Goal: Information Seeking & Learning: Learn about a topic

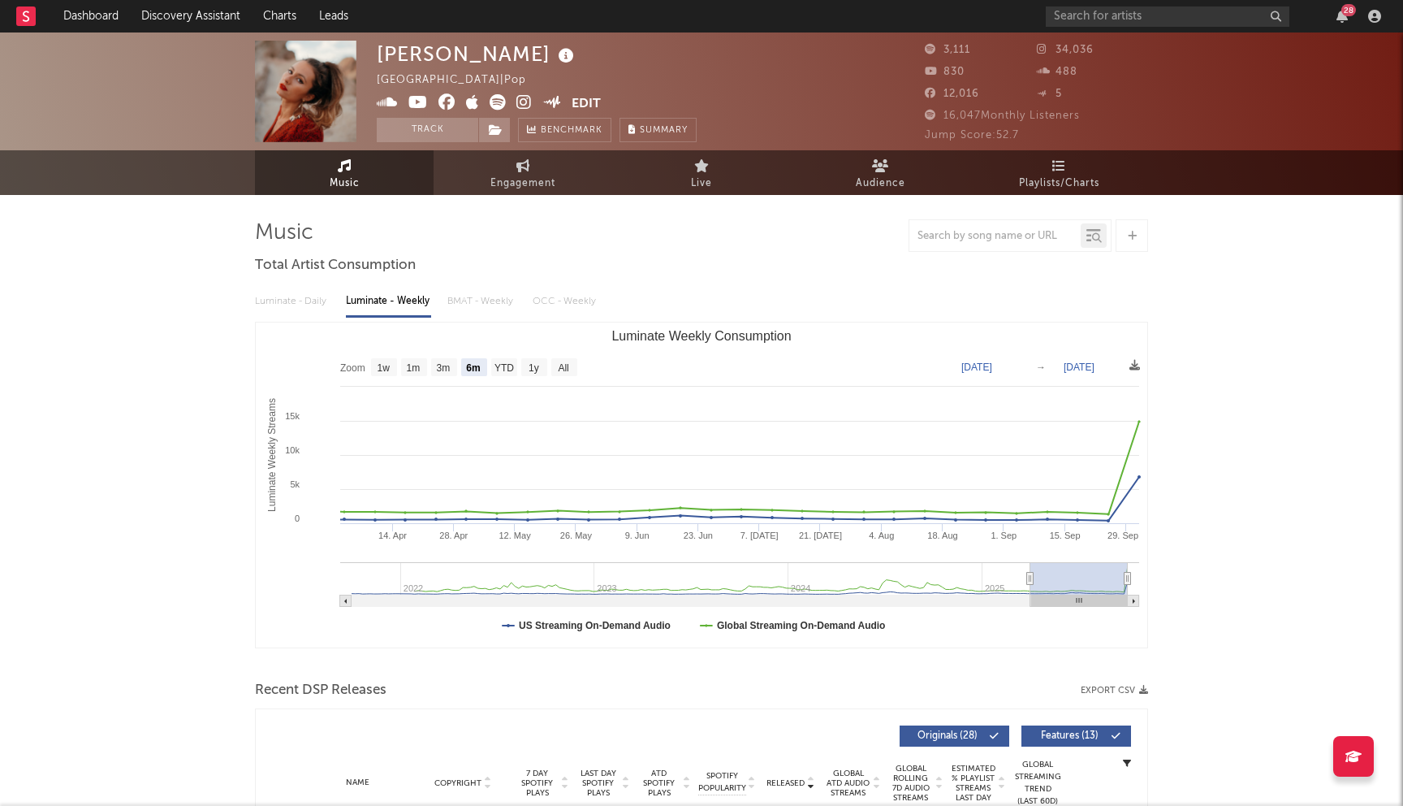
select select "6m"
click at [188, 26] on link "Discovery Assistant" at bounding box center [191, 16] width 122 height 32
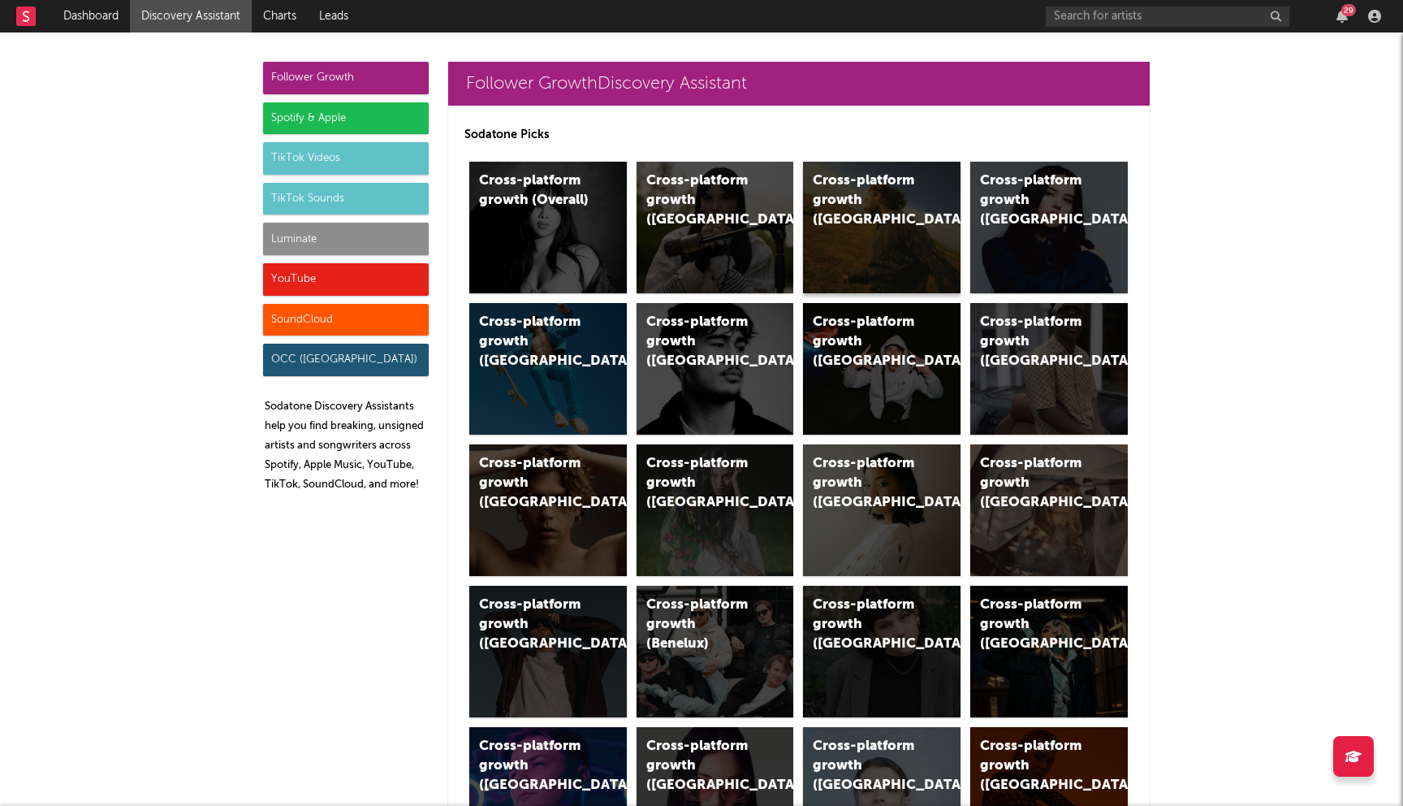
click at [855, 243] on div "Cross-platform growth (US)" at bounding box center [882, 228] width 158 height 132
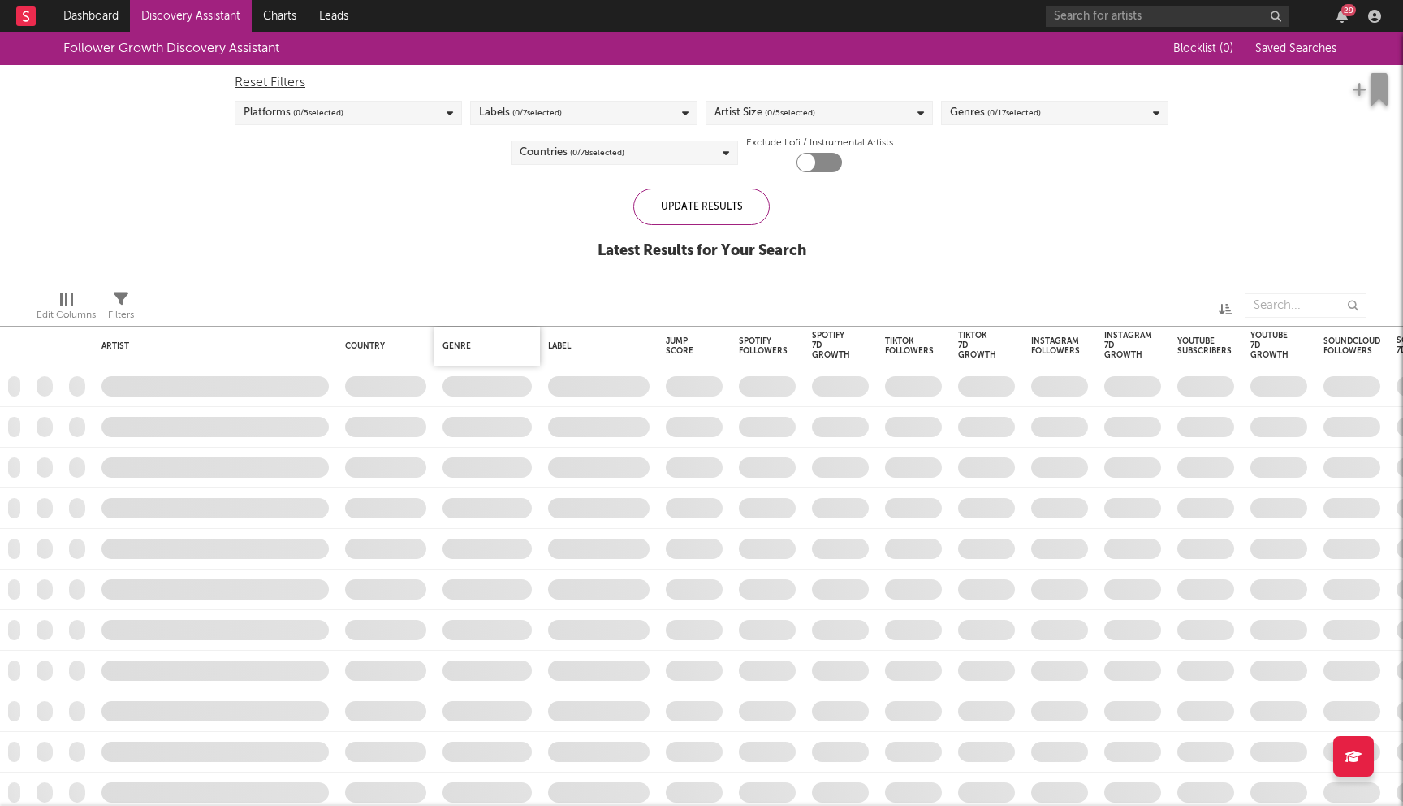
checkbox input "true"
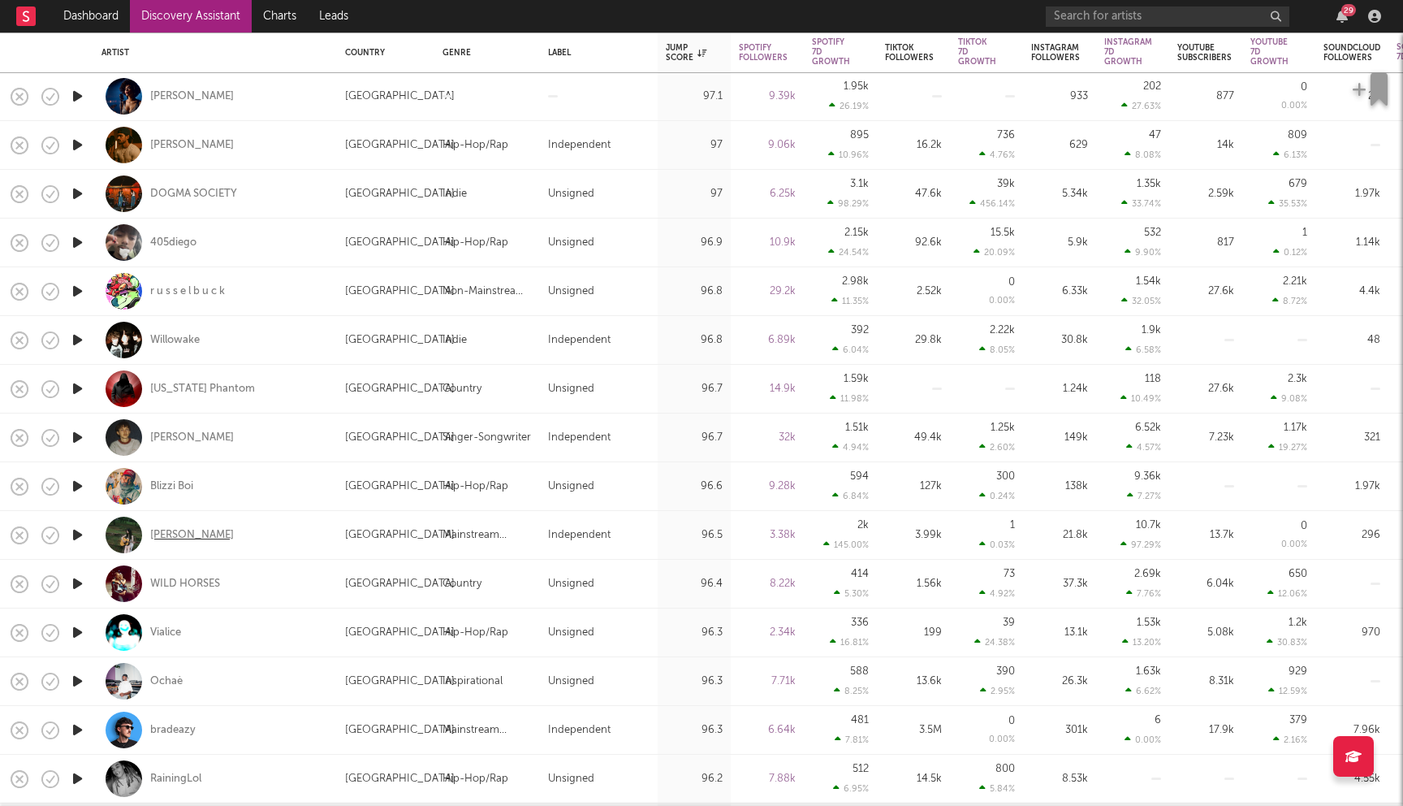
click at [166, 538] on div "Penny" at bounding box center [192, 535] width 84 height 15
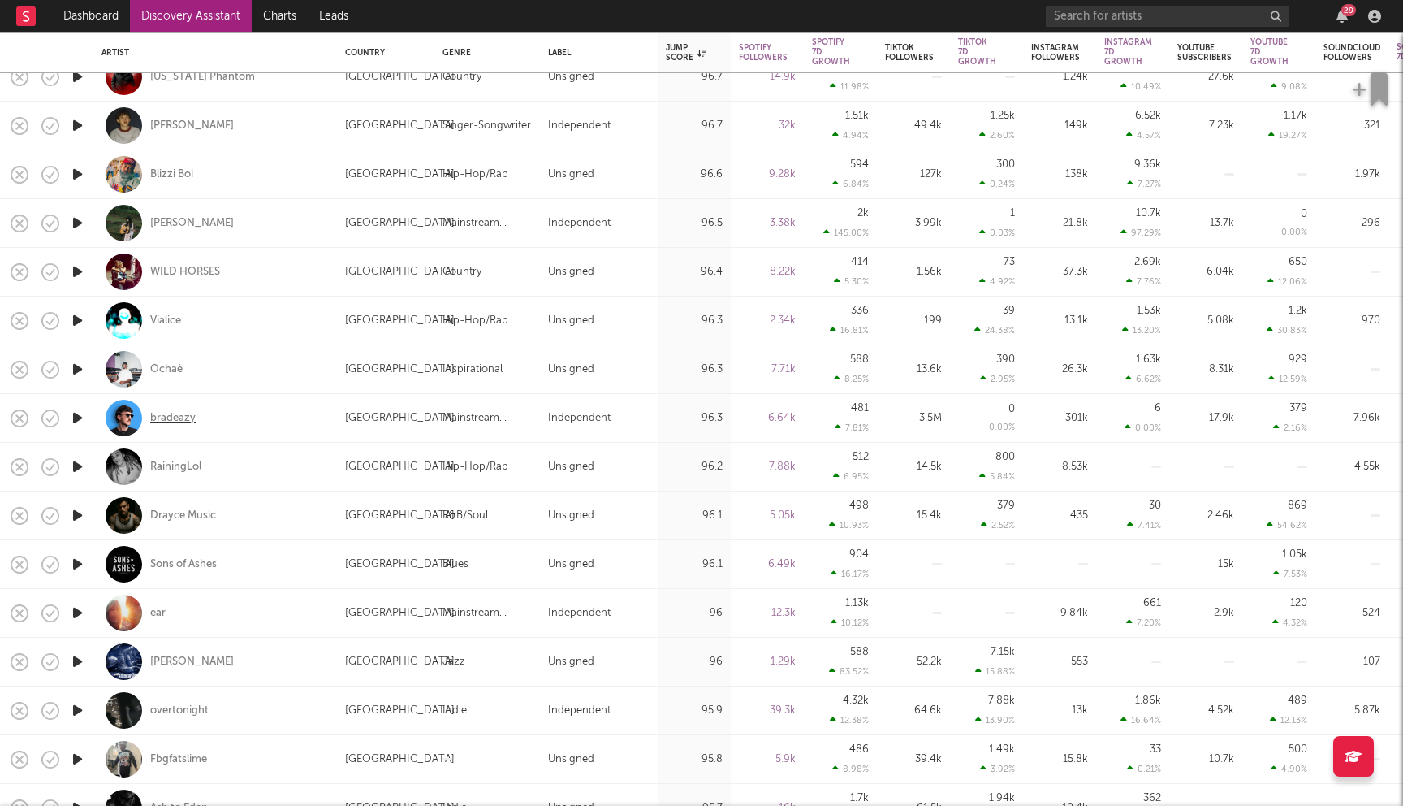
click at [181, 417] on div "bradeazy" at bounding box center [172, 418] width 45 height 15
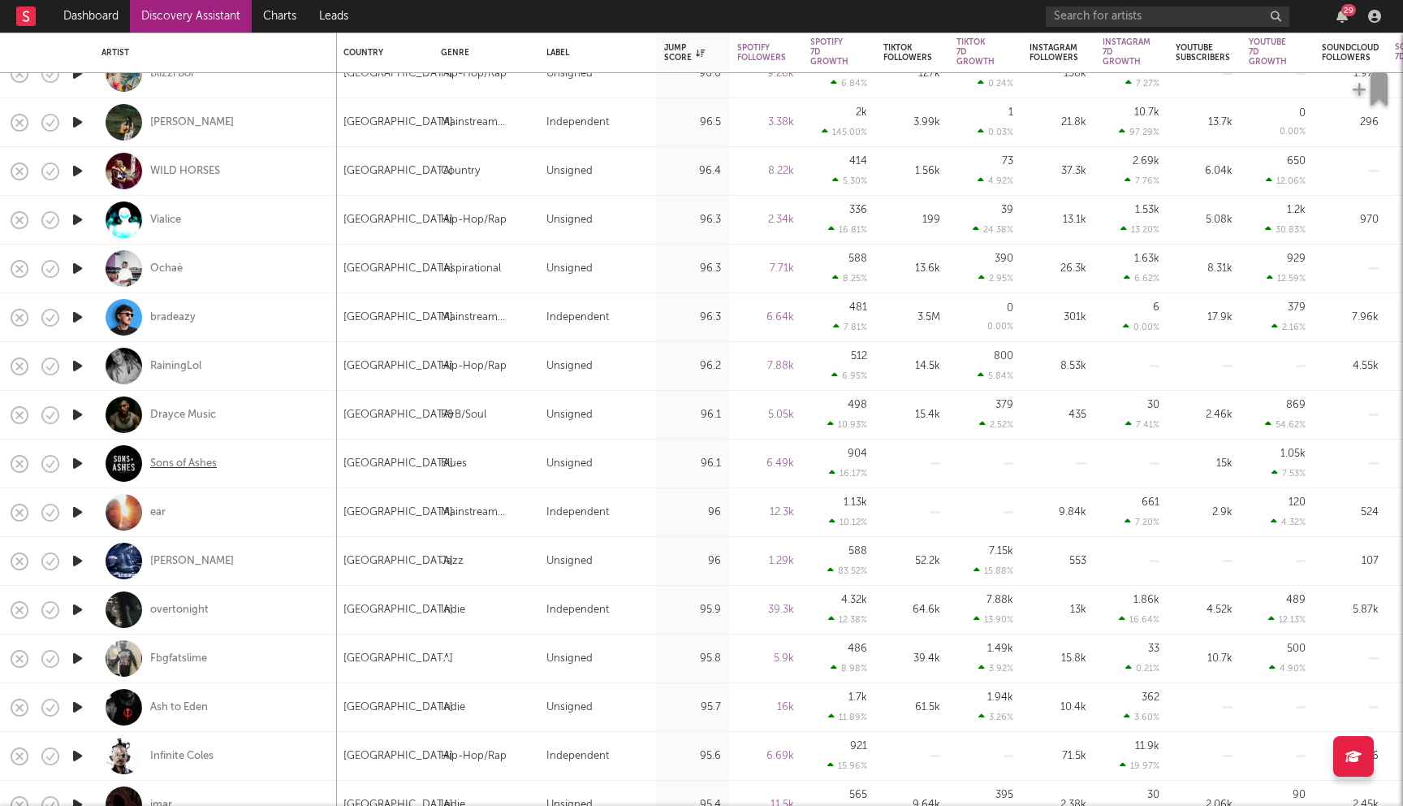
click at [188, 463] on div "Sons of Ashes" at bounding box center [183, 463] width 67 height 15
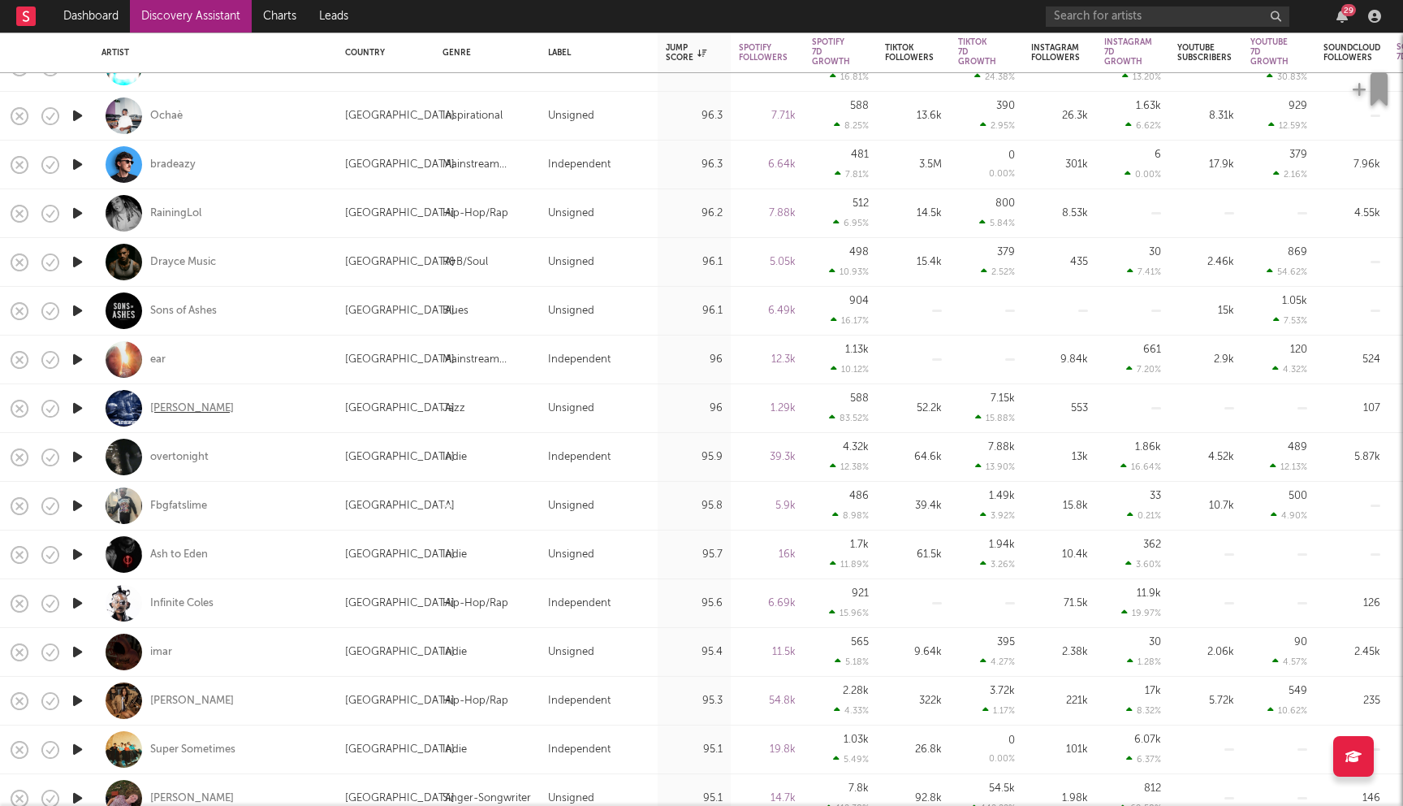
click at [189, 408] on div "J. Johnson" at bounding box center [192, 408] width 84 height 15
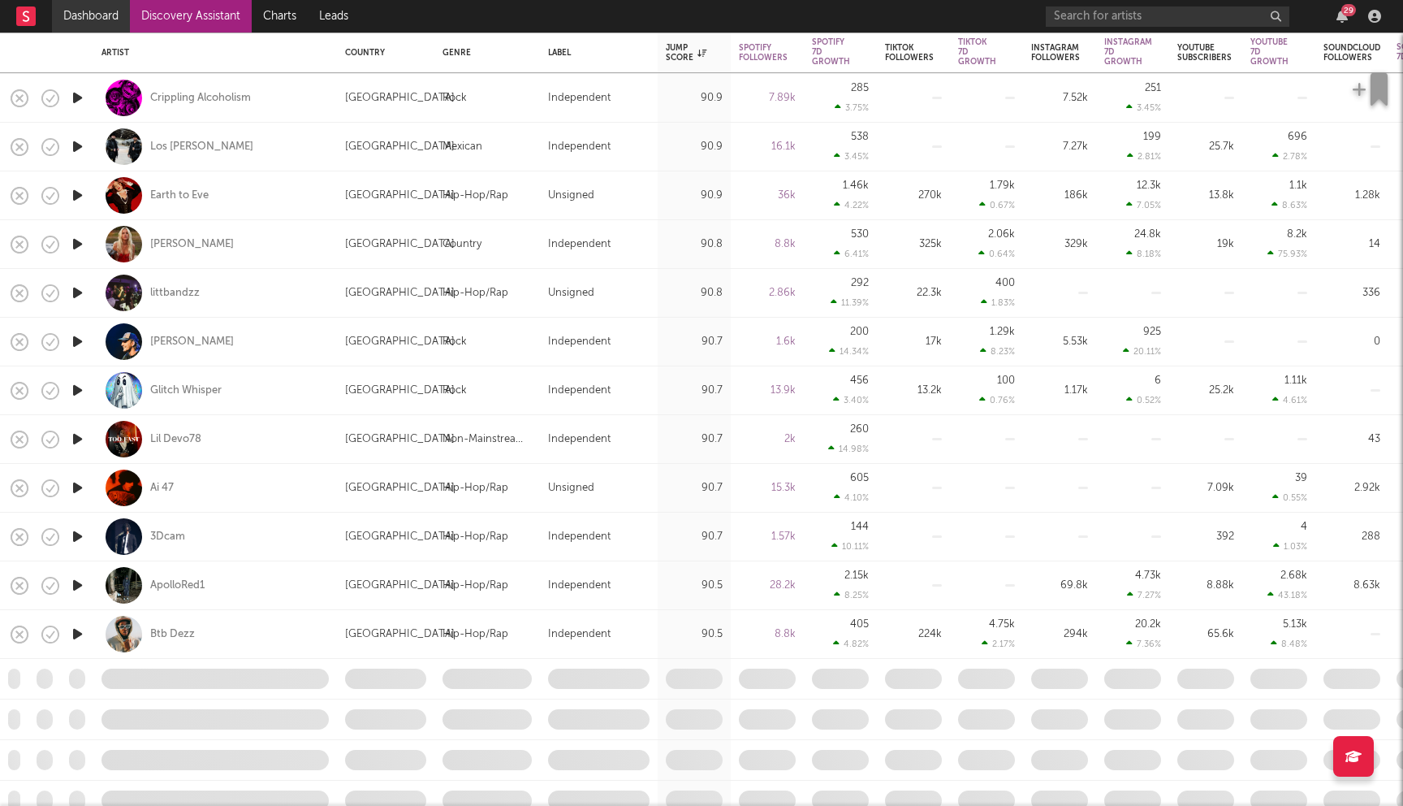
click at [99, 5] on link "Dashboard" at bounding box center [91, 16] width 78 height 32
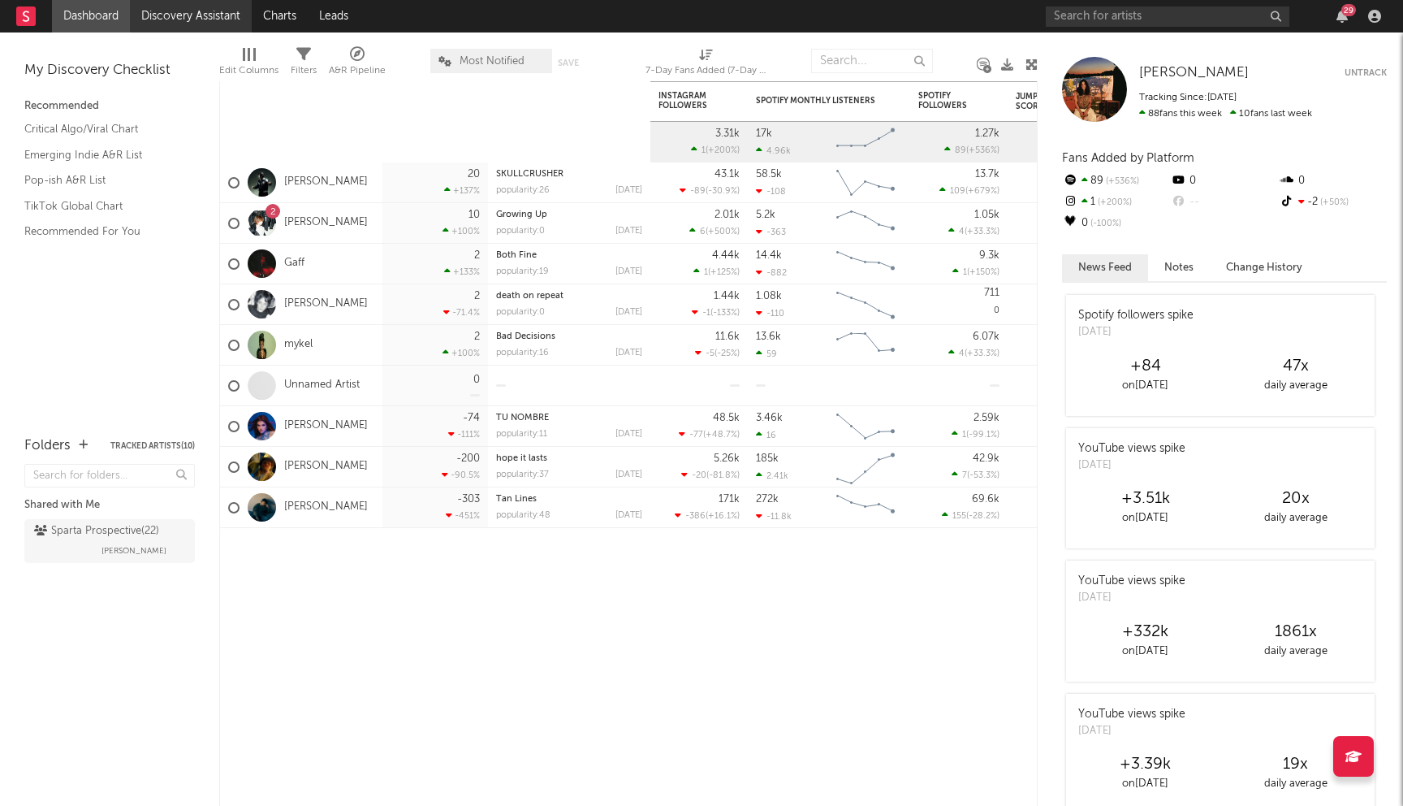
click at [189, 15] on link "Discovery Assistant" at bounding box center [191, 16] width 122 height 32
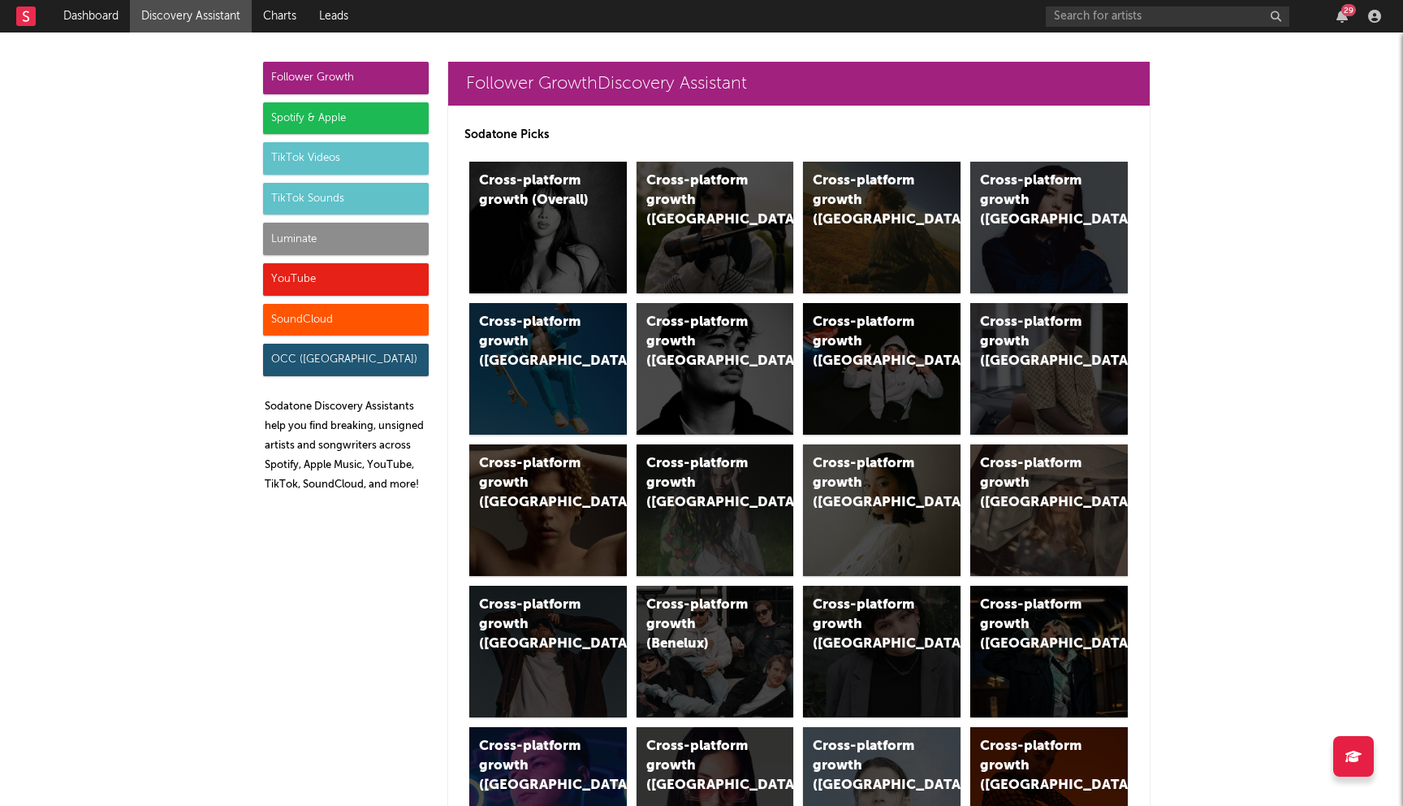
click at [314, 120] on div "Spotify & Apple" at bounding box center [346, 118] width 166 height 32
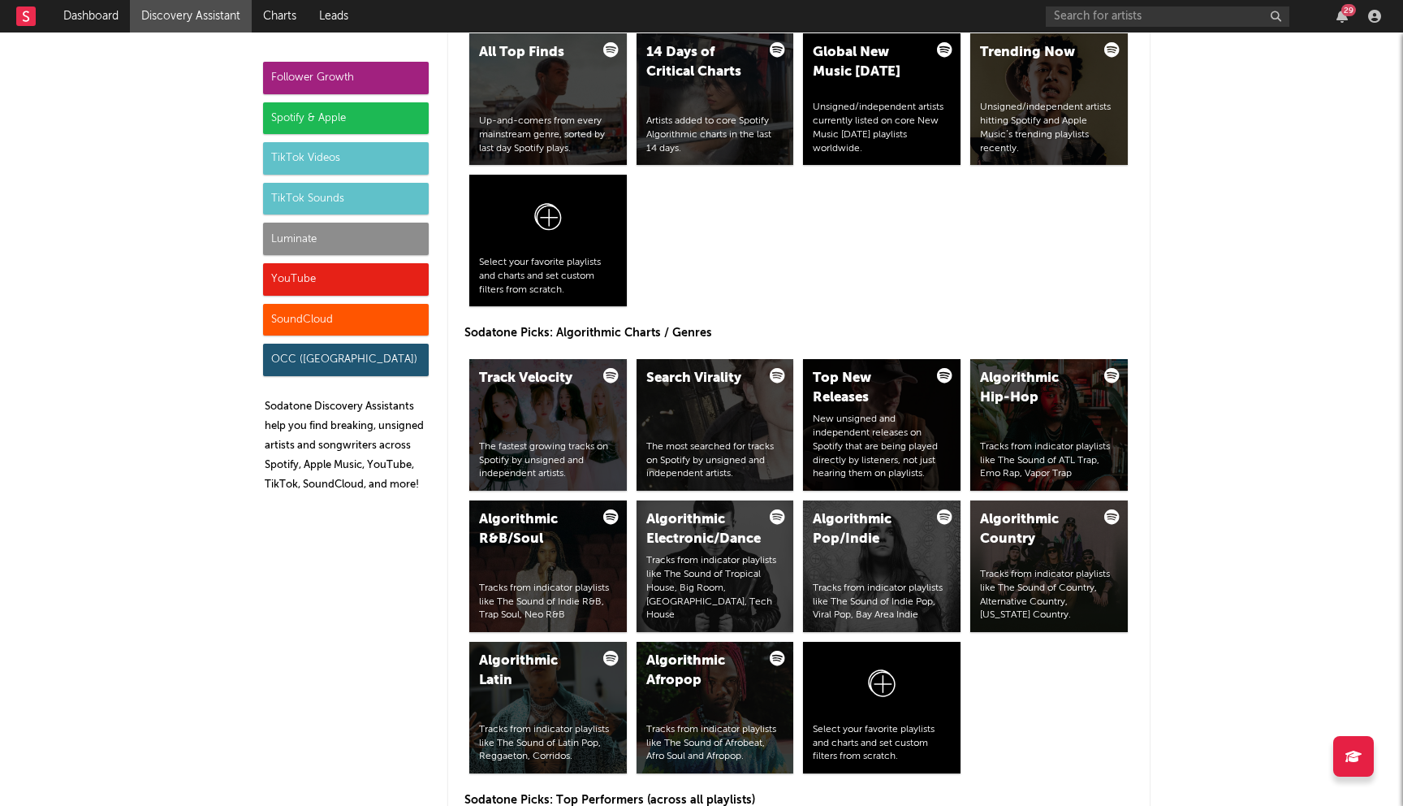
scroll to position [1854, 0]
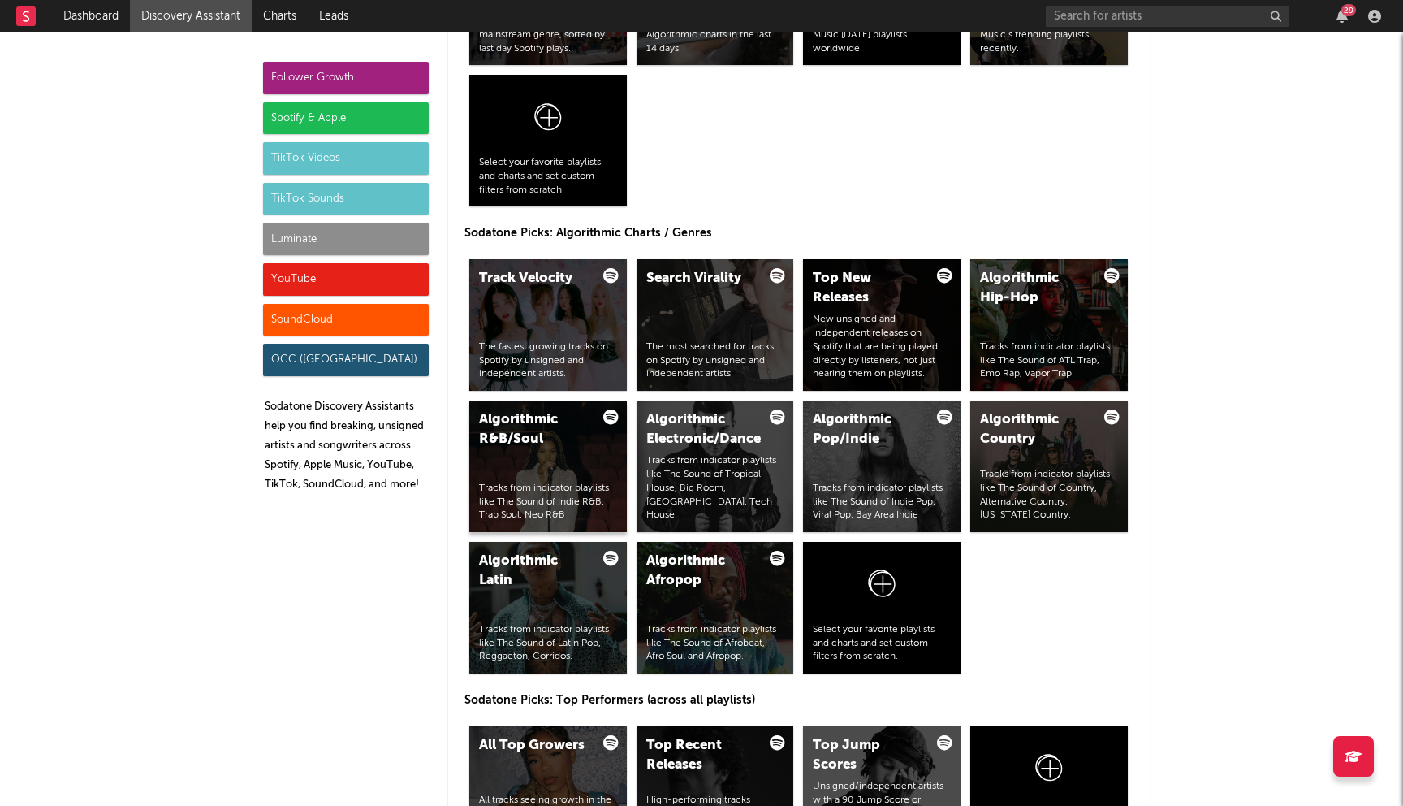
click at [591, 484] on div "Tracks from indicator playlists like The Sound of Indie R&B, Trap Soul, Neo R&B" at bounding box center [548, 502] width 138 height 41
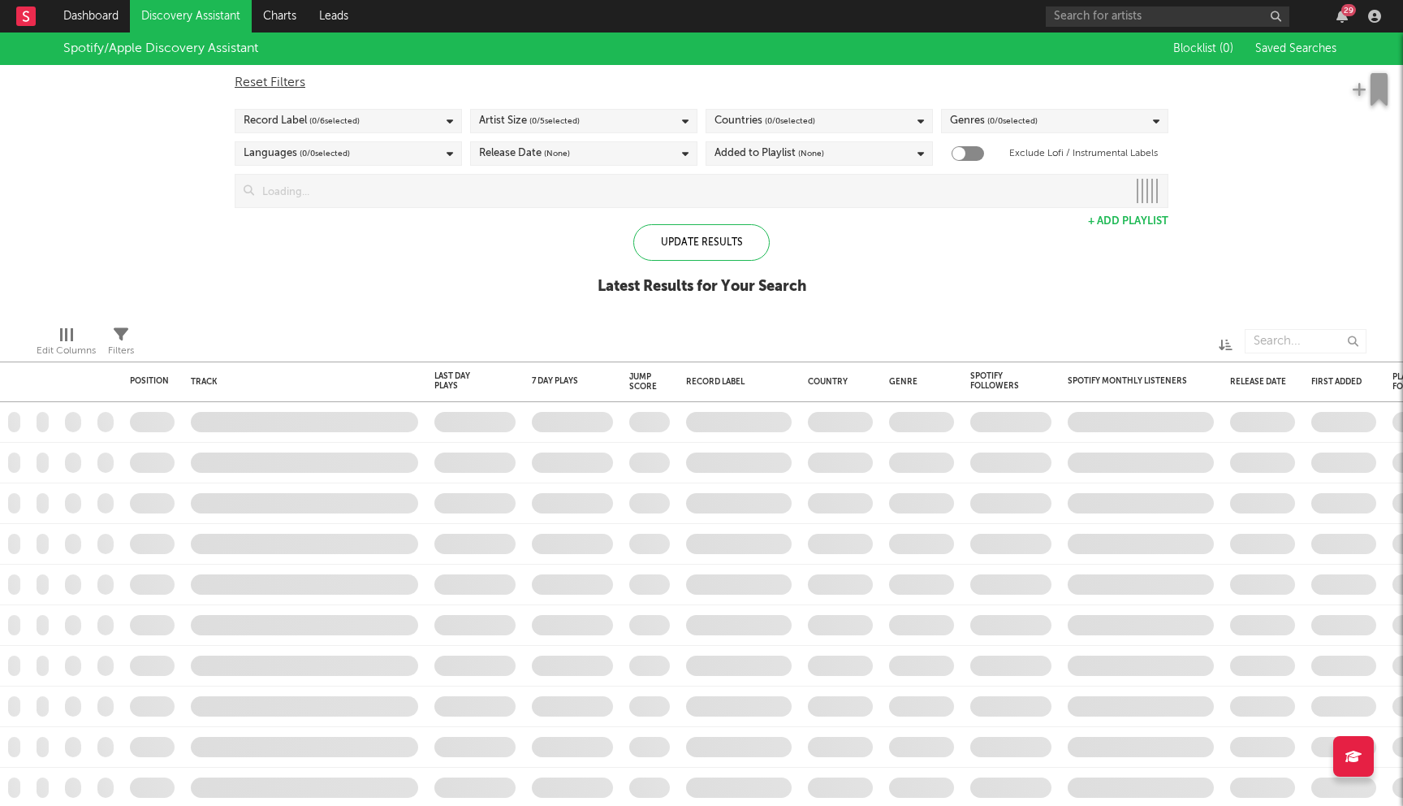
checkbox input "true"
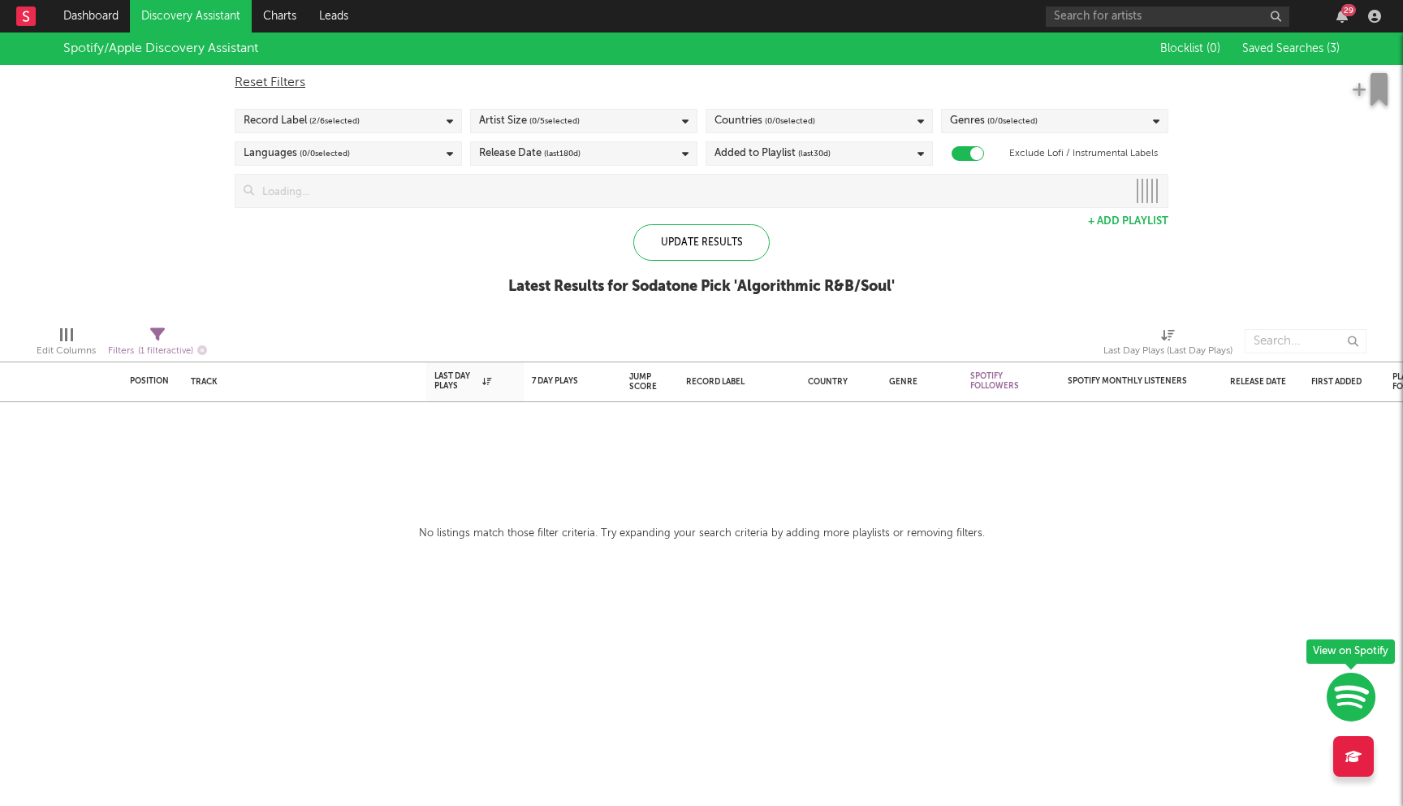
click at [821, 119] on div "Countries ( 0 / 0 selected)" at bounding box center [819, 121] width 227 height 24
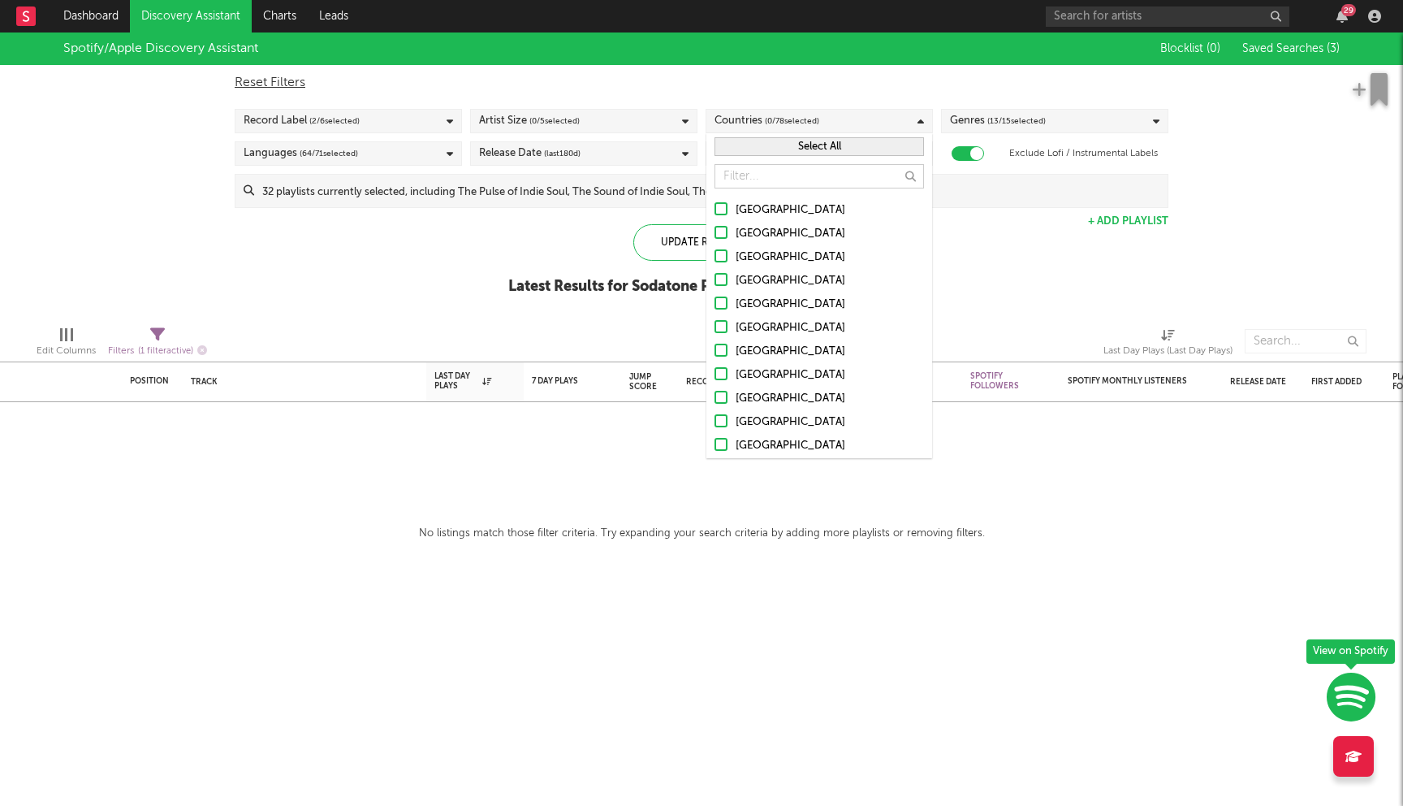
click at [727, 214] on label "[GEOGRAPHIC_DATA]" at bounding box center [820, 210] width 210 height 19
click at [715, 214] on input "[GEOGRAPHIC_DATA]" at bounding box center [715, 210] width 0 height 19
click at [728, 233] on label "[GEOGRAPHIC_DATA]" at bounding box center [820, 233] width 210 height 19
click at [715, 233] on input "[GEOGRAPHIC_DATA]" at bounding box center [715, 233] width 0 height 19
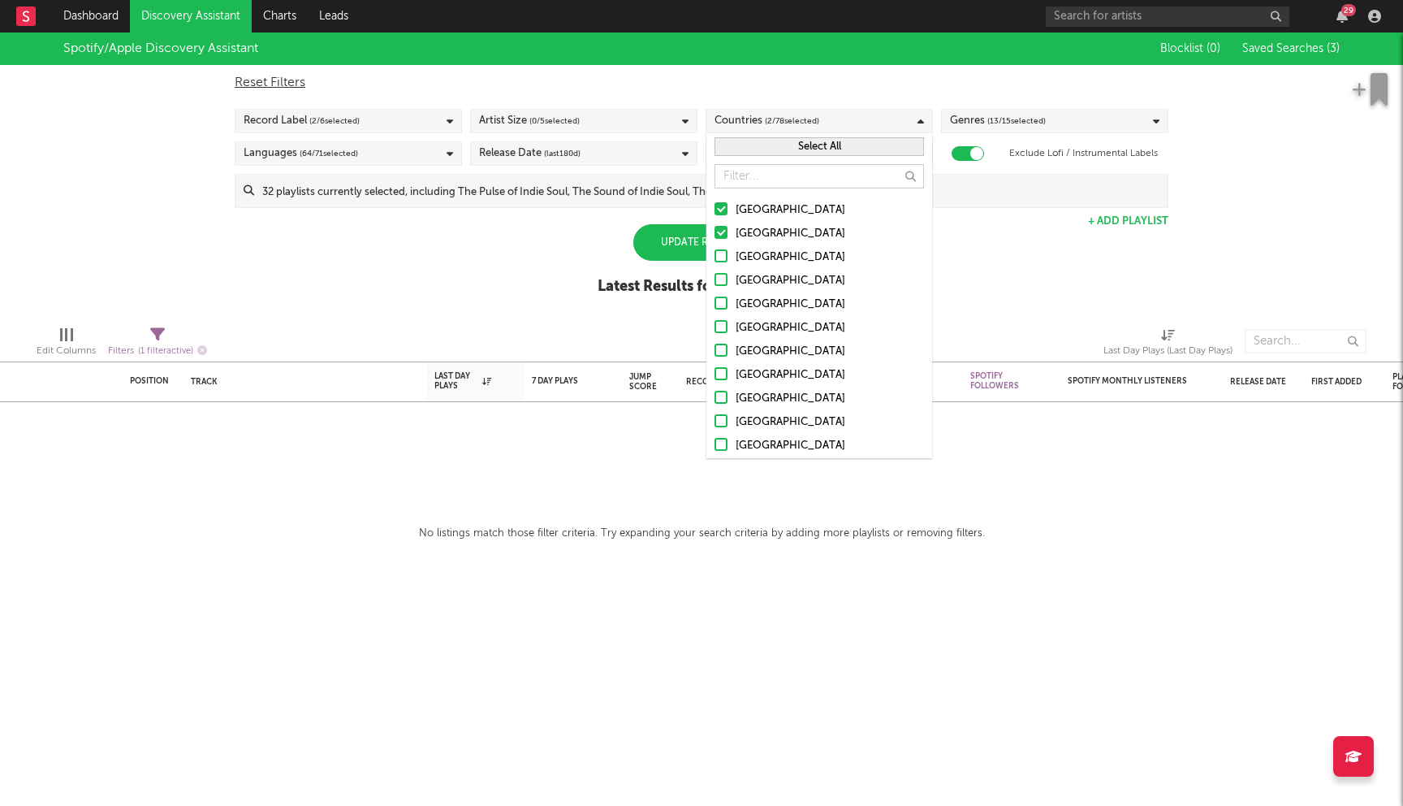
click at [722, 255] on div at bounding box center [721, 255] width 13 height 13
click at [715, 255] on input "Canada" at bounding box center [715, 257] width 0 height 19
click at [722, 277] on div at bounding box center [721, 279] width 13 height 13
click at [715, 277] on input "United Kingdom" at bounding box center [715, 280] width 0 height 19
click at [722, 309] on div at bounding box center [721, 302] width 13 height 13
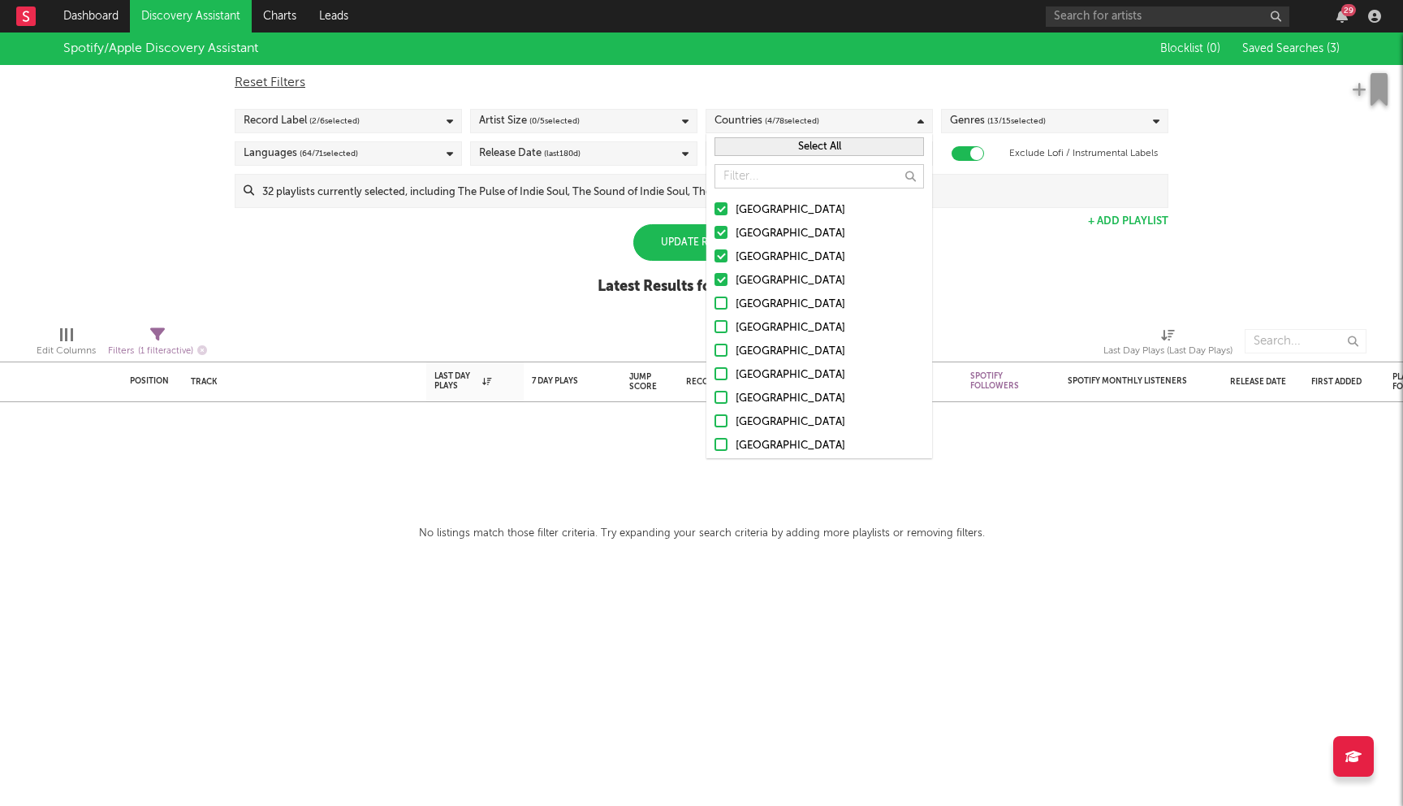
click at [715, 309] on input "Ireland" at bounding box center [715, 304] width 0 height 19
click at [722, 333] on label "Germany" at bounding box center [820, 327] width 210 height 19
click at [715, 333] on input "Germany" at bounding box center [715, 327] width 0 height 19
click at [721, 346] on div at bounding box center [721, 350] width 13 height 13
click at [715, 346] on input "Belgium" at bounding box center [715, 351] width 0 height 19
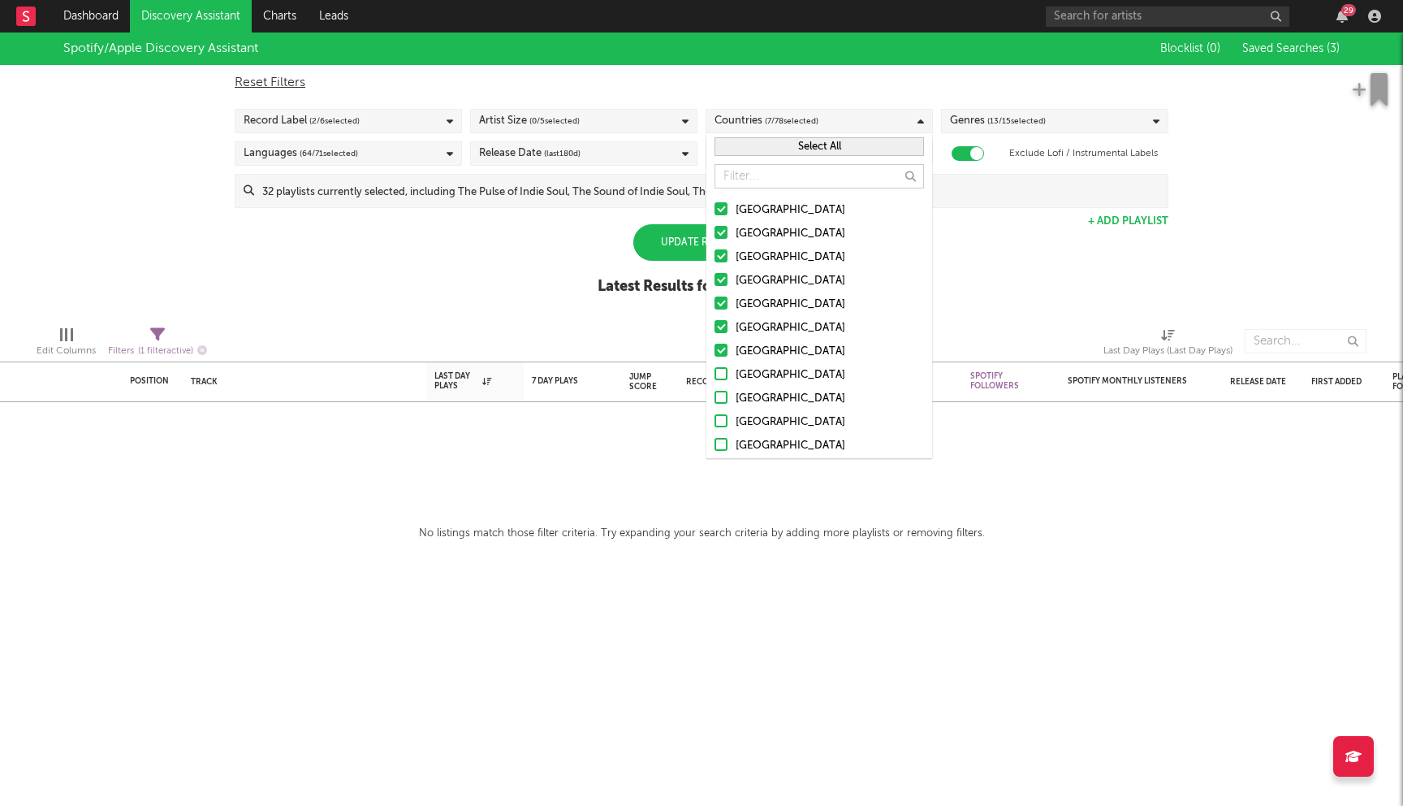
click at [720, 371] on div at bounding box center [721, 373] width 13 height 13
click at [715, 371] on input "France" at bounding box center [715, 374] width 0 height 19
click at [720, 391] on div at bounding box center [721, 397] width 13 height 13
click at [715, 391] on input "Netherlands" at bounding box center [715, 398] width 0 height 19
click at [720, 419] on div at bounding box center [721, 420] width 13 height 13
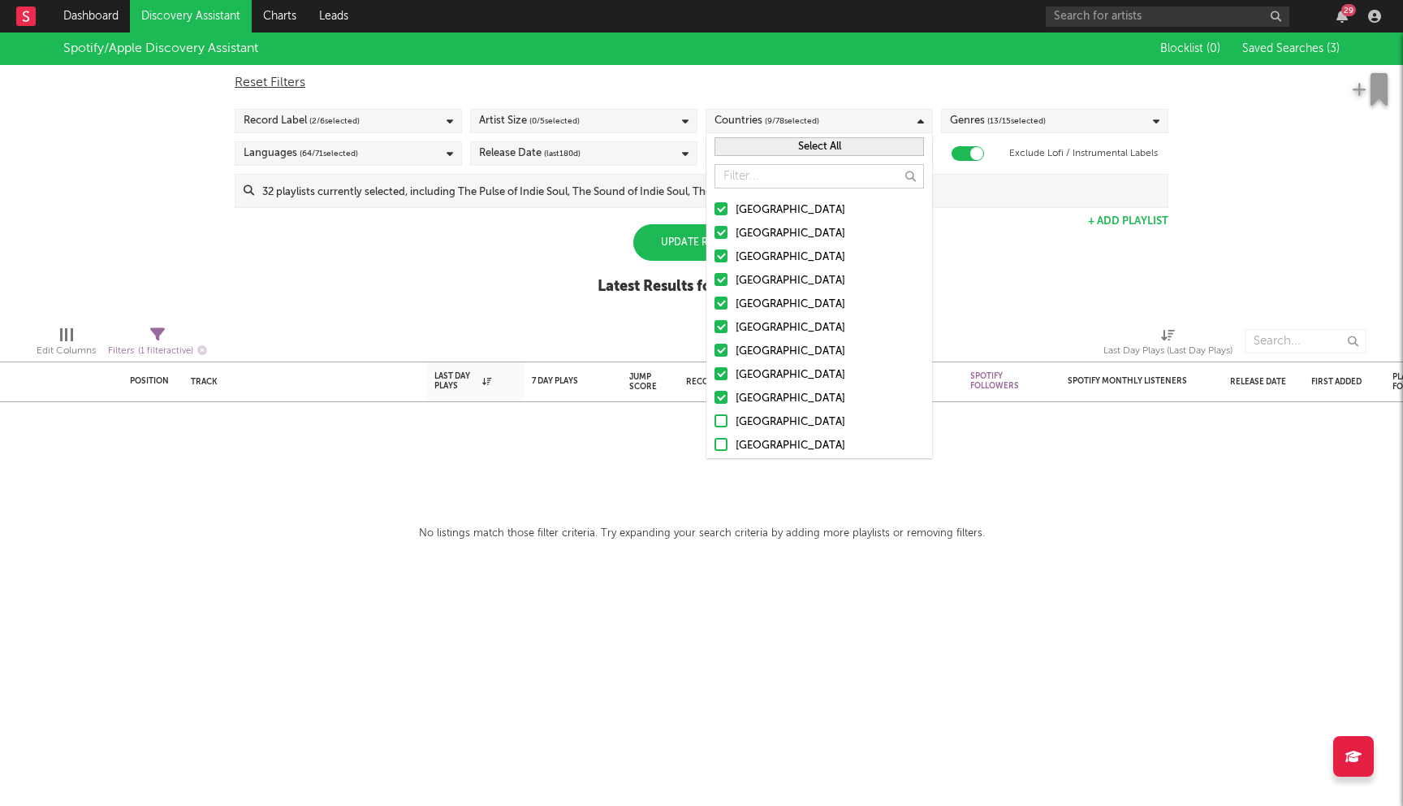
click at [715, 419] on input "Austria" at bounding box center [715, 422] width 0 height 19
click at [720, 438] on div at bounding box center [721, 444] width 13 height 13
click at [715, 438] on input "Switzerland" at bounding box center [715, 445] width 0 height 19
click at [569, 322] on div at bounding box center [431, 341] width 424 height 41
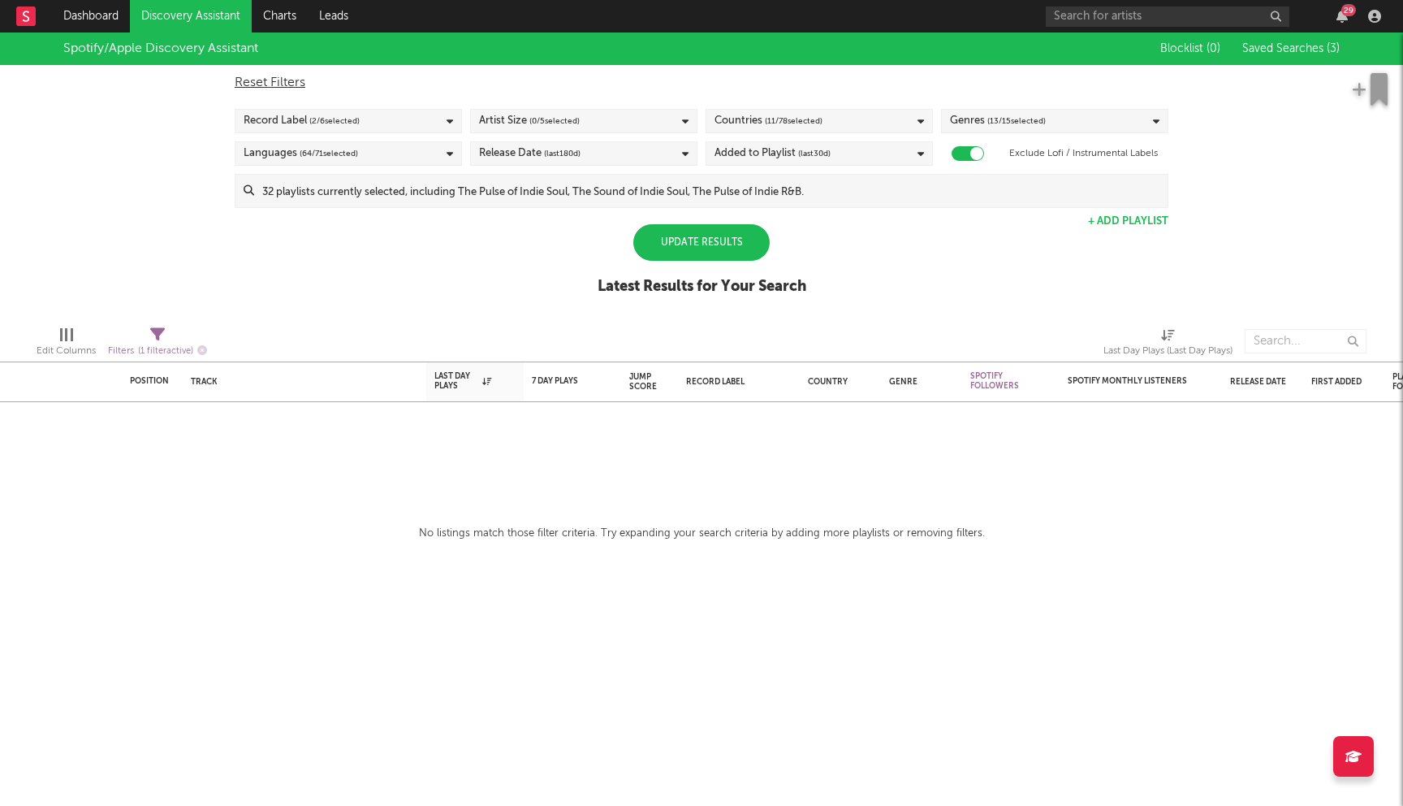
click at [420, 198] on input at bounding box center [711, 191] width 914 height 32
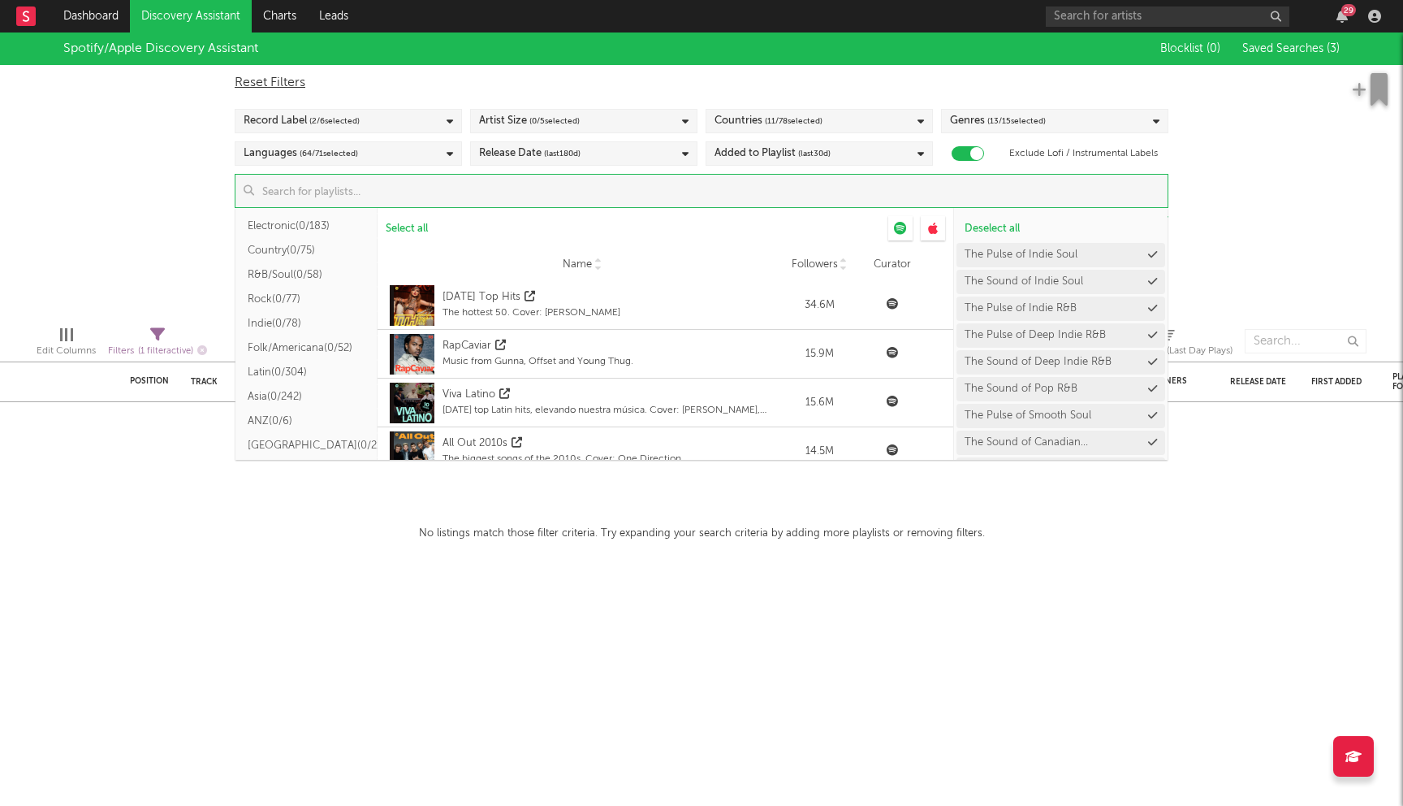
scroll to position [215, 0]
click at [290, 277] on button "Rock ( 0/77 )" at bounding box center [307, 281] width 142 height 24
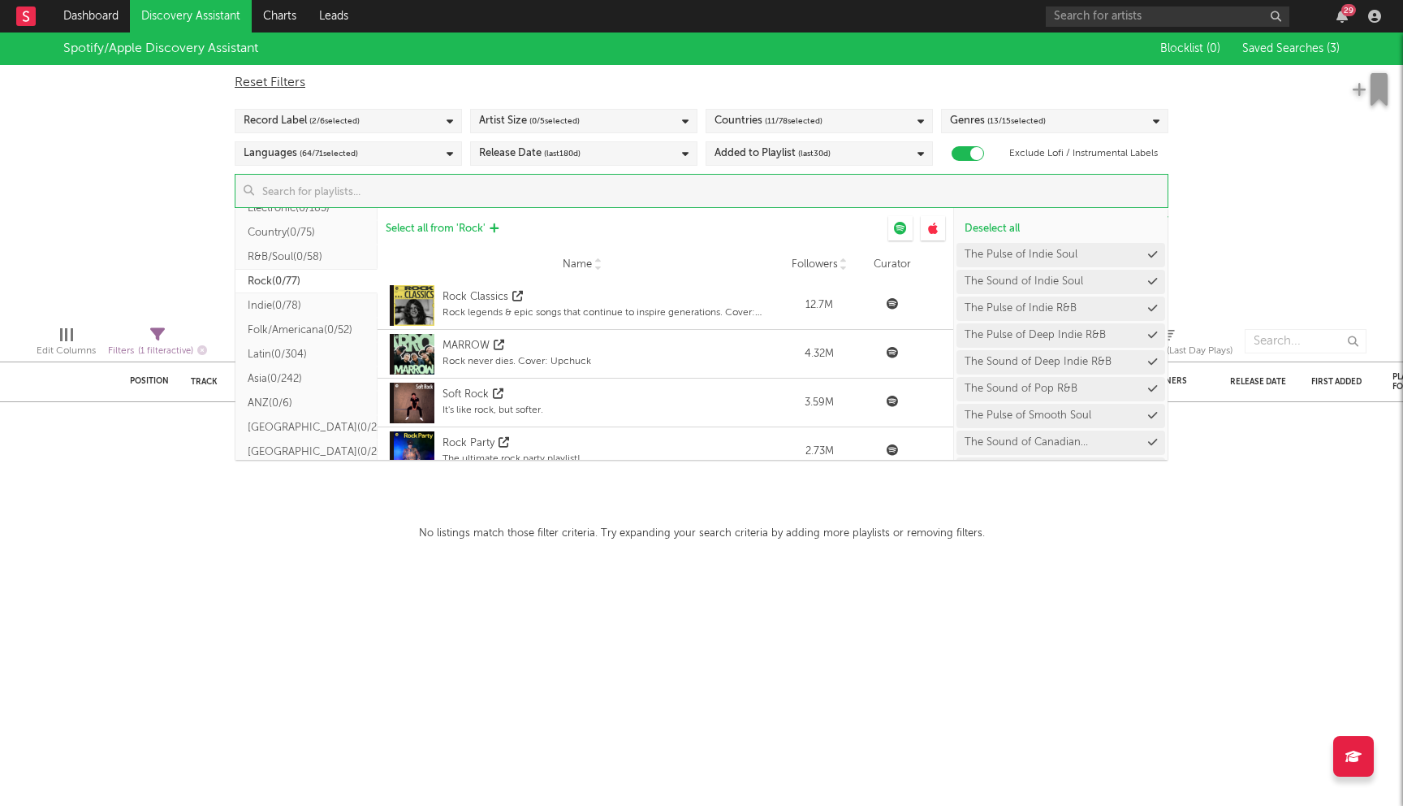
click at [471, 227] on span "Select all from ' Rock '" at bounding box center [436, 228] width 100 height 11
click at [140, 199] on div "Spotify/Apple Discovery Assistant Blocklist ( 0 ) Saved Searches ( 3 ) Reset Fi…" at bounding box center [701, 172] width 1403 height 280
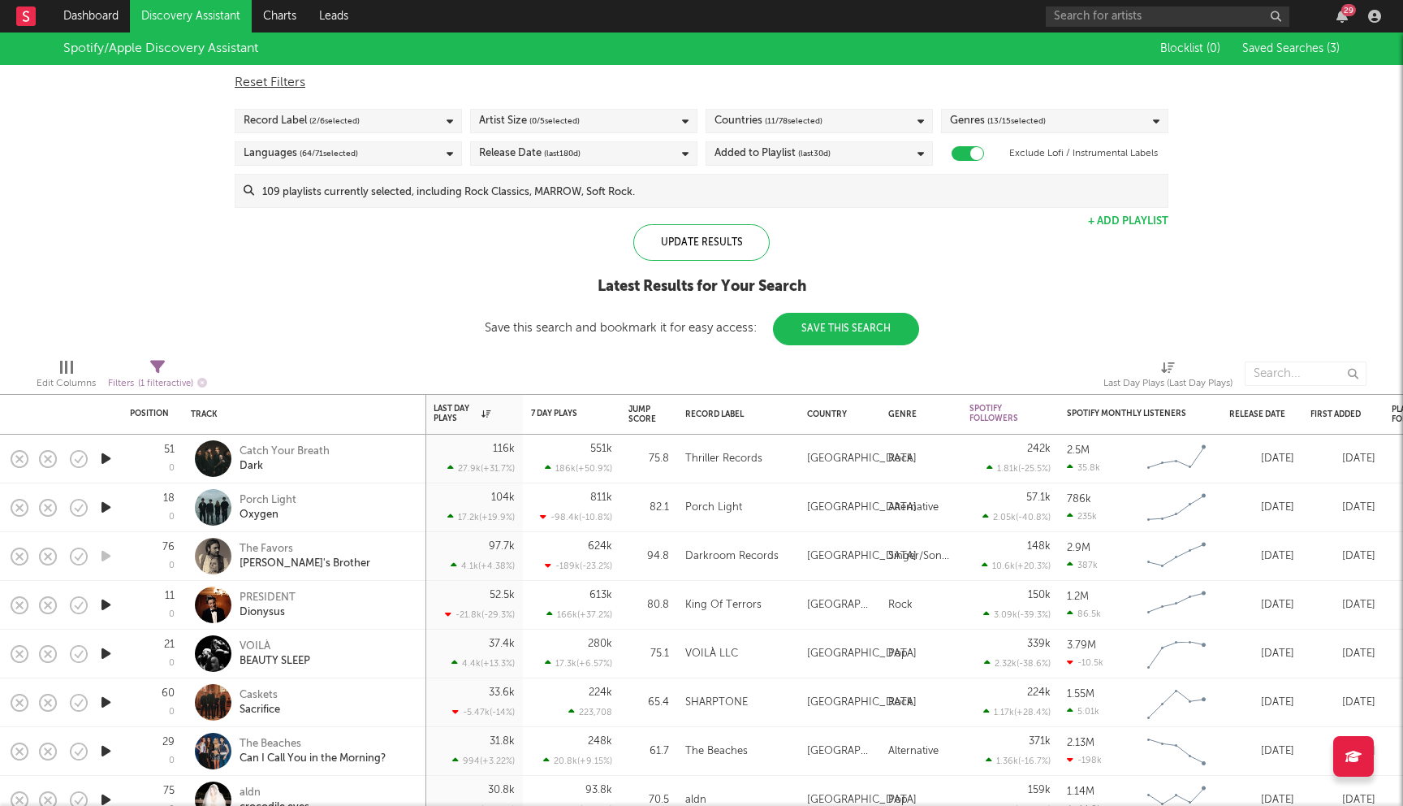
click at [551, 116] on span "( 0 / 5 selected)" at bounding box center [555, 120] width 50 height 19
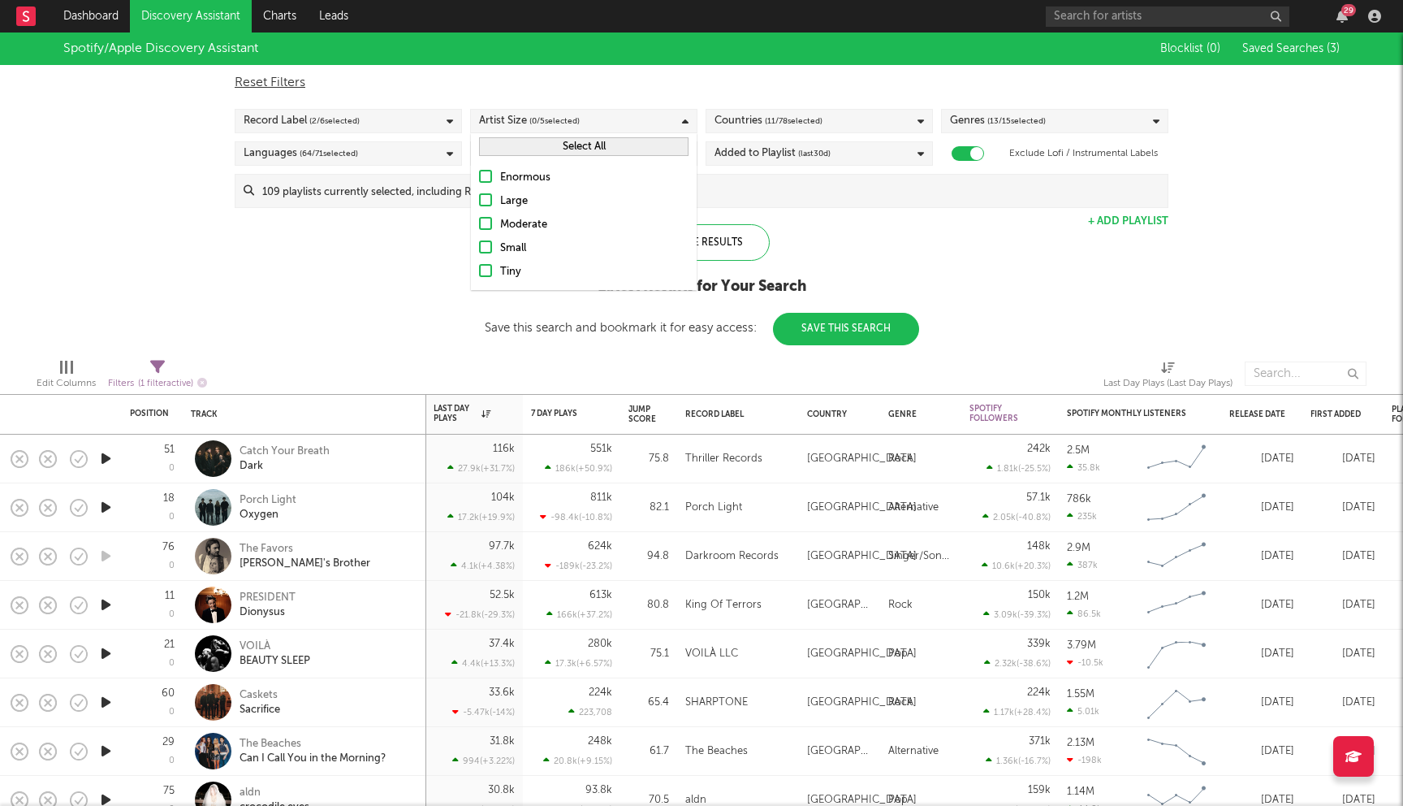
click at [504, 222] on div "Moderate" at bounding box center [594, 224] width 188 height 19
click at [479, 222] on input "Moderate" at bounding box center [479, 224] width 0 height 19
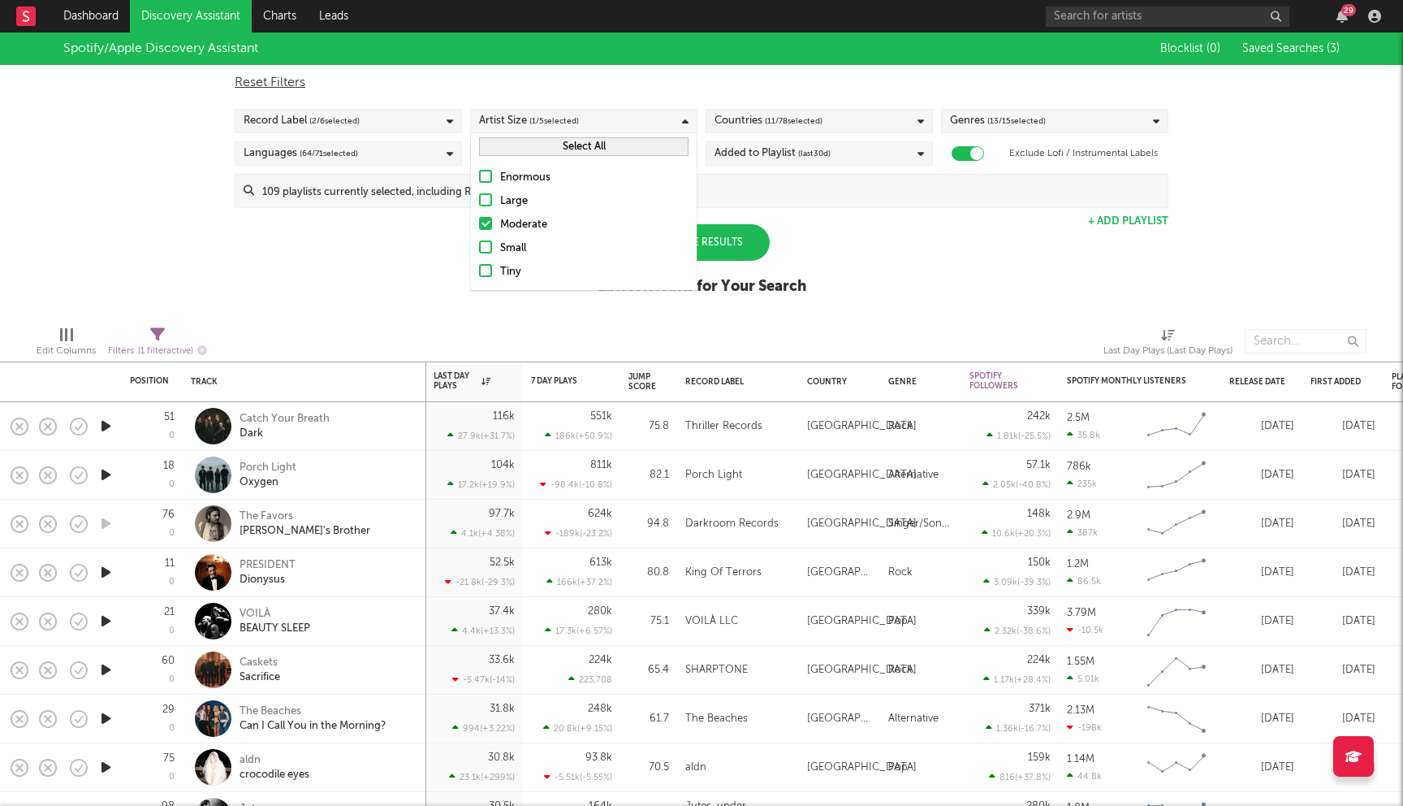
click at [500, 250] on div "Small" at bounding box center [594, 248] width 188 height 19
click at [479, 250] on input "Small" at bounding box center [479, 248] width 0 height 19
click at [496, 275] on label "Tiny" at bounding box center [584, 271] width 210 height 19
click at [479, 275] on input "Tiny" at bounding box center [479, 271] width 0 height 19
click at [363, 257] on div "Spotify/Apple Discovery Assistant Blocklist ( 0 ) Saved Searches ( 3 ) Reset Fi…" at bounding box center [701, 172] width 1403 height 280
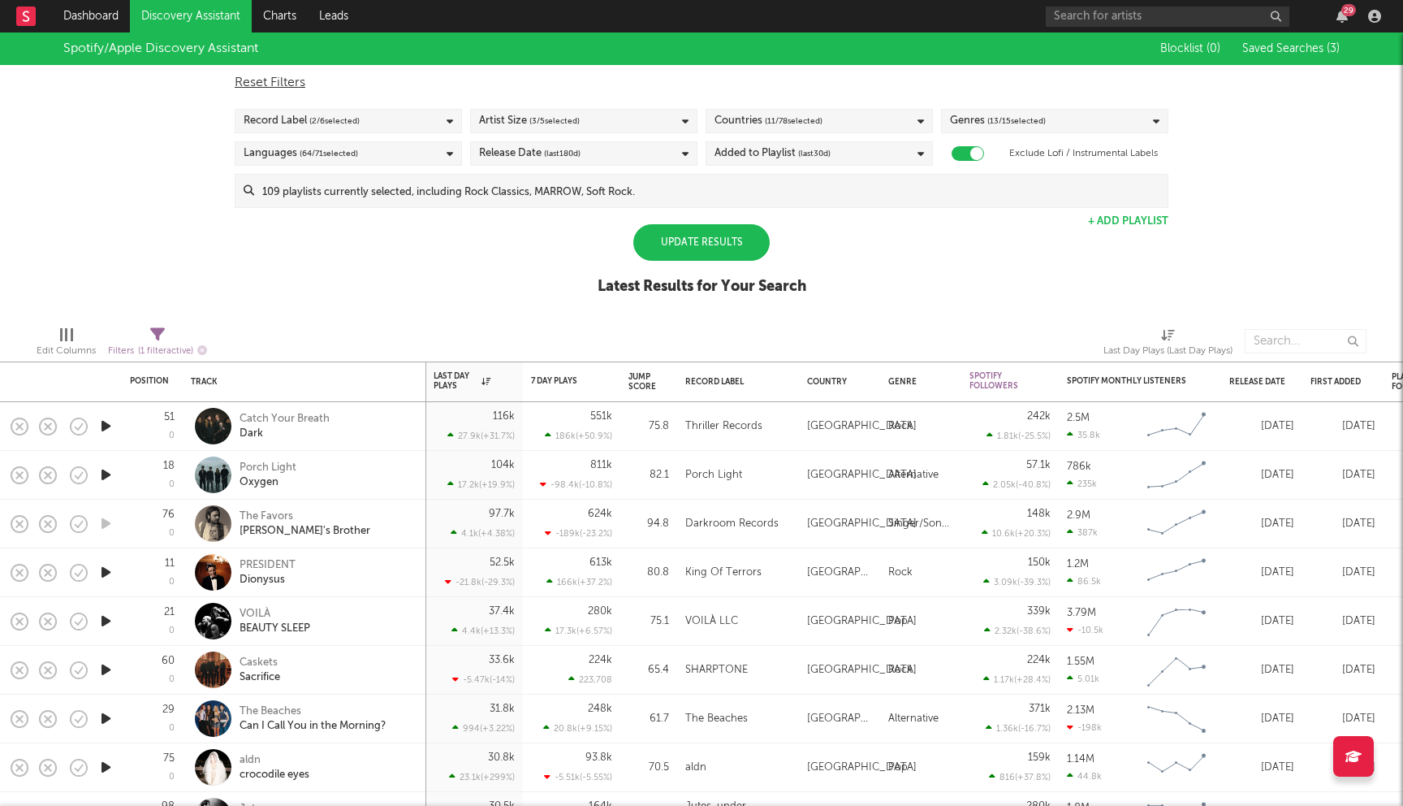
click at [871, 147] on div "Added to Playlist (last 30 d)" at bounding box center [819, 153] width 227 height 24
click at [739, 179] on div "Last 14 Days" at bounding box center [830, 183] width 188 height 19
click at [715, 179] on input "Last 14 Days" at bounding box center [715, 183] width 0 height 19
click at [584, 265] on div "Spotify/Apple Discovery Assistant Blocklist ( 0 ) Saved Searches ( 3 ) Reset Fi…" at bounding box center [701, 172] width 1403 height 280
click at [717, 254] on div "Update Results" at bounding box center [701, 242] width 136 height 37
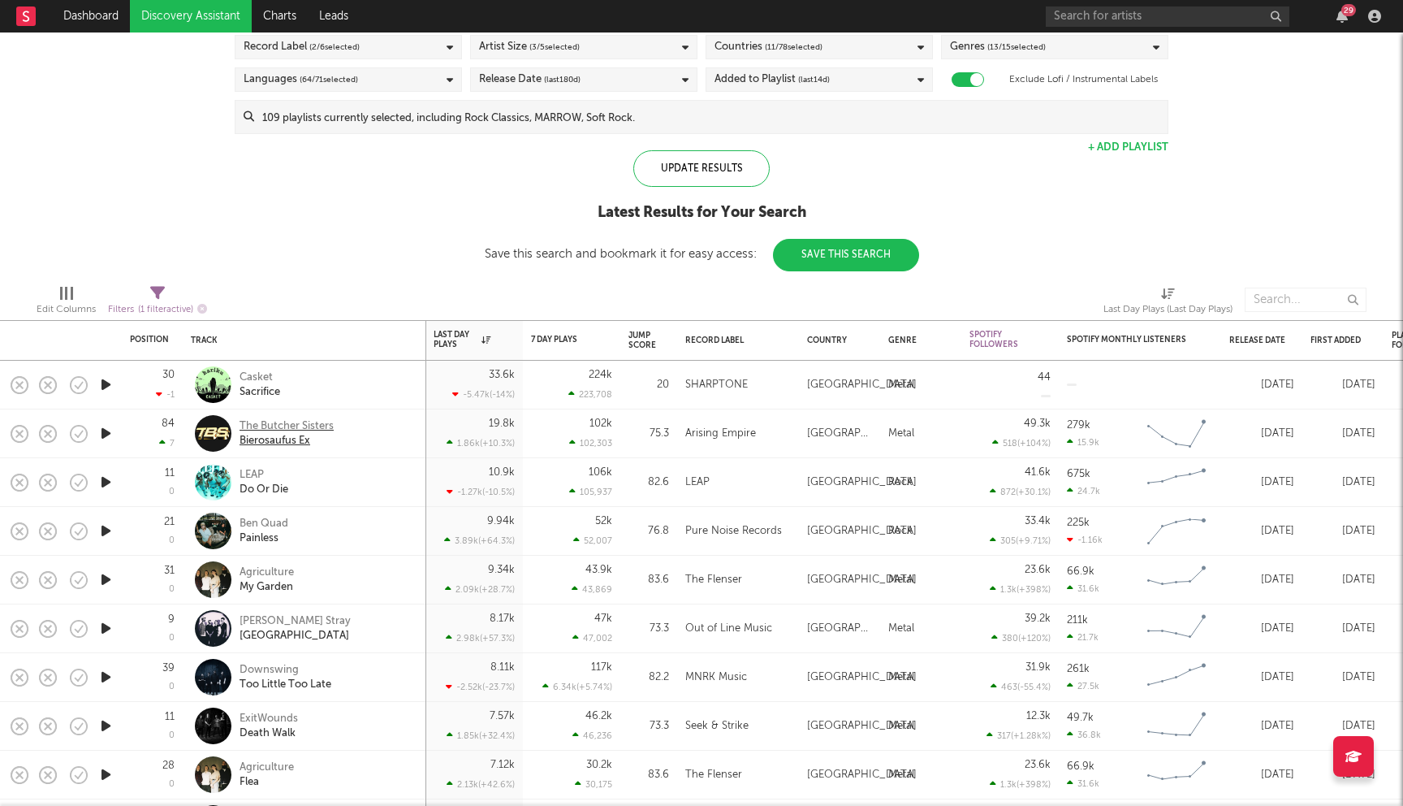
click at [313, 427] on div "The Butcher Sisters" at bounding box center [287, 426] width 94 height 15
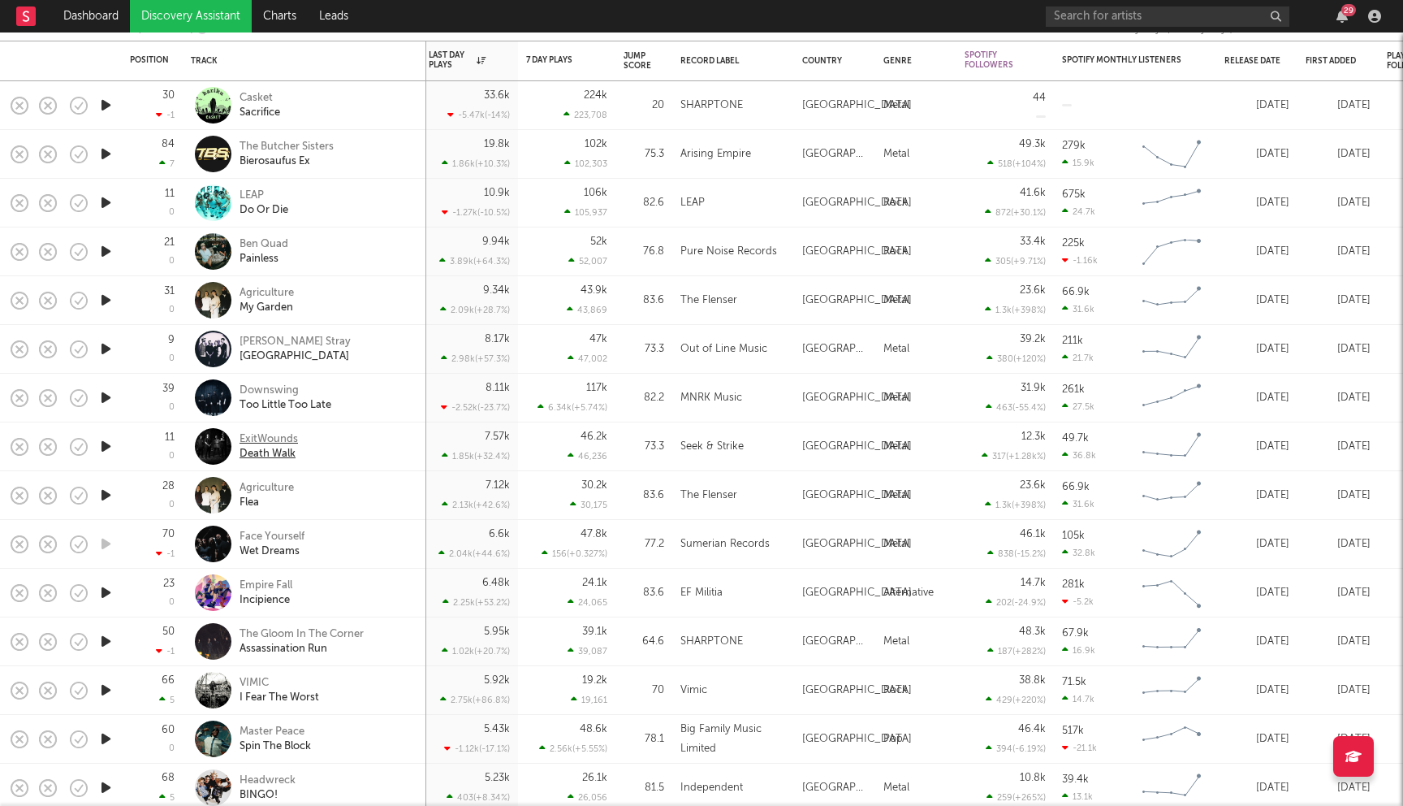
click at [249, 445] on div "ExitWounds" at bounding box center [269, 439] width 58 height 15
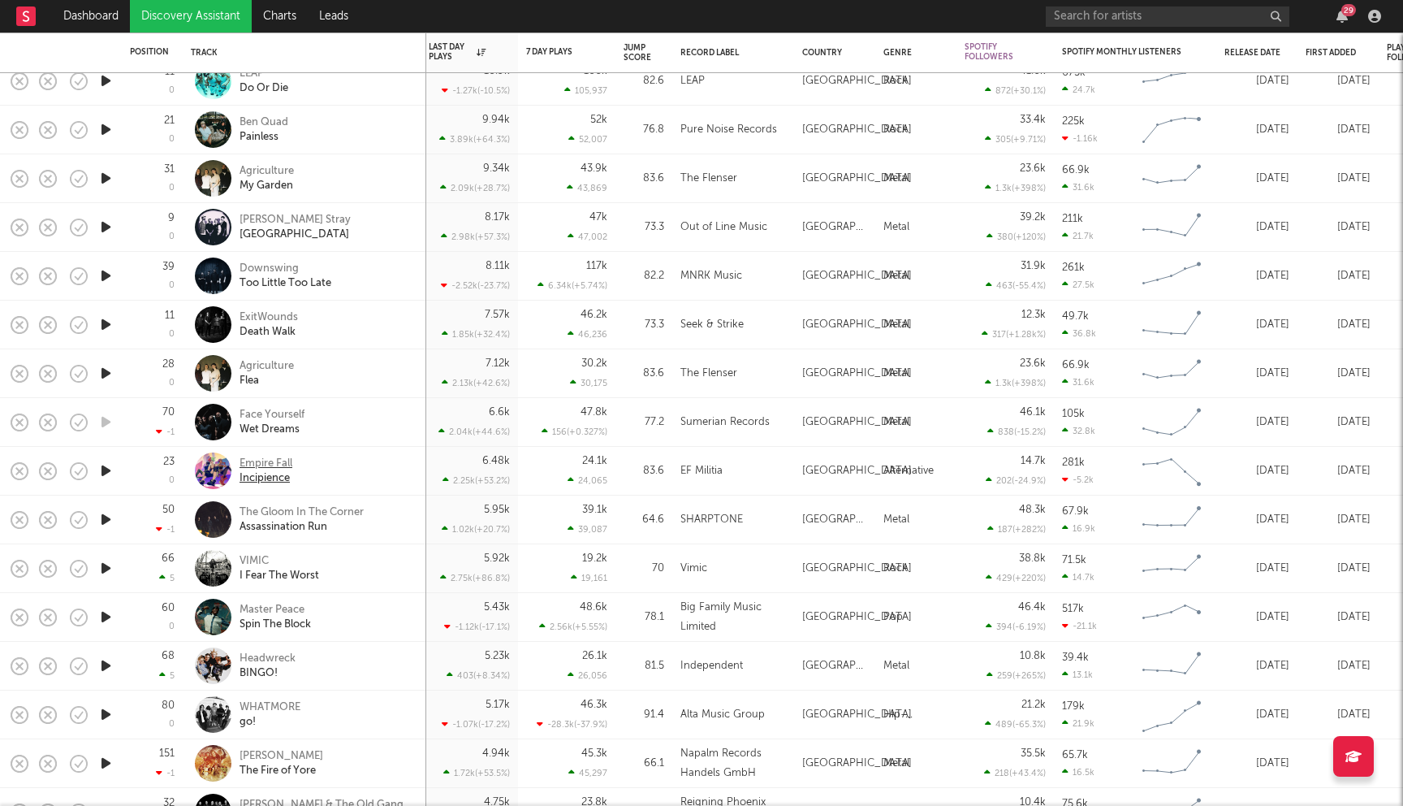
click at [262, 466] on div "Empire Fall" at bounding box center [266, 463] width 53 height 15
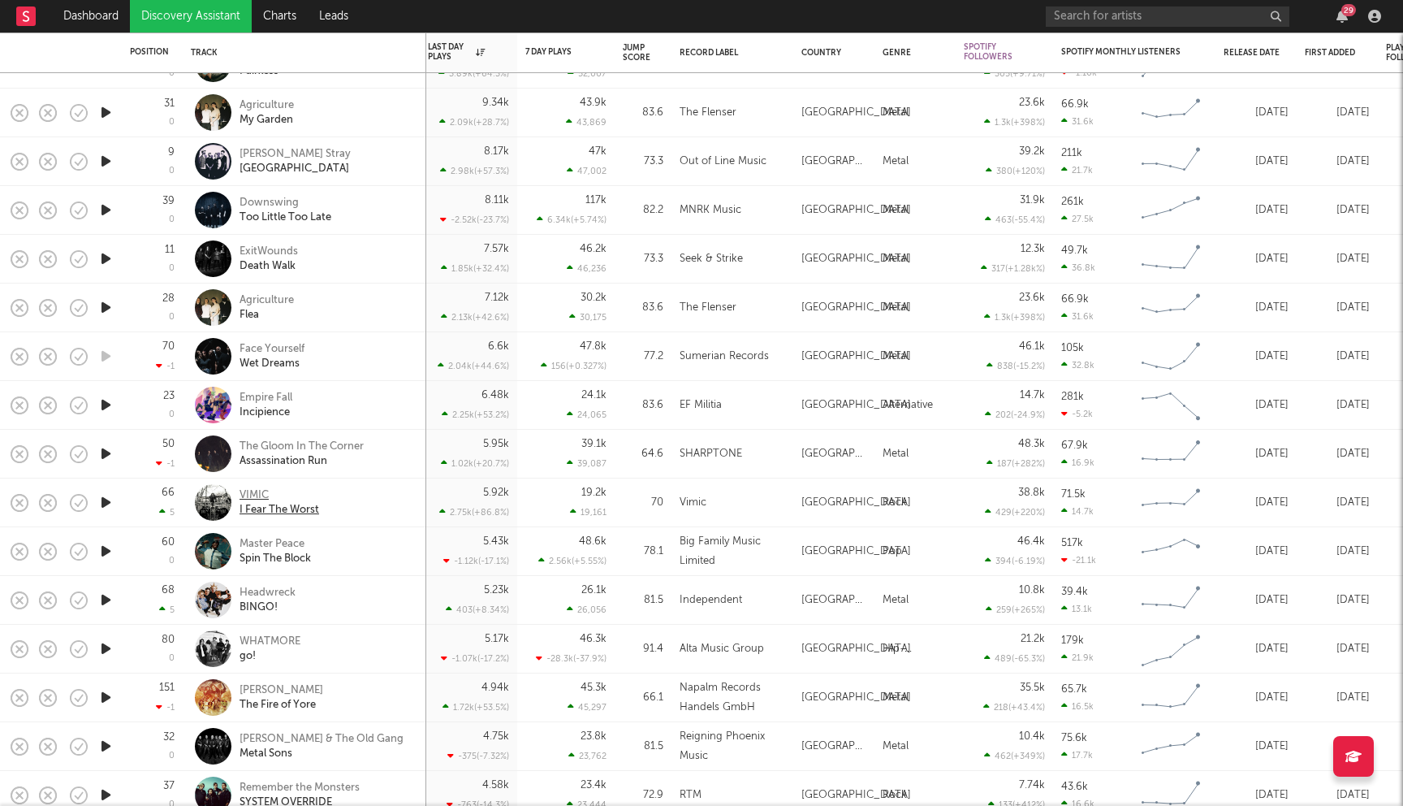
click at [259, 496] on div "VIMIC" at bounding box center [280, 495] width 80 height 15
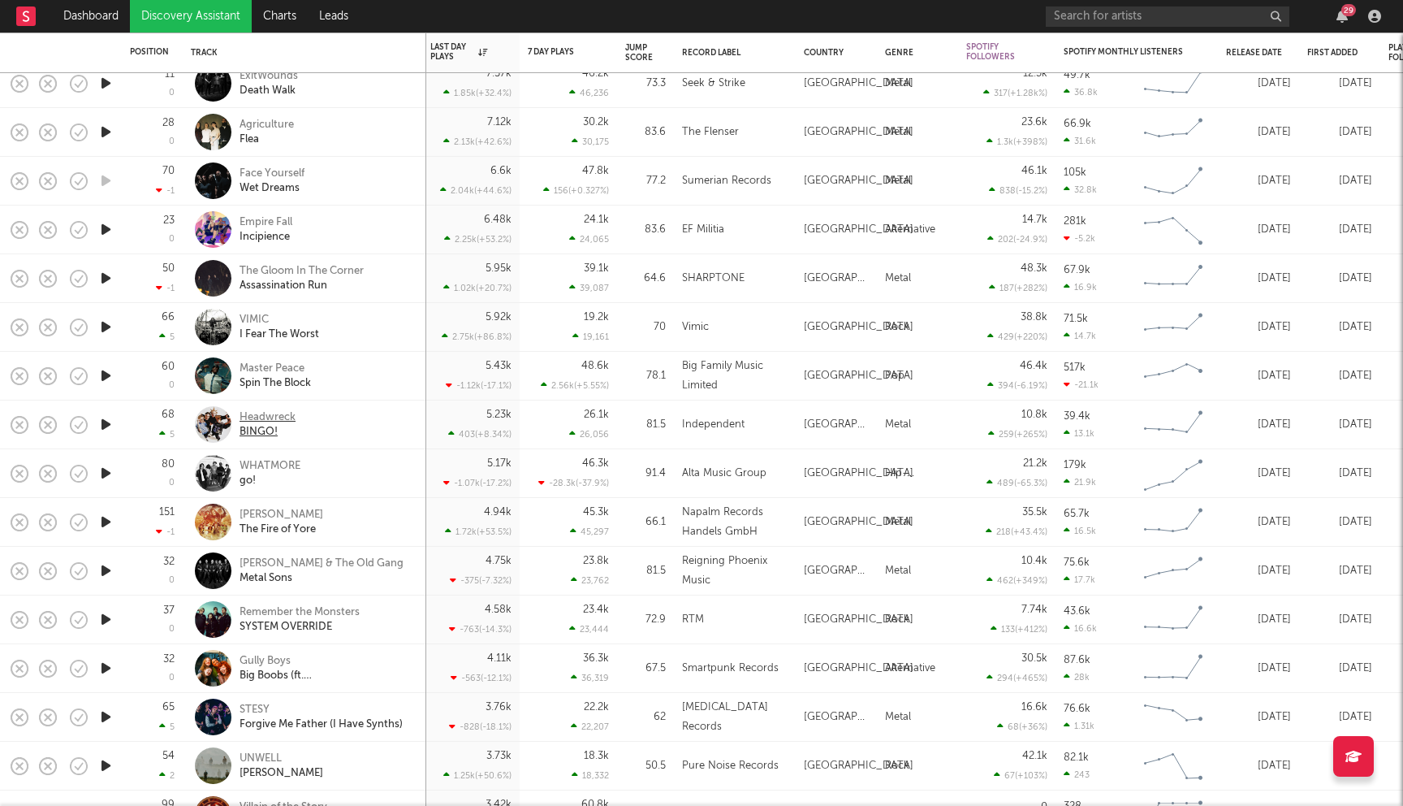
click at [274, 421] on div "Headwreck" at bounding box center [268, 417] width 56 height 15
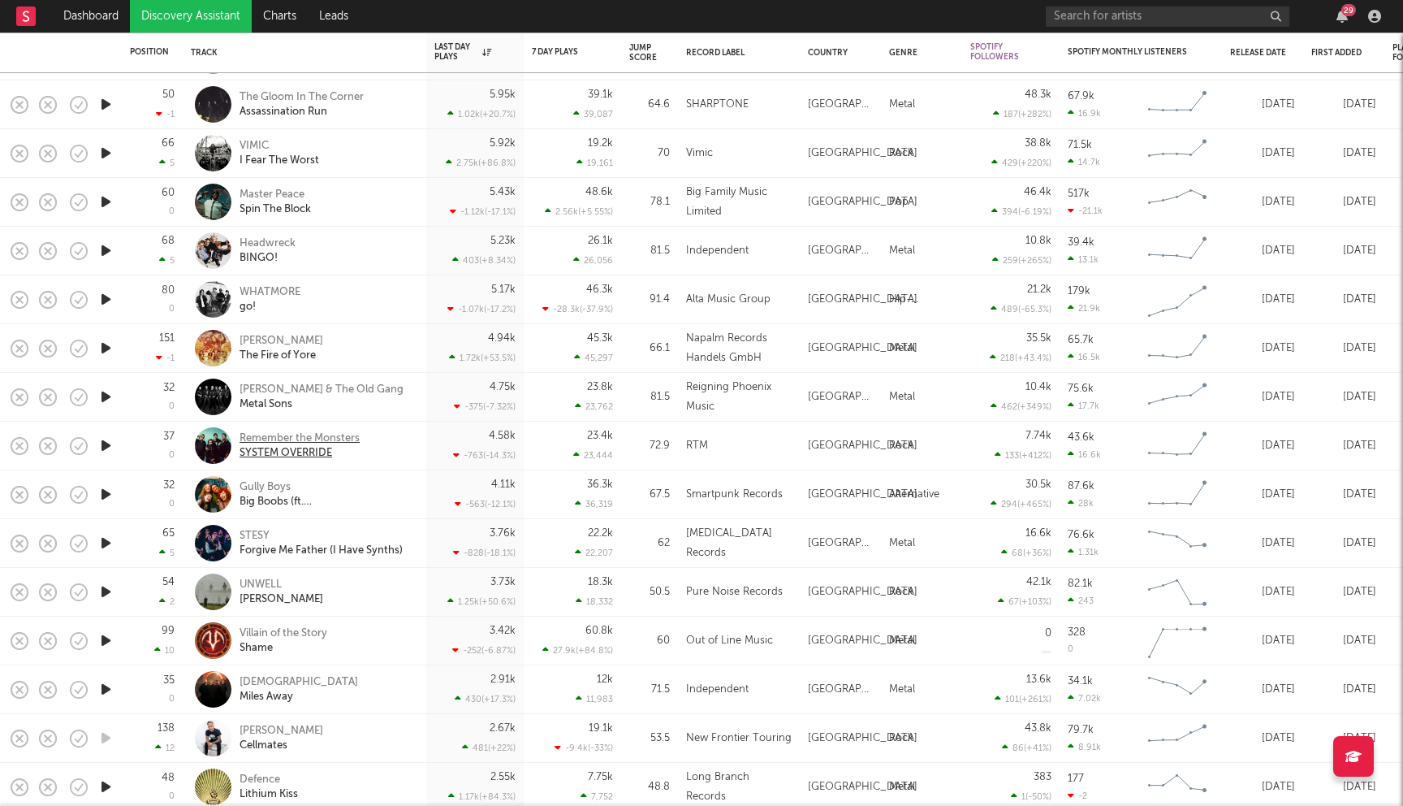
click at [337, 434] on div "Remember the Monsters" at bounding box center [300, 438] width 120 height 15
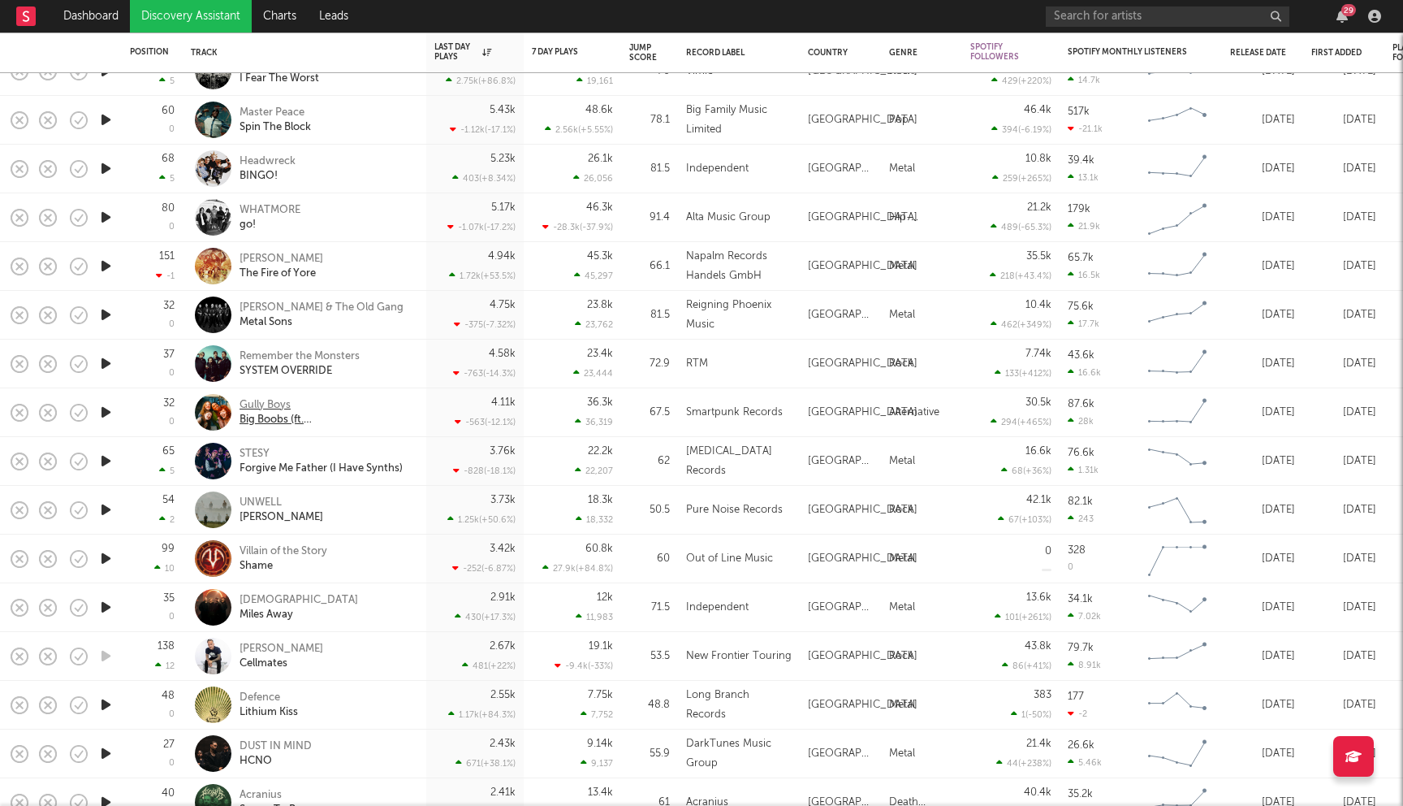
click at [268, 405] on div "Gully Boys" at bounding box center [327, 405] width 175 height 15
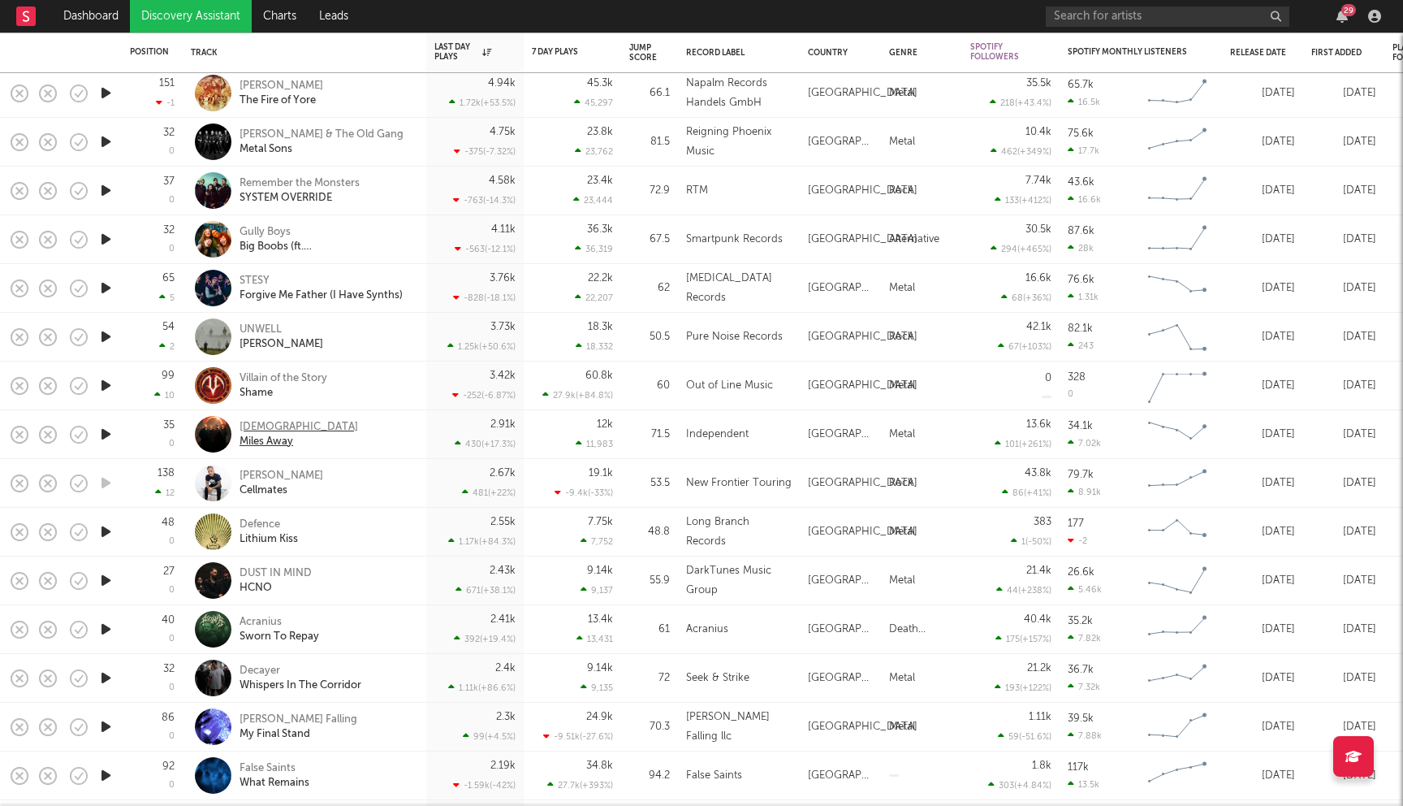
click at [253, 424] on div "Heists" at bounding box center [299, 427] width 119 height 15
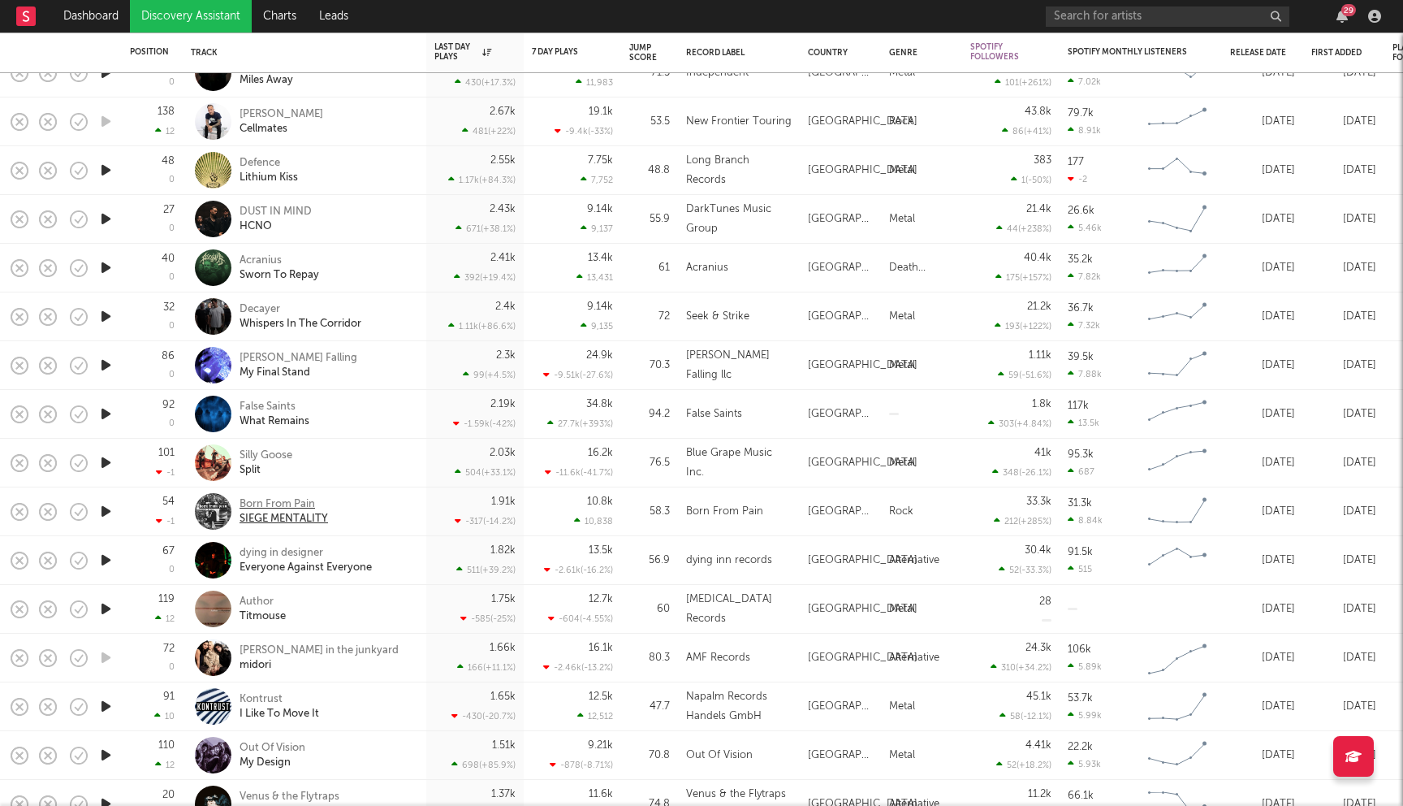
click at [268, 509] on div "Born From Pain" at bounding box center [284, 504] width 89 height 15
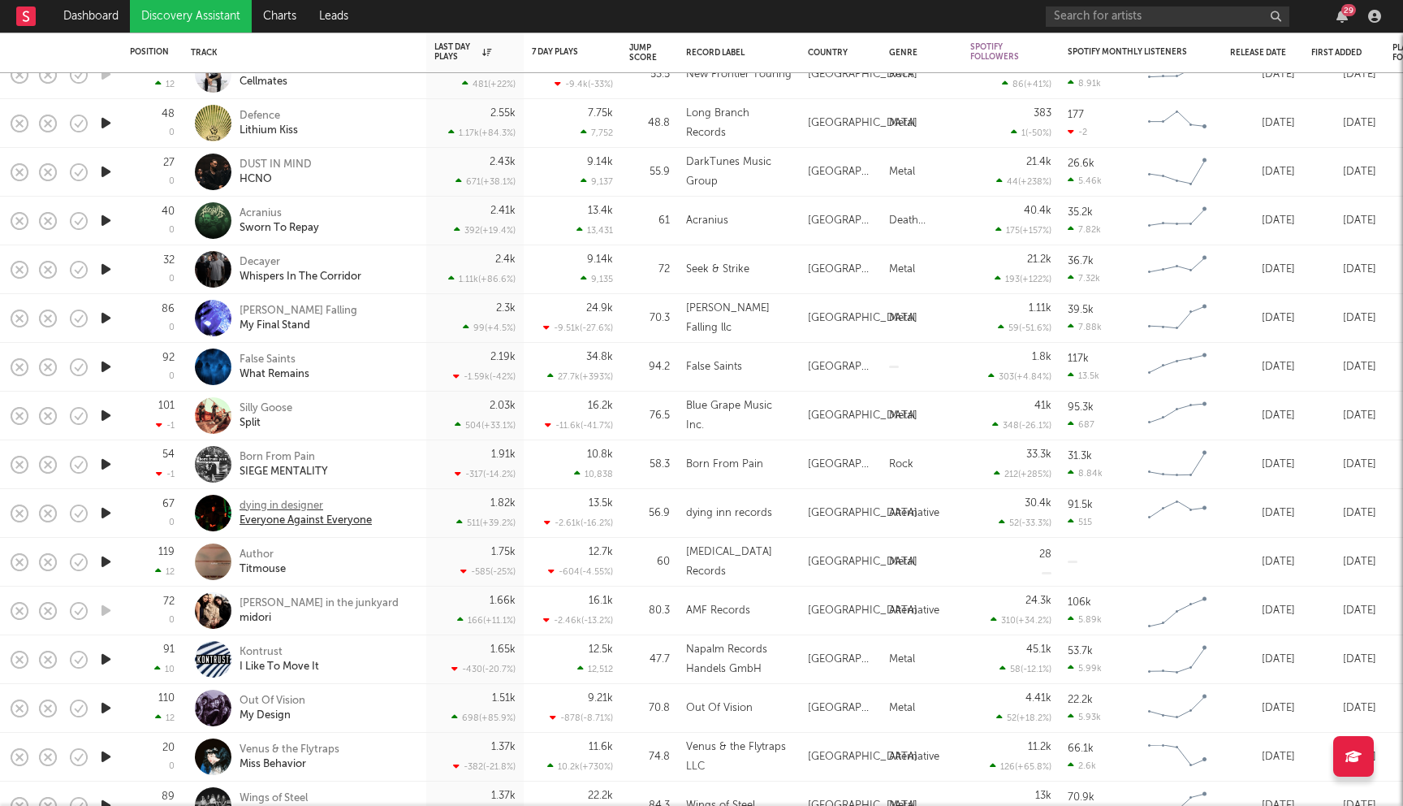
click at [296, 508] on div "dying in designer" at bounding box center [306, 506] width 132 height 15
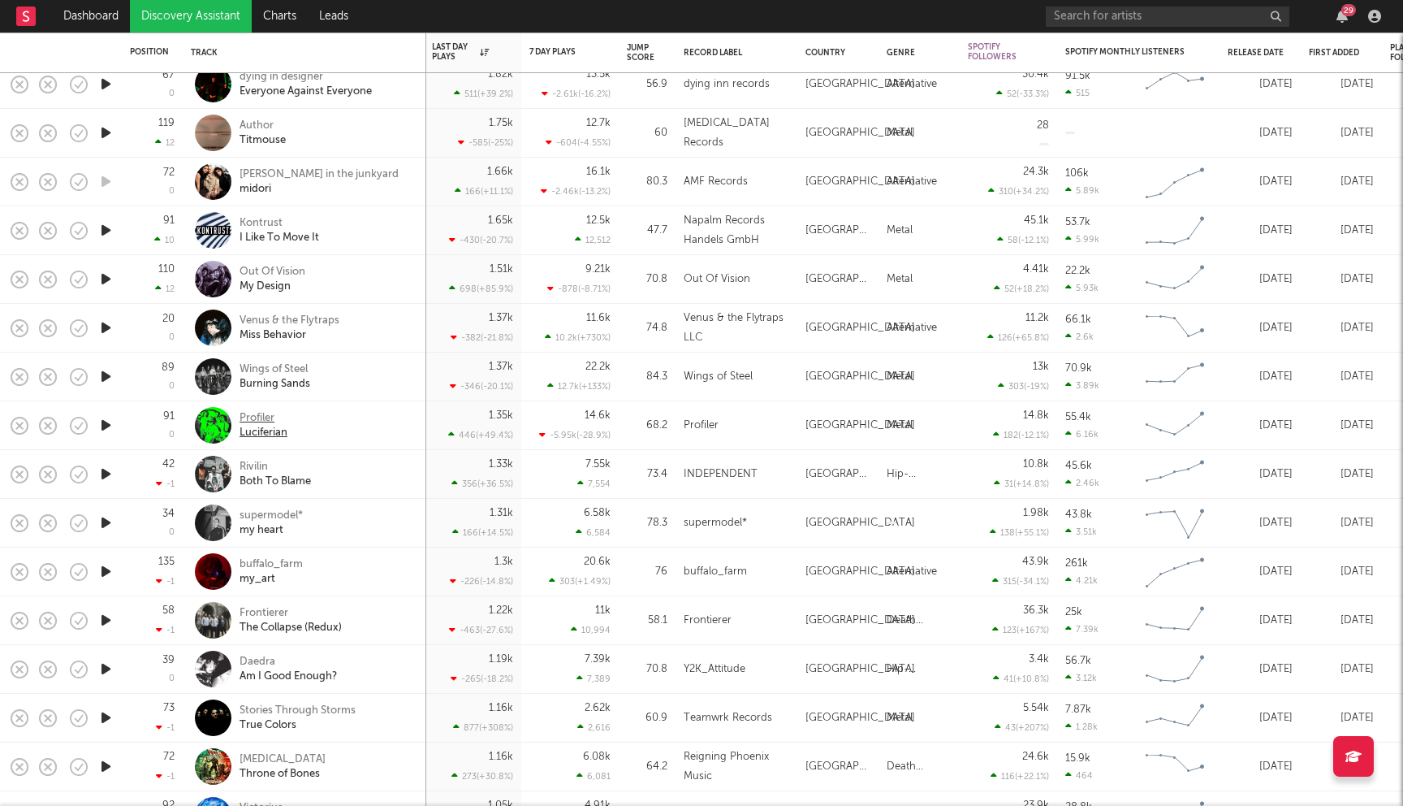
click at [263, 419] on div "Profiler" at bounding box center [264, 418] width 48 height 15
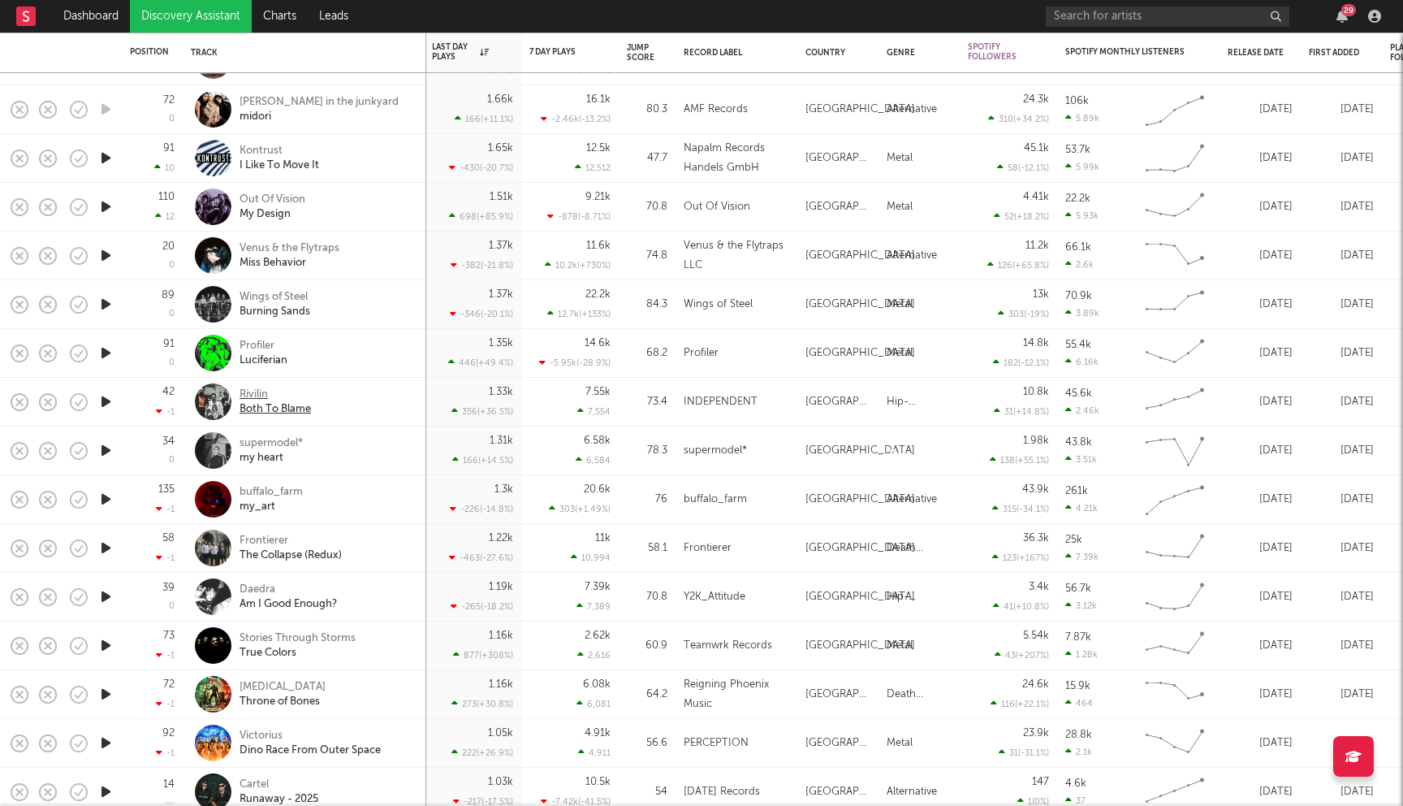
click at [257, 395] on div "Rivilin" at bounding box center [275, 394] width 71 height 15
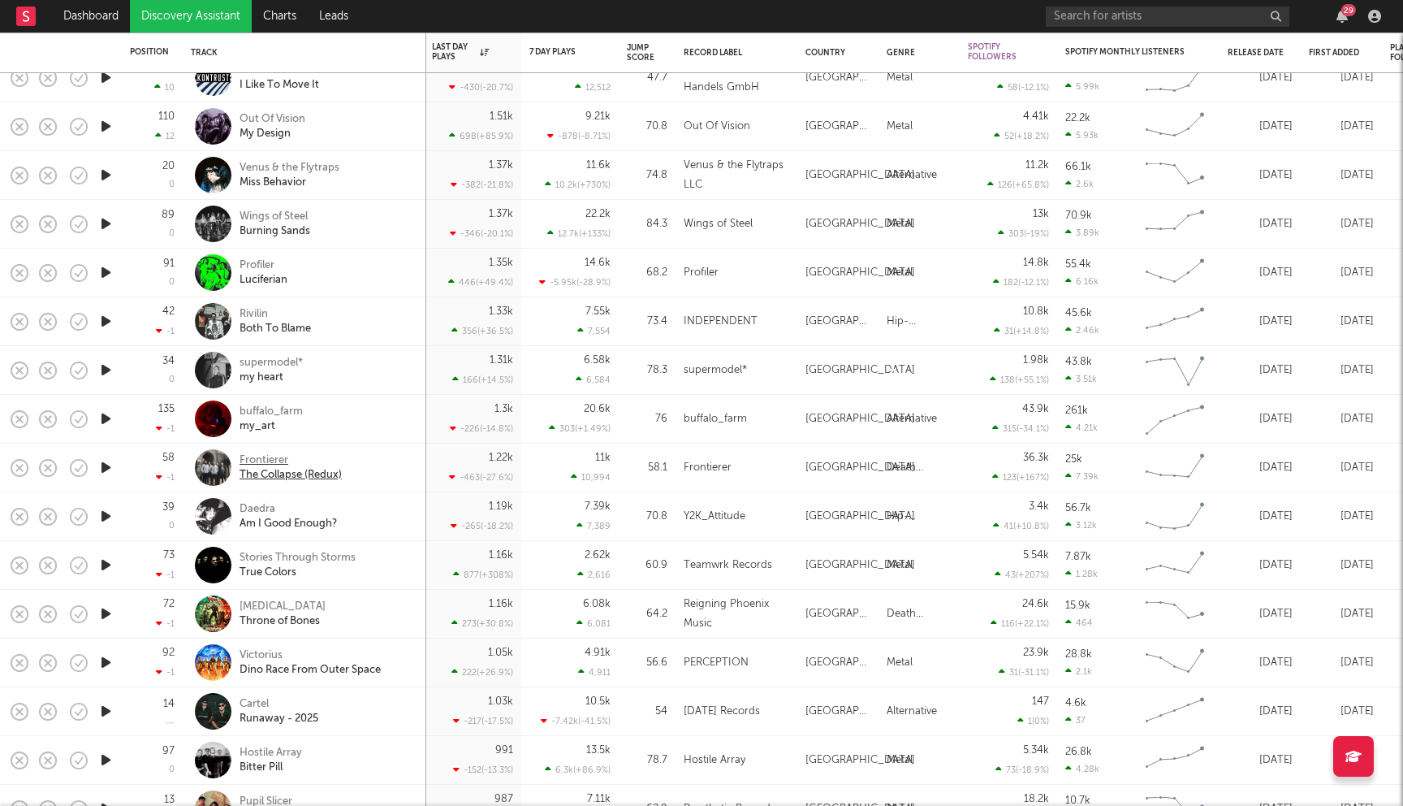
click at [261, 463] on div "Frontierer" at bounding box center [291, 460] width 102 height 15
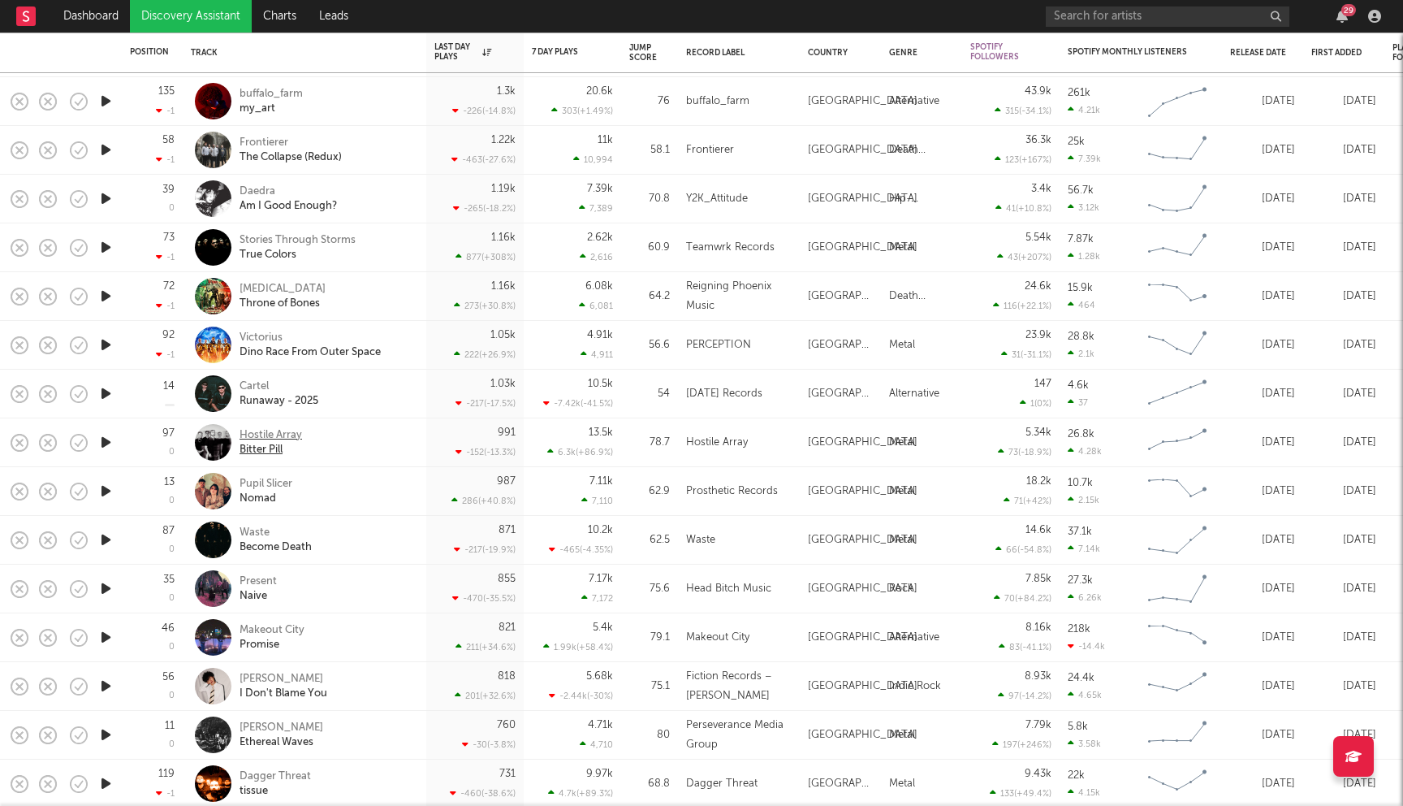
click at [279, 436] on div "Hostile Array" at bounding box center [271, 435] width 63 height 15
click at [268, 482] on div "Pupil Slicer" at bounding box center [266, 484] width 53 height 15
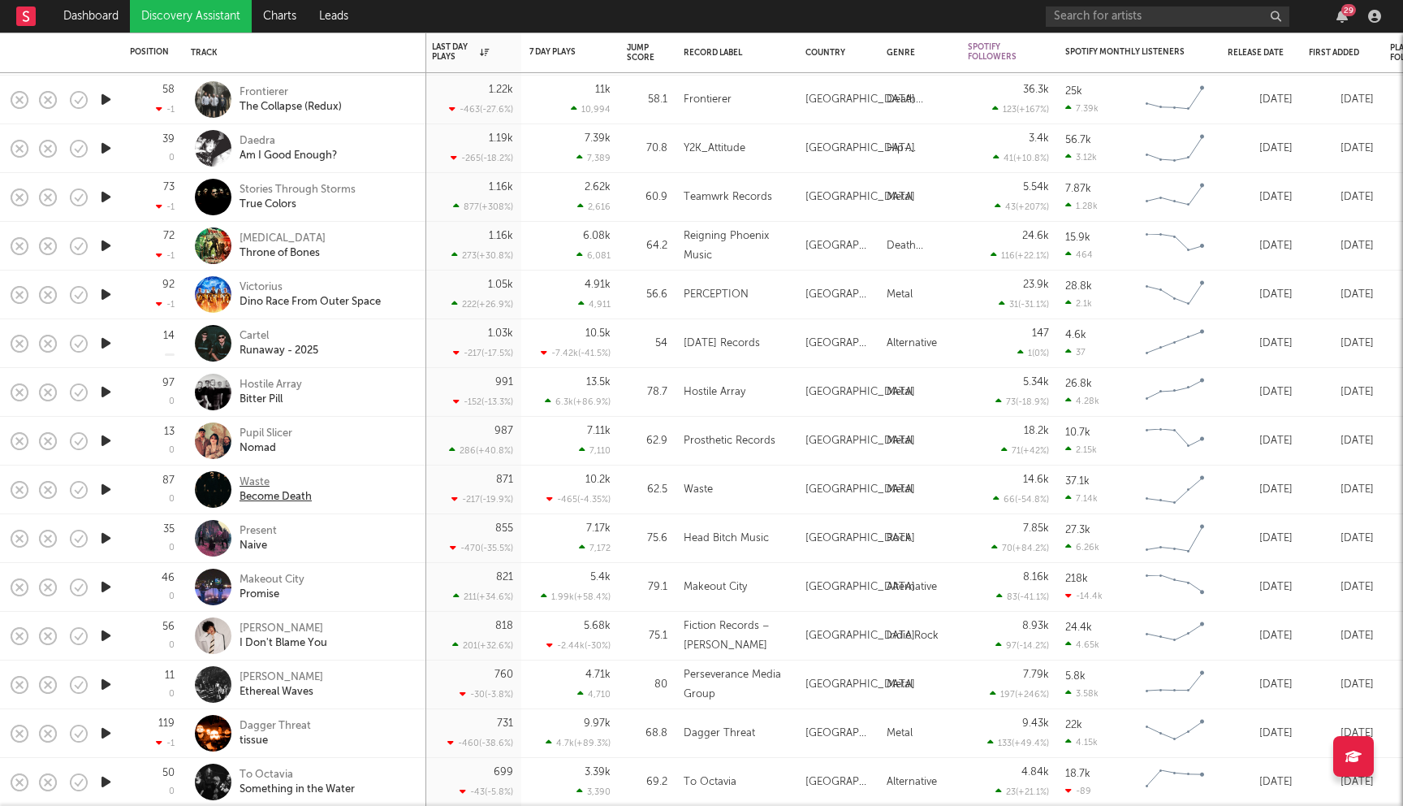
click at [250, 481] on div "Waste" at bounding box center [276, 482] width 72 height 15
click at [264, 530] on div "Present" at bounding box center [258, 531] width 37 height 15
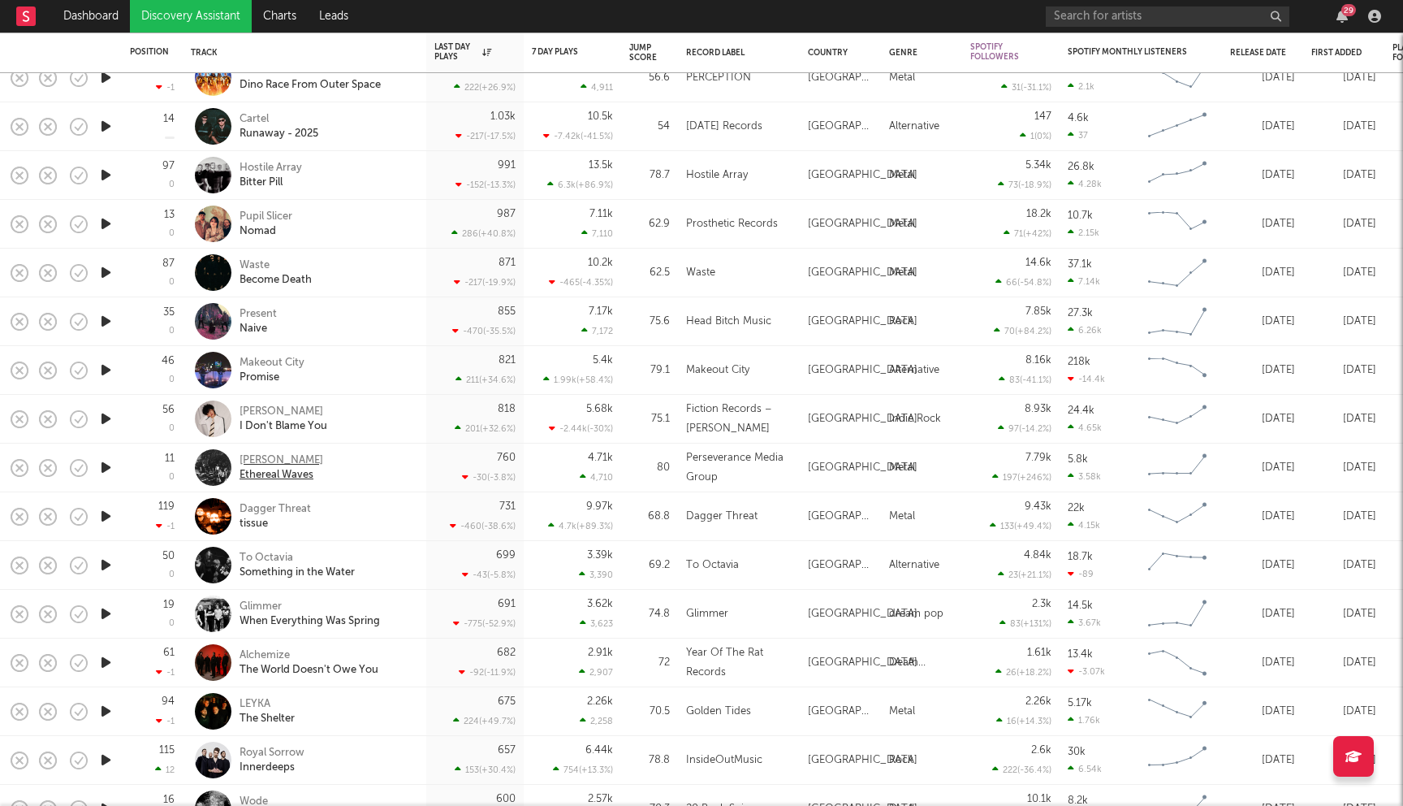
click at [294, 463] on div "kirk Windstein" at bounding box center [282, 460] width 84 height 15
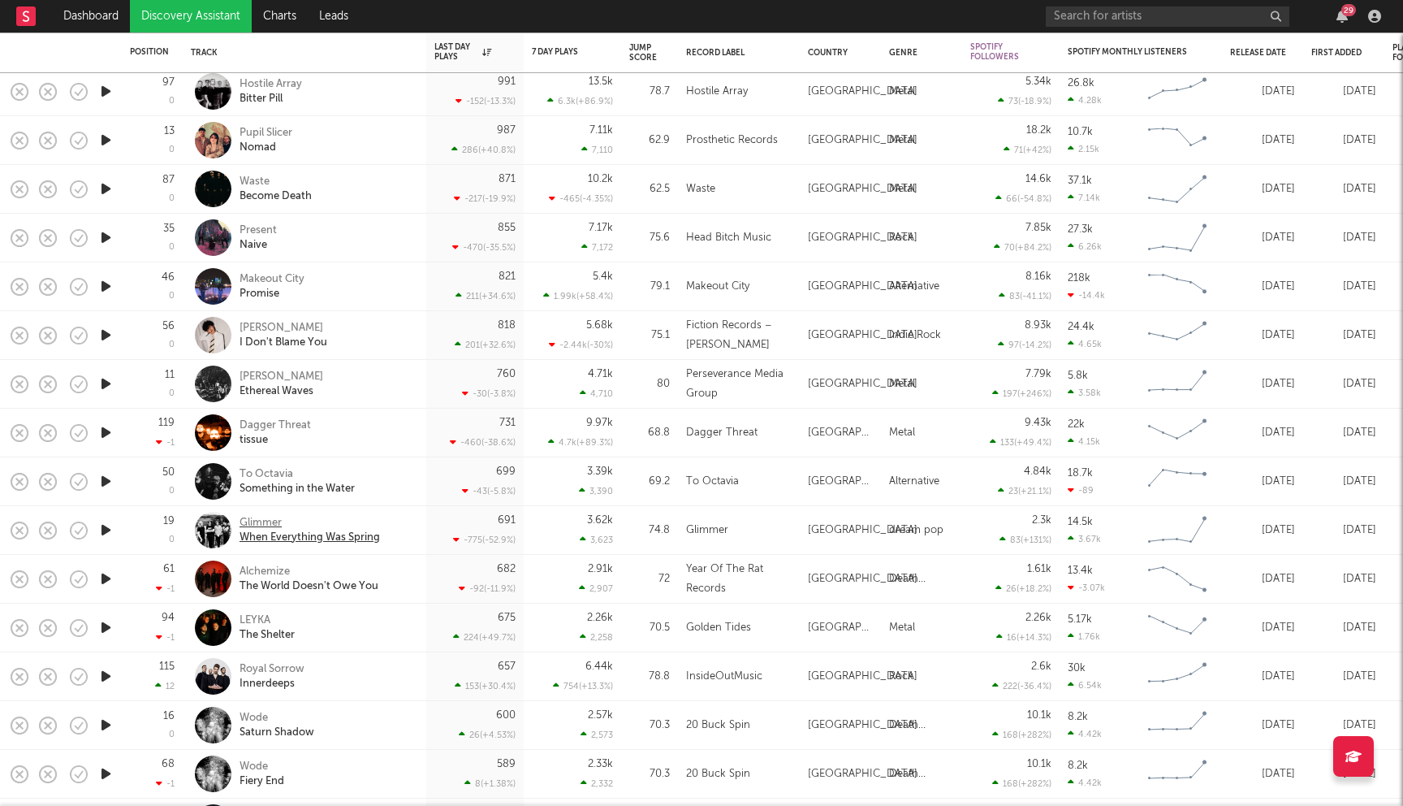
click at [264, 517] on div "Glimmer" at bounding box center [310, 523] width 140 height 15
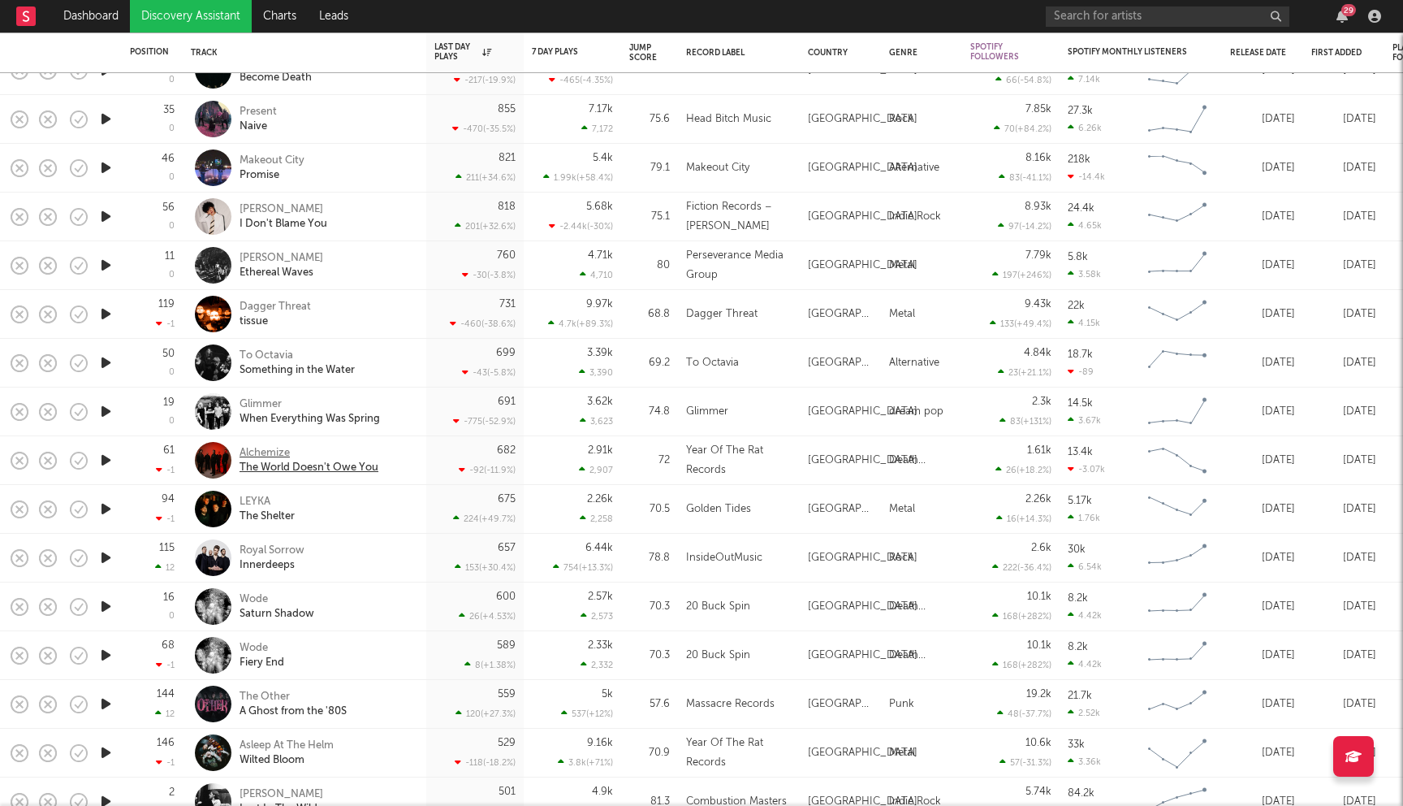
click at [276, 447] on div "Alchemize" at bounding box center [309, 453] width 139 height 15
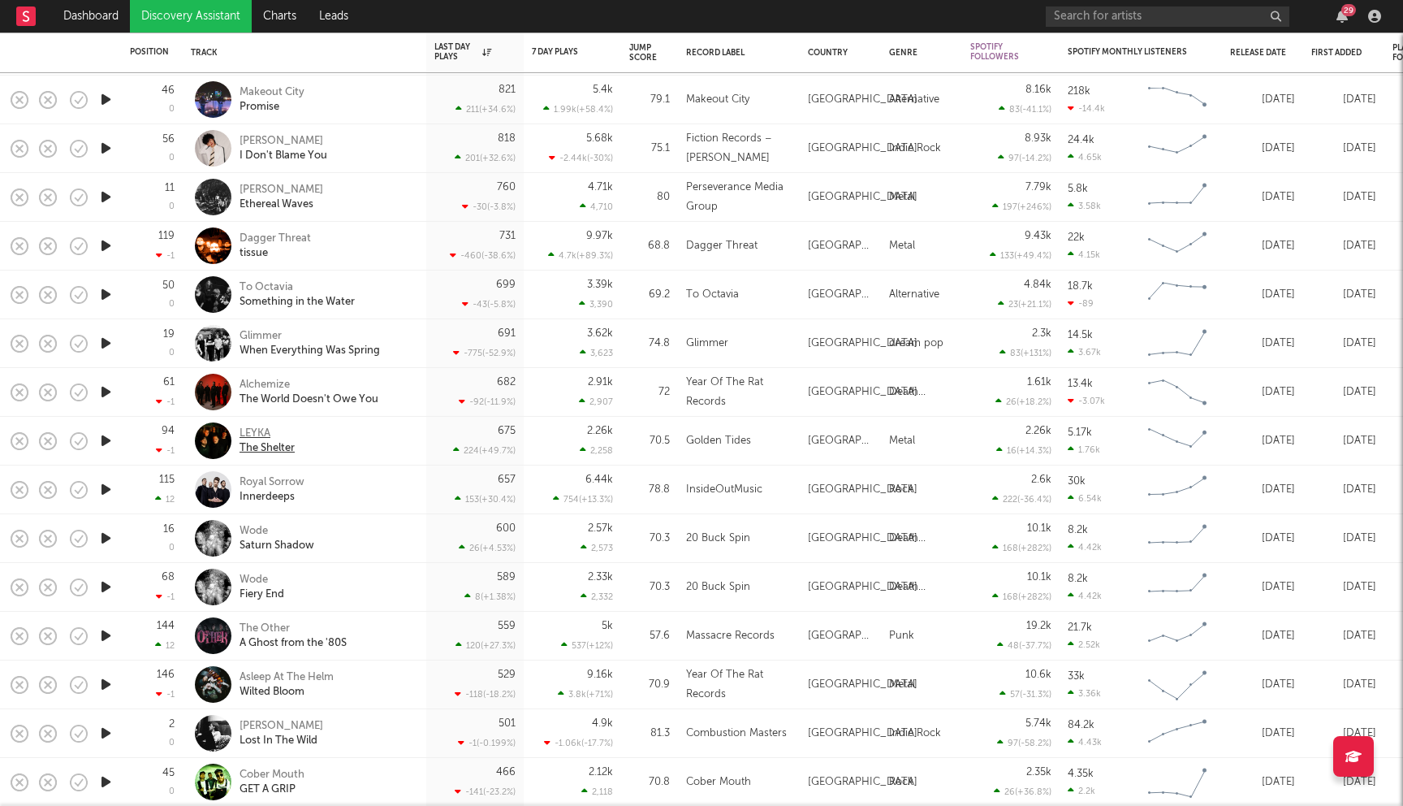
click at [255, 434] on div "LEYKA" at bounding box center [267, 433] width 55 height 15
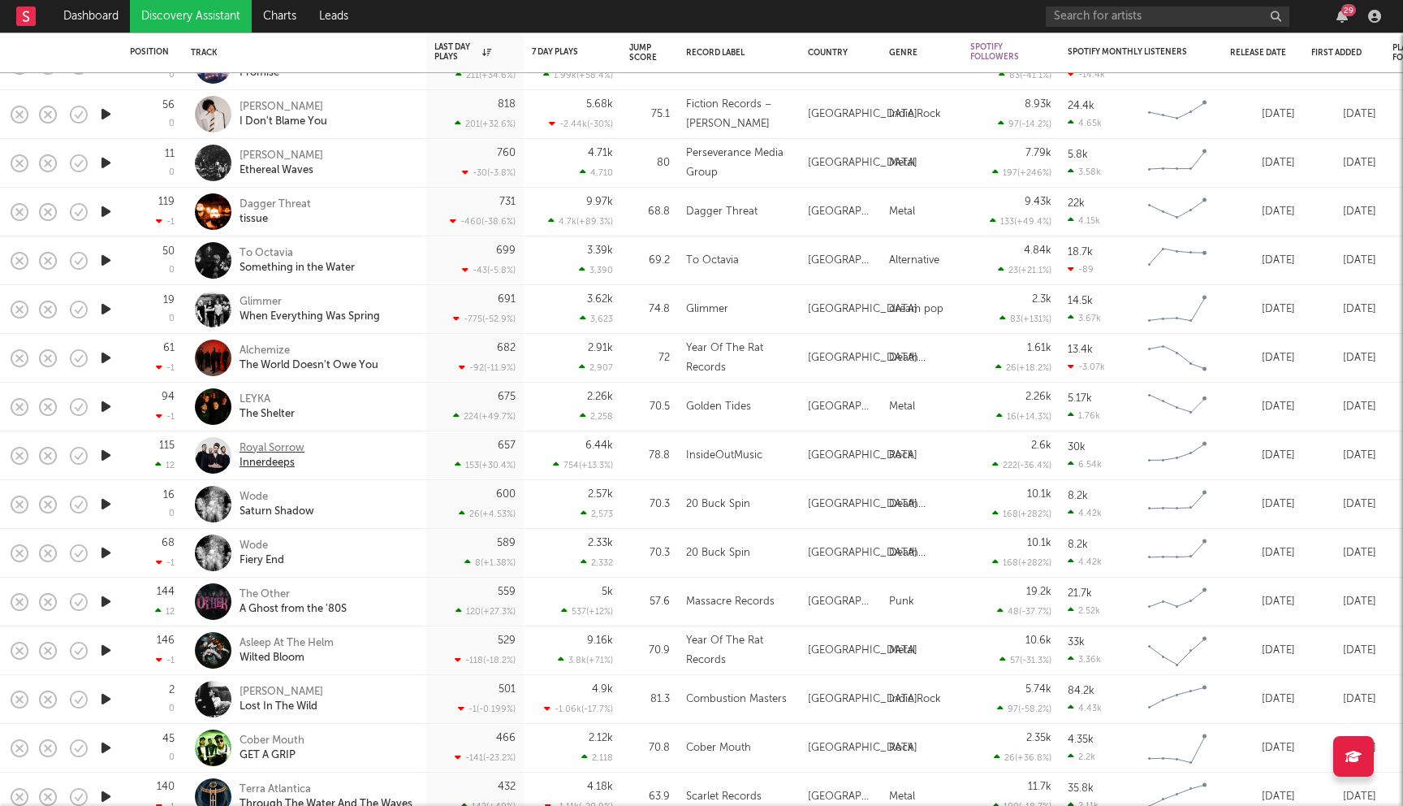
click at [274, 452] on div "Royal Sorrow" at bounding box center [272, 448] width 65 height 15
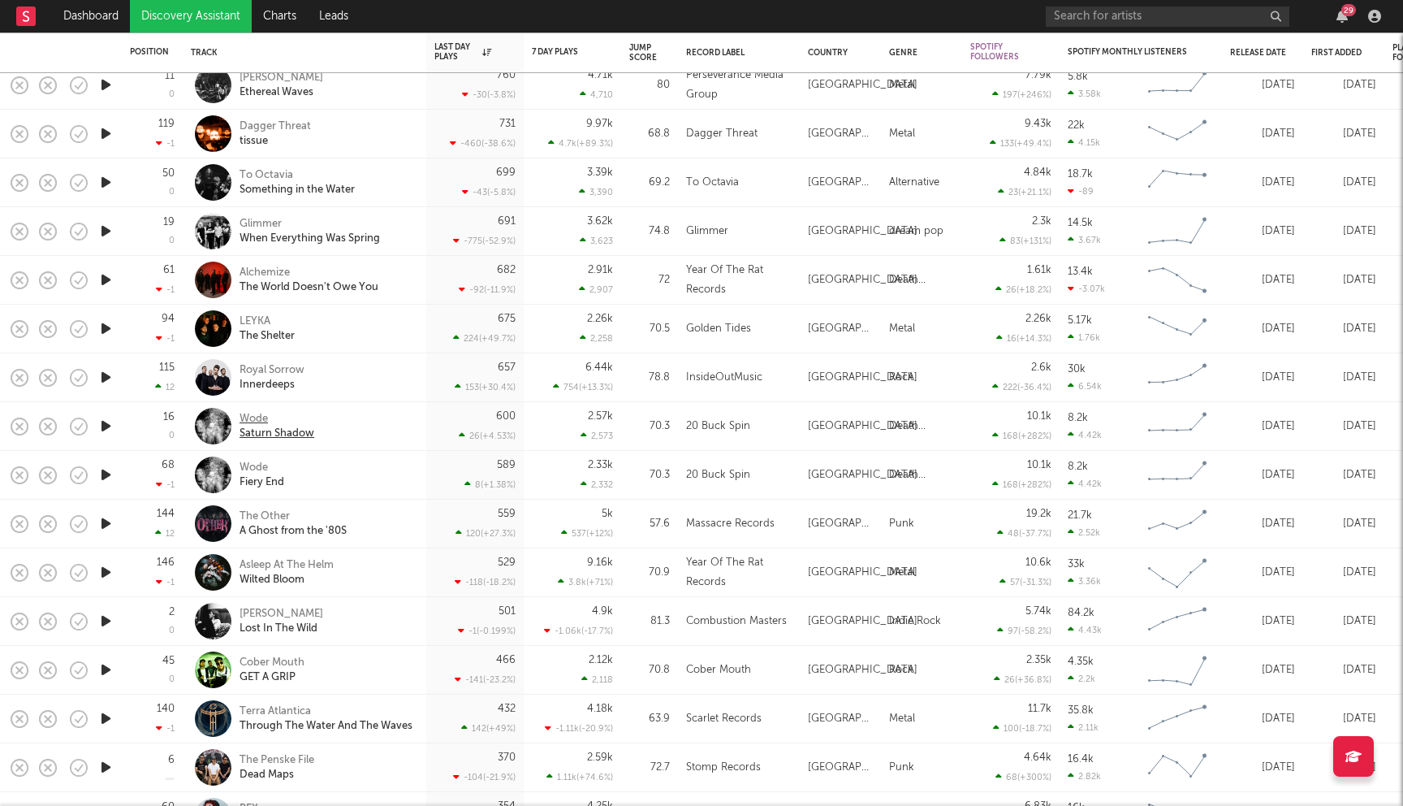
click at [248, 420] on div "Wode" at bounding box center [277, 419] width 75 height 15
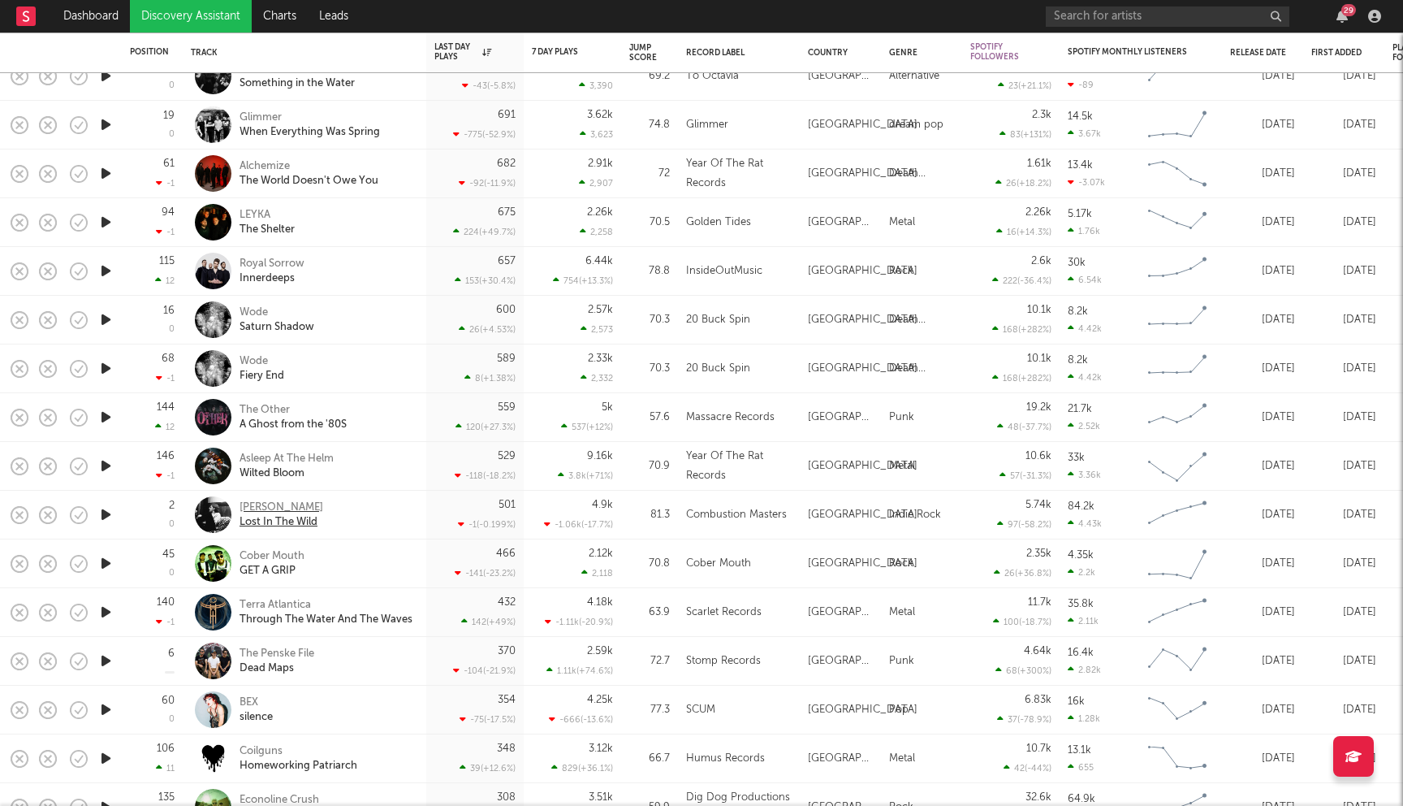
click at [282, 506] on div "Weston Loney" at bounding box center [282, 507] width 84 height 15
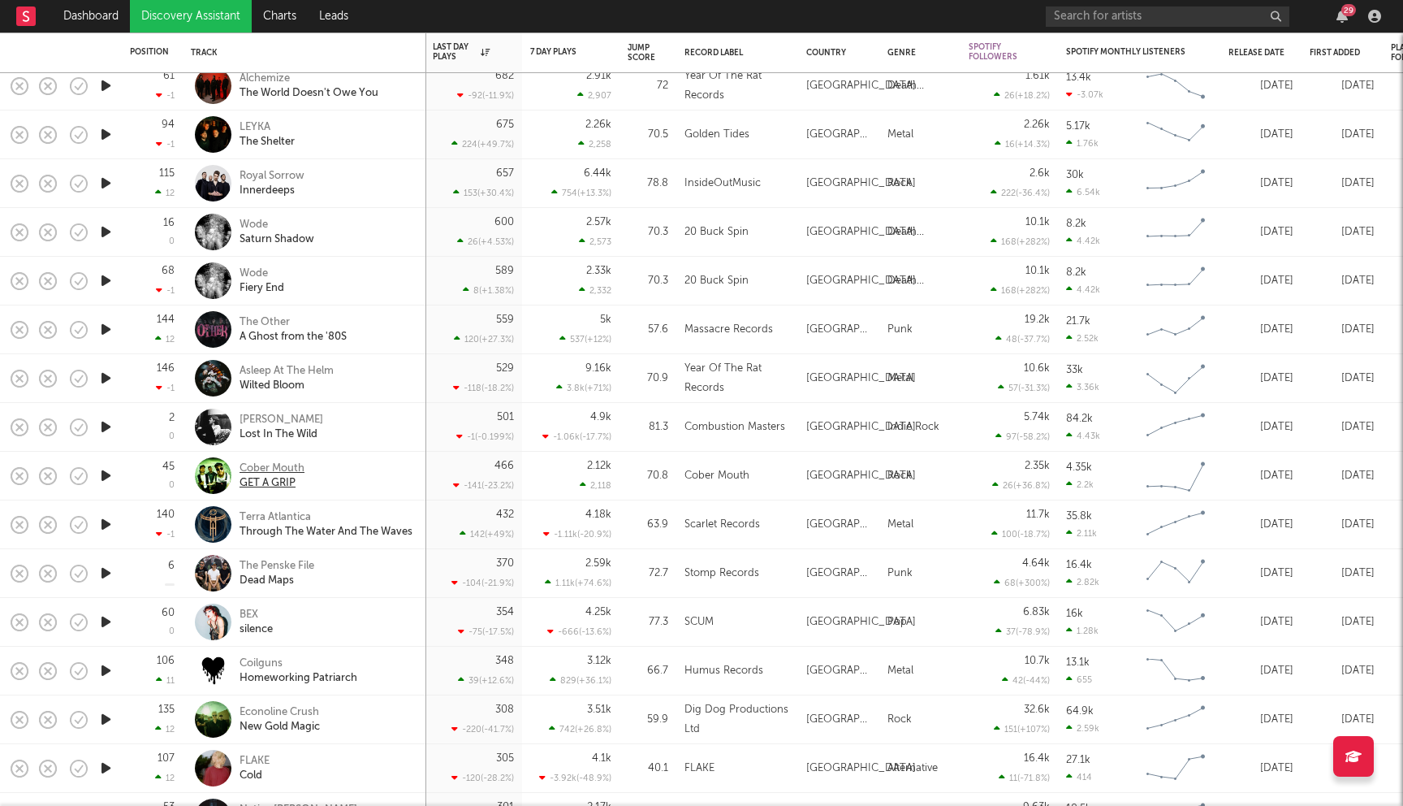
click at [279, 469] on div "Cober Mouth" at bounding box center [272, 468] width 65 height 15
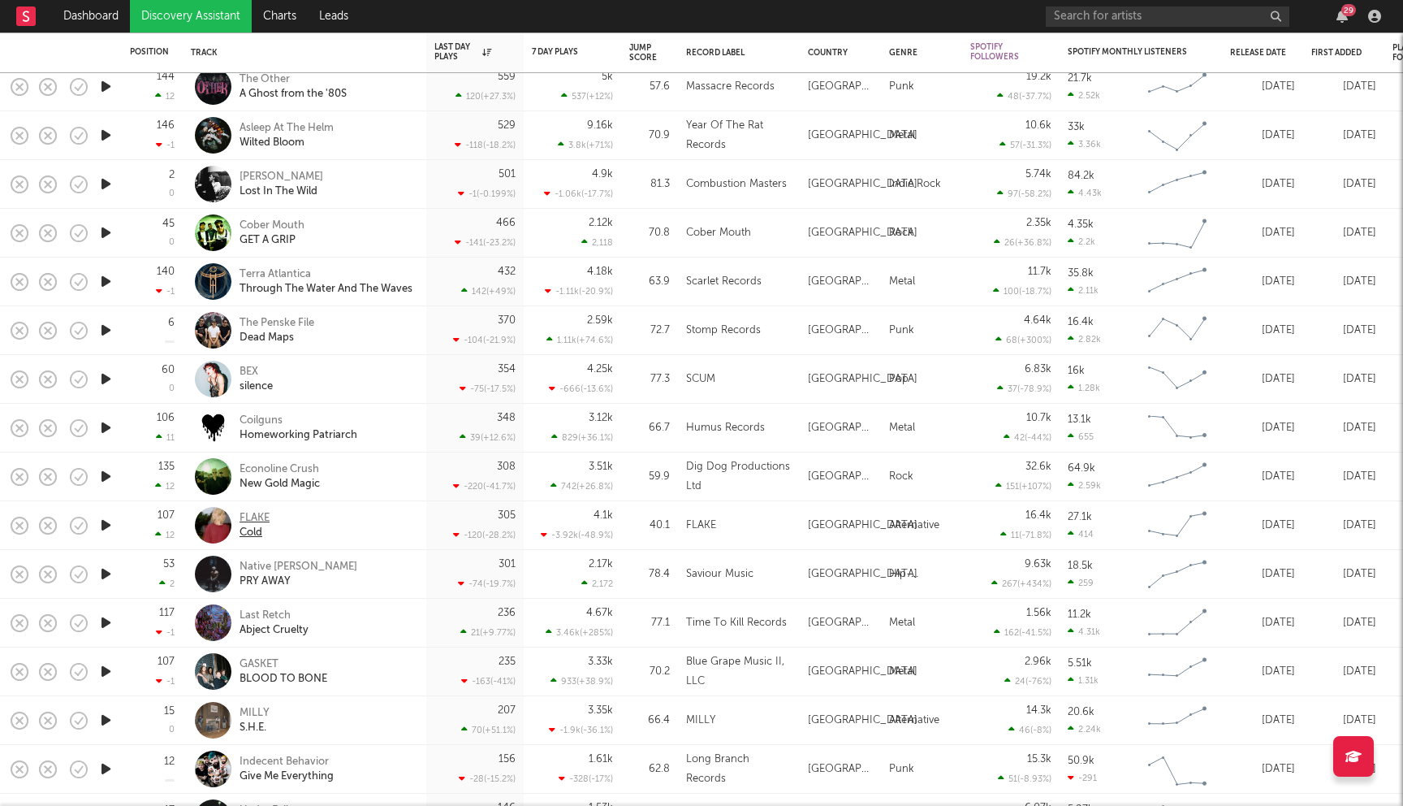
click at [257, 517] on div "FLAKE" at bounding box center [255, 518] width 30 height 15
click at [244, 416] on div "Coilguns" at bounding box center [299, 420] width 118 height 15
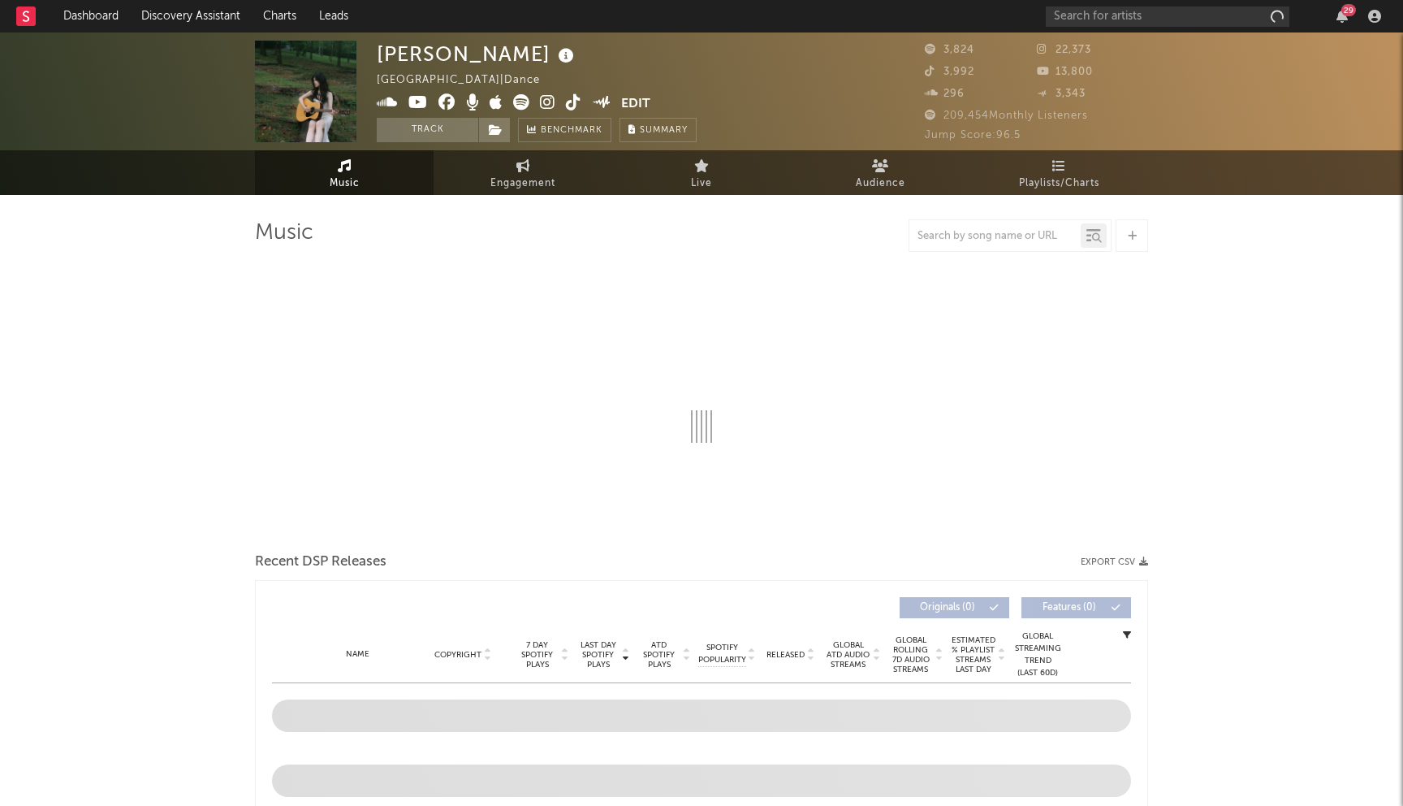
select select "1w"
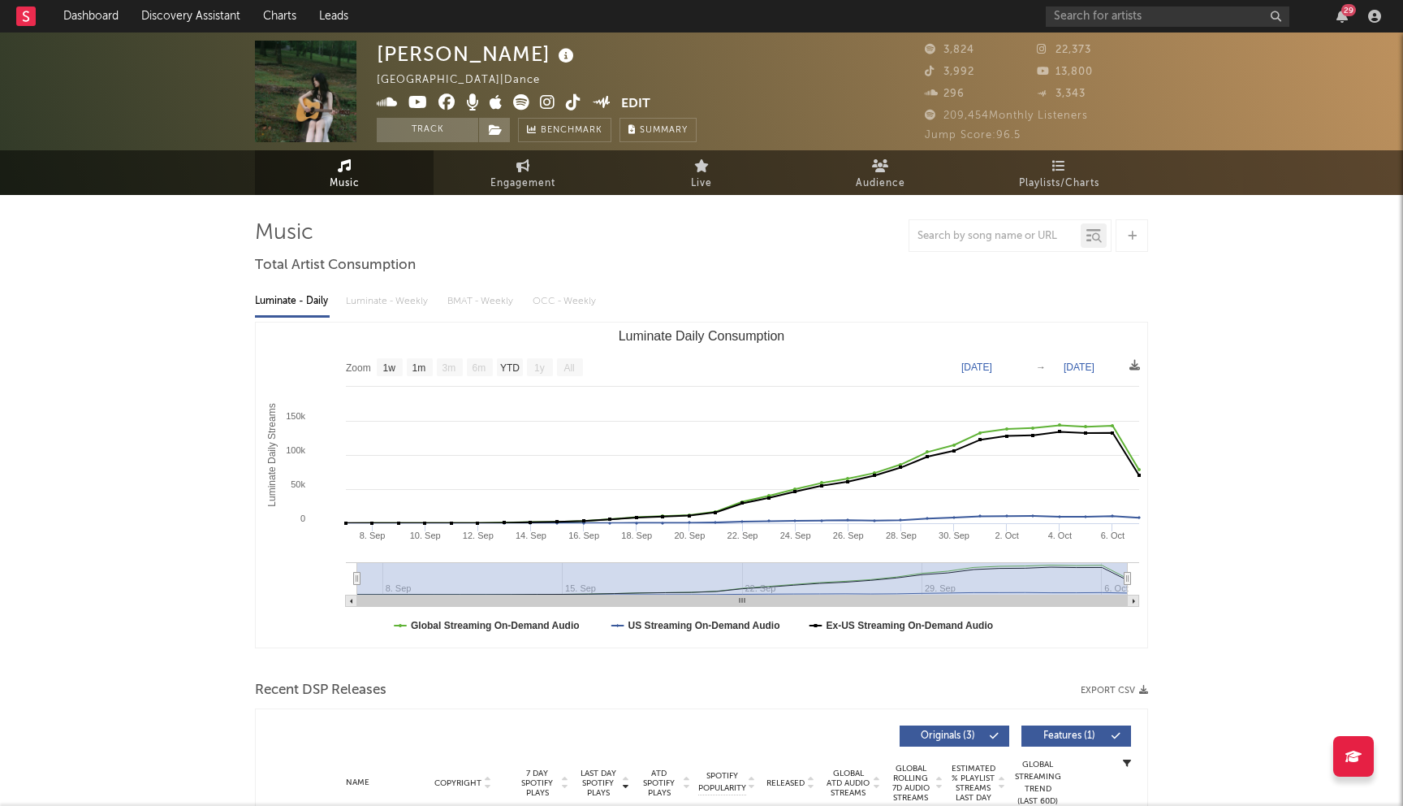
click at [451, 98] on icon at bounding box center [447, 102] width 17 height 16
click at [521, 107] on icon at bounding box center [521, 102] width 16 height 16
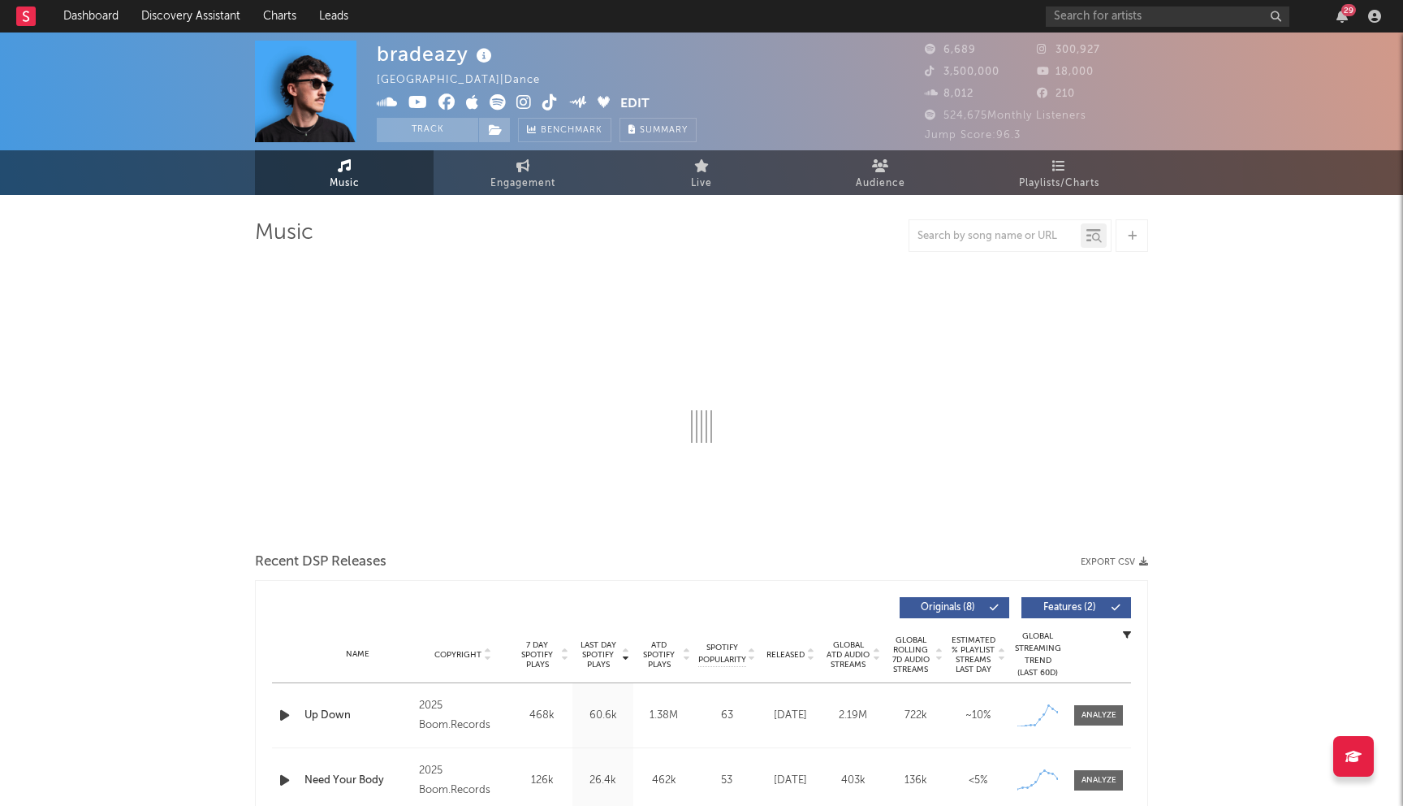
select select "6m"
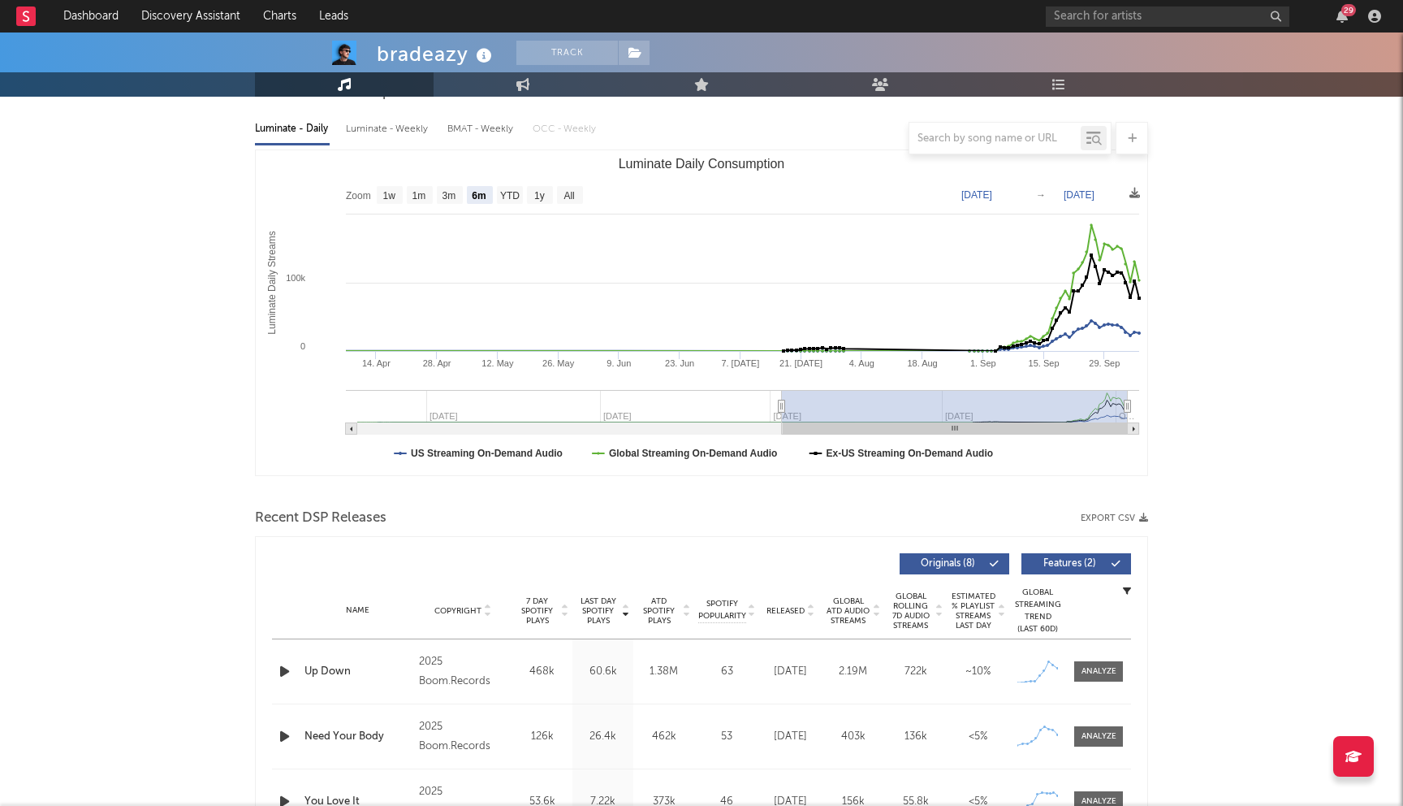
scroll to position [280, 0]
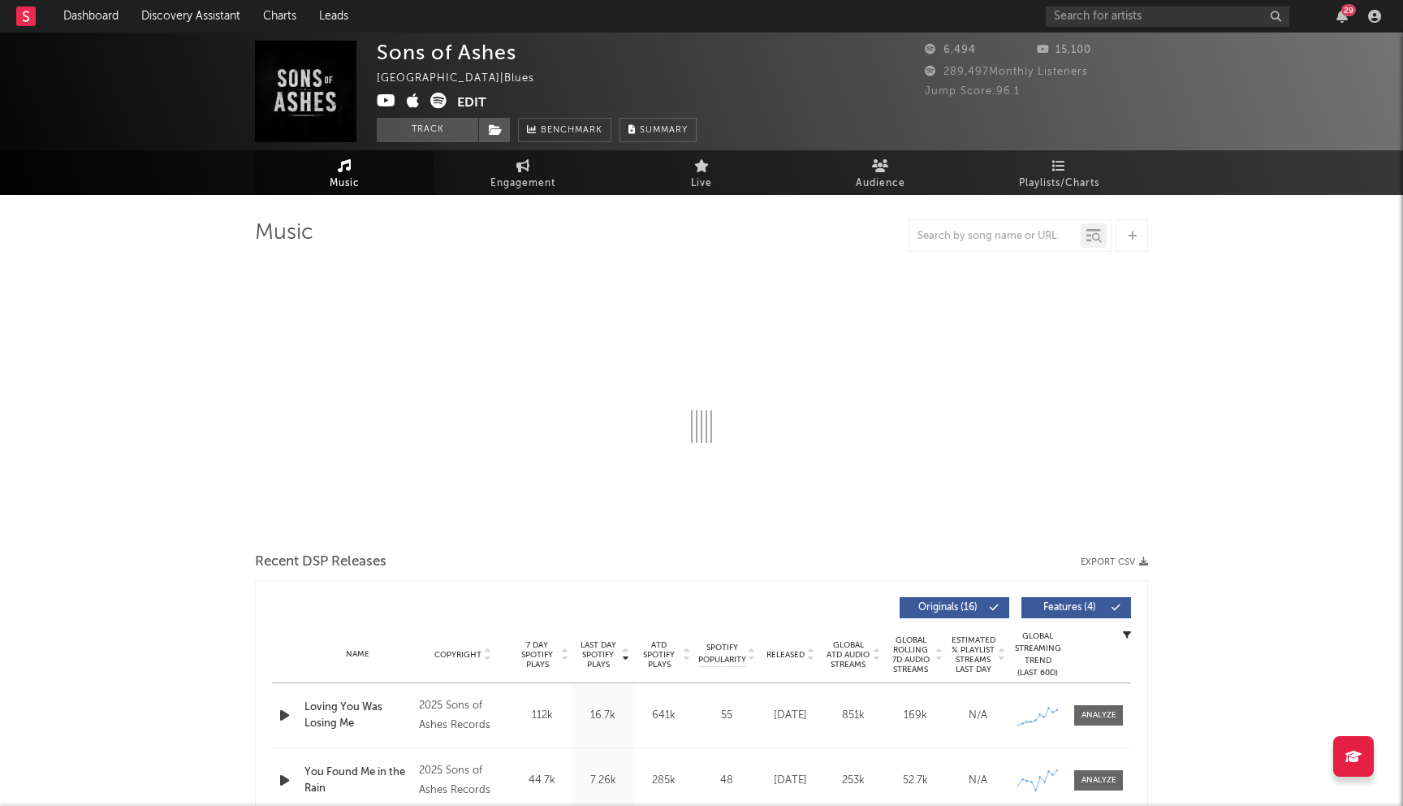
select select "1w"
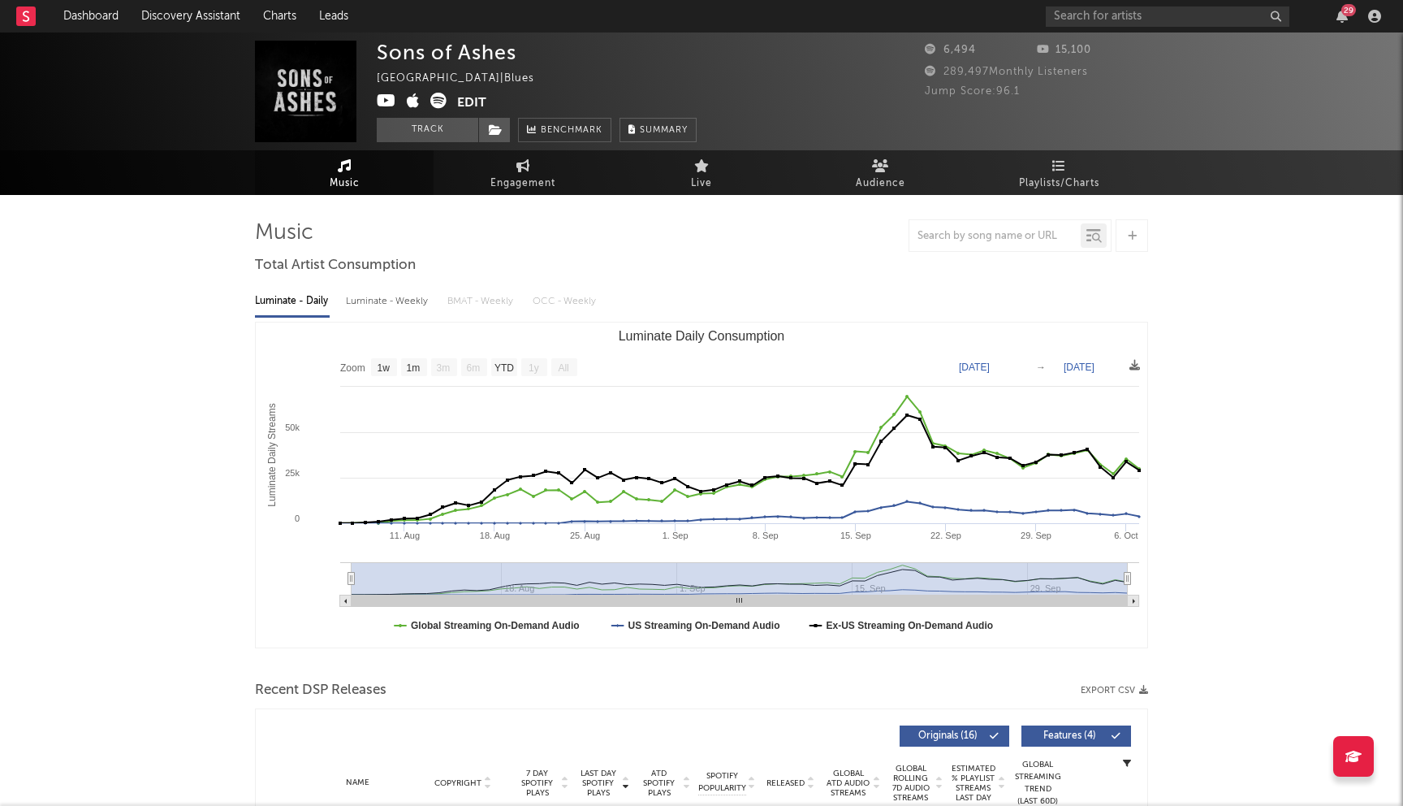
click at [387, 102] on icon at bounding box center [386, 101] width 19 height 16
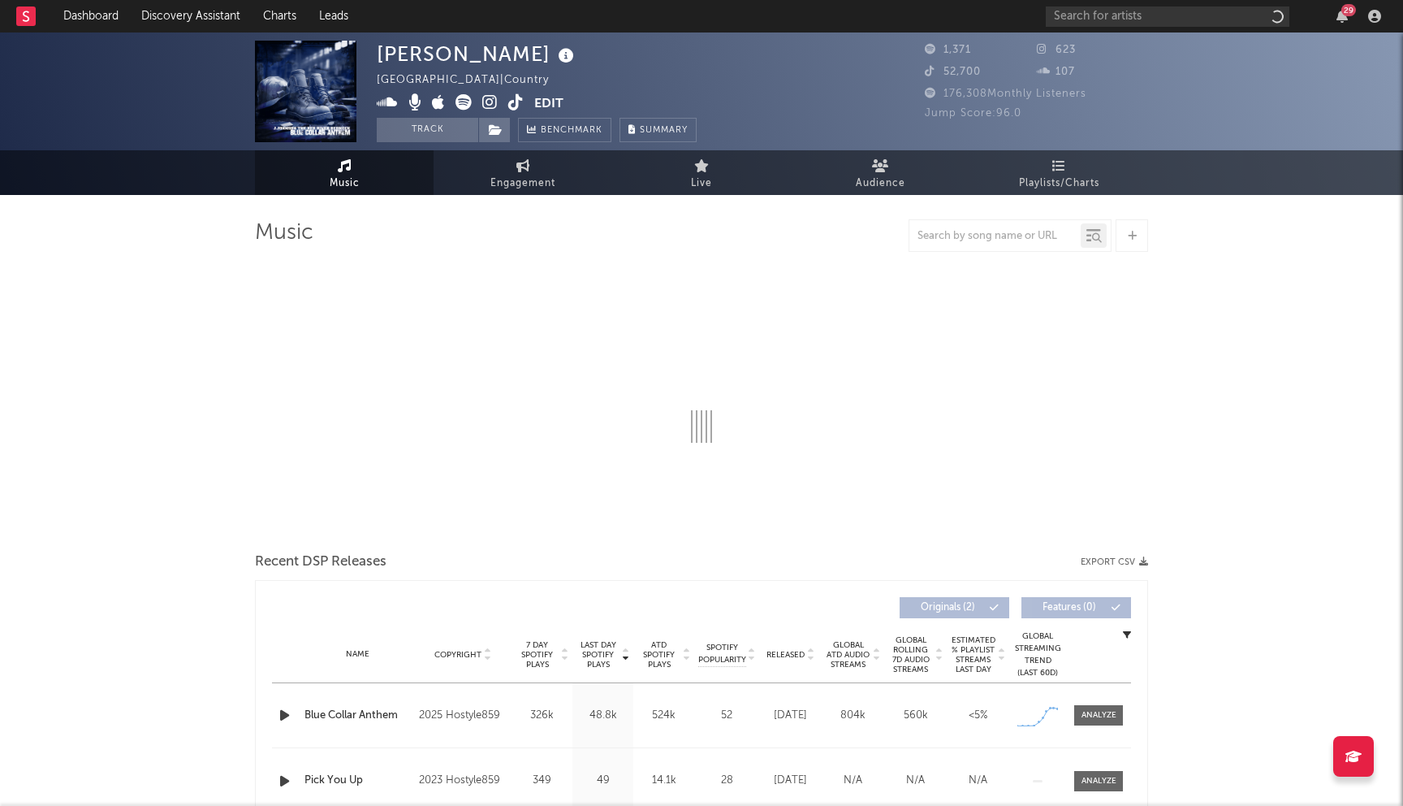
select select "6m"
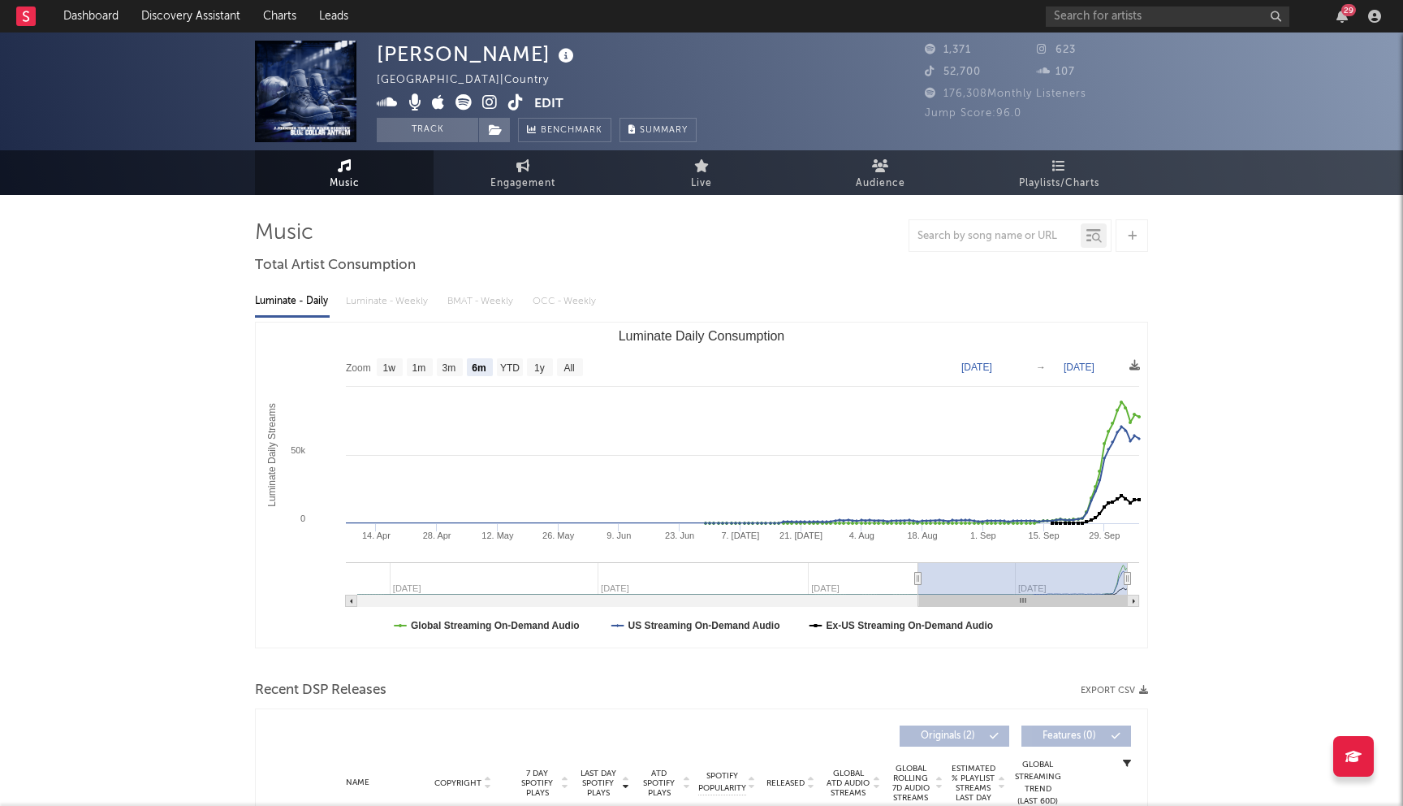
click at [486, 96] on icon at bounding box center [489, 102] width 15 height 16
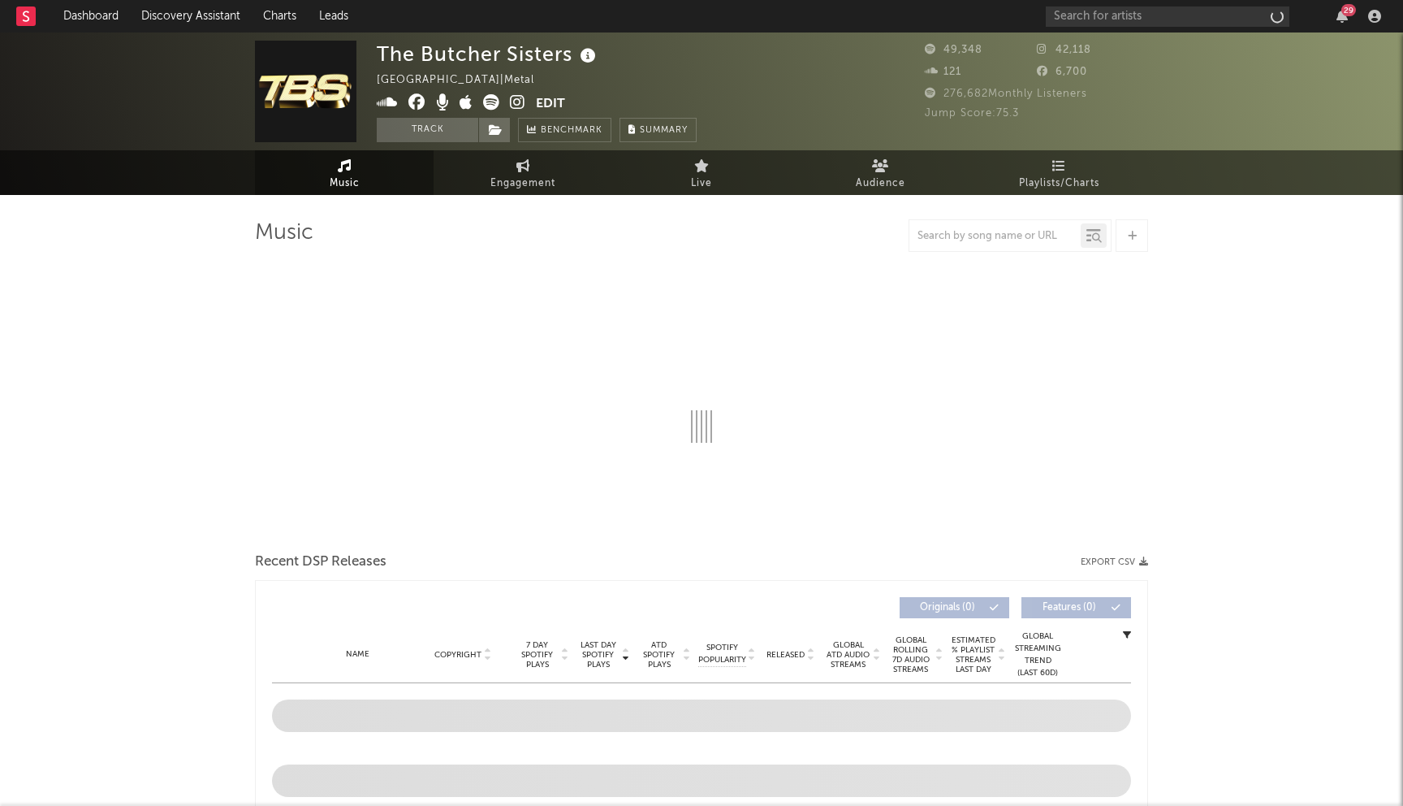
select select "6m"
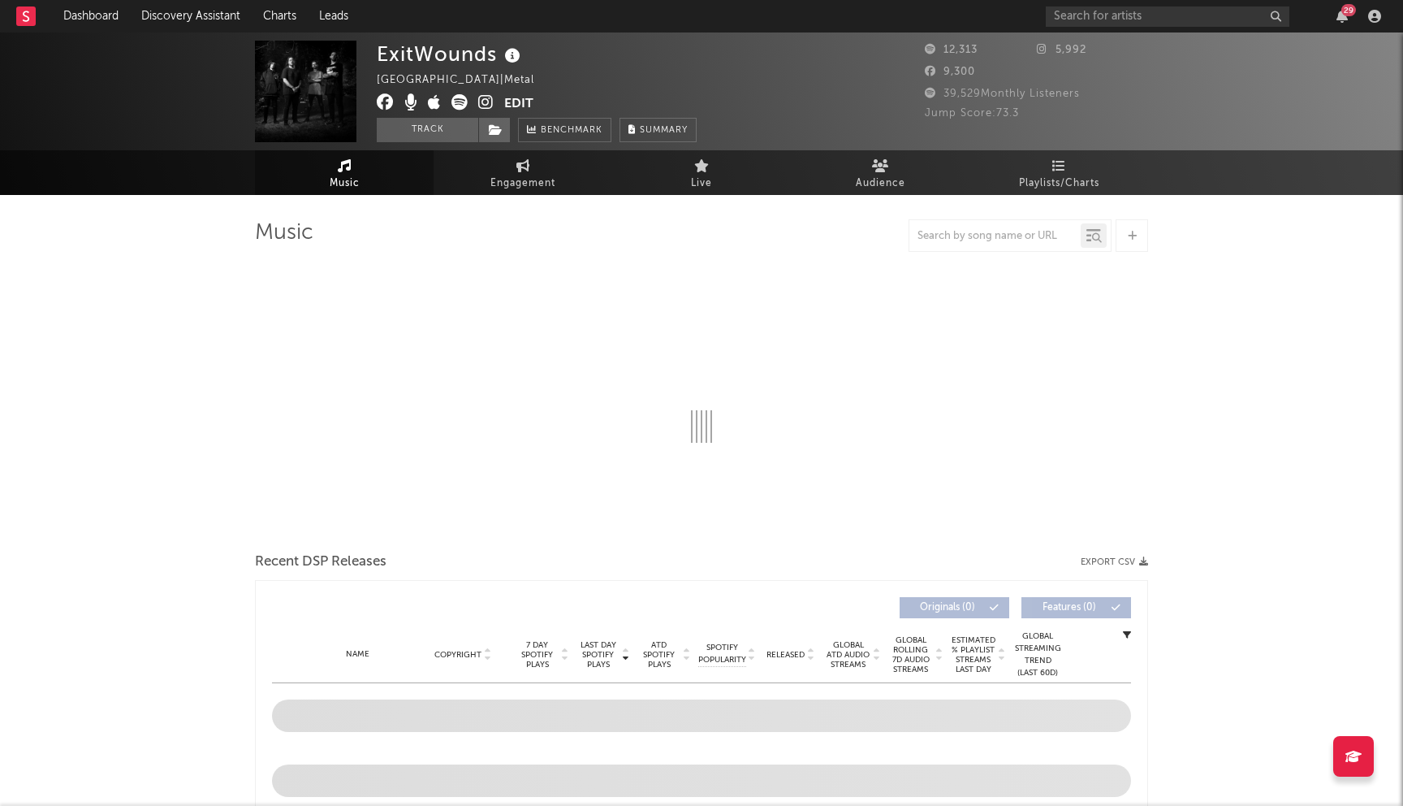
select select "6m"
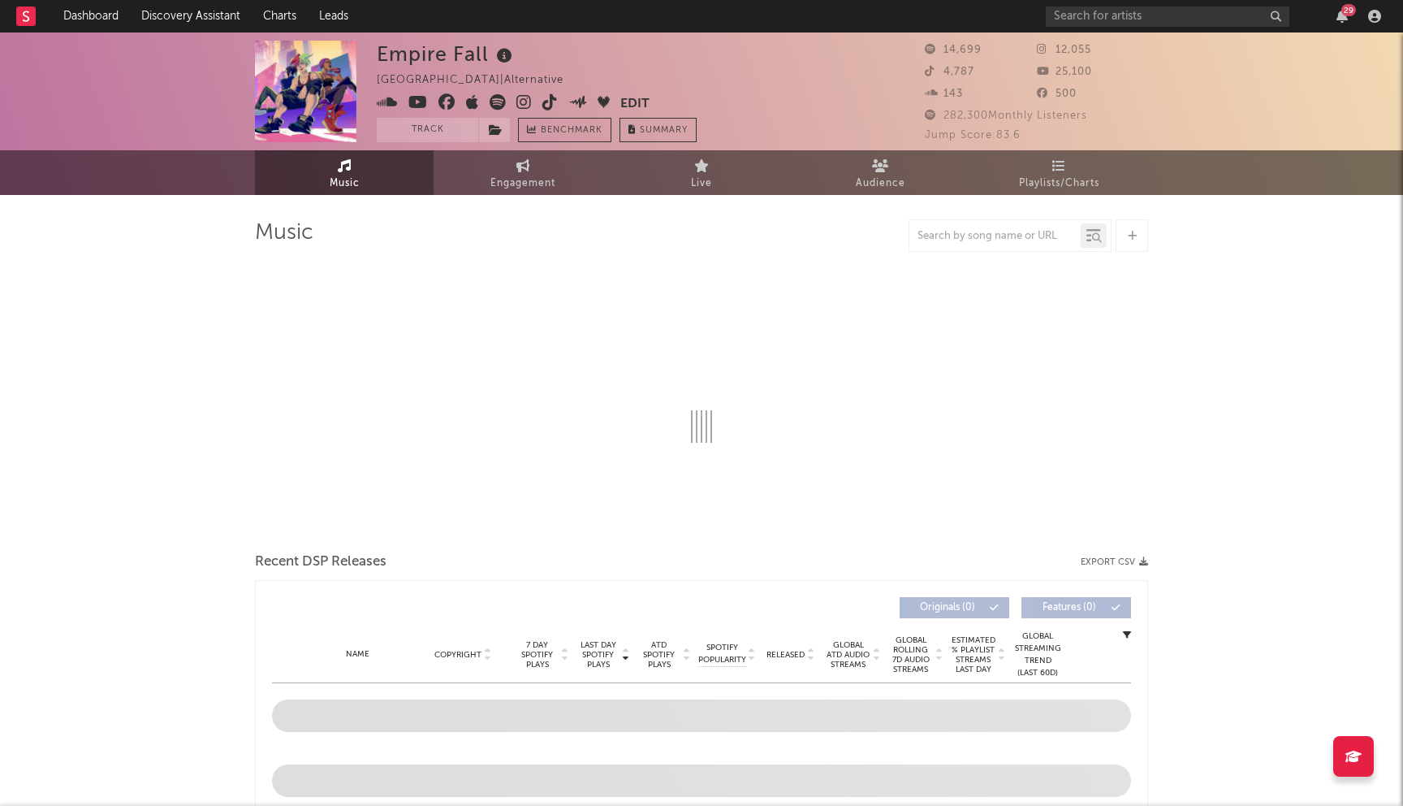
select select "6m"
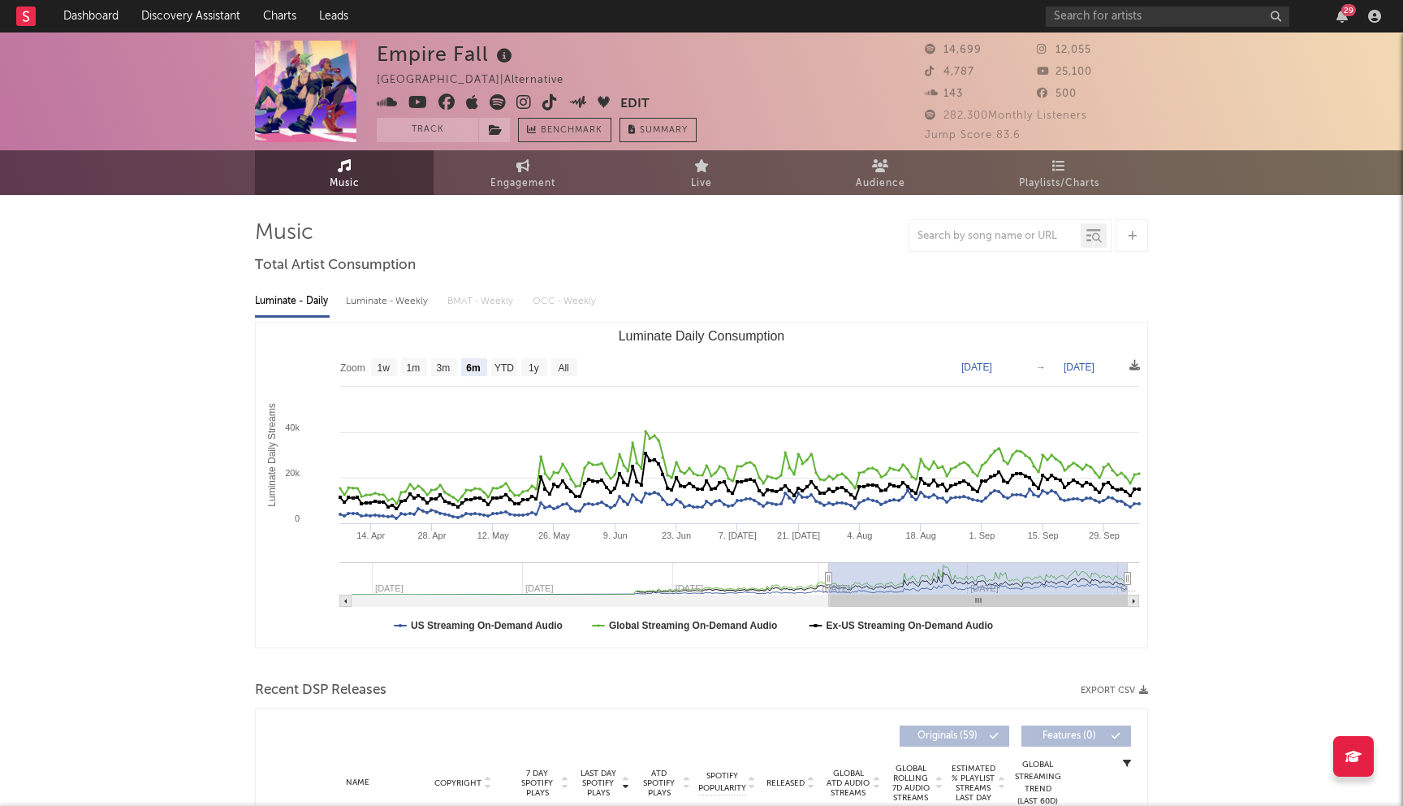
click at [444, 103] on icon at bounding box center [447, 102] width 17 height 16
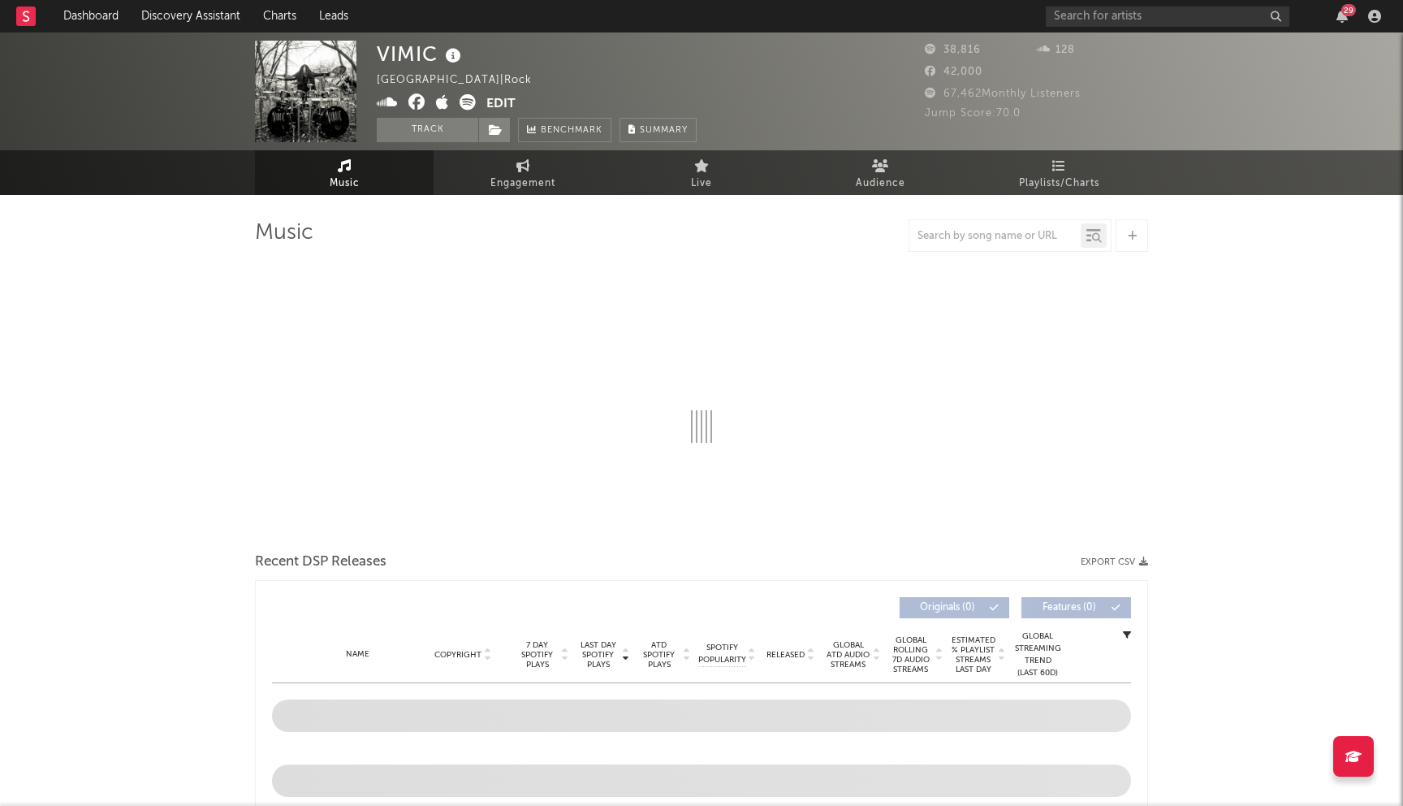
select select "6m"
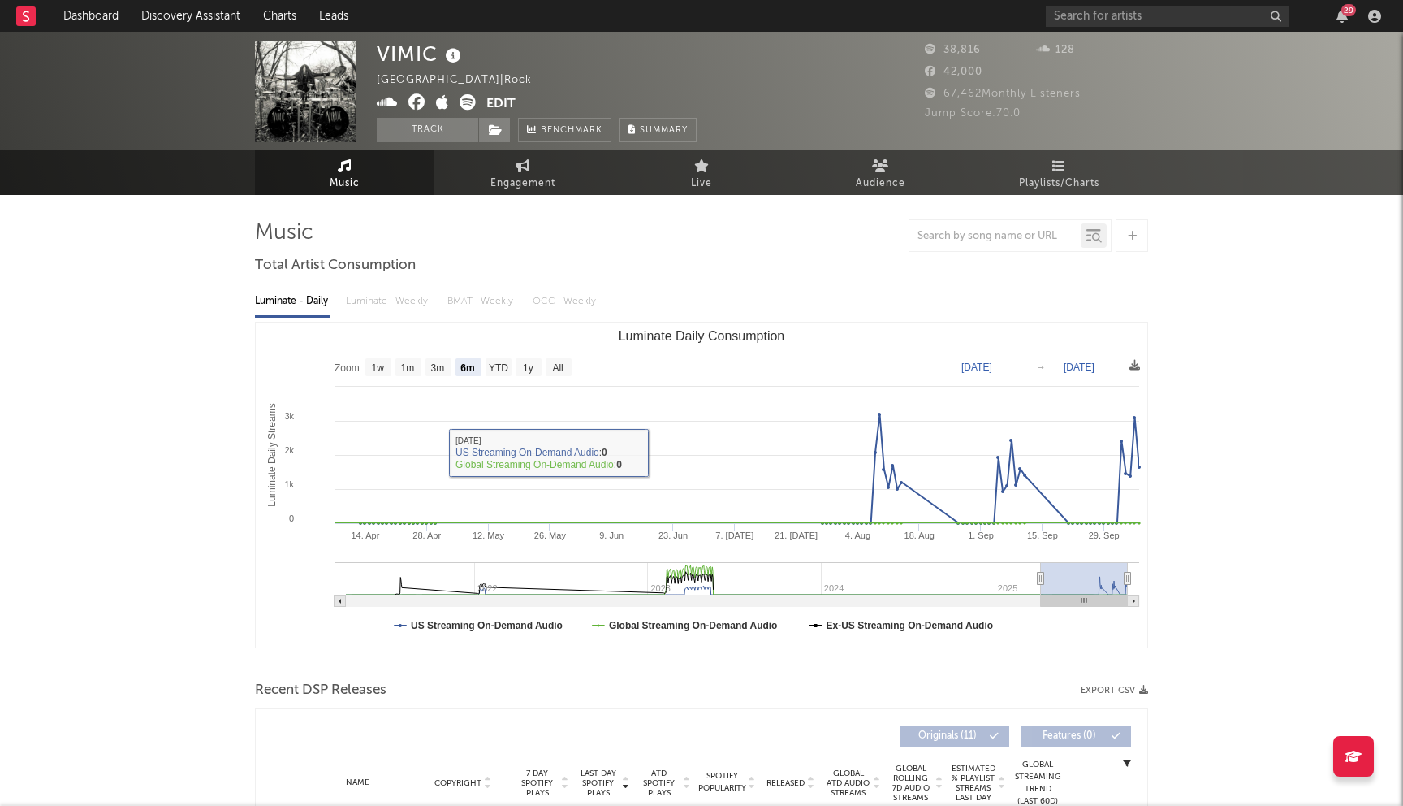
click at [421, 102] on icon at bounding box center [417, 102] width 17 height 16
click at [421, 107] on icon at bounding box center [417, 102] width 17 height 16
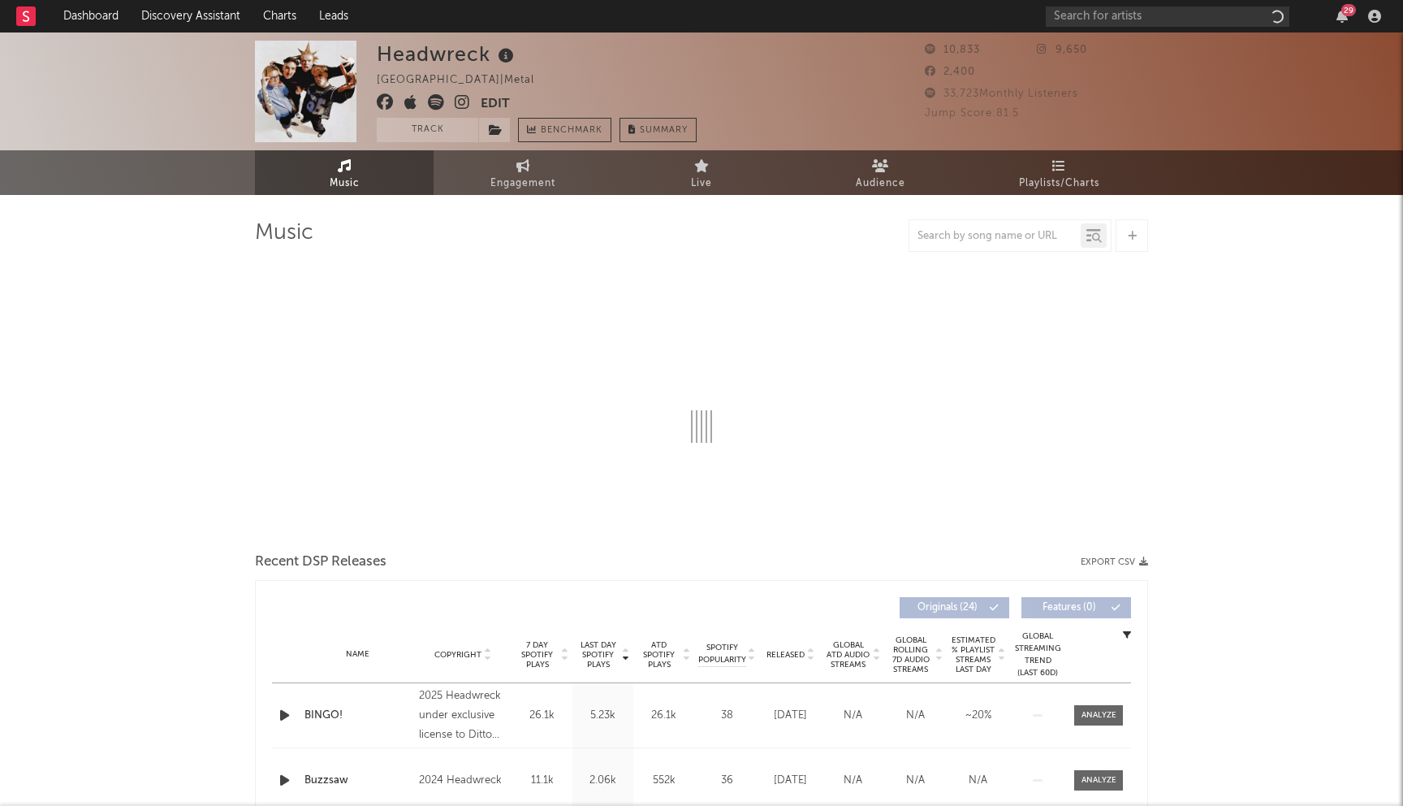
select select "1w"
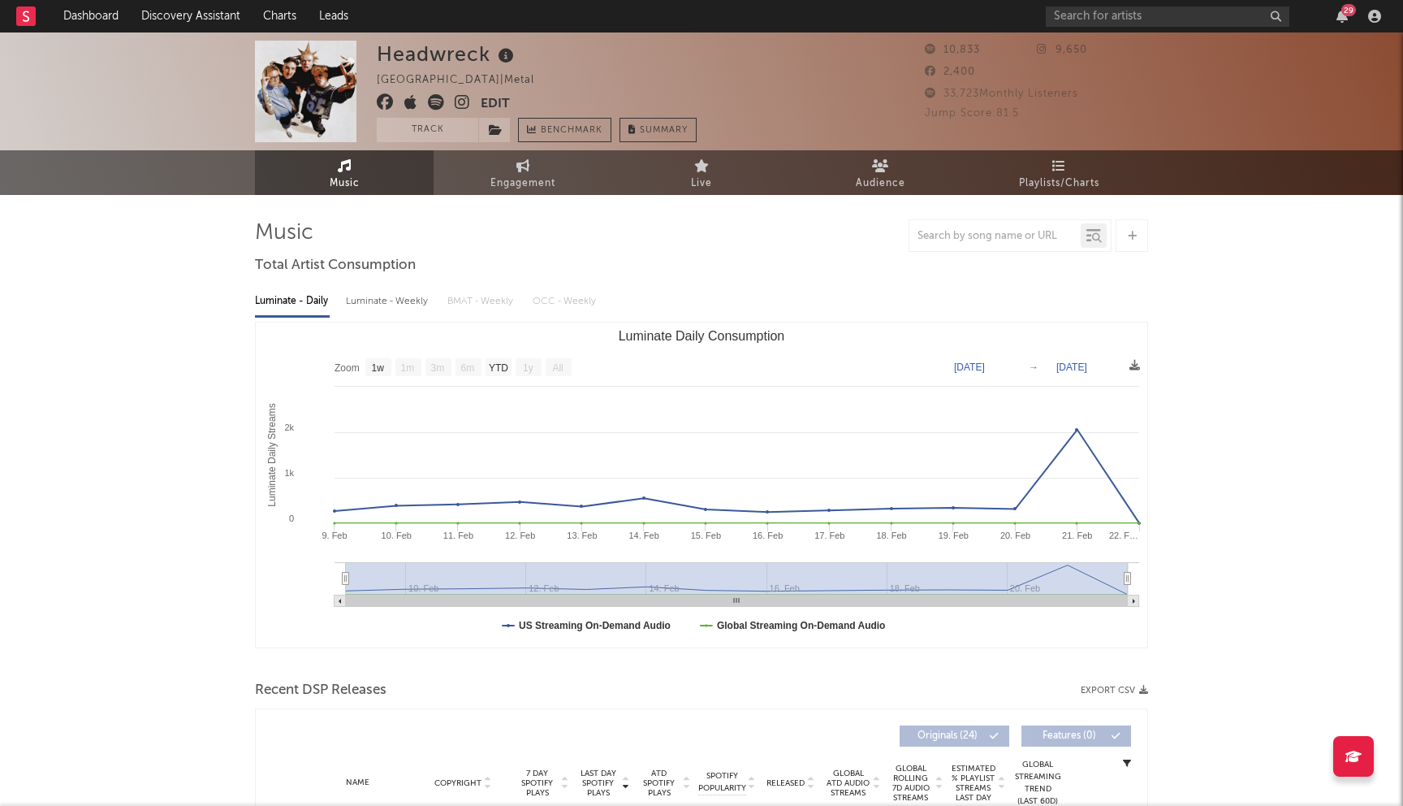
click at [383, 102] on icon at bounding box center [385, 102] width 17 height 16
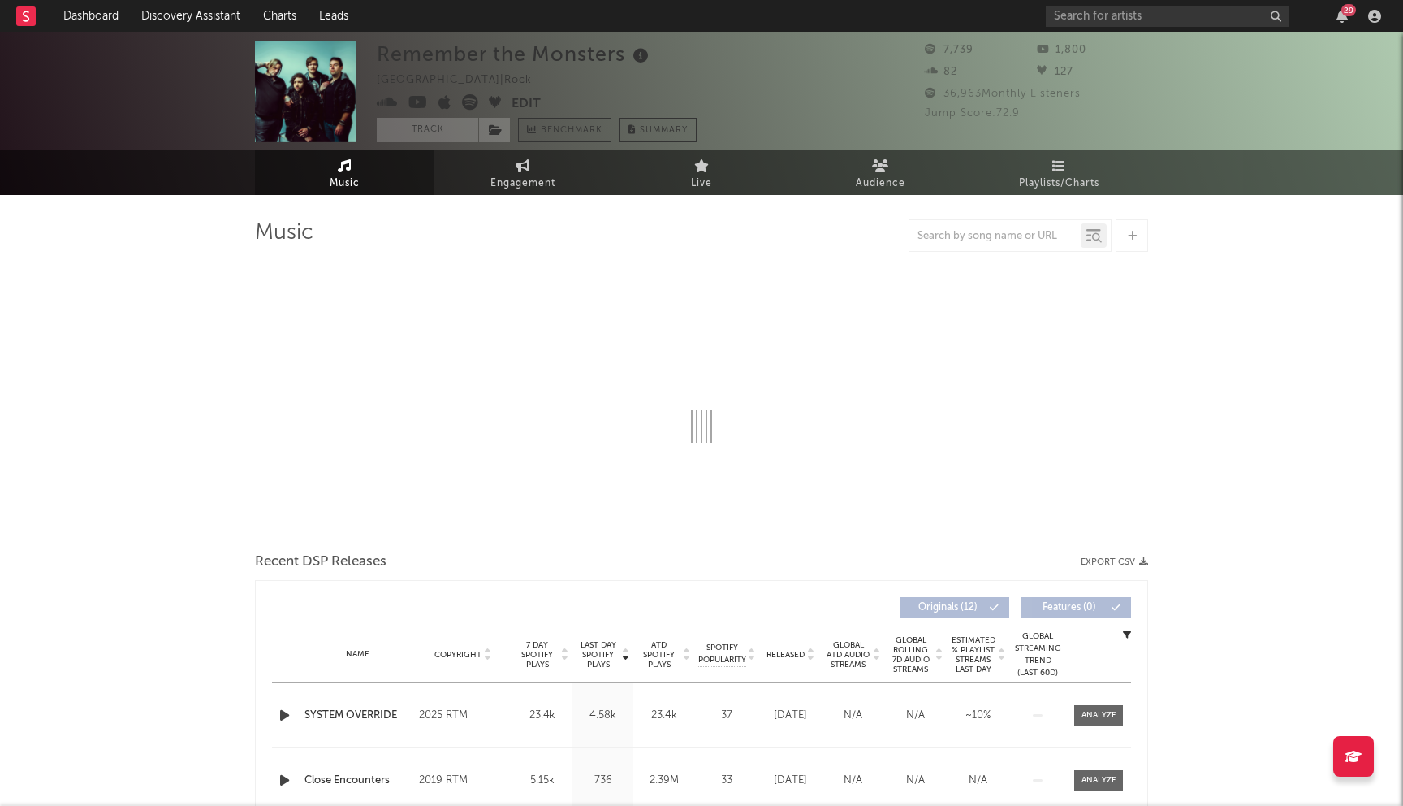
select select "6m"
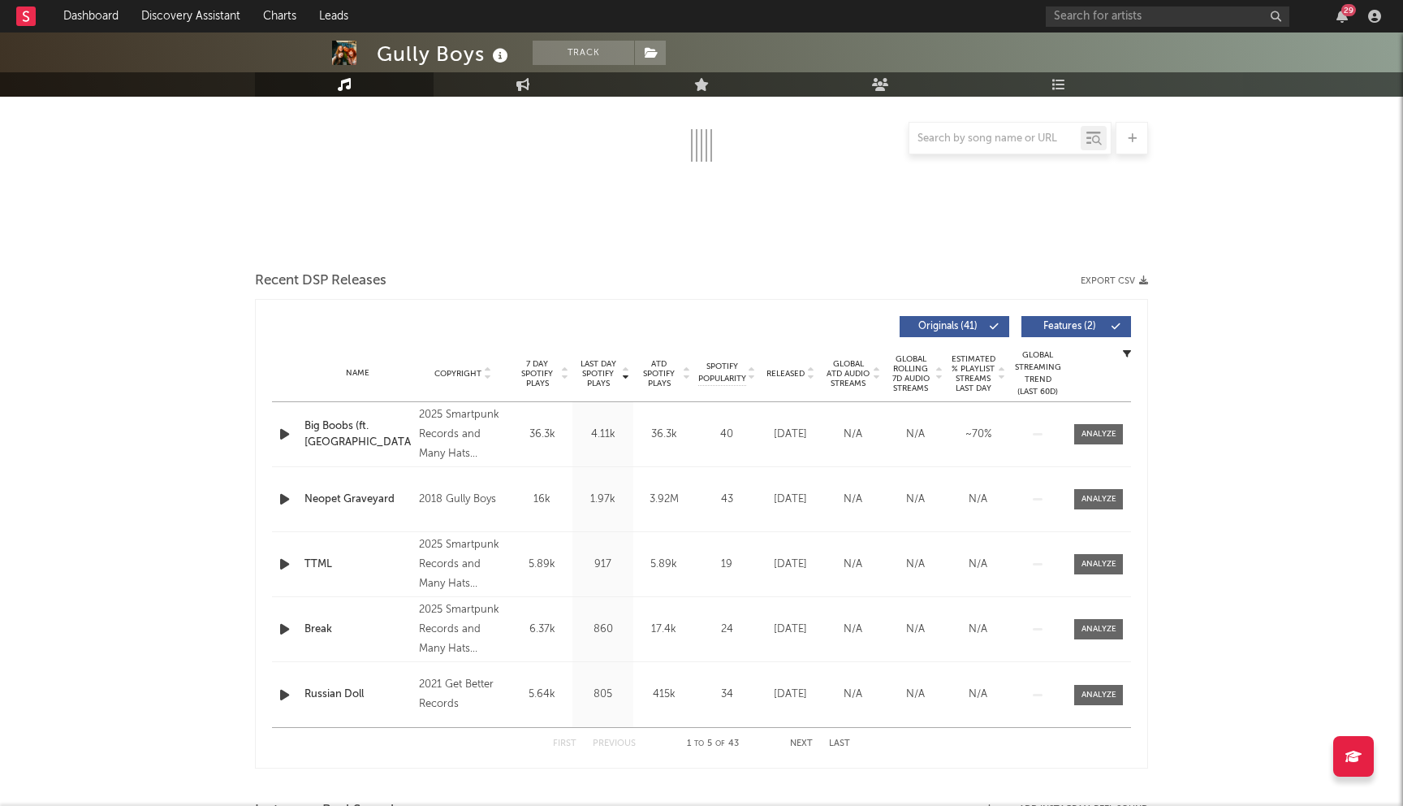
scroll to position [409, 0]
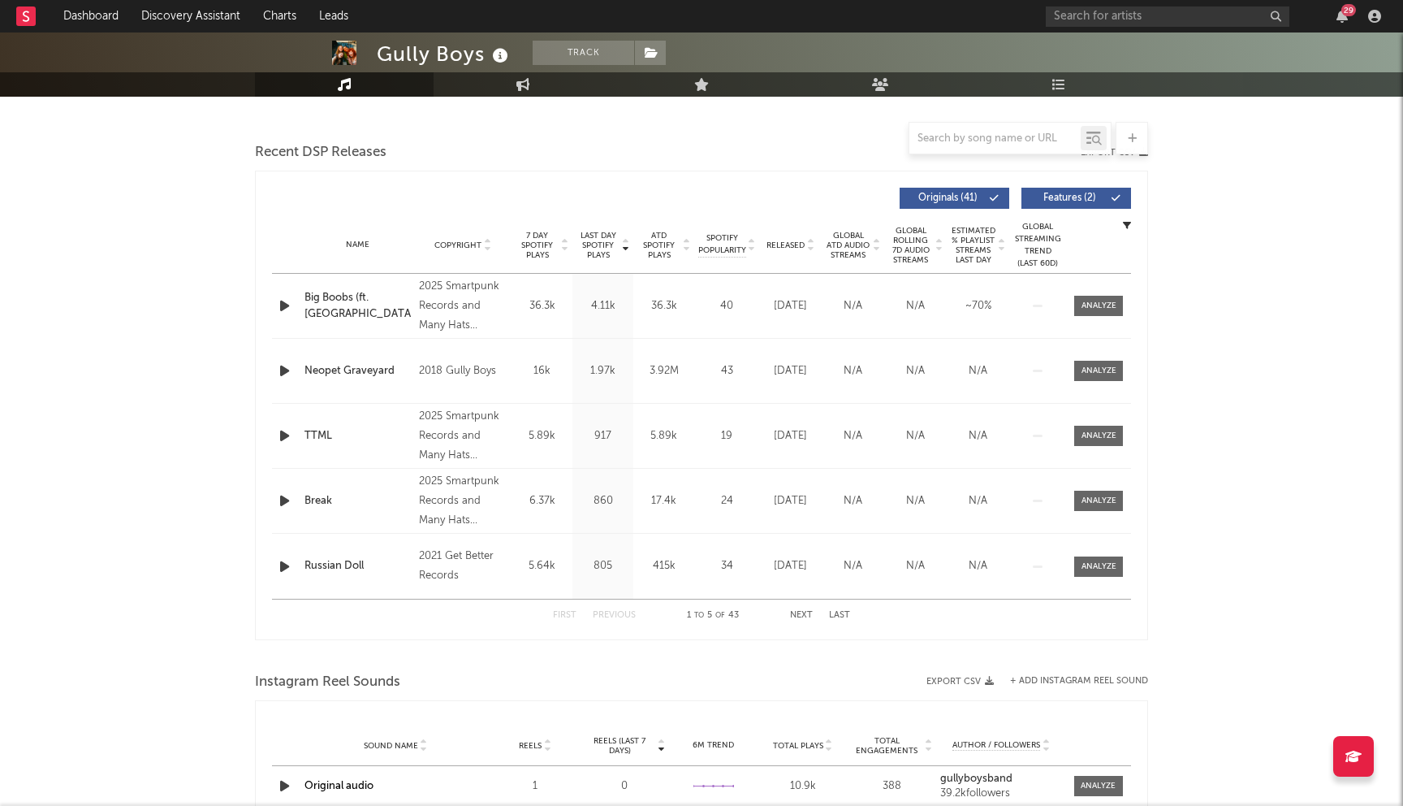
select select "6m"
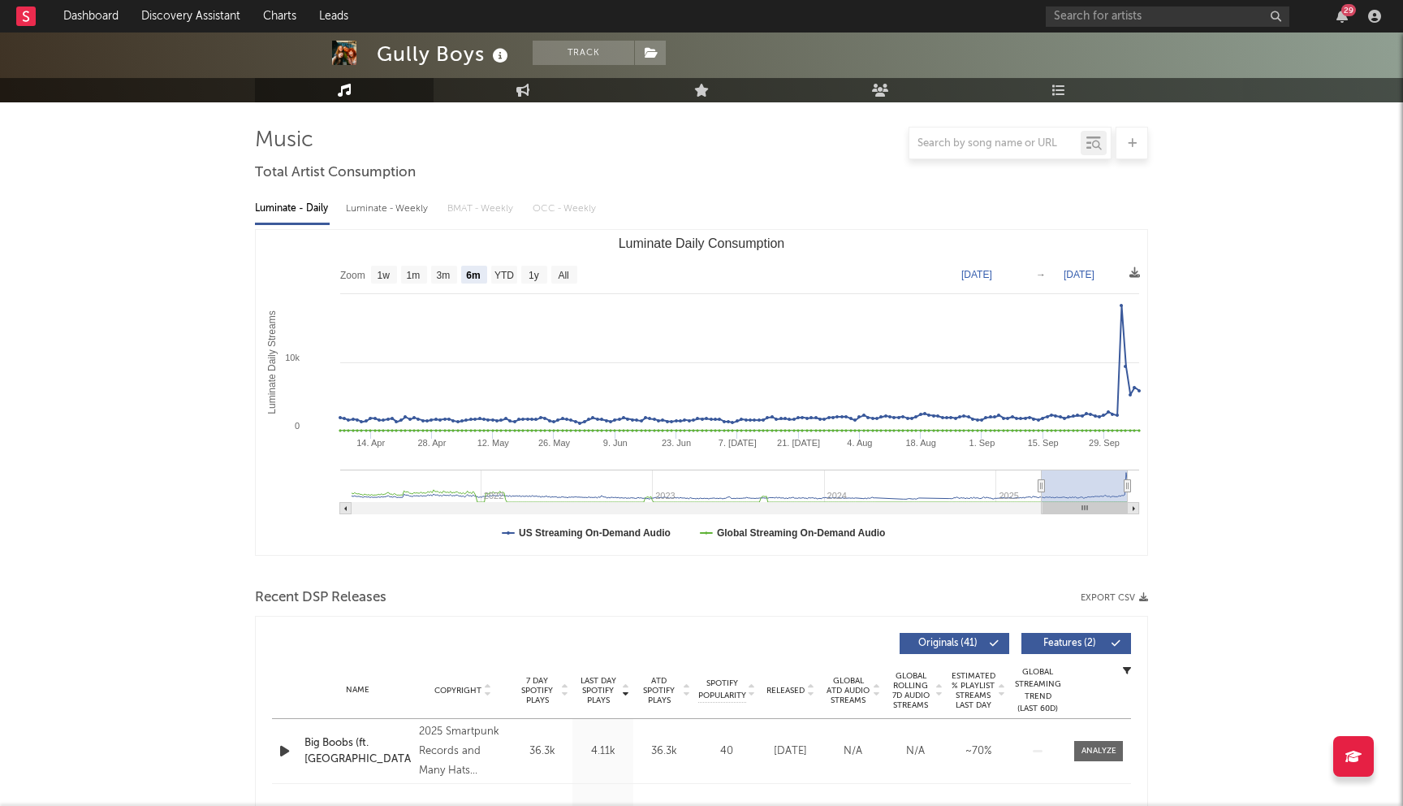
scroll to position [0, 0]
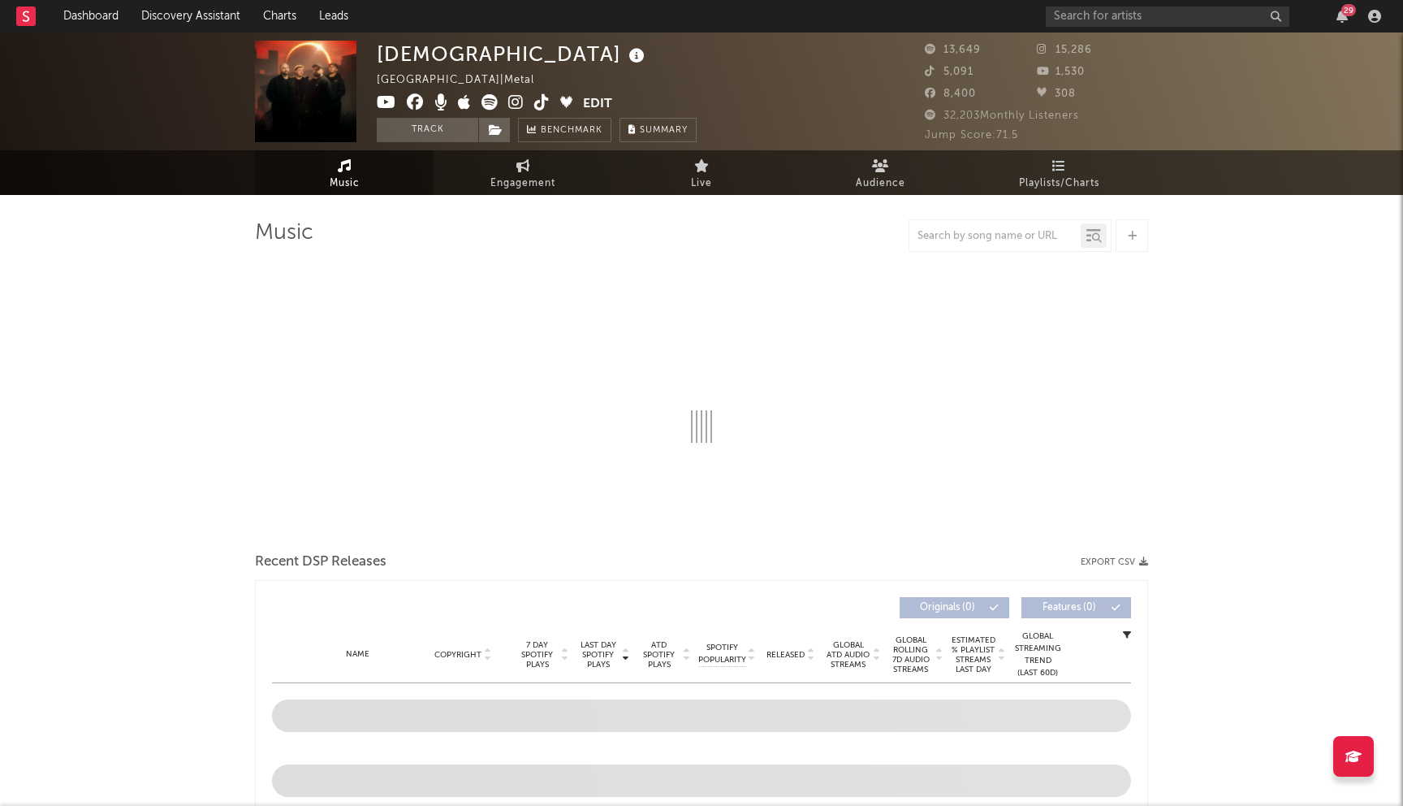
select select "6m"
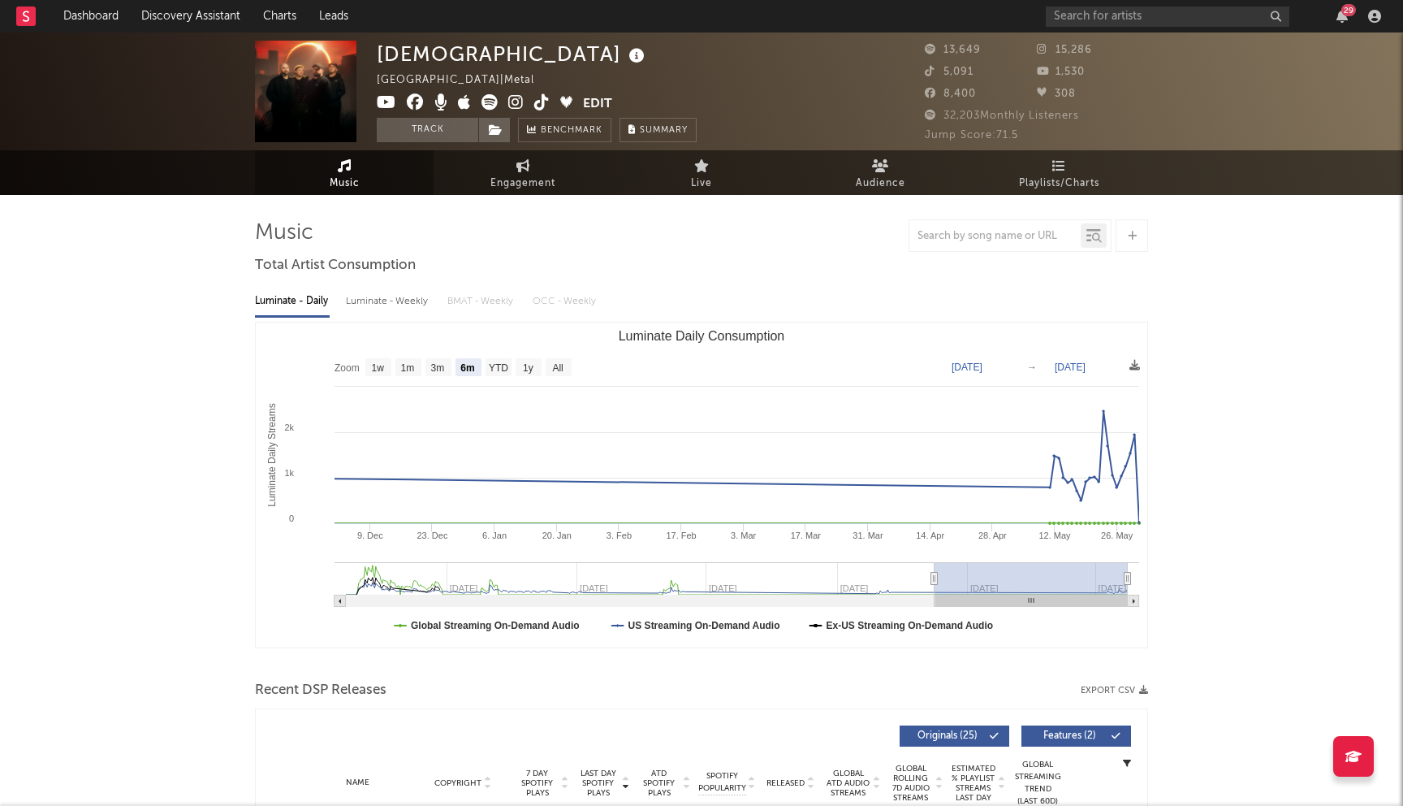
click at [421, 97] on icon at bounding box center [415, 102] width 17 height 16
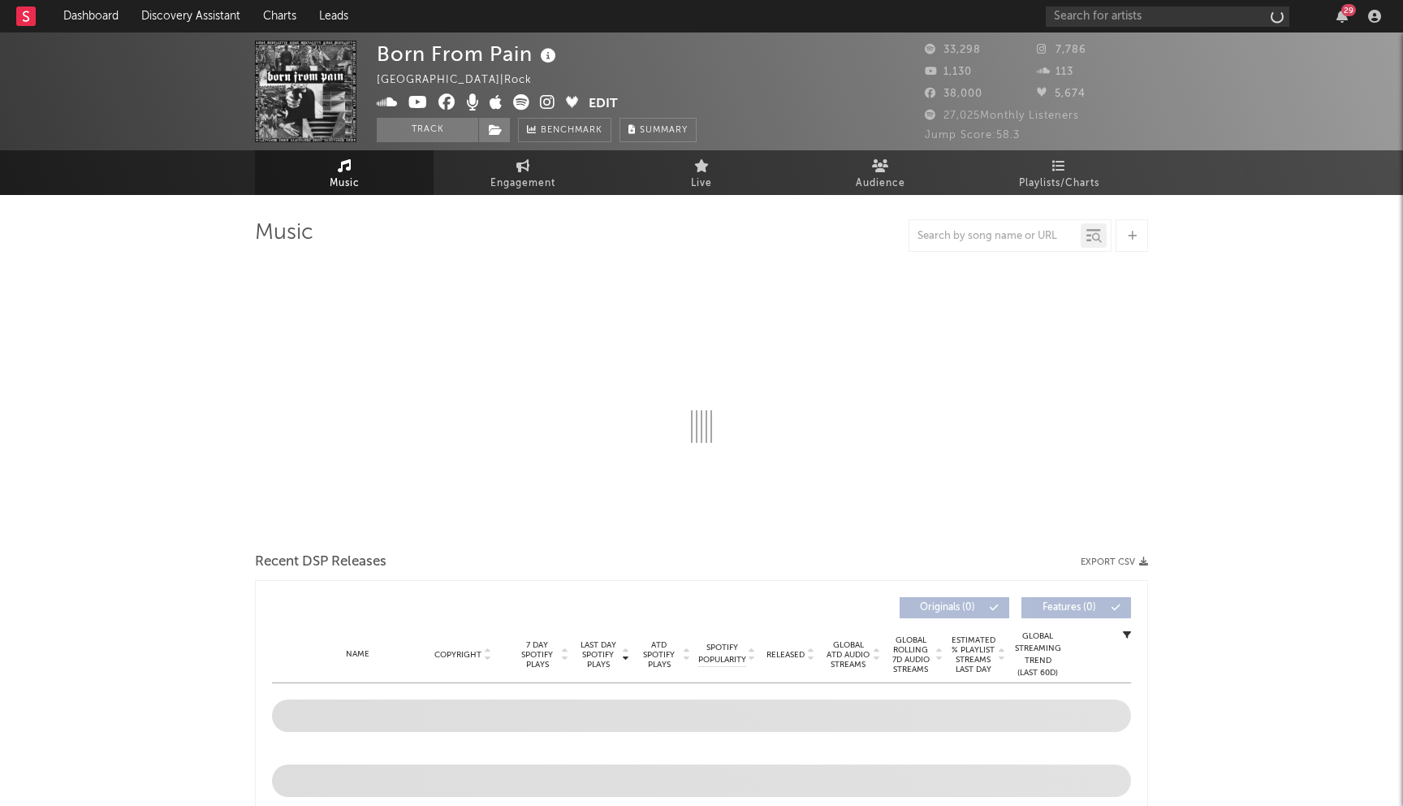
select select "1w"
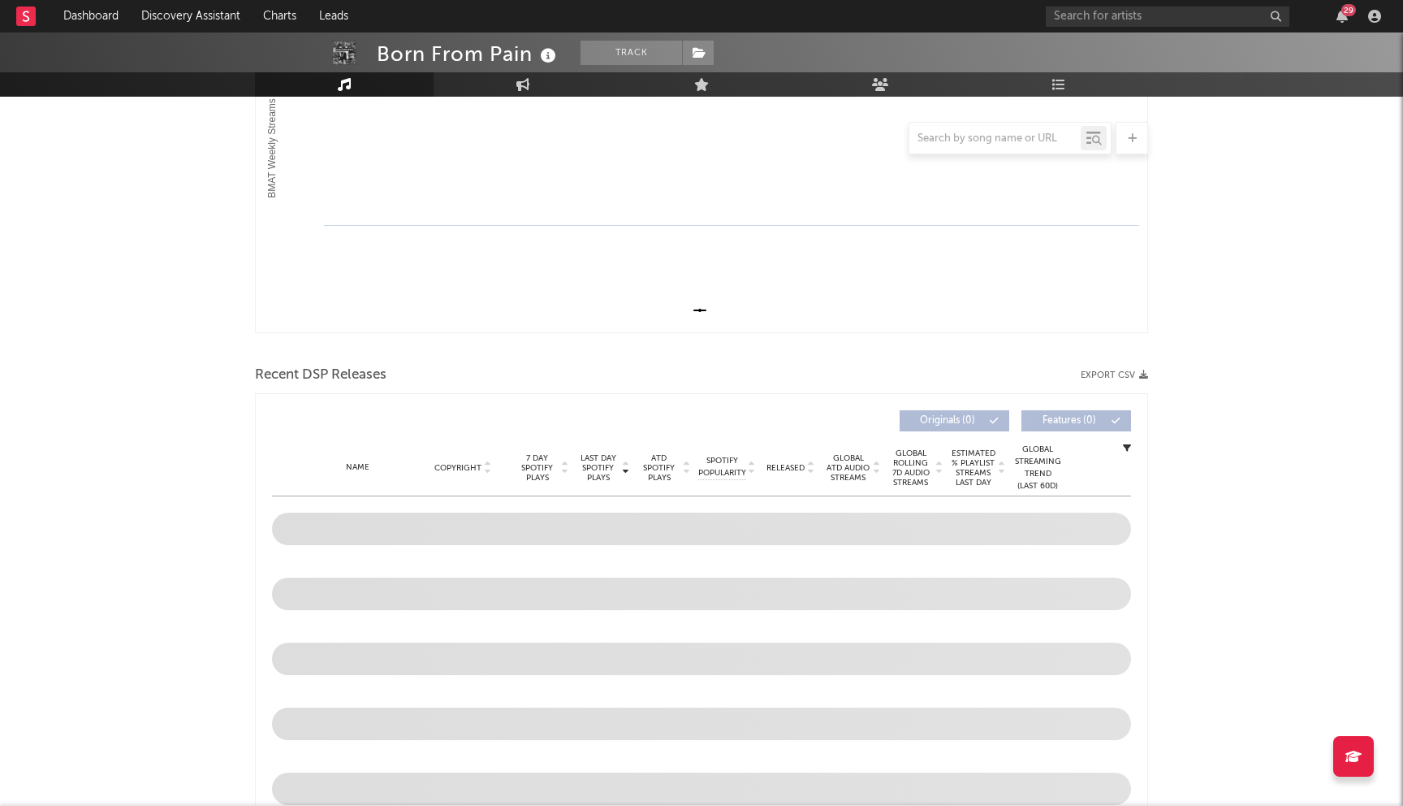
scroll to position [374, 0]
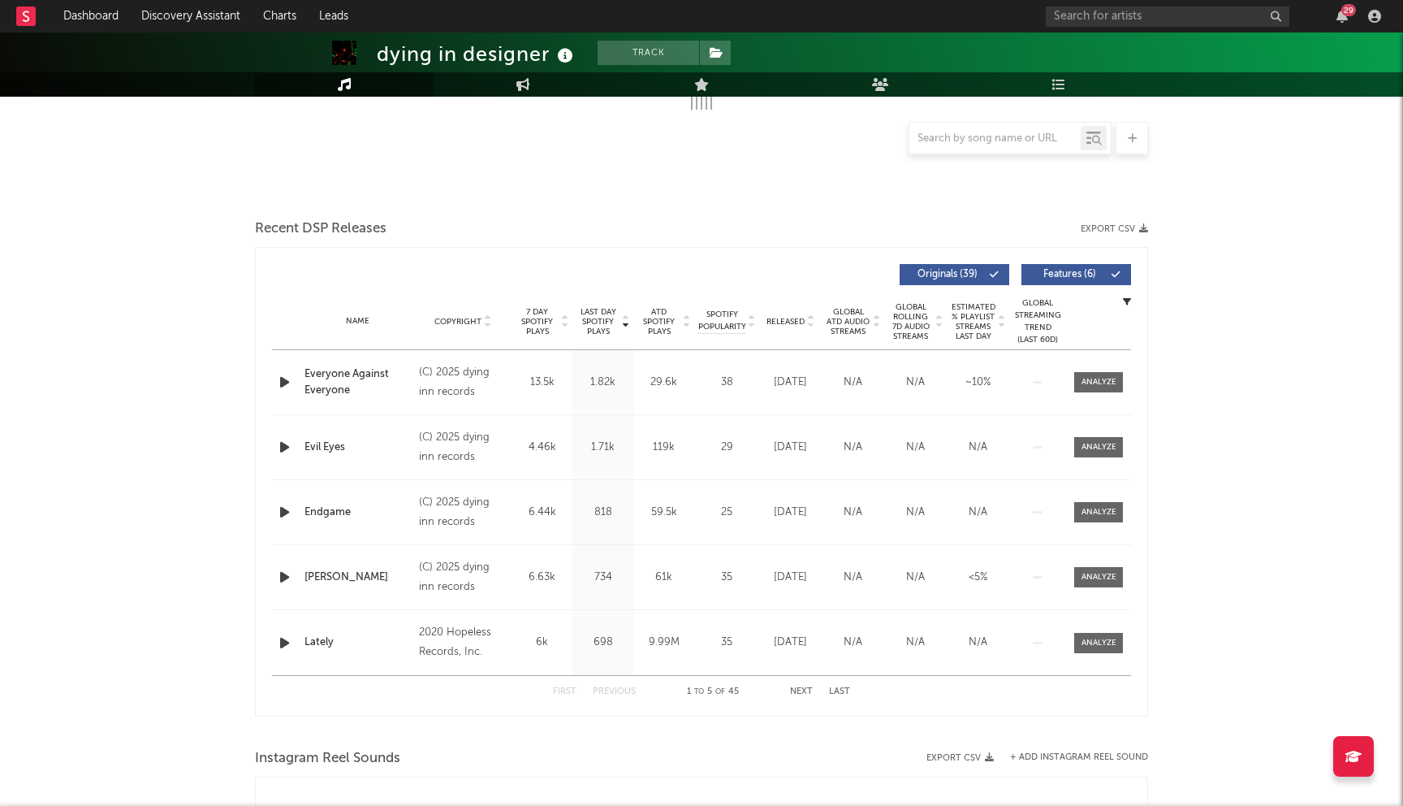
select select "6m"
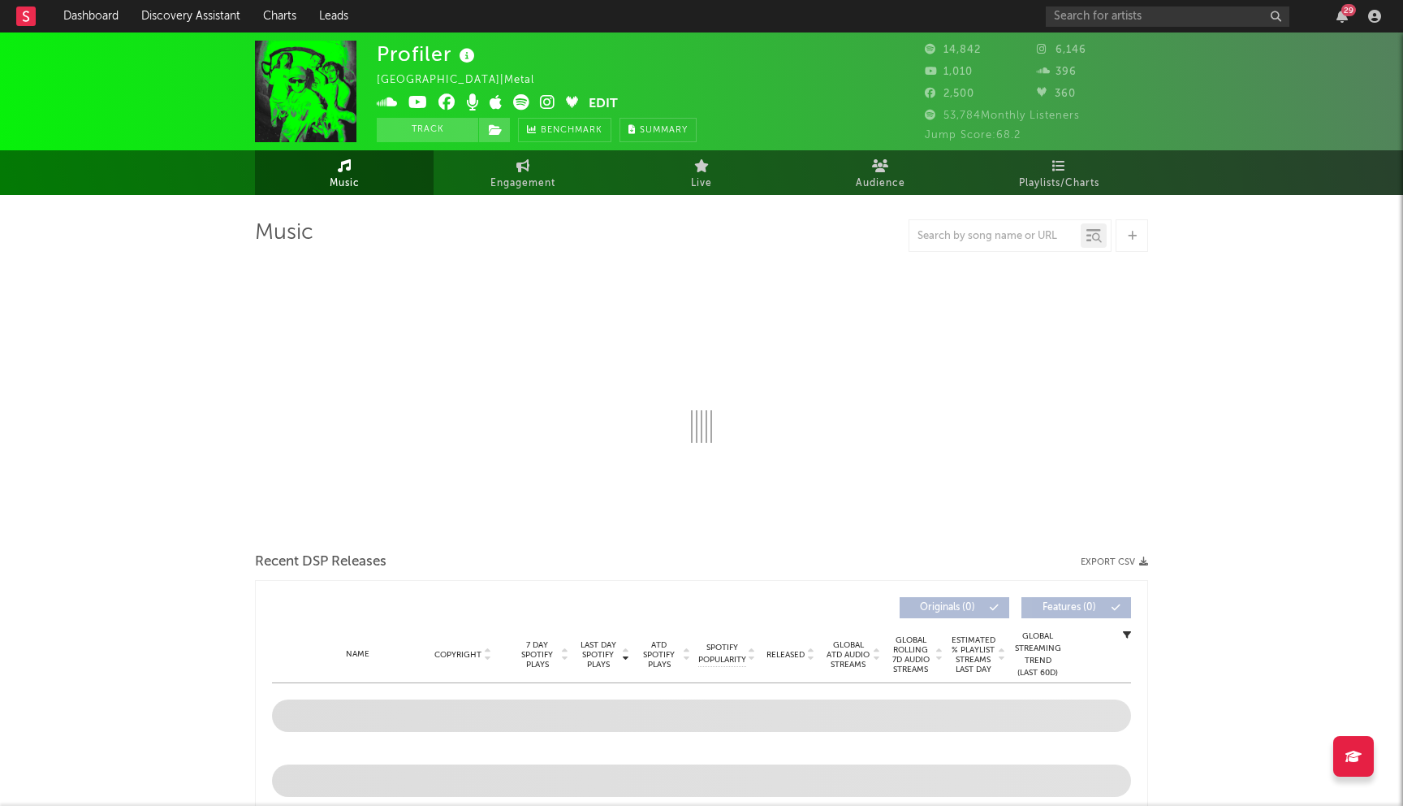
select select "6m"
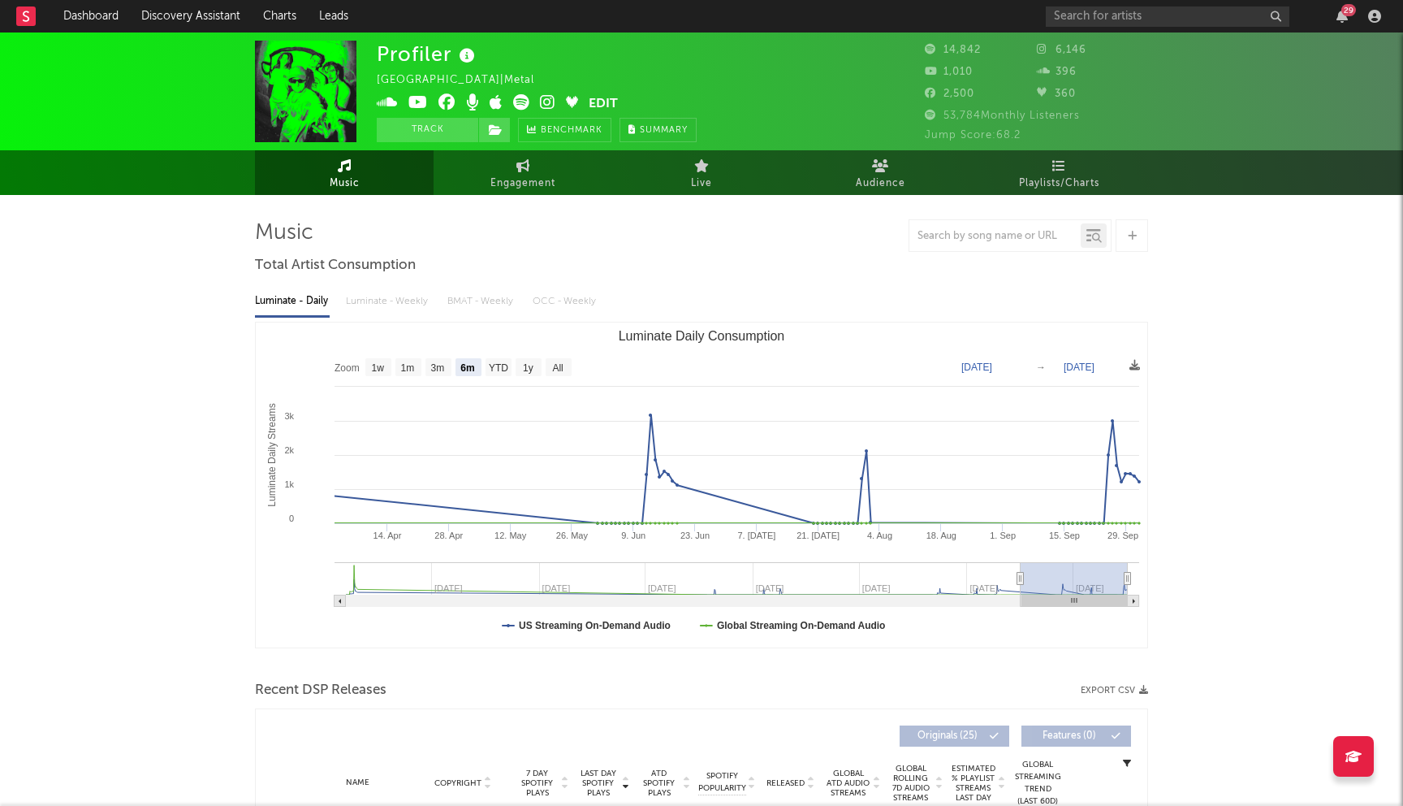
click at [449, 108] on icon at bounding box center [447, 102] width 17 height 16
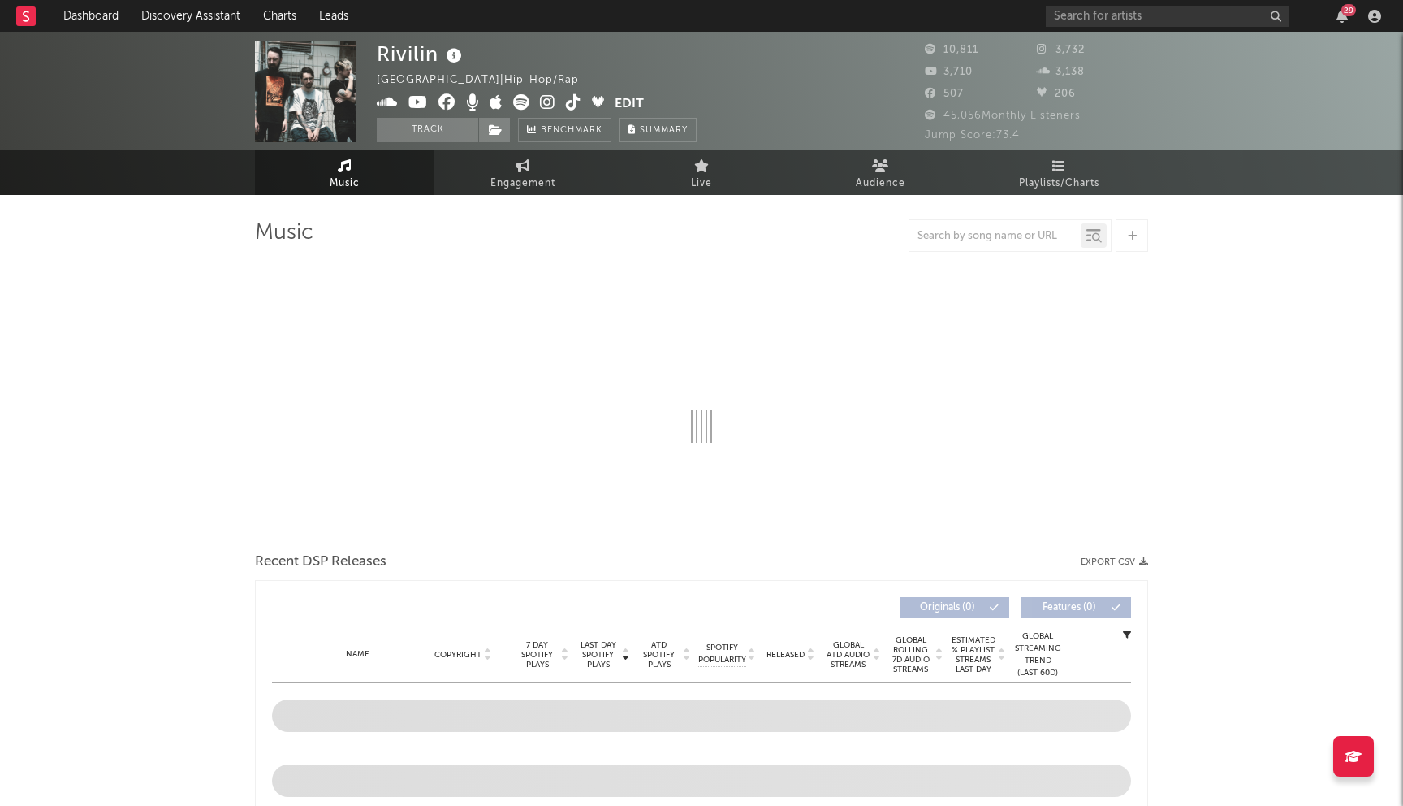
select select "6m"
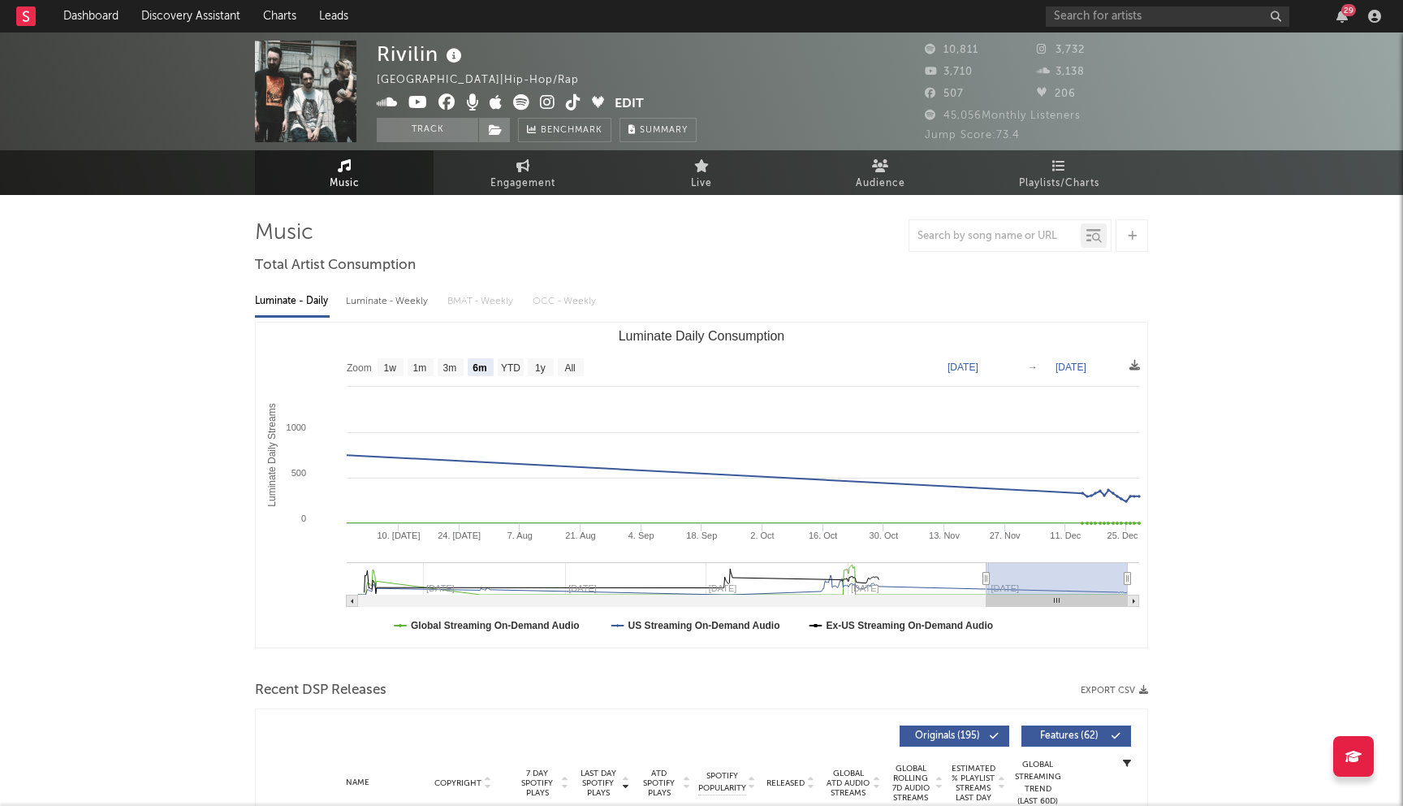
click at [443, 108] on icon at bounding box center [447, 102] width 17 height 16
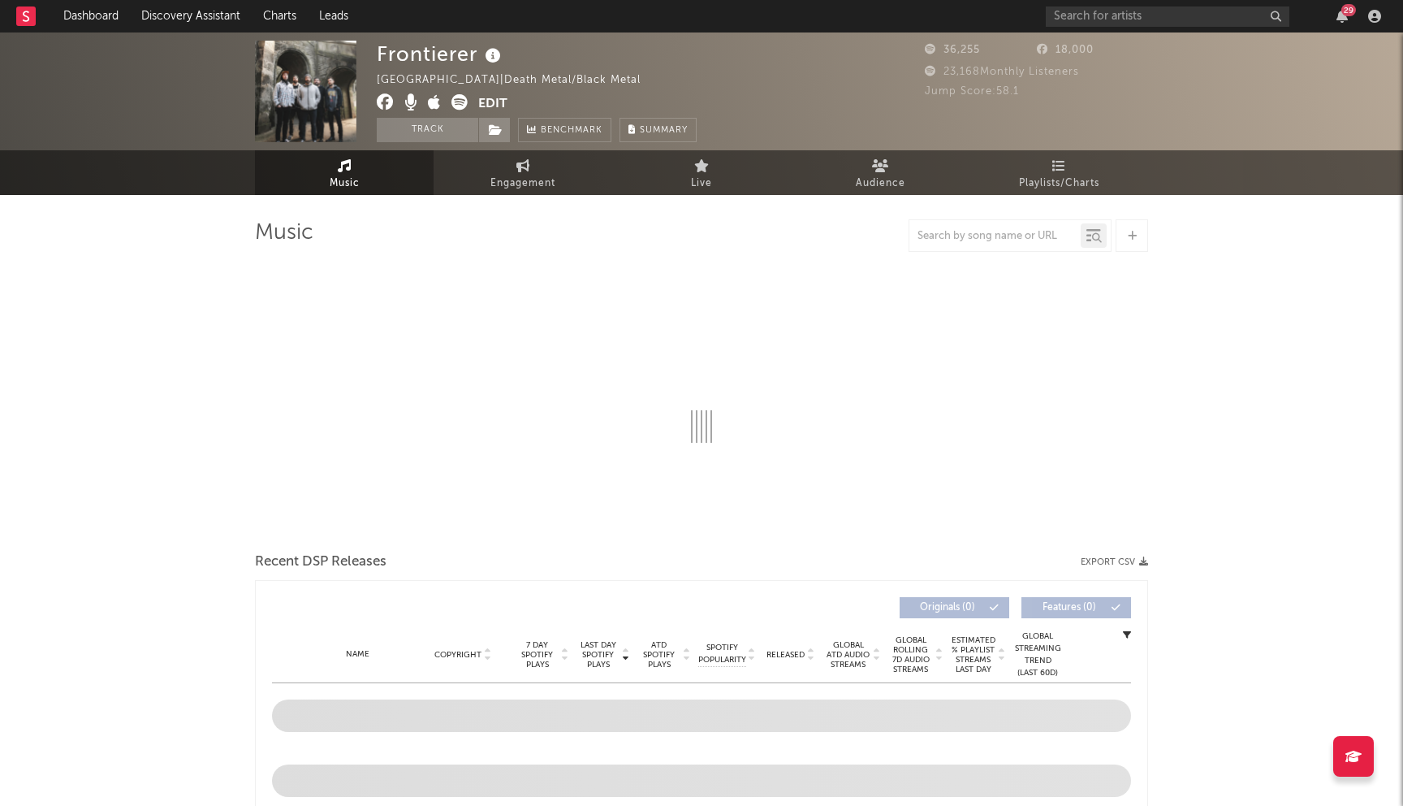
select select "6m"
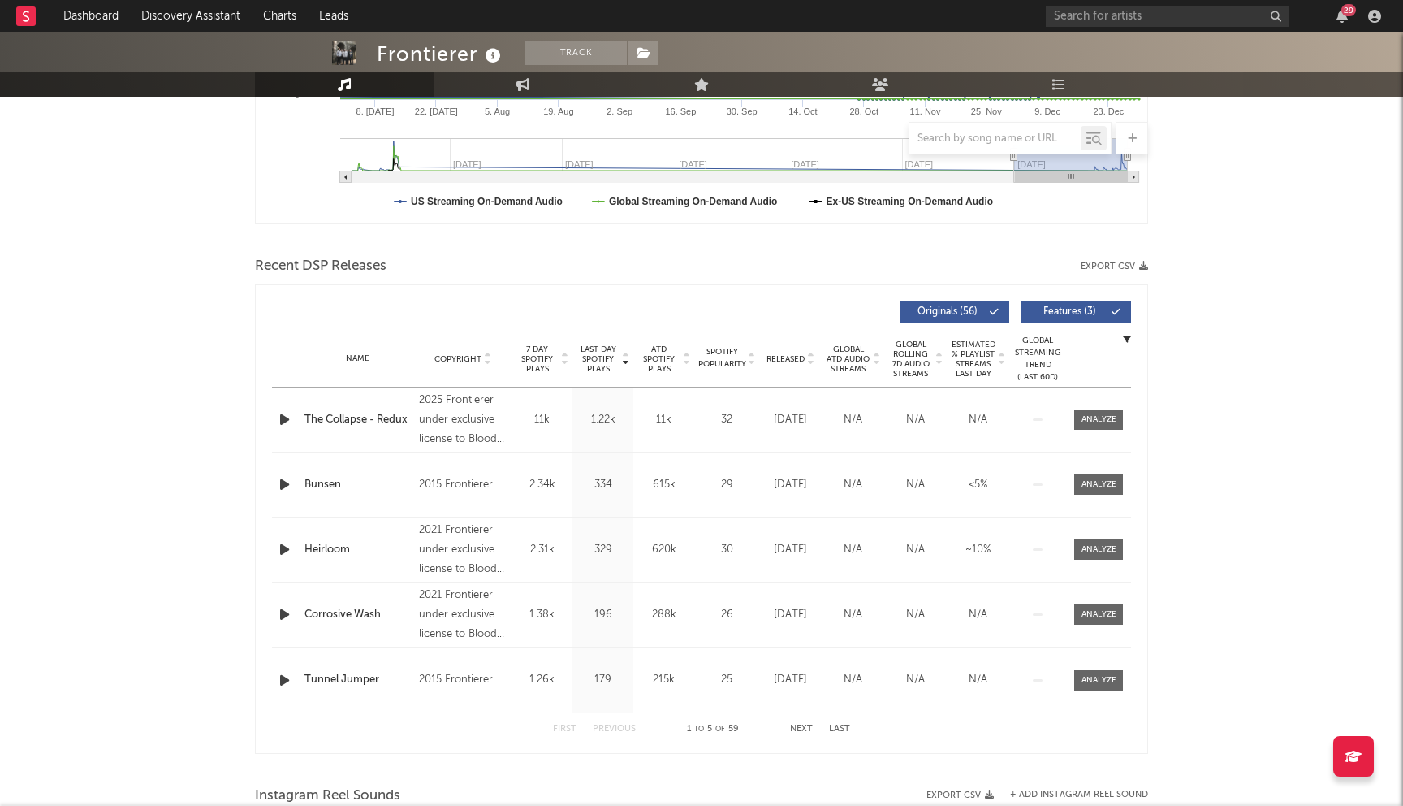
scroll to position [438, 0]
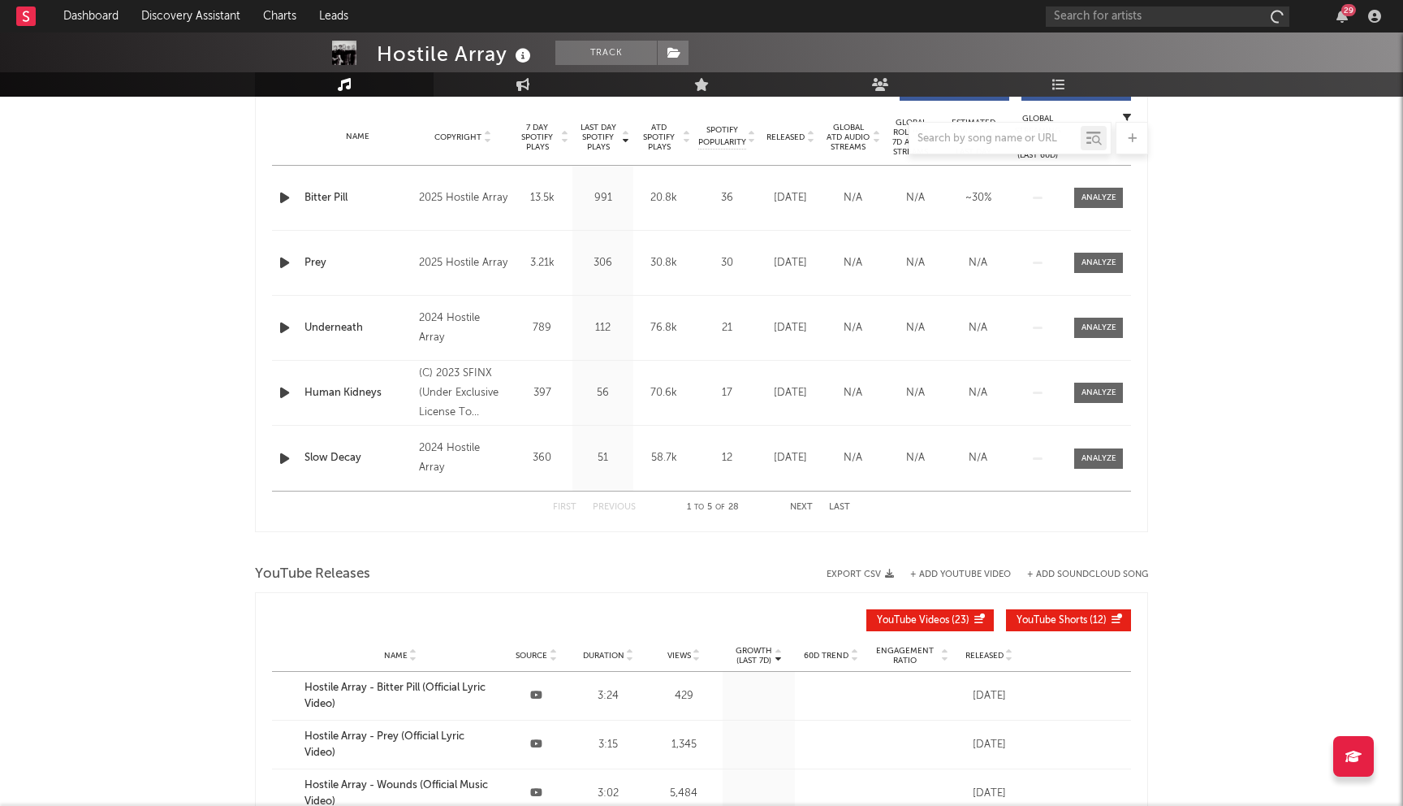
scroll to position [646, 0]
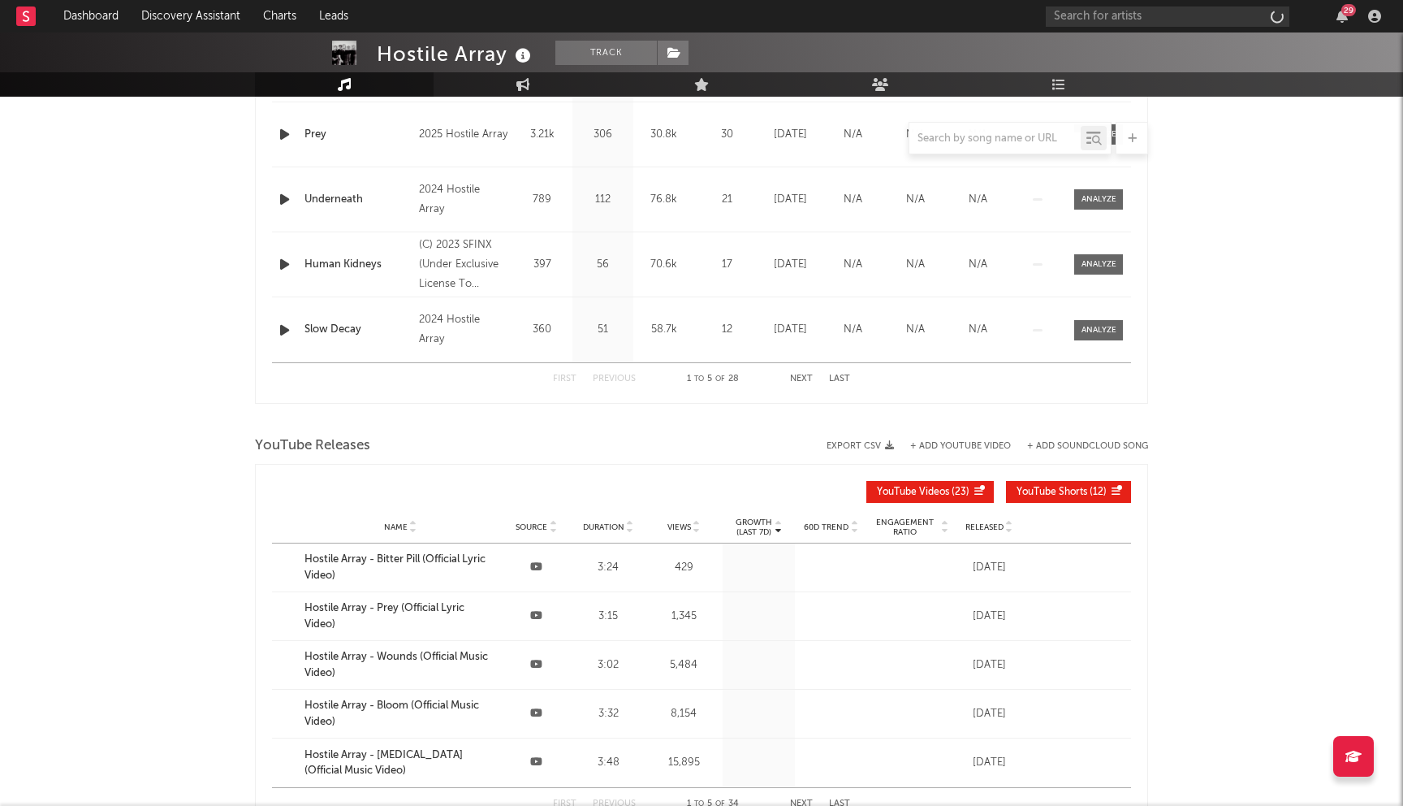
select select "1w"
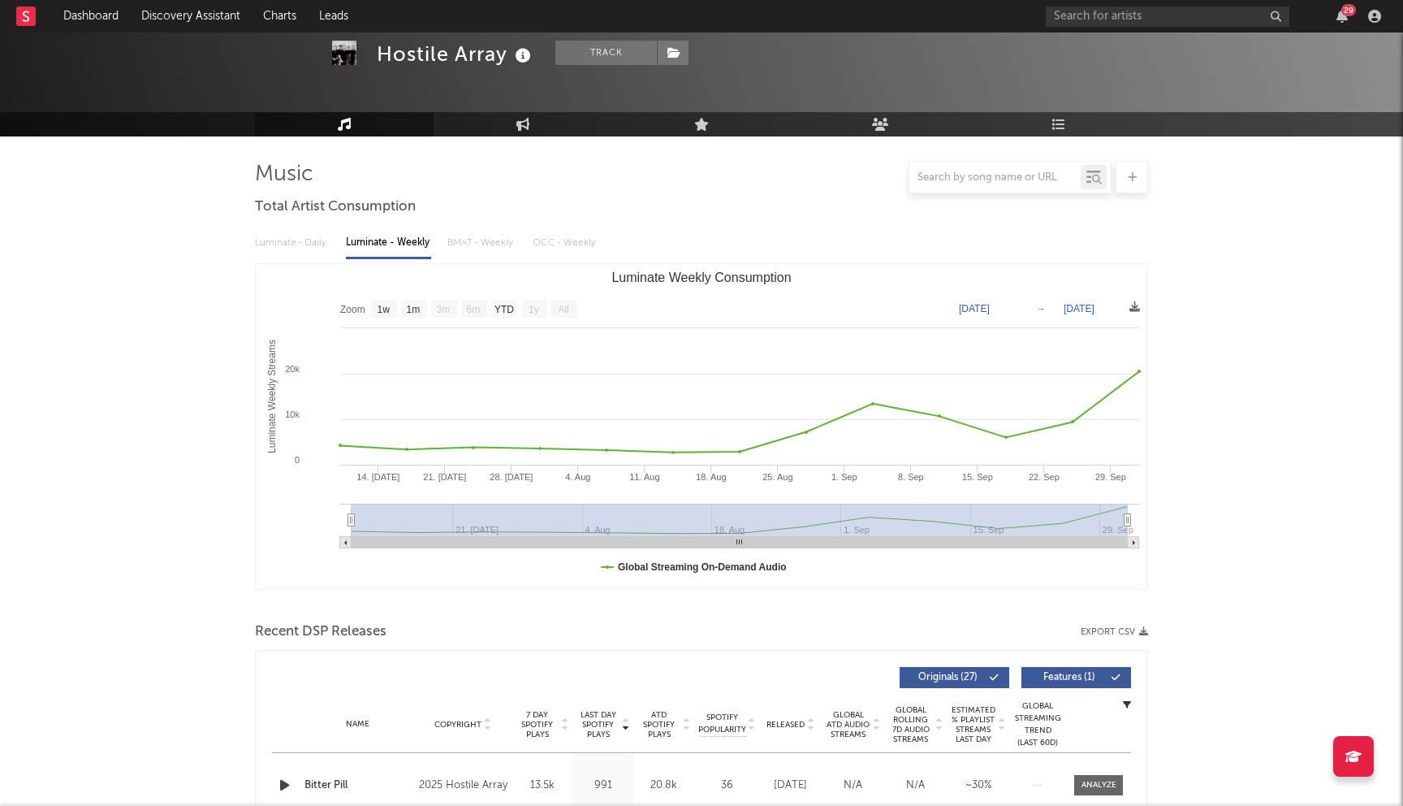
scroll to position [0, 0]
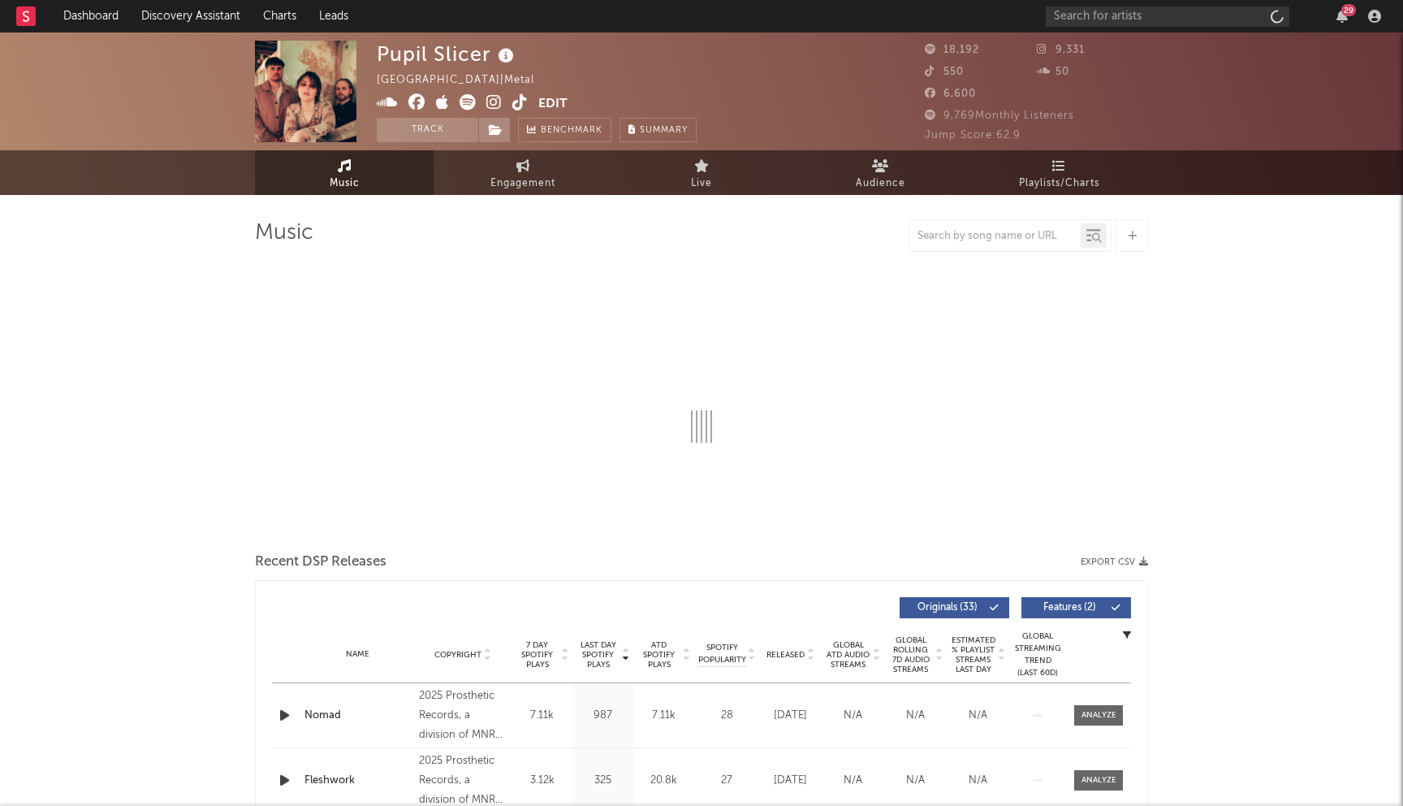
select select "6m"
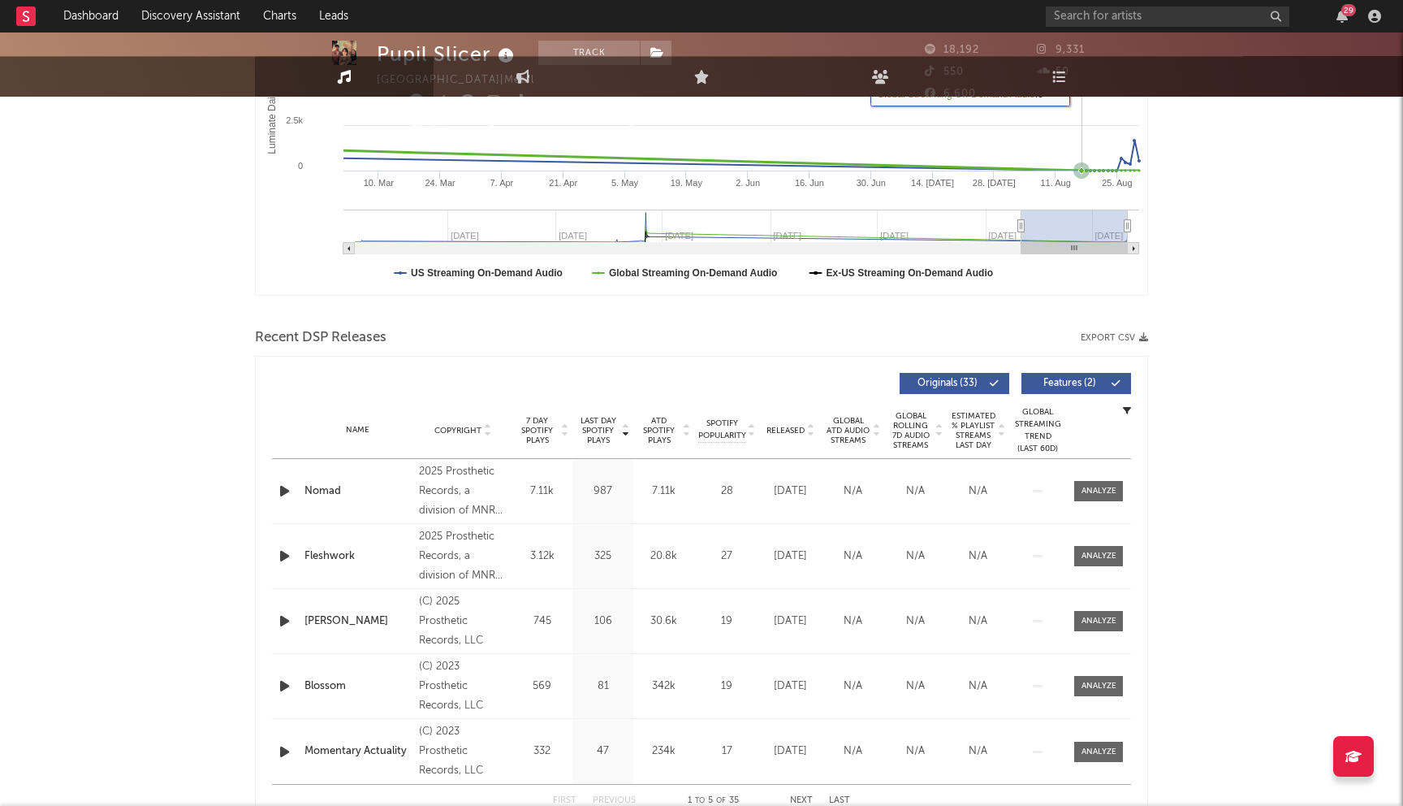
scroll to position [397, 0]
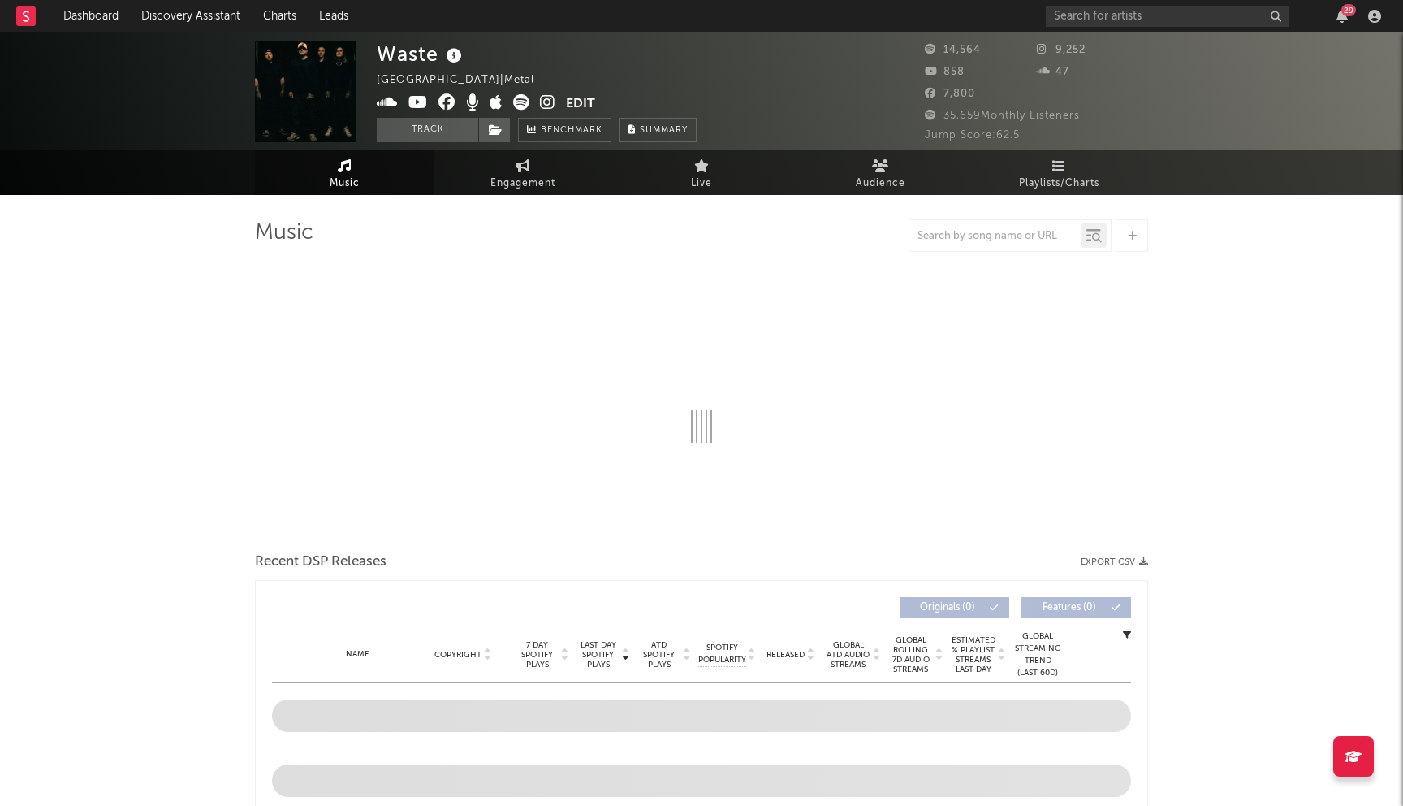
select select "6m"
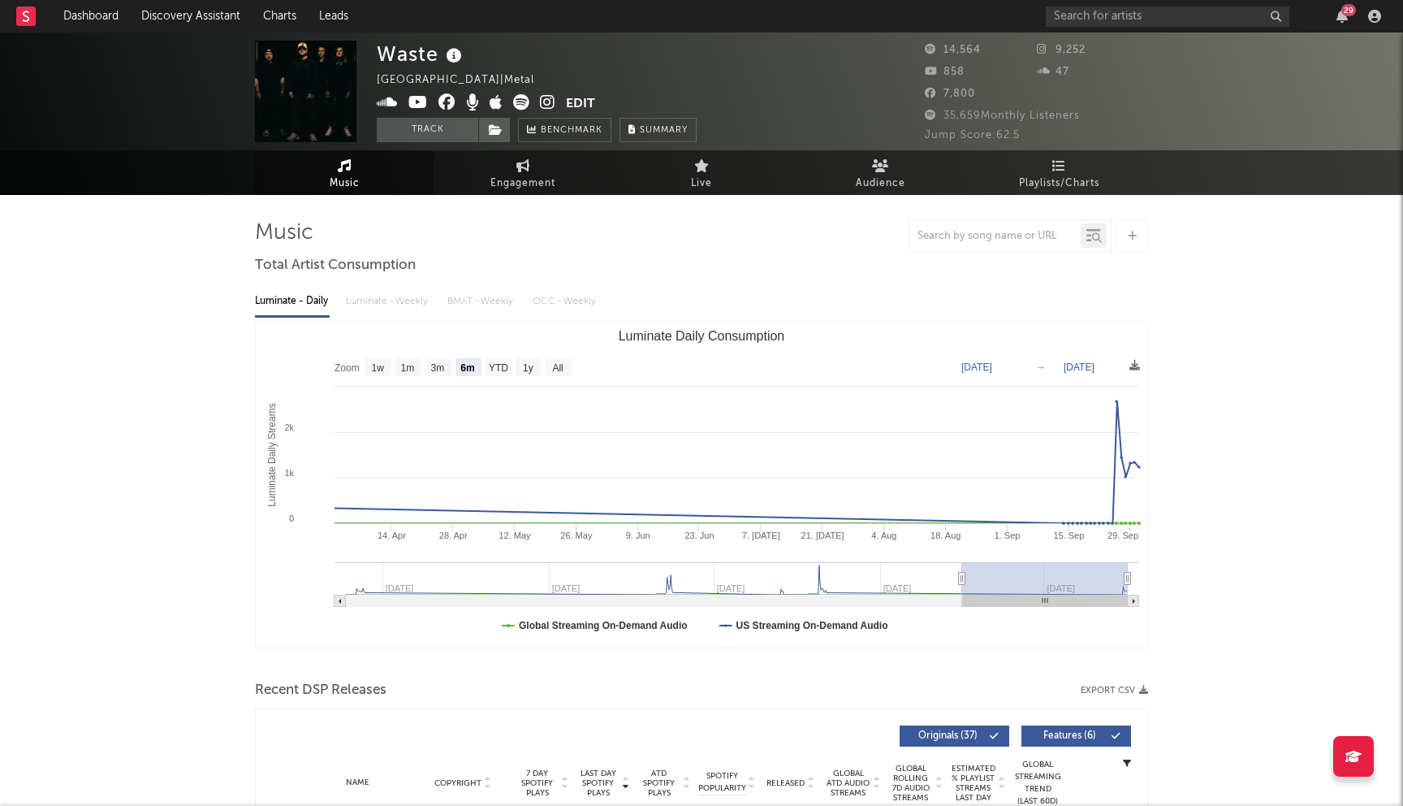
click at [450, 99] on icon at bounding box center [447, 102] width 17 height 16
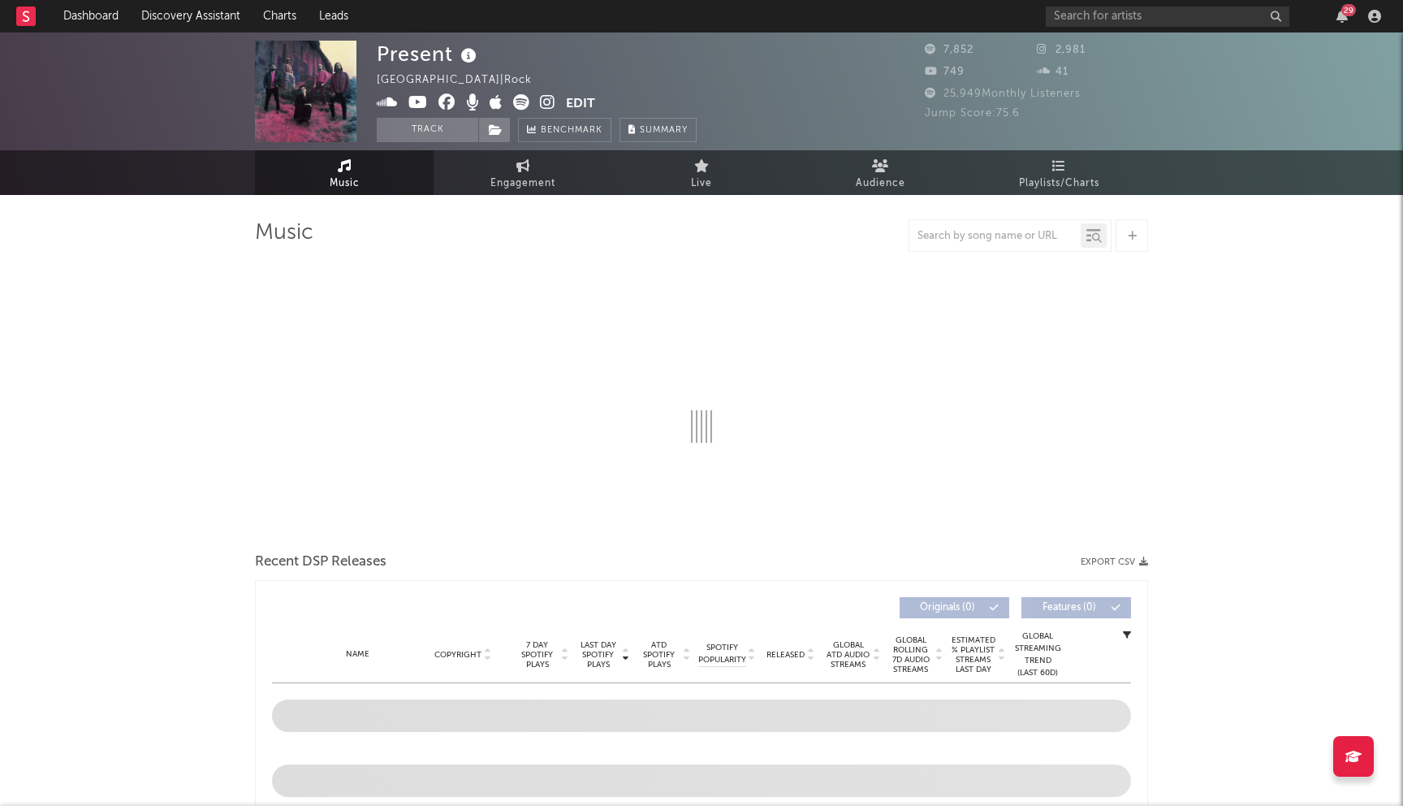
select select "1w"
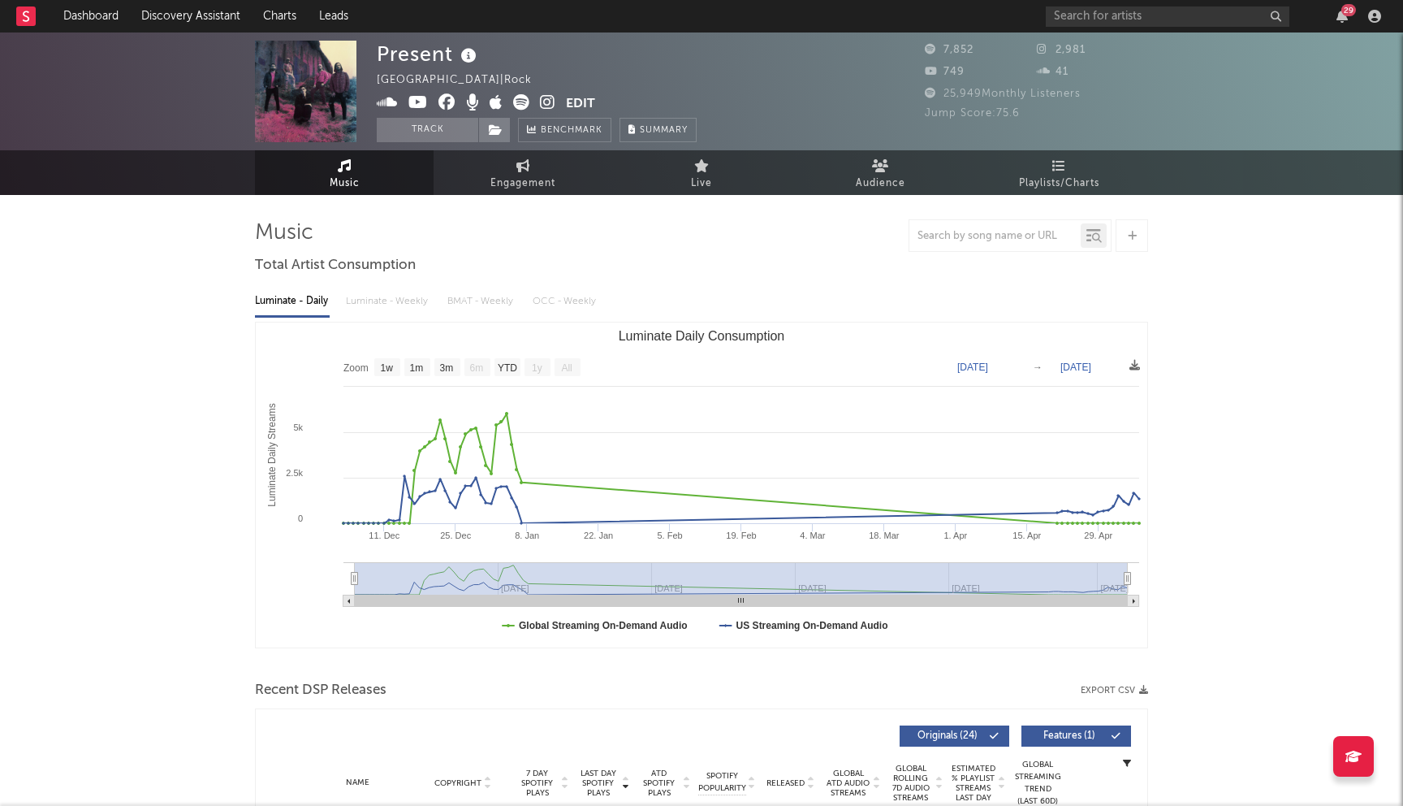
click at [445, 99] on icon at bounding box center [447, 102] width 17 height 16
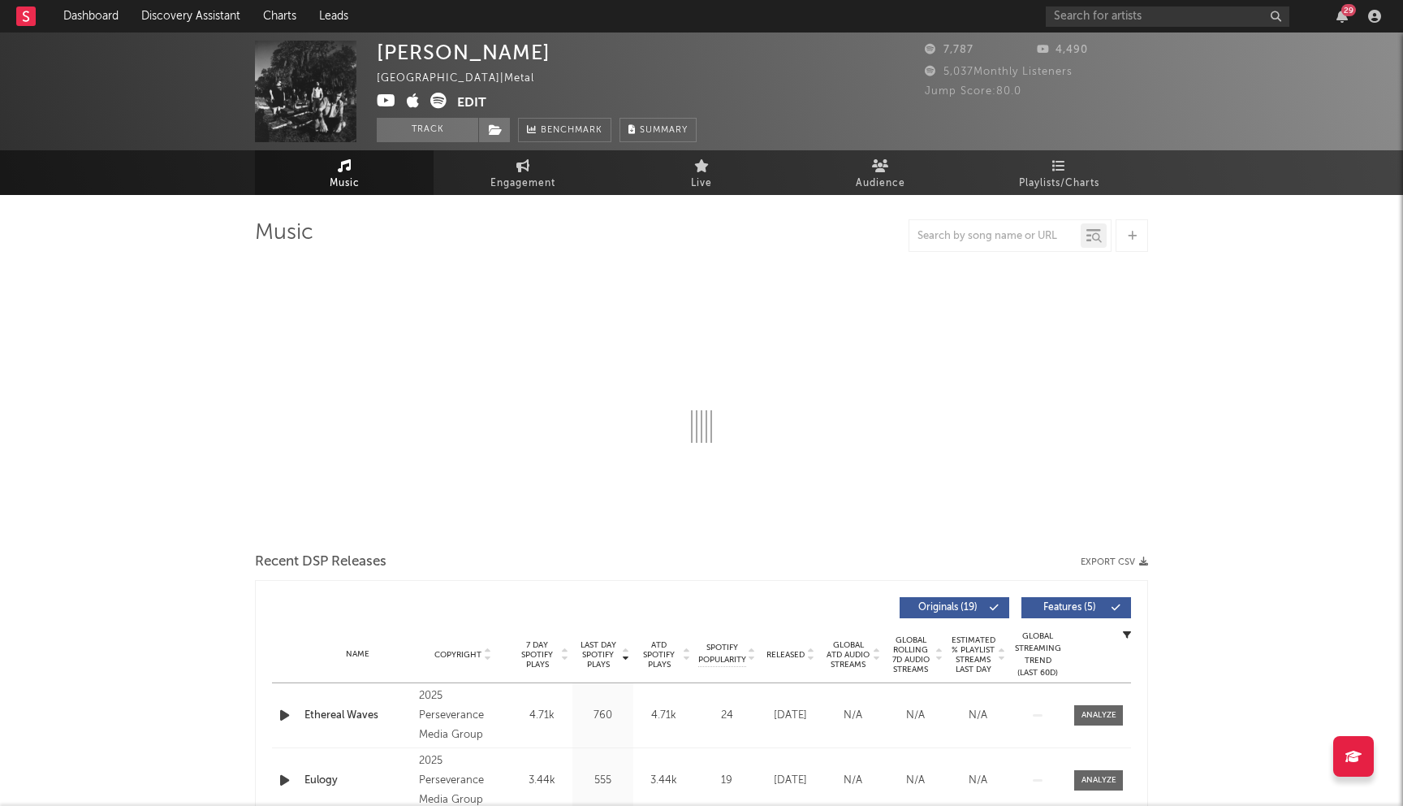
select select "1w"
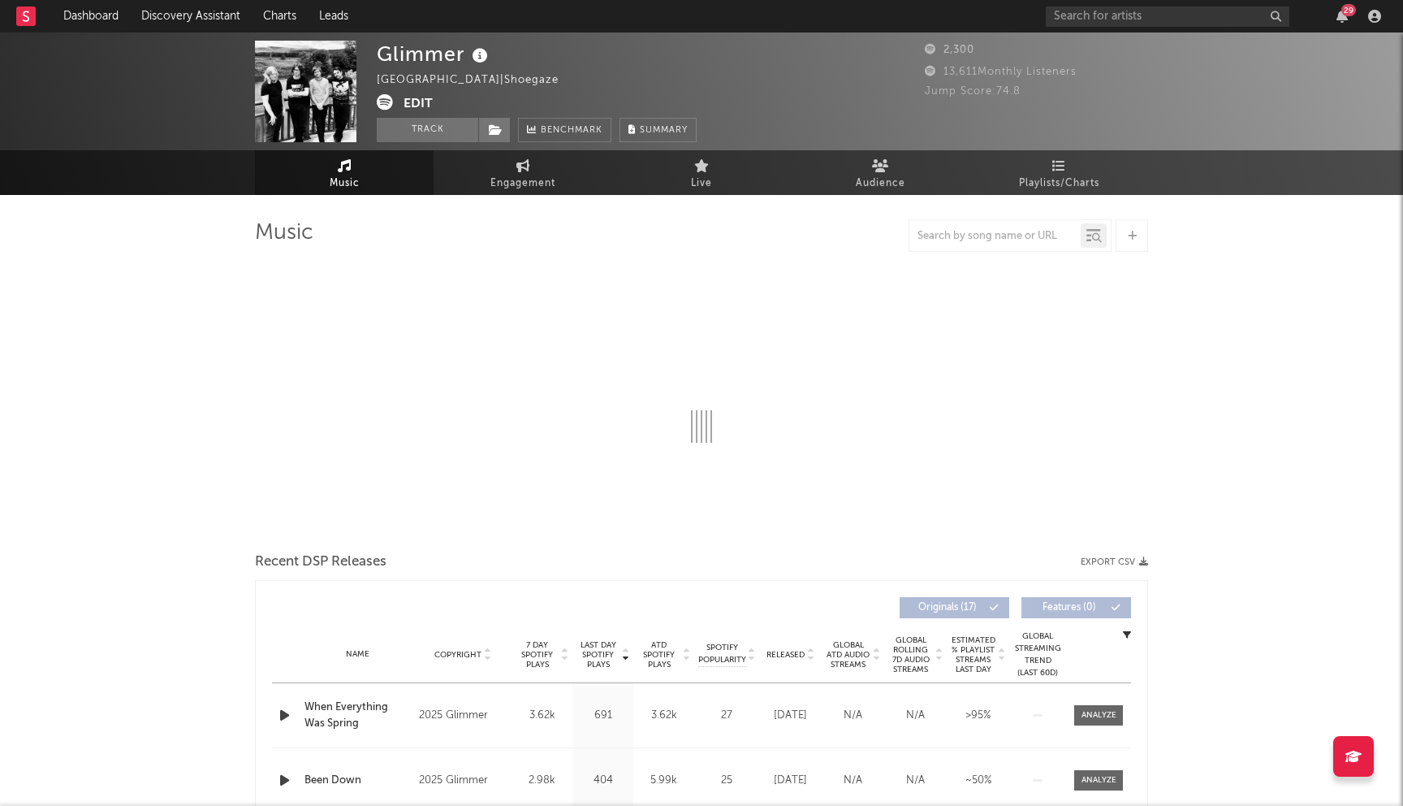
select select "1w"
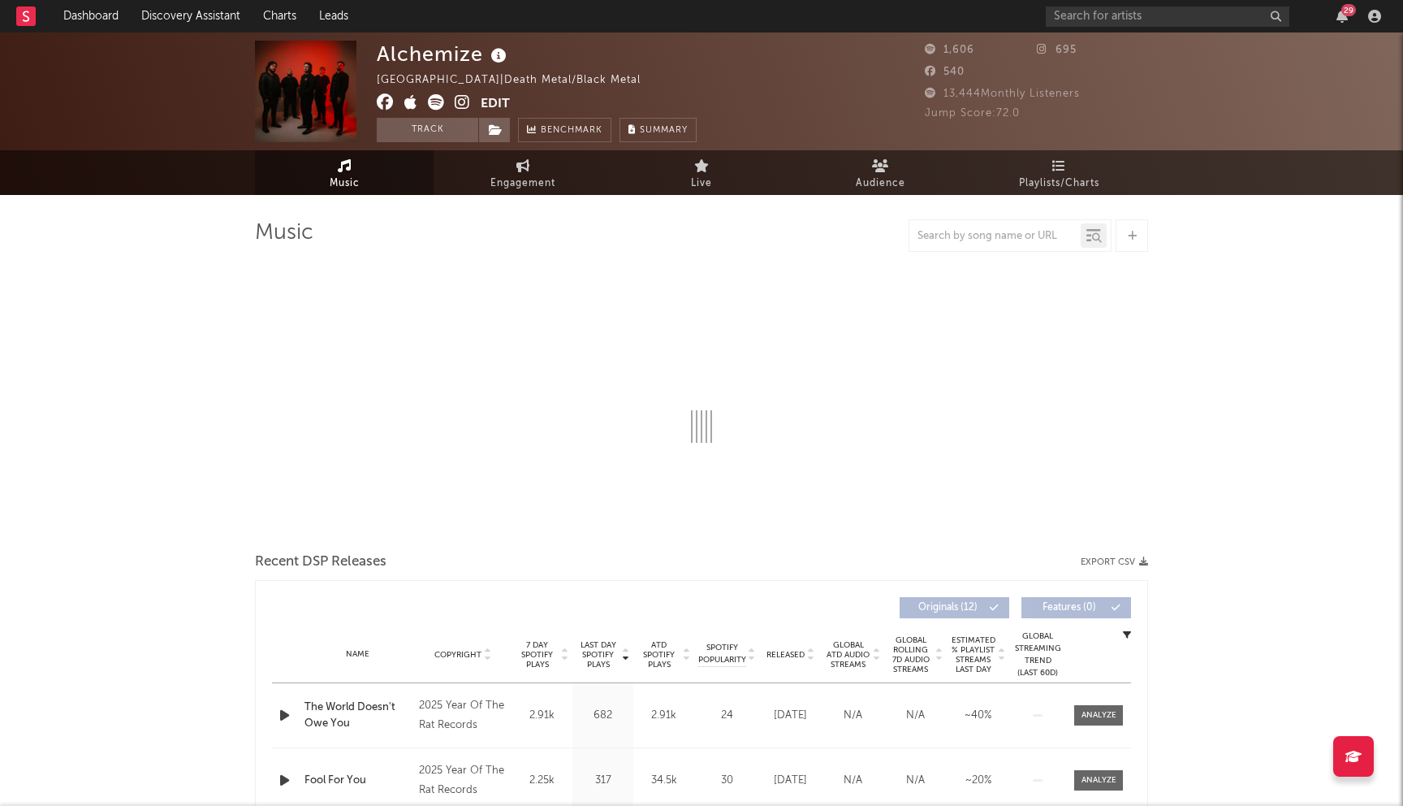
select select "1w"
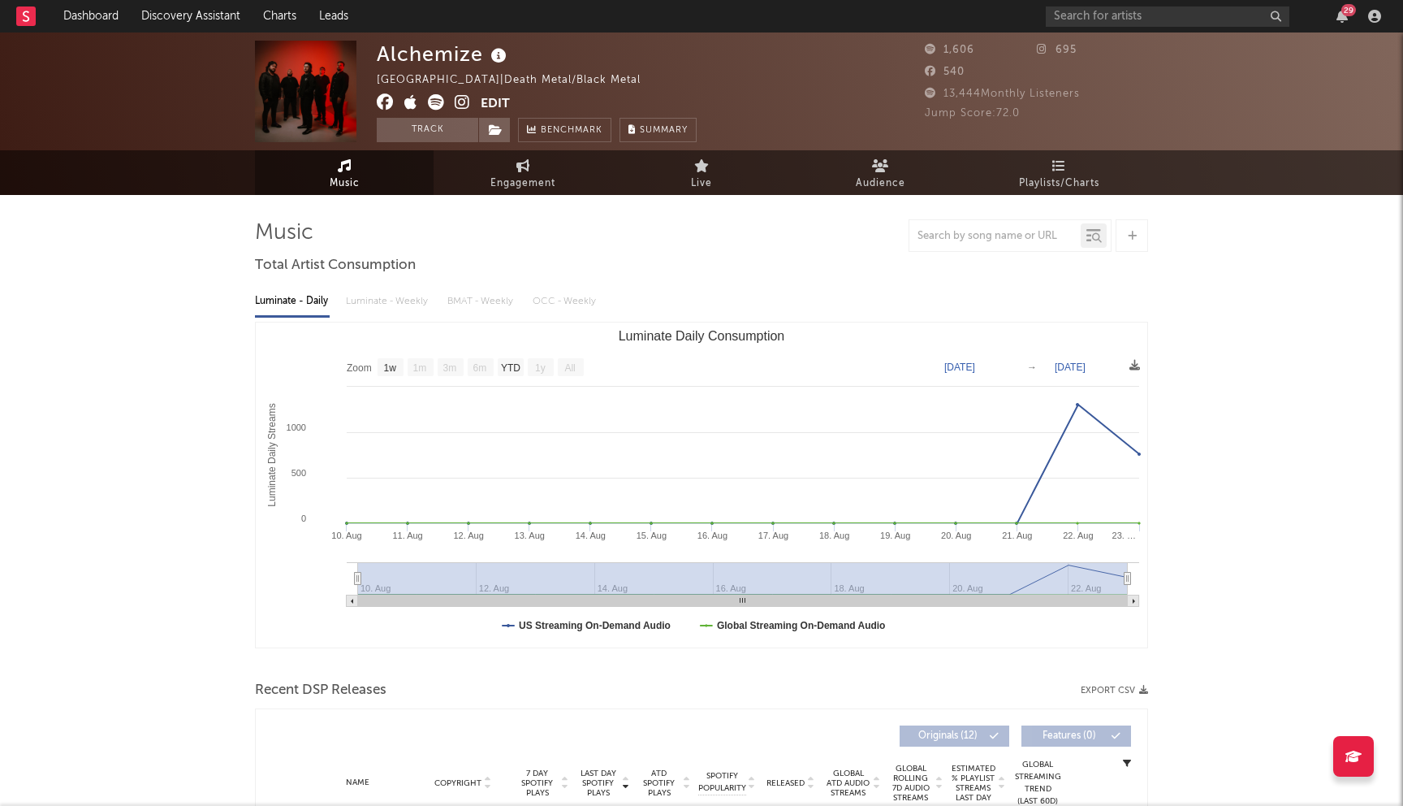
click at [381, 105] on icon at bounding box center [385, 102] width 17 height 16
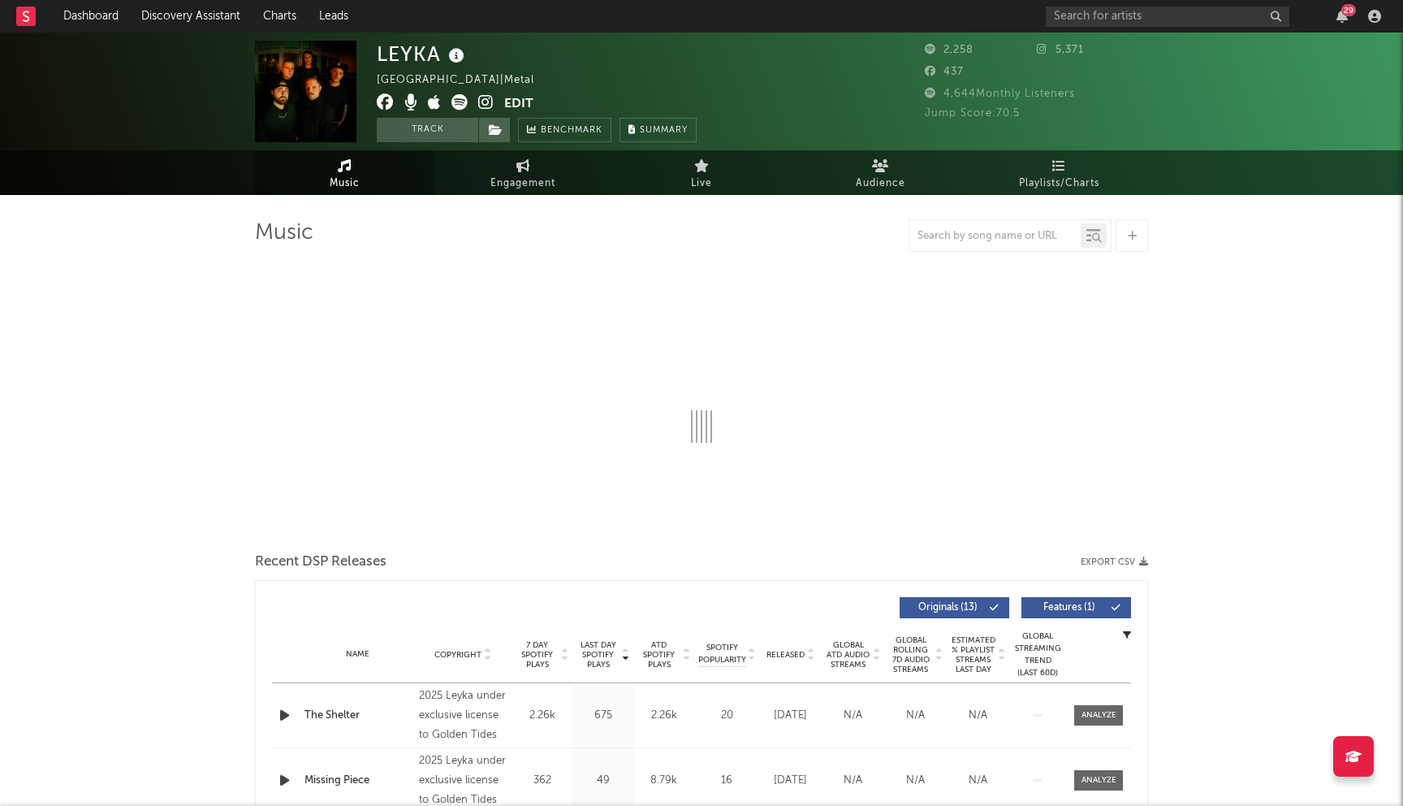
select select "1w"
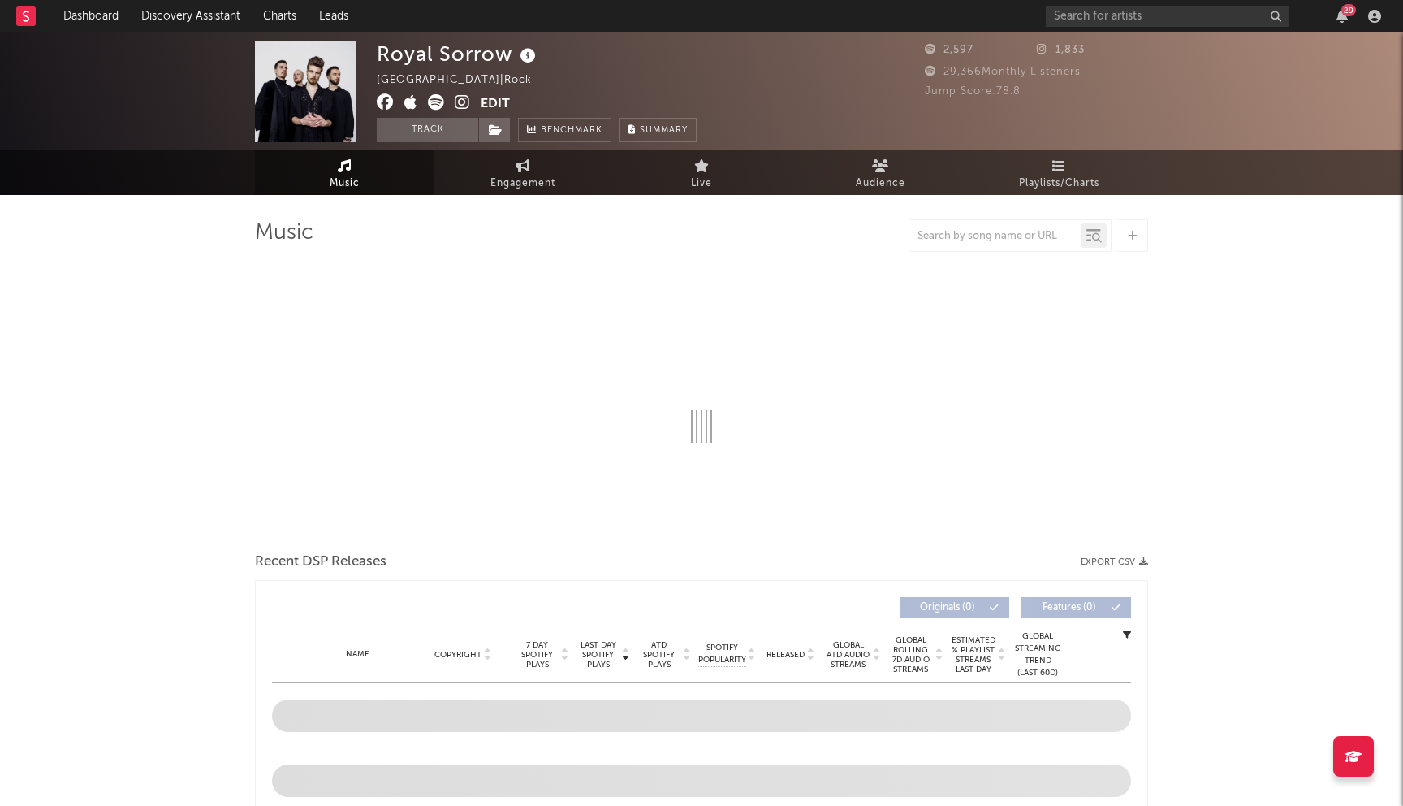
select select "1w"
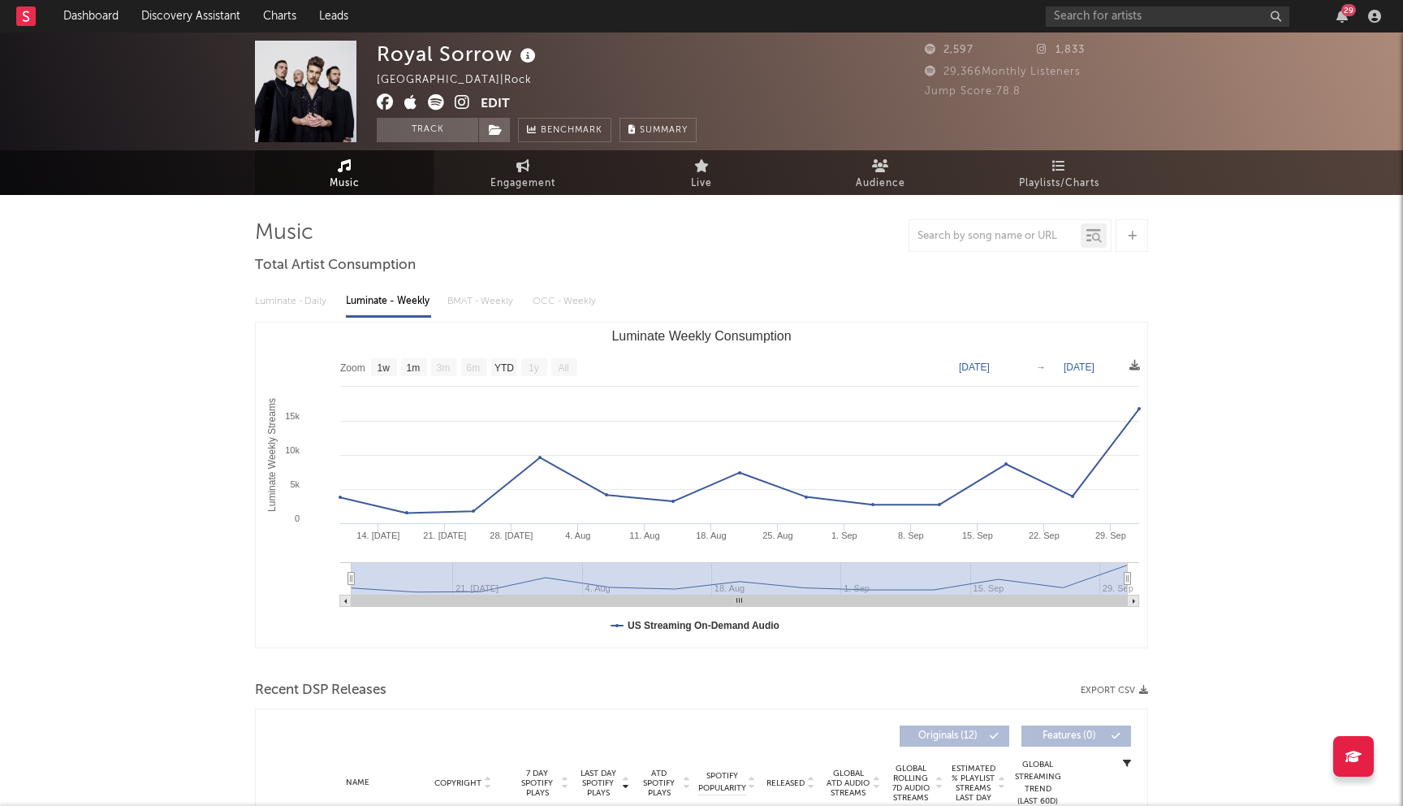
click at [382, 98] on icon at bounding box center [385, 102] width 17 height 16
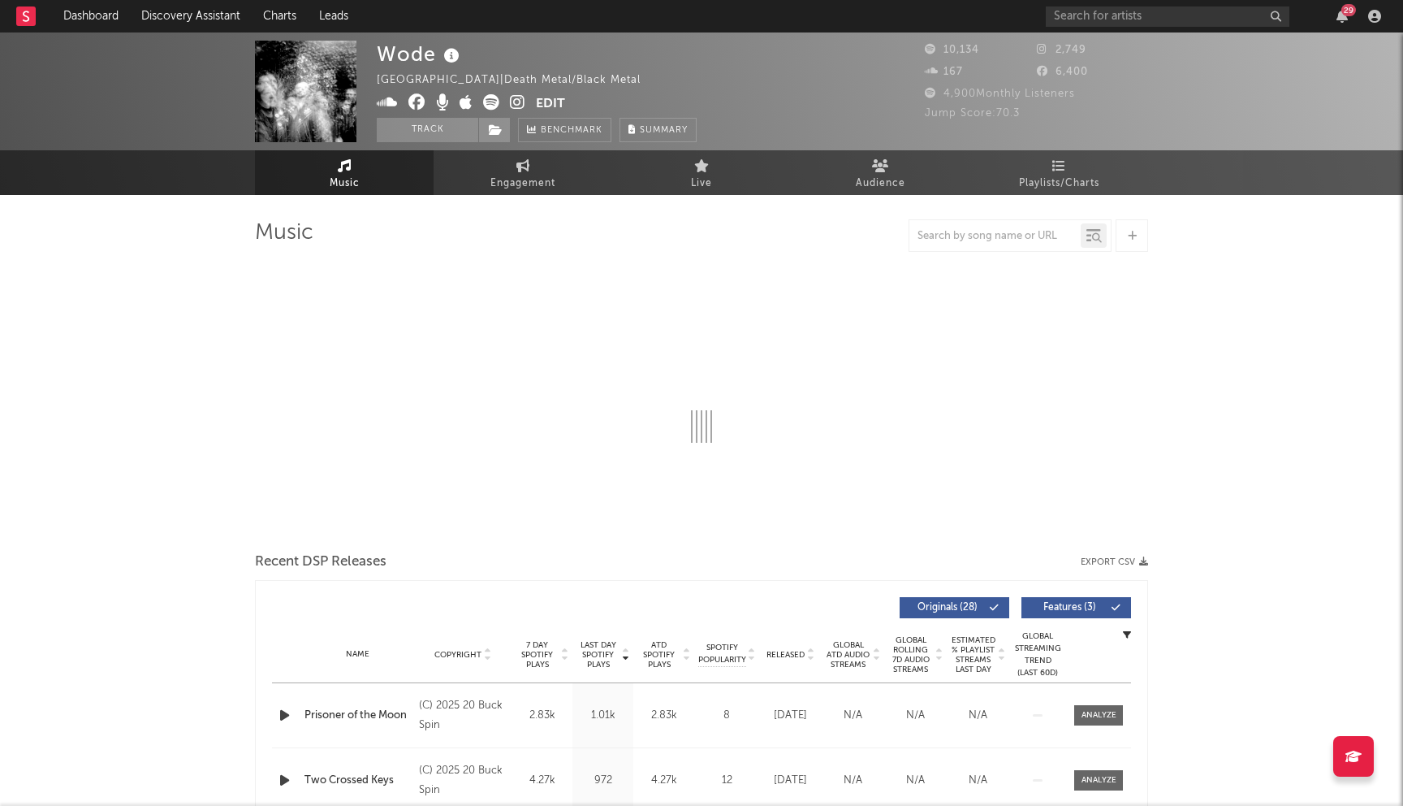
select select "1w"
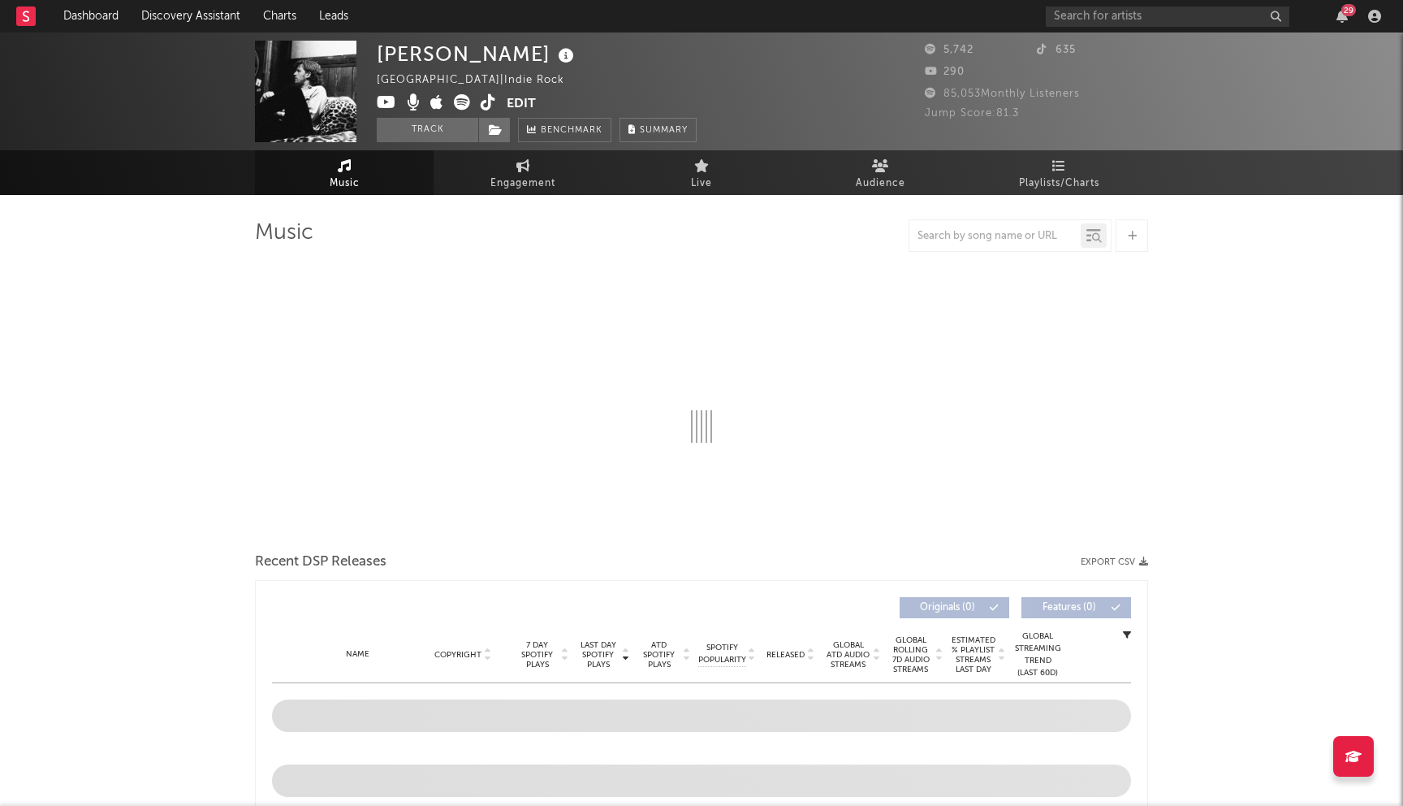
select select "1w"
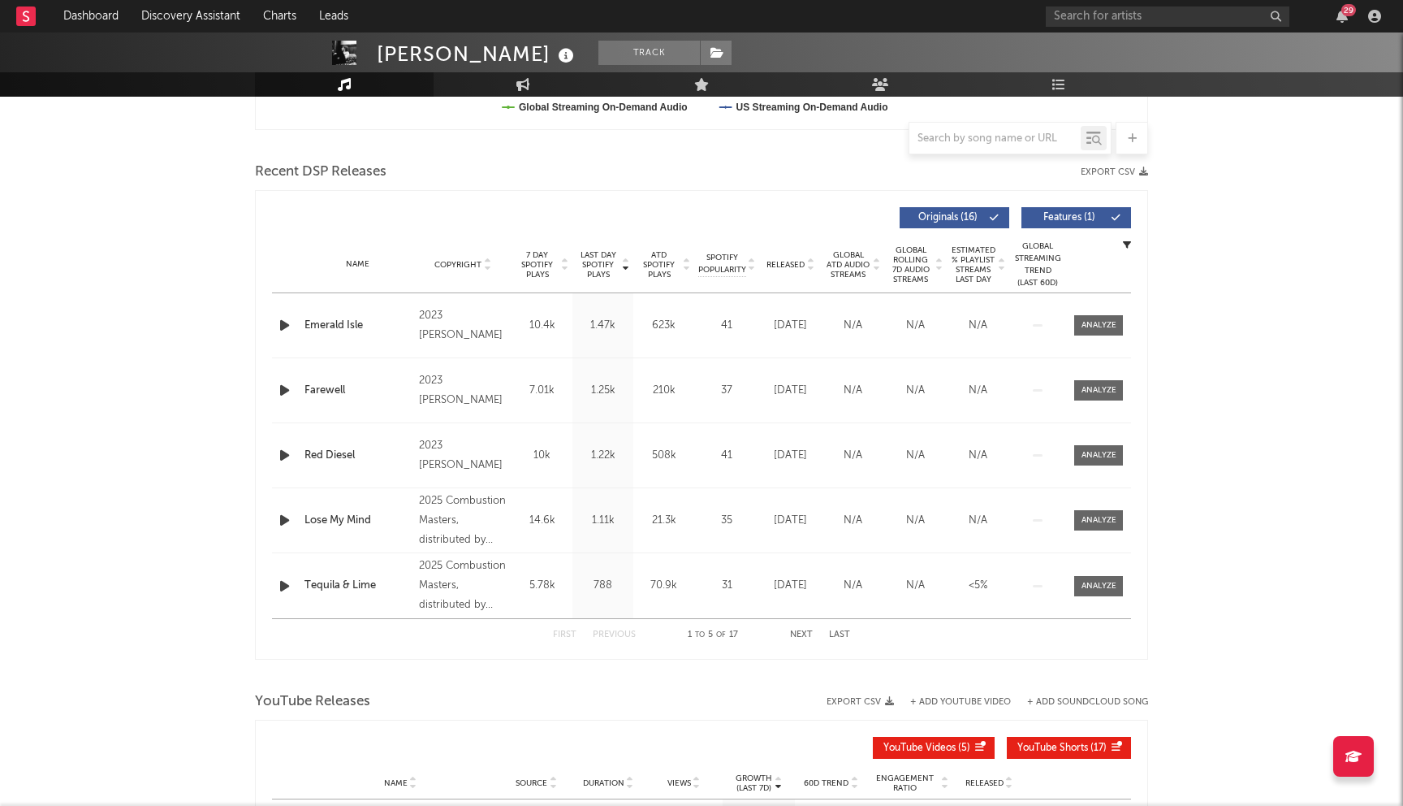
scroll to position [700, 0]
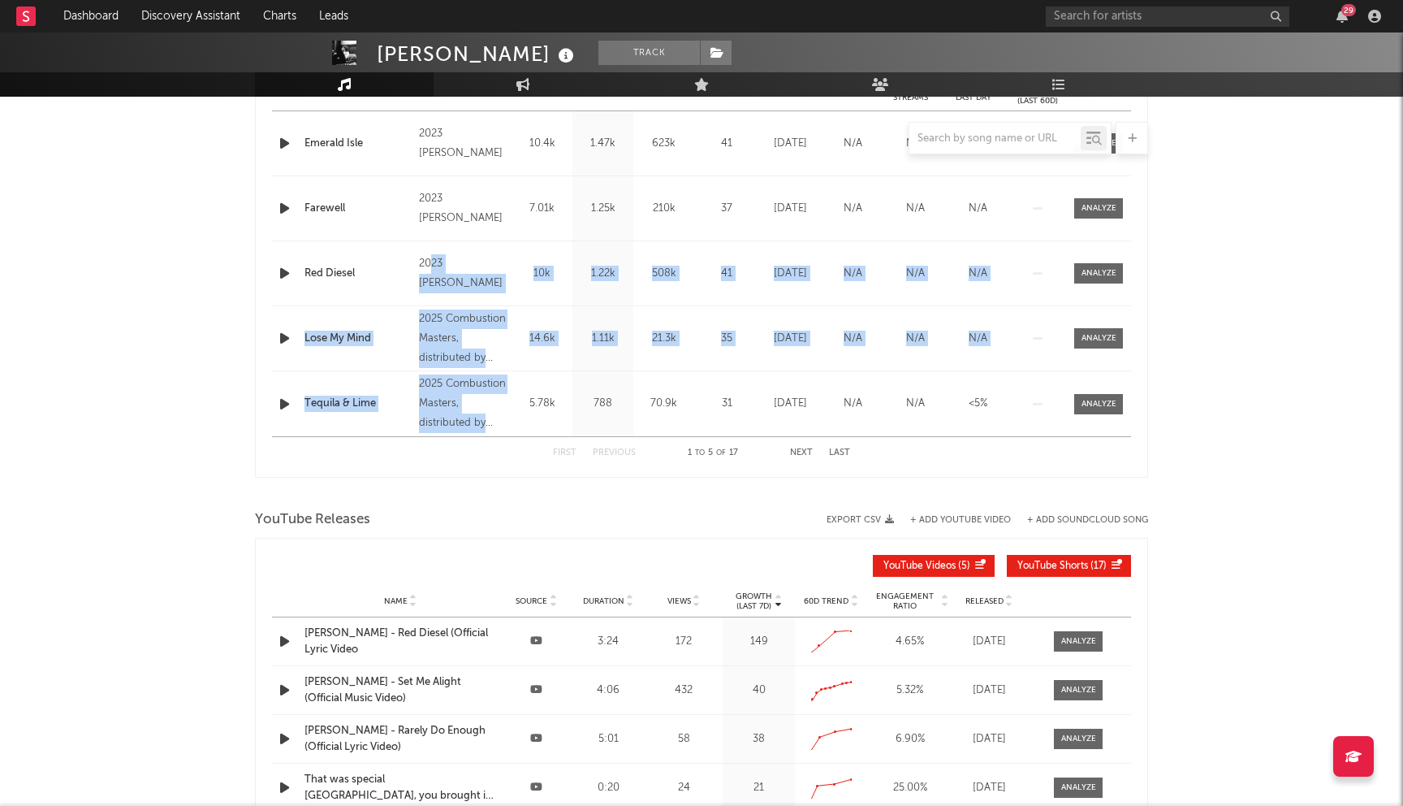
drag, startPoint x: 431, startPoint y: 258, endPoint x: 474, endPoint y: 805, distance: 548.3
click at [473, 785] on div "Music Total Artist Consumption Luminate - Daily Luminate - Weekly BMAT - Weekly…" at bounding box center [701, 210] width 893 height 1383
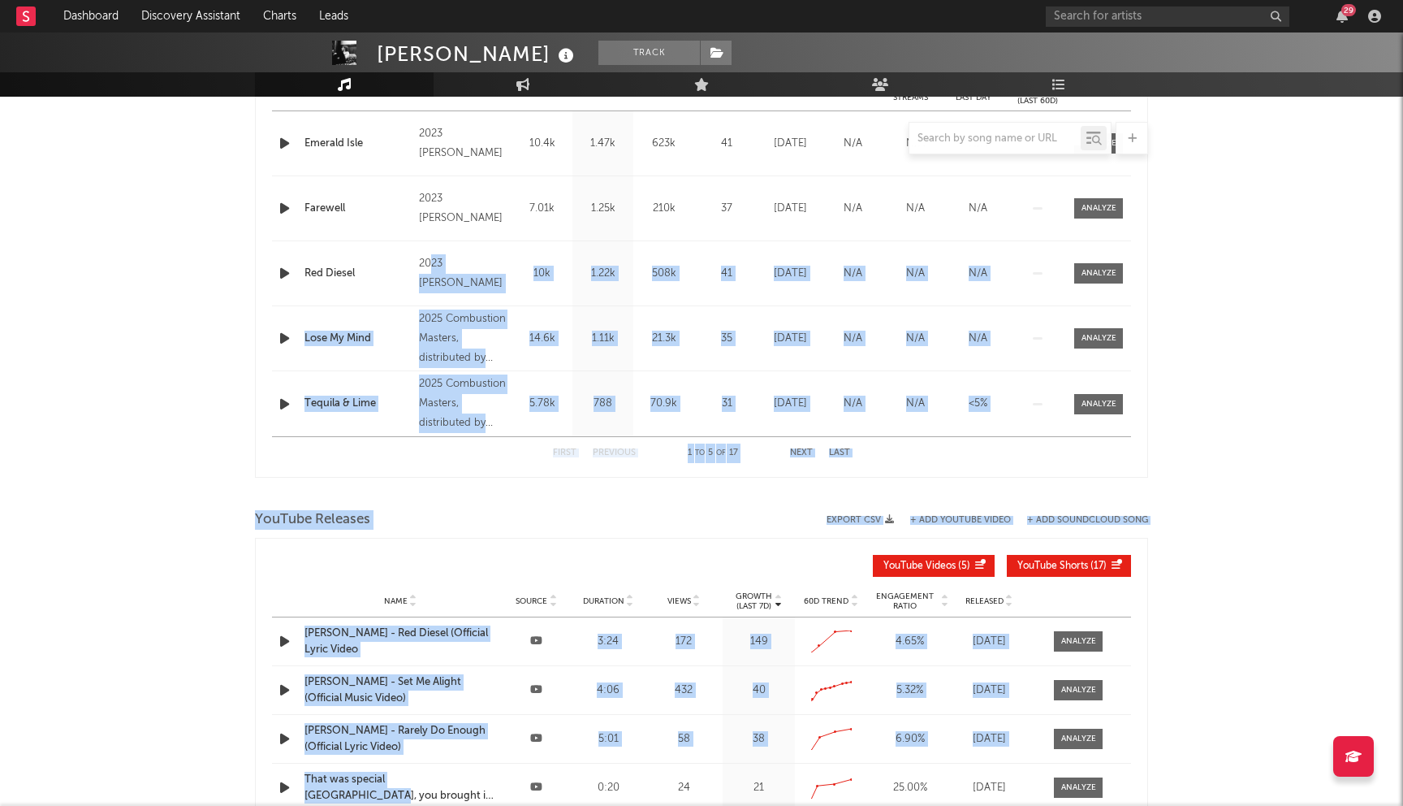
click at [192, 431] on div "[PERSON_NAME] Track [GEOGRAPHIC_DATA] | Indie Rock Edit Track Benchmark Summary…" at bounding box center [701, 178] width 1403 height 1692
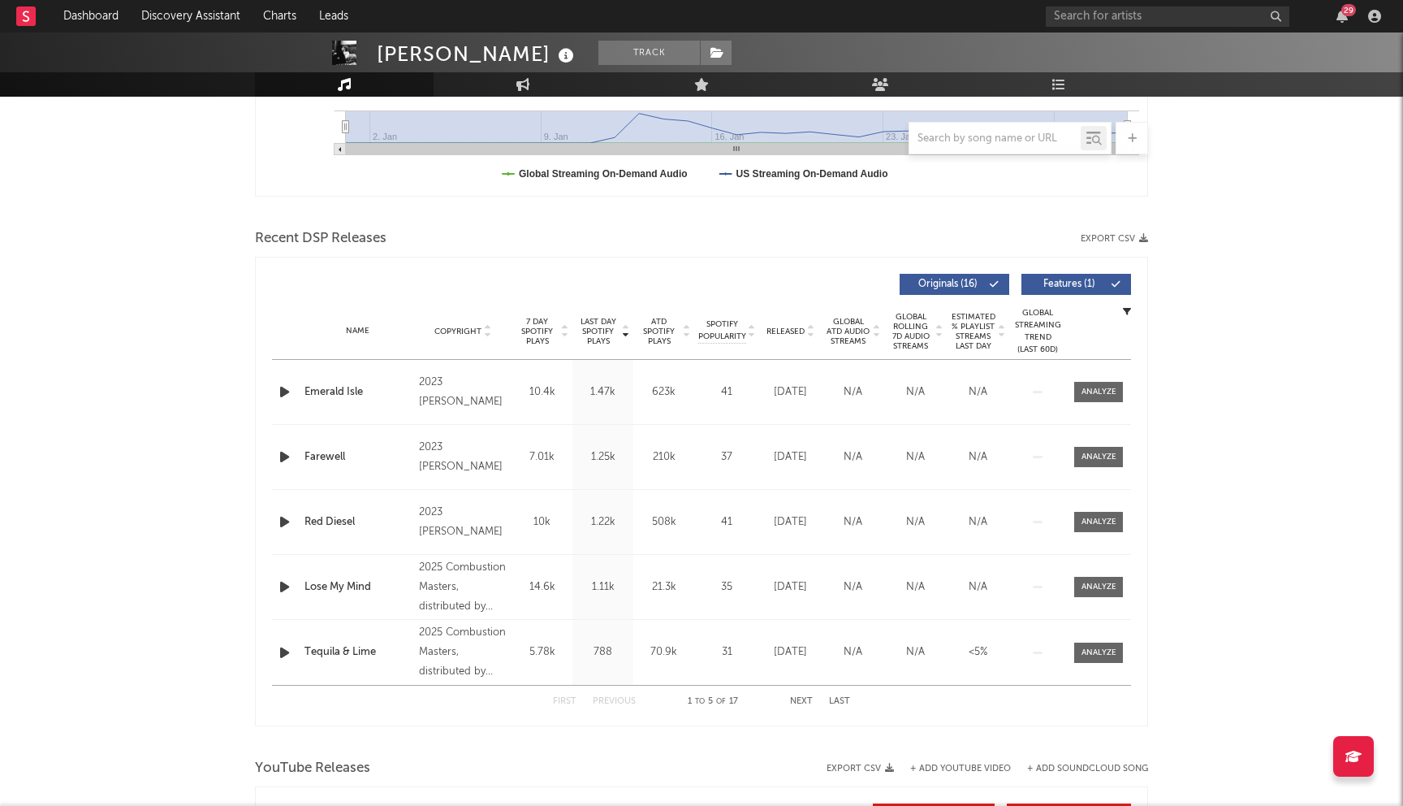
scroll to position [0, 0]
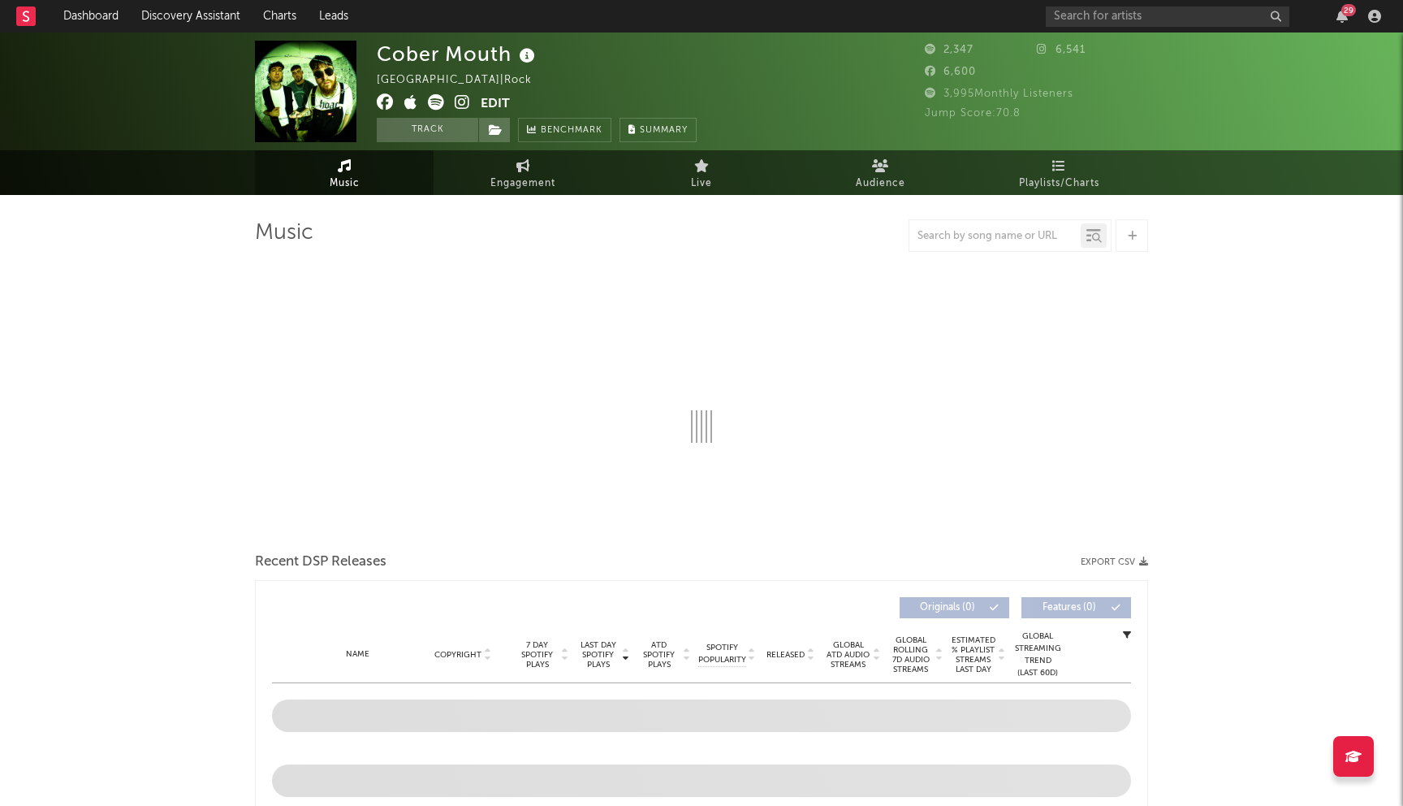
select select "1w"
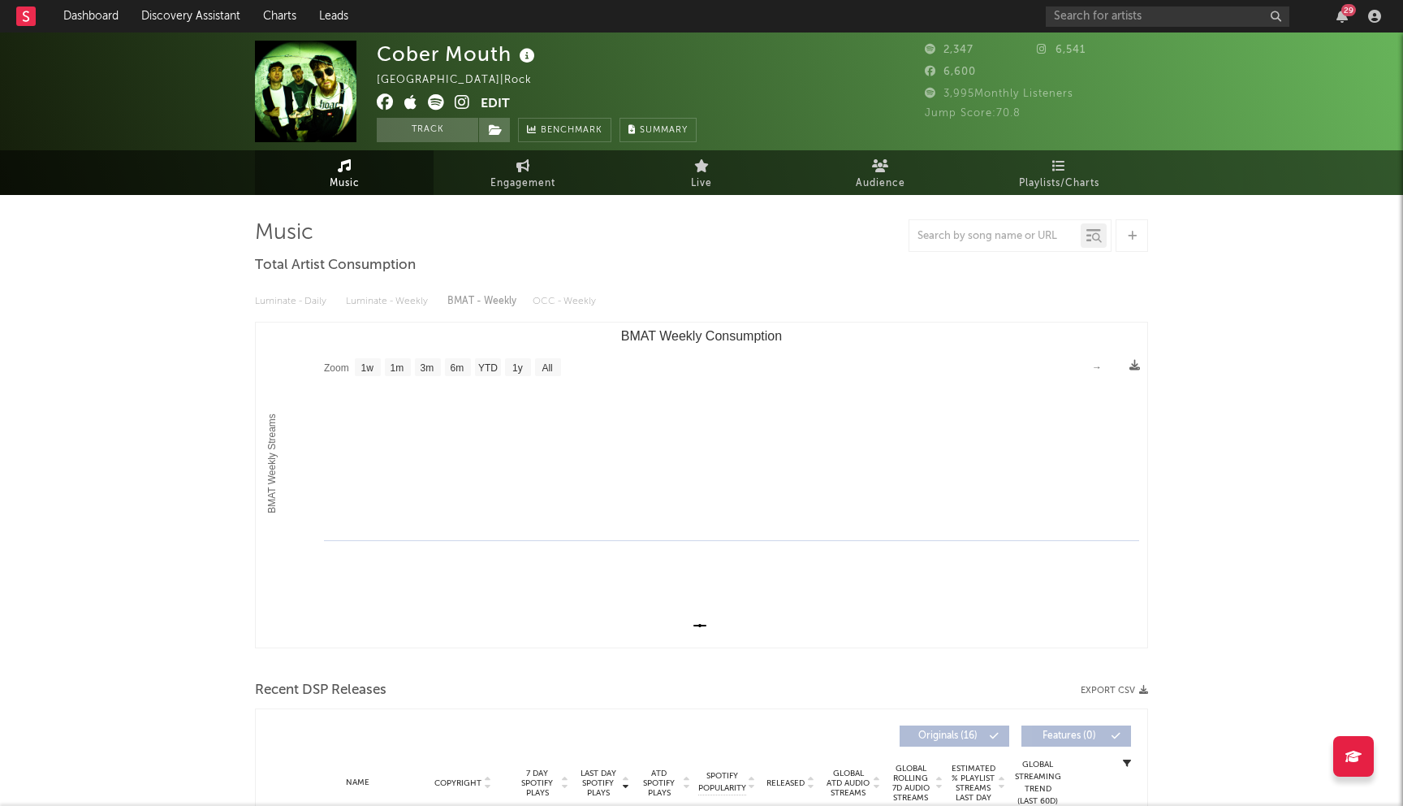
click at [391, 105] on icon at bounding box center [385, 102] width 17 height 16
click at [1112, 20] on input "text" at bounding box center [1168, 16] width 244 height 20
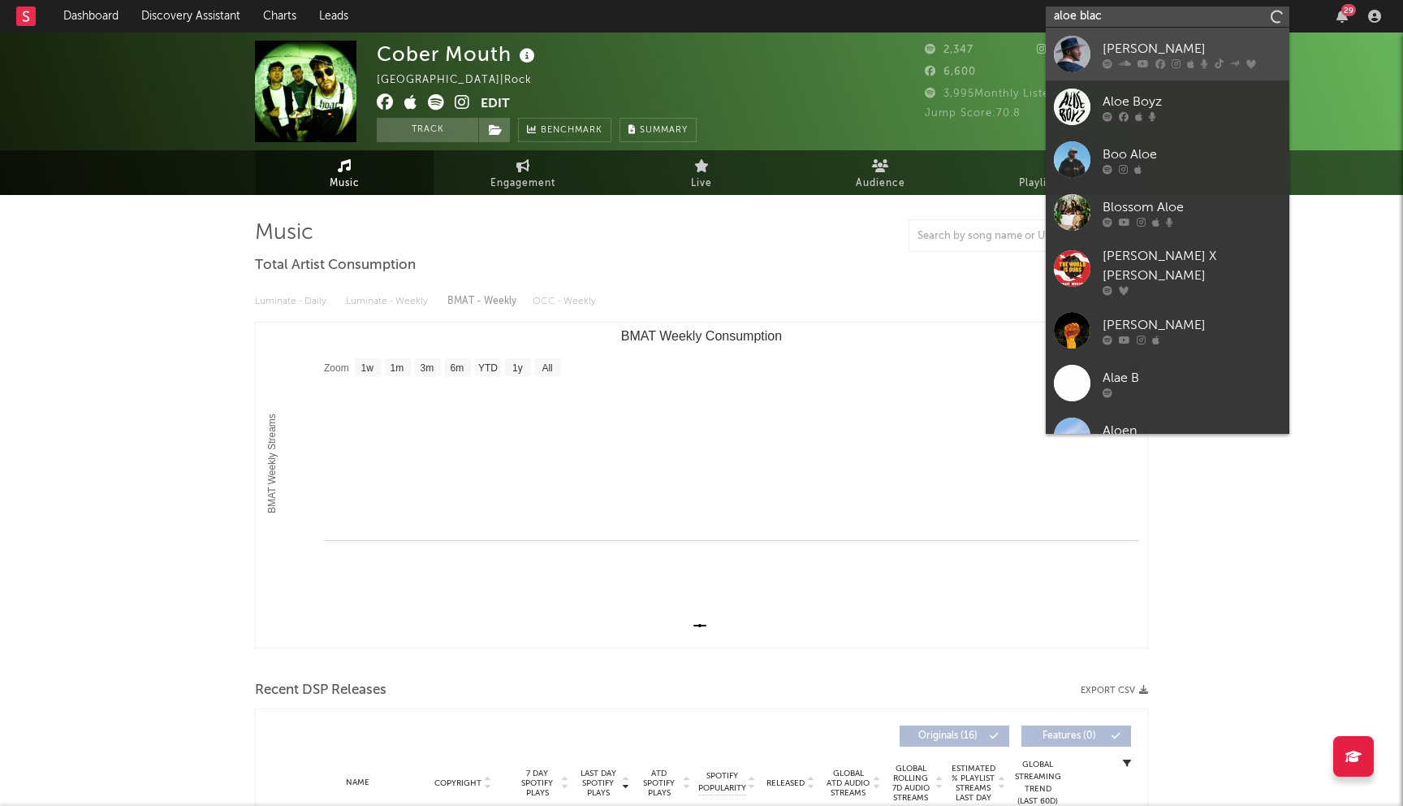
type input "aloe blac"
click at [1164, 54] on div "Aloe Blacc" at bounding box center [1192, 48] width 179 height 19
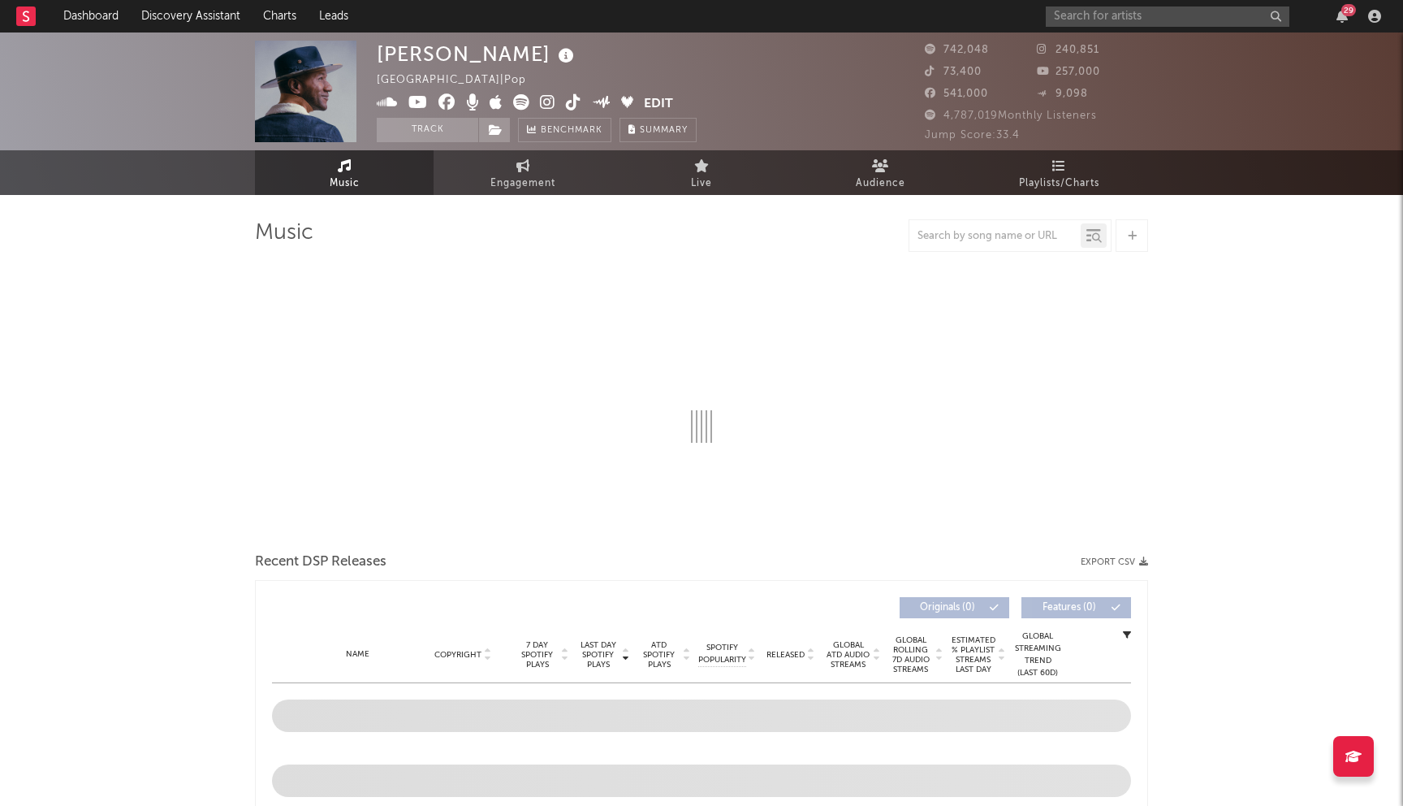
select select "6m"
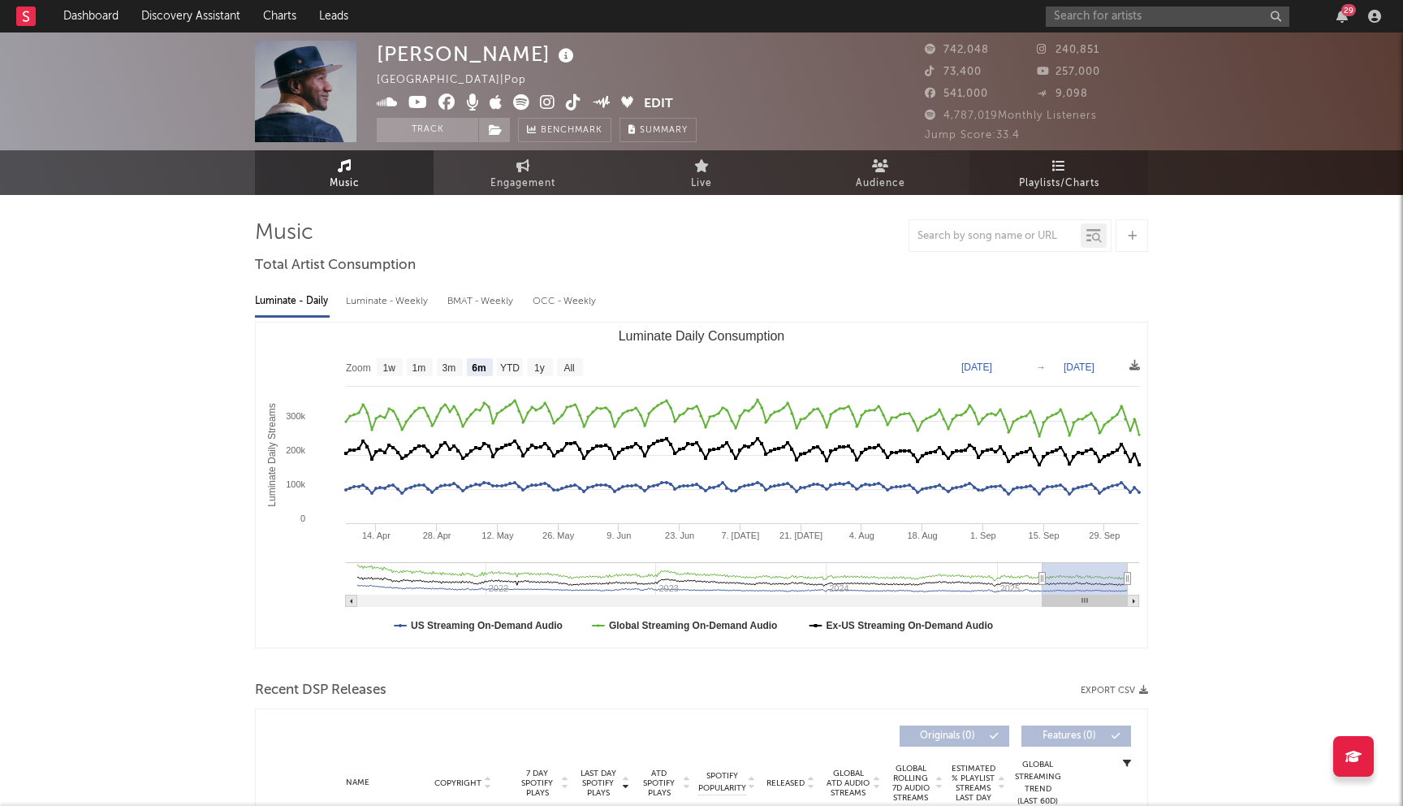
click at [1066, 168] on link "Playlists/Charts" at bounding box center [1059, 172] width 179 height 45
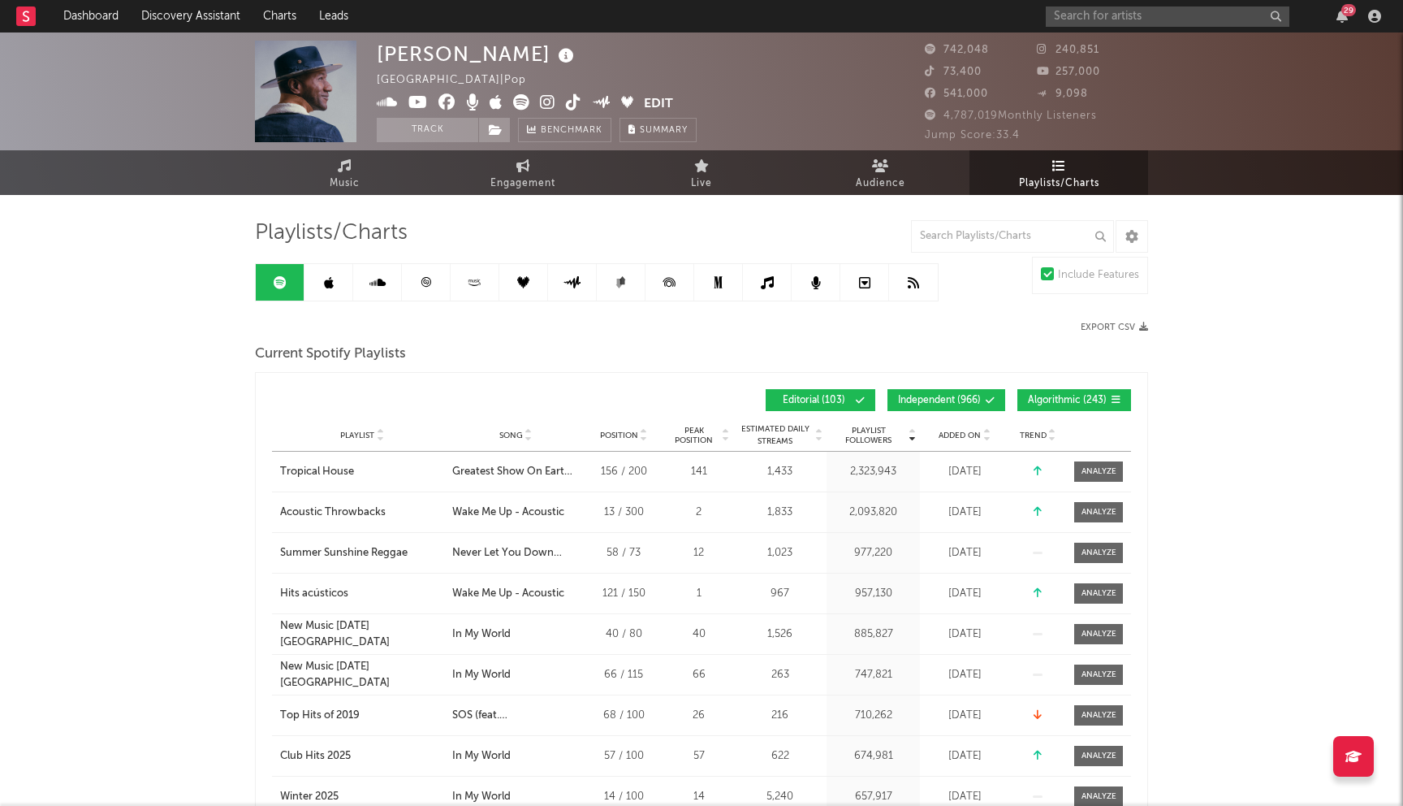
click at [971, 408] on button "Independent ( 966 )" at bounding box center [947, 400] width 118 height 22
click at [1071, 408] on button "Algorithmic ( 243 )" at bounding box center [1075, 400] width 114 height 22
click at [986, 427] on div "Playlist City Song Position Peak Position Estimated Daily Streams Playlist Foll…" at bounding box center [701, 435] width 859 height 32
click at [971, 431] on span "Added On" at bounding box center [960, 435] width 42 height 10
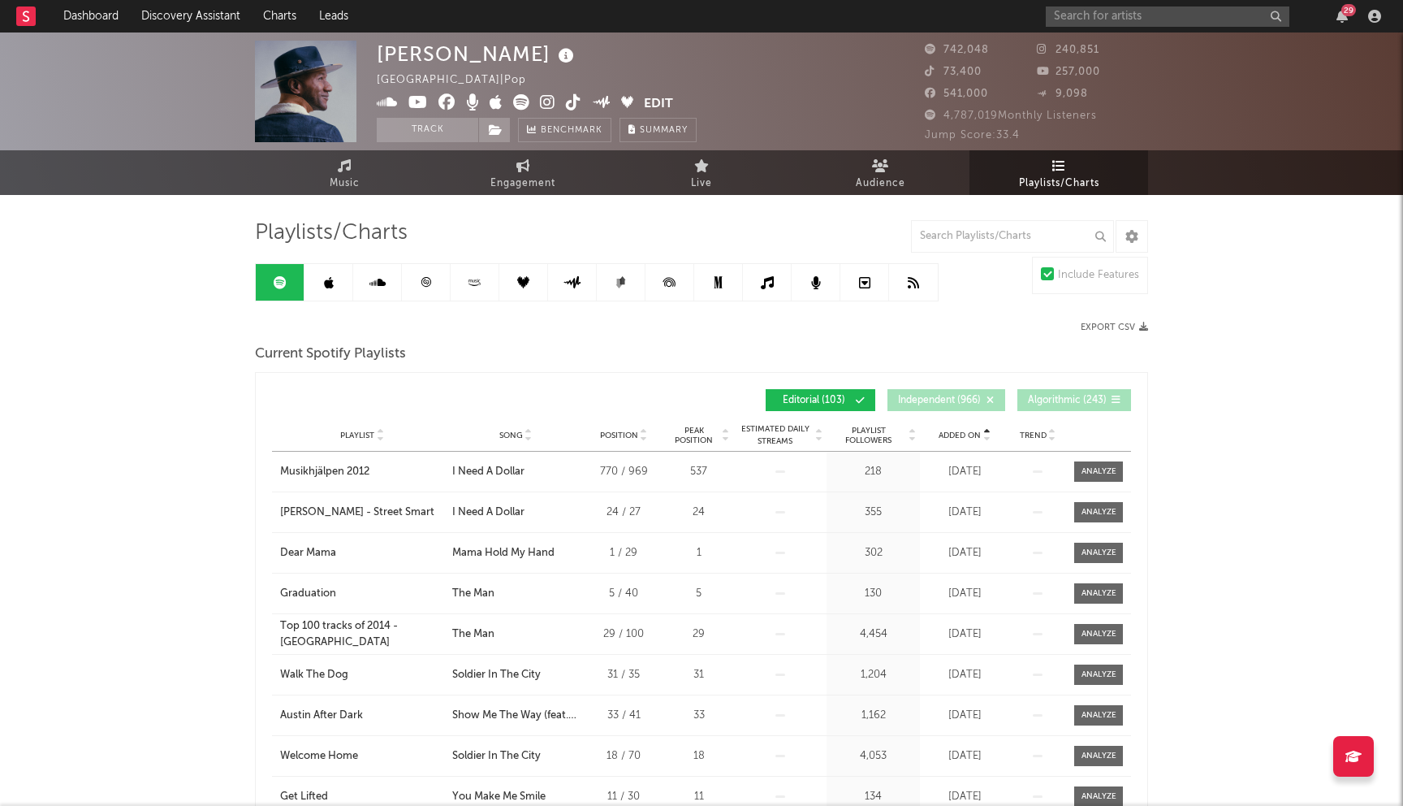
click at [971, 431] on span "Added On" at bounding box center [960, 435] width 42 height 10
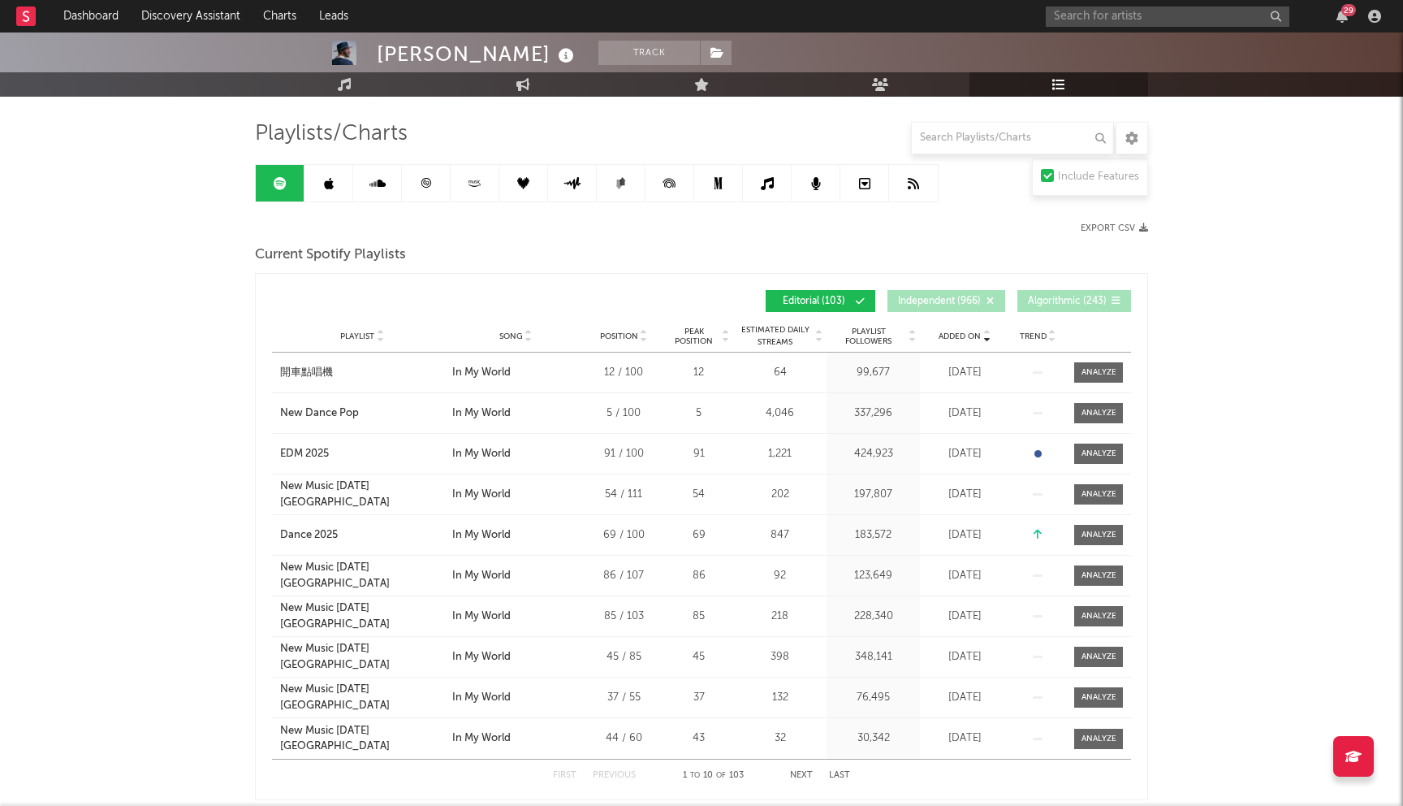
scroll to position [102, 0]
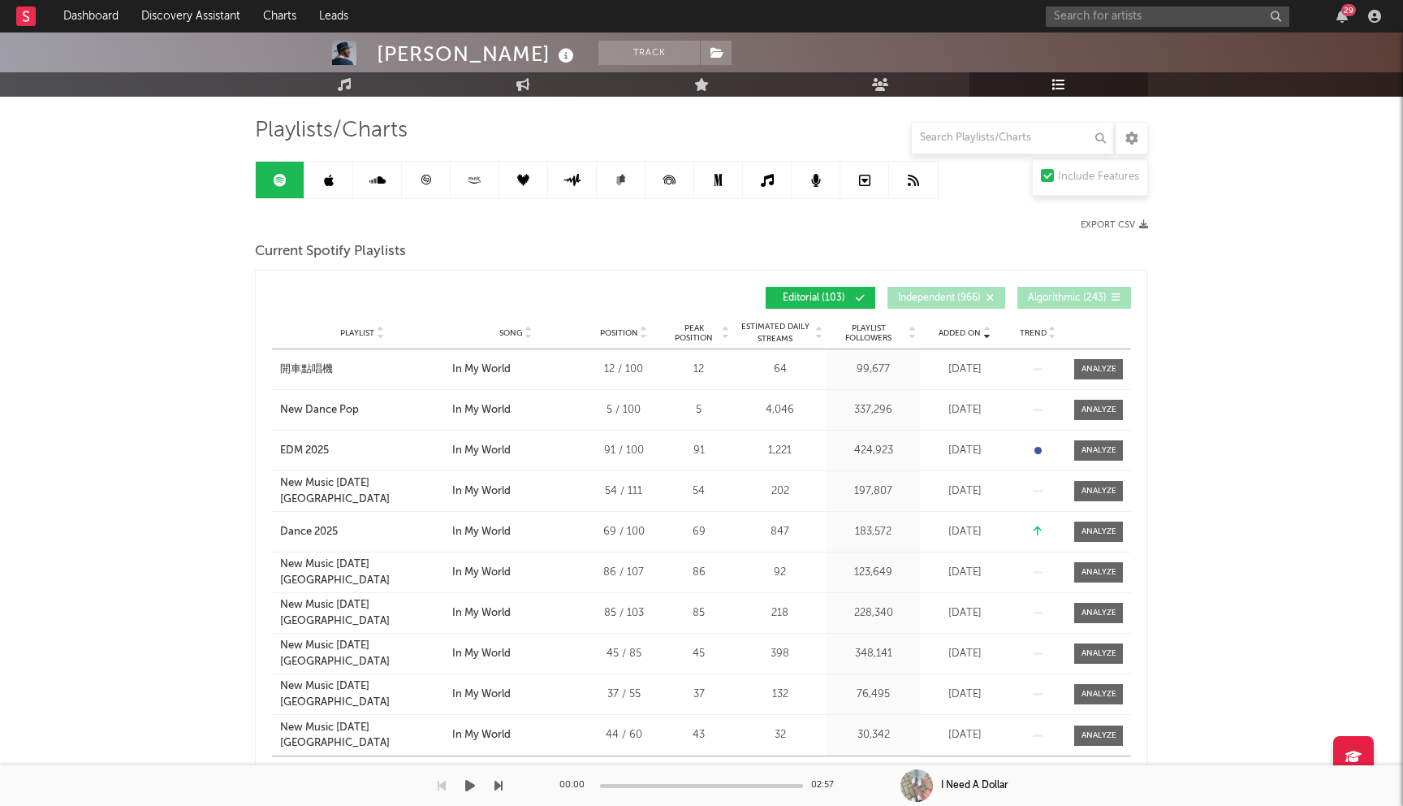
click at [803, 772] on div "00:00 02:57" at bounding box center [702, 785] width 284 height 41
click at [808, 767] on div "00:00 02:57" at bounding box center [702, 785] width 284 height 41
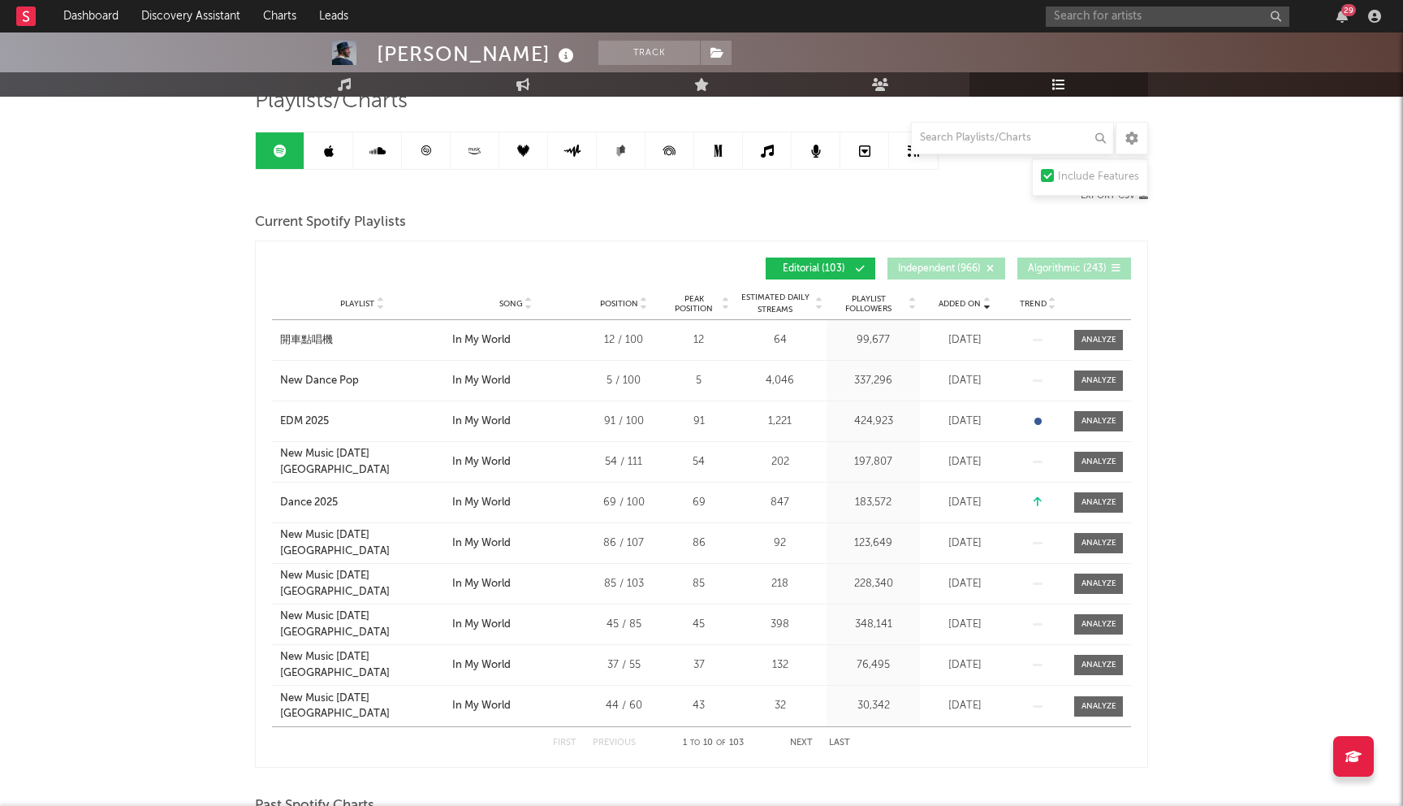
click at [798, 741] on button "Next" at bounding box center [801, 742] width 23 height 9
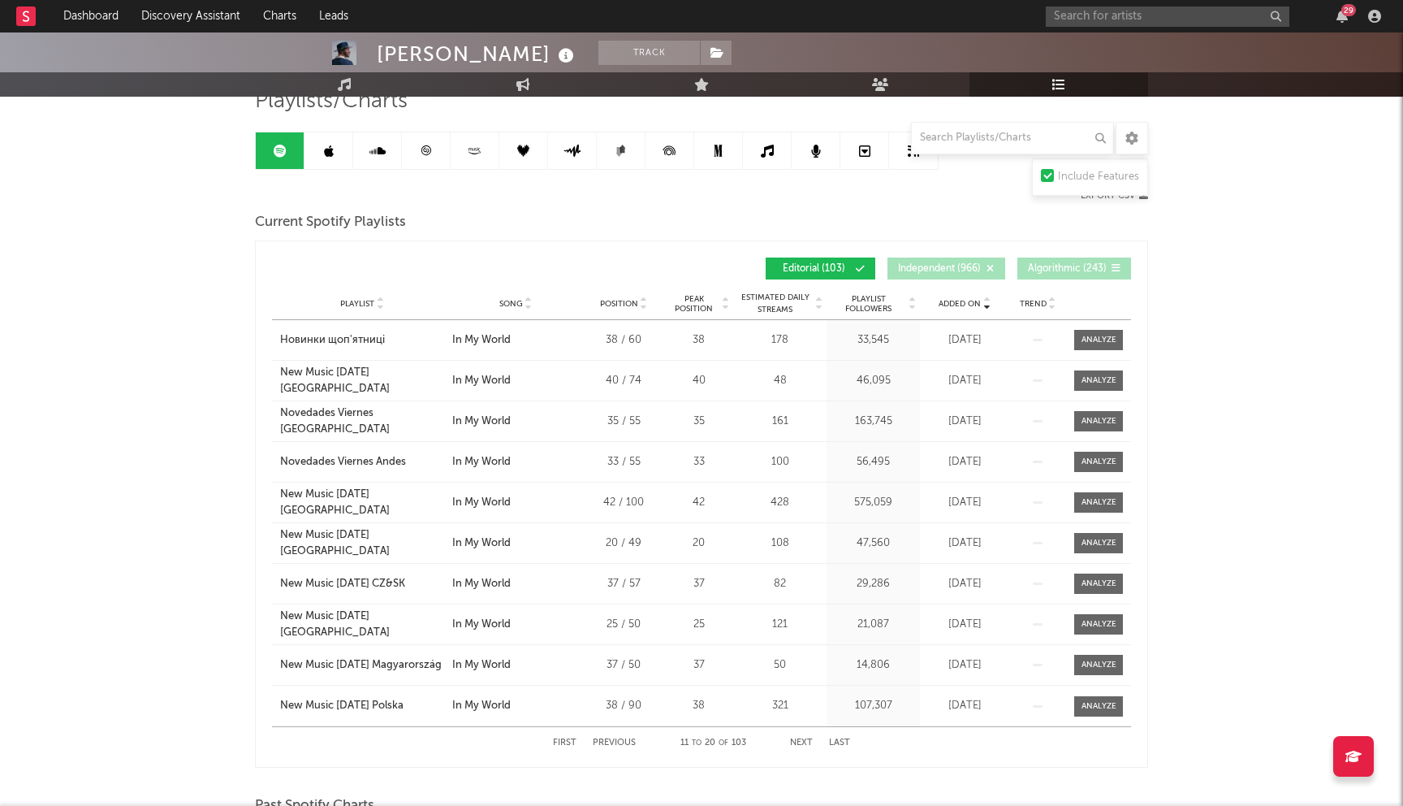
click at [798, 741] on button "Next" at bounding box center [801, 742] width 23 height 9
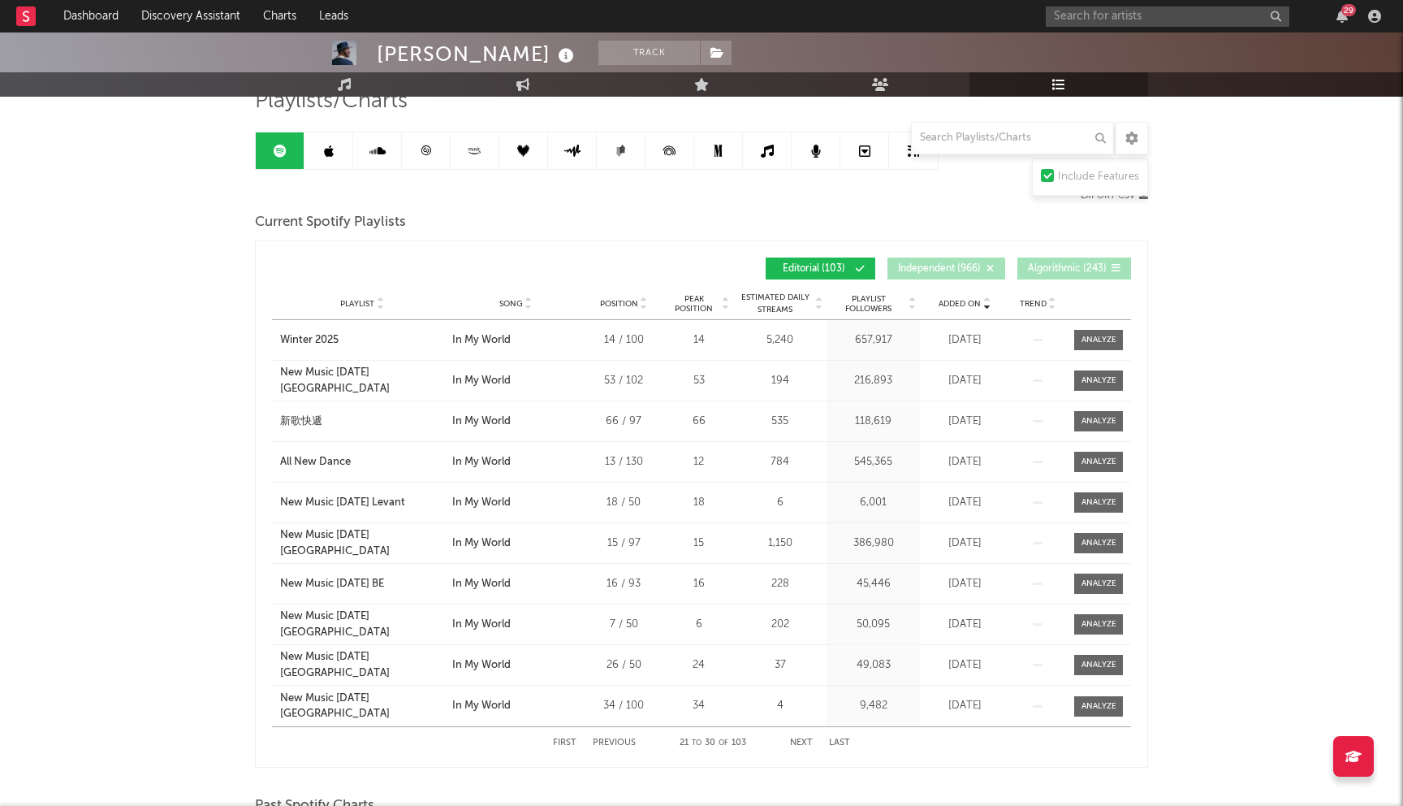
click at [798, 741] on button "Next" at bounding box center [801, 742] width 23 height 9
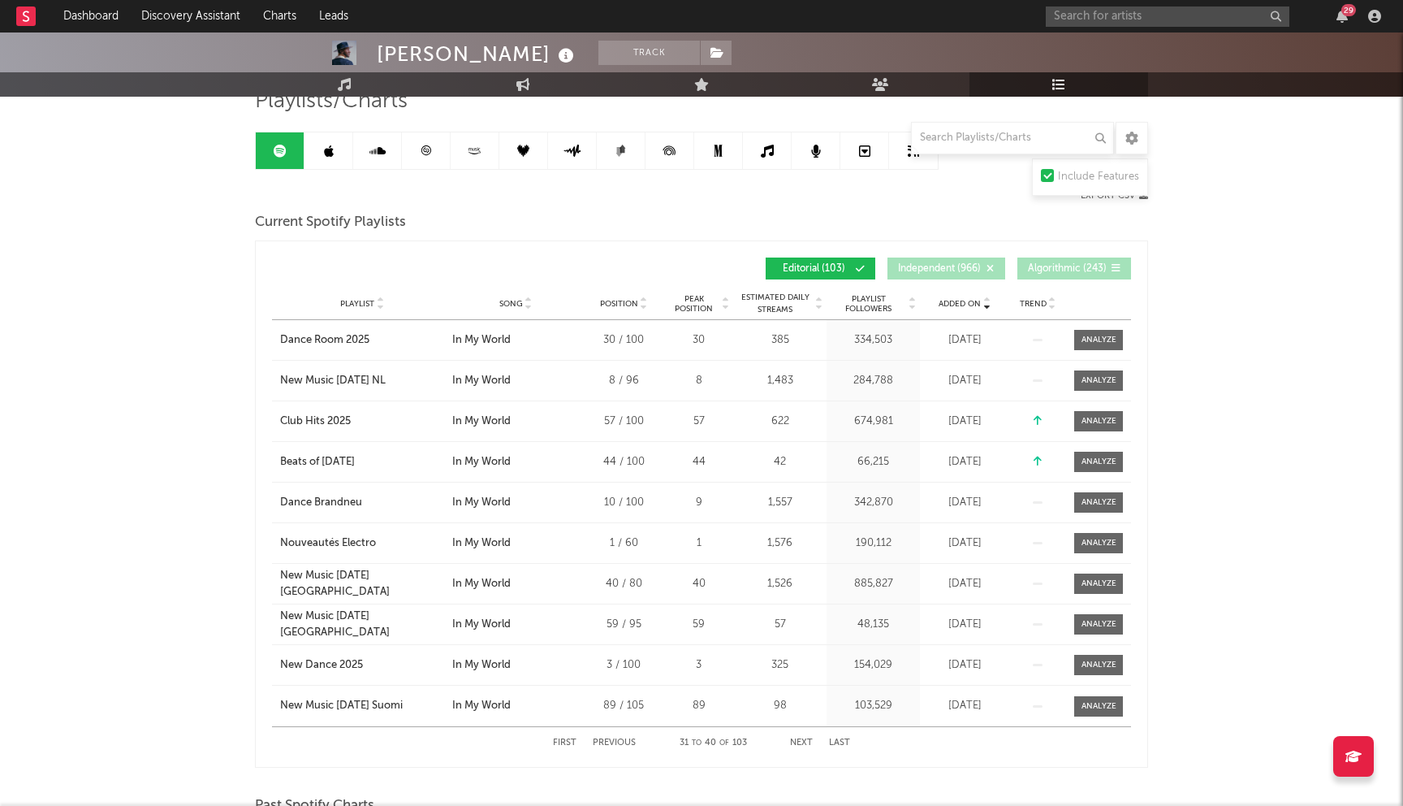
click at [798, 741] on button "Next" at bounding box center [801, 742] width 23 height 9
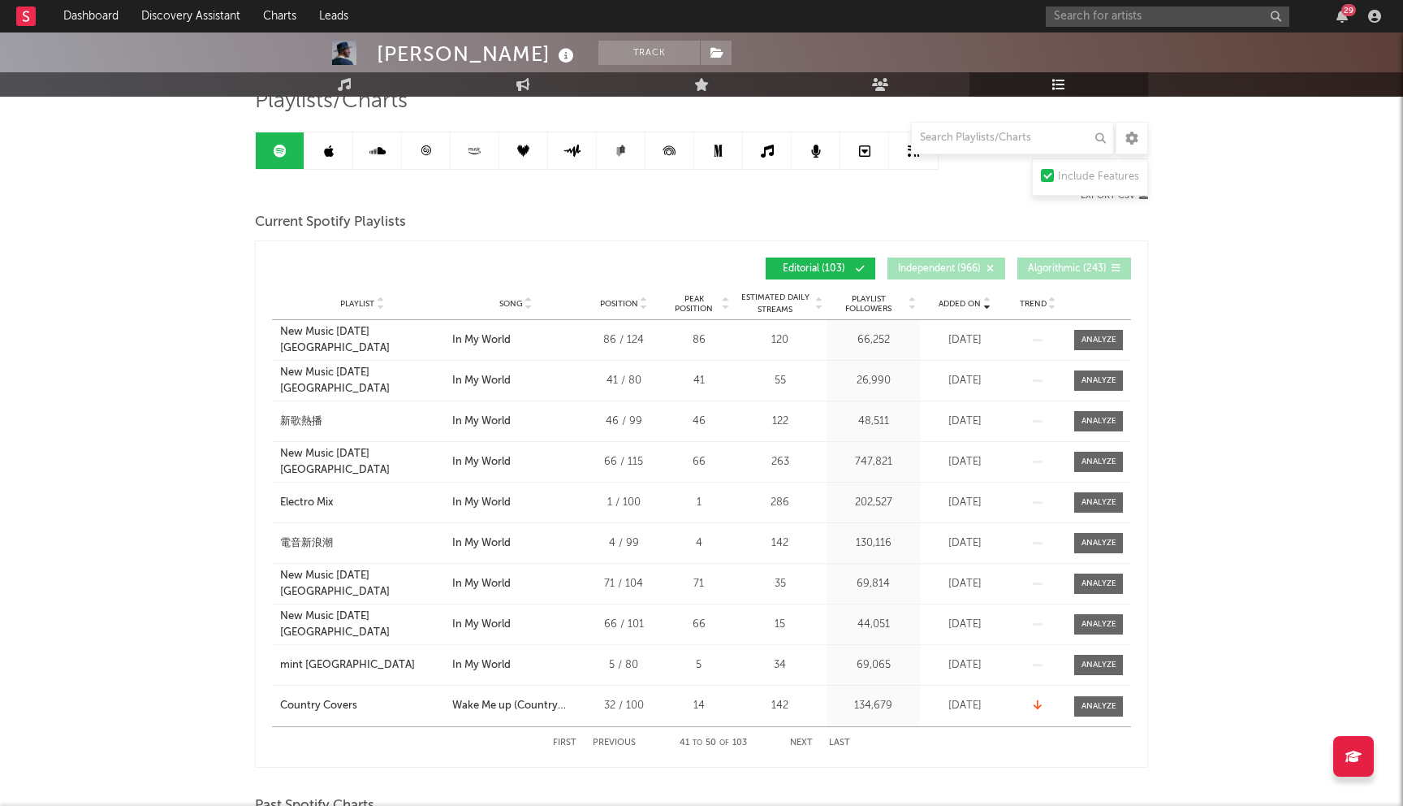
click at [798, 741] on button "Next" at bounding box center [801, 742] width 23 height 9
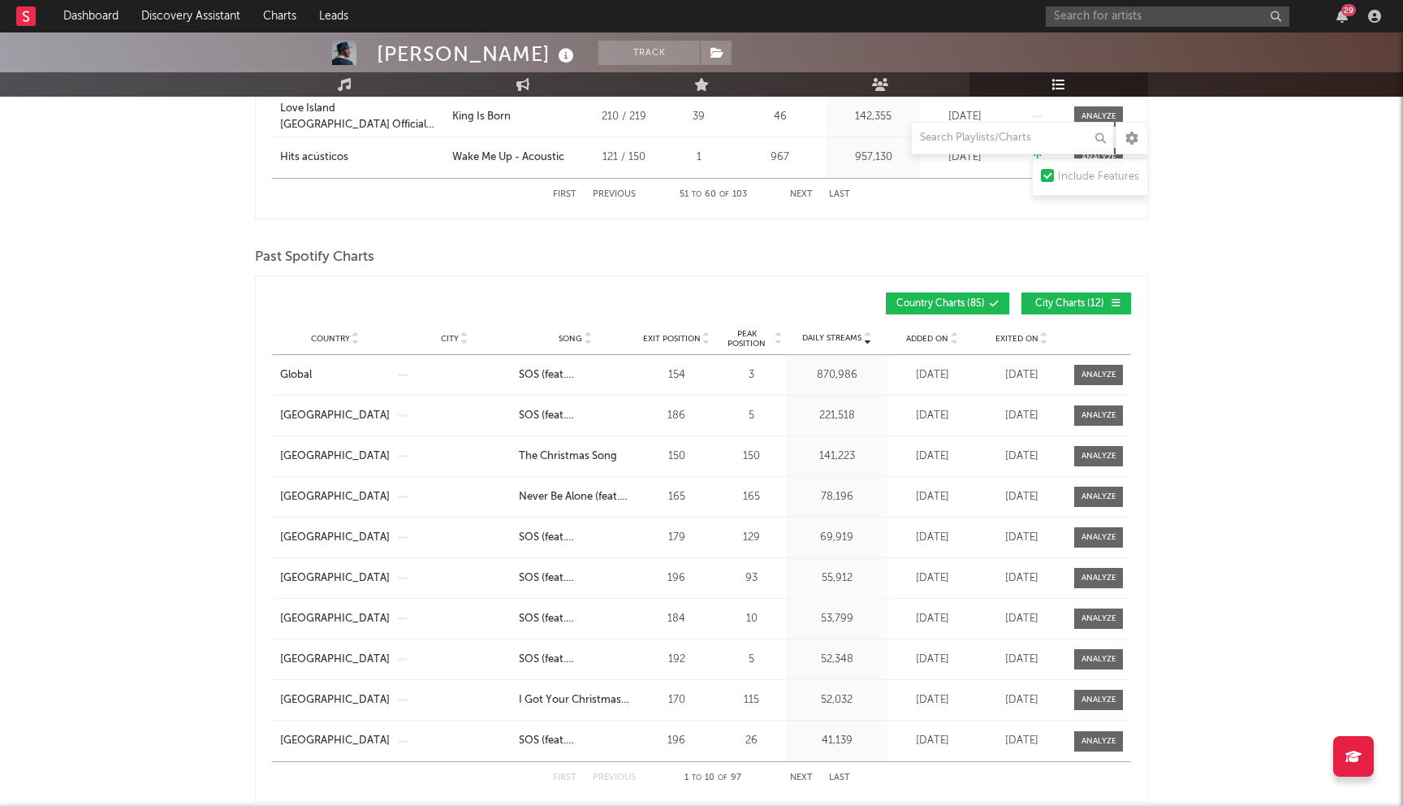
scroll to position [754, 0]
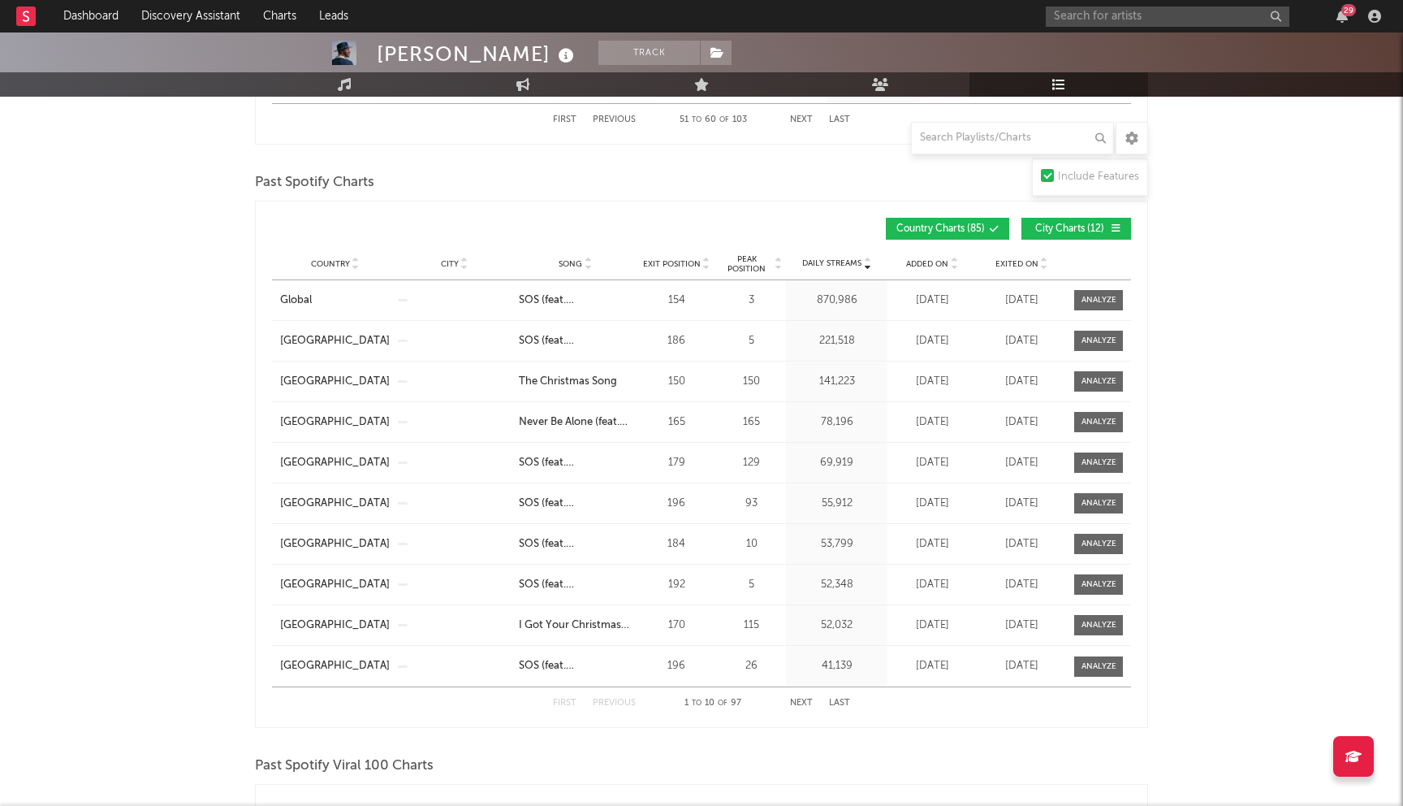
click at [947, 259] on span "Added On" at bounding box center [927, 264] width 42 height 10
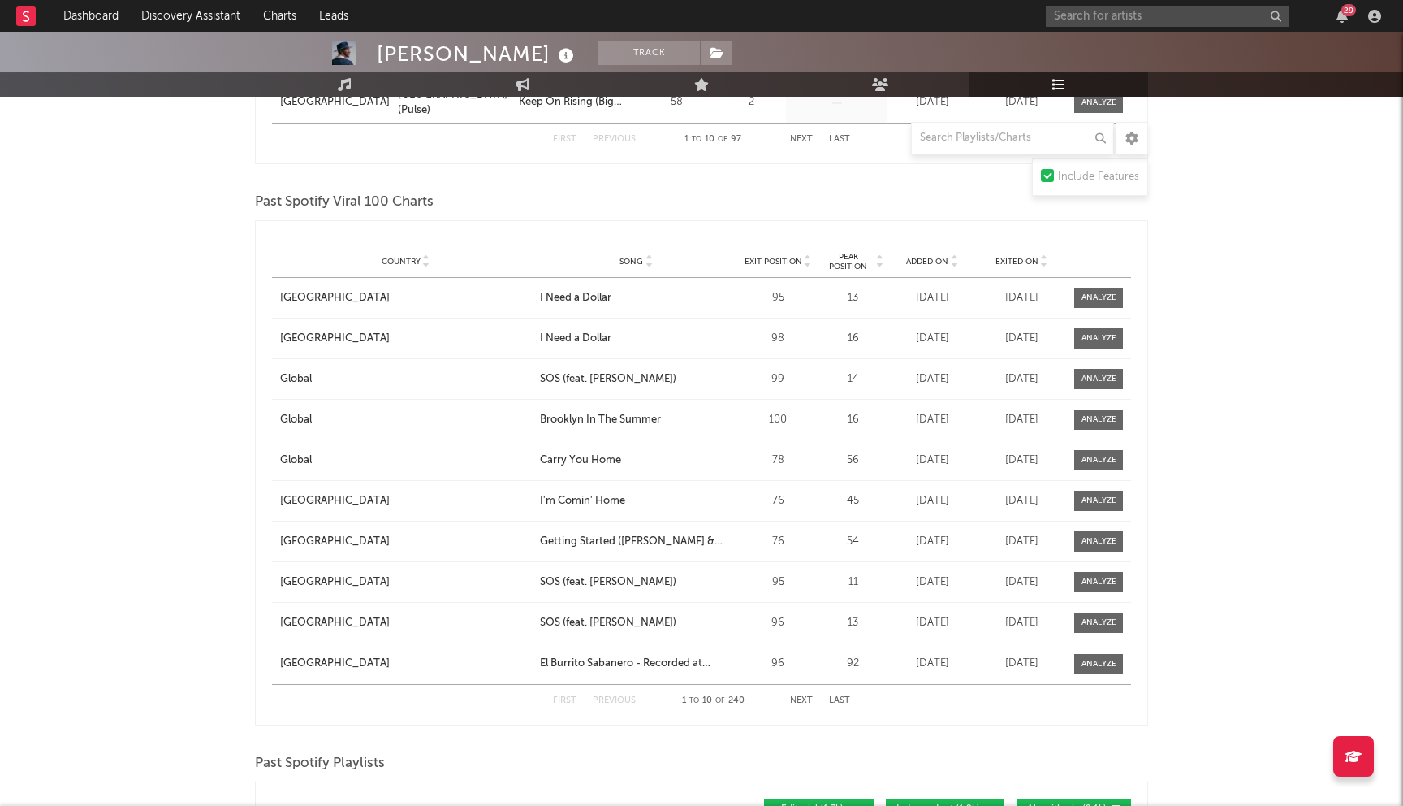
scroll to position [1900, 0]
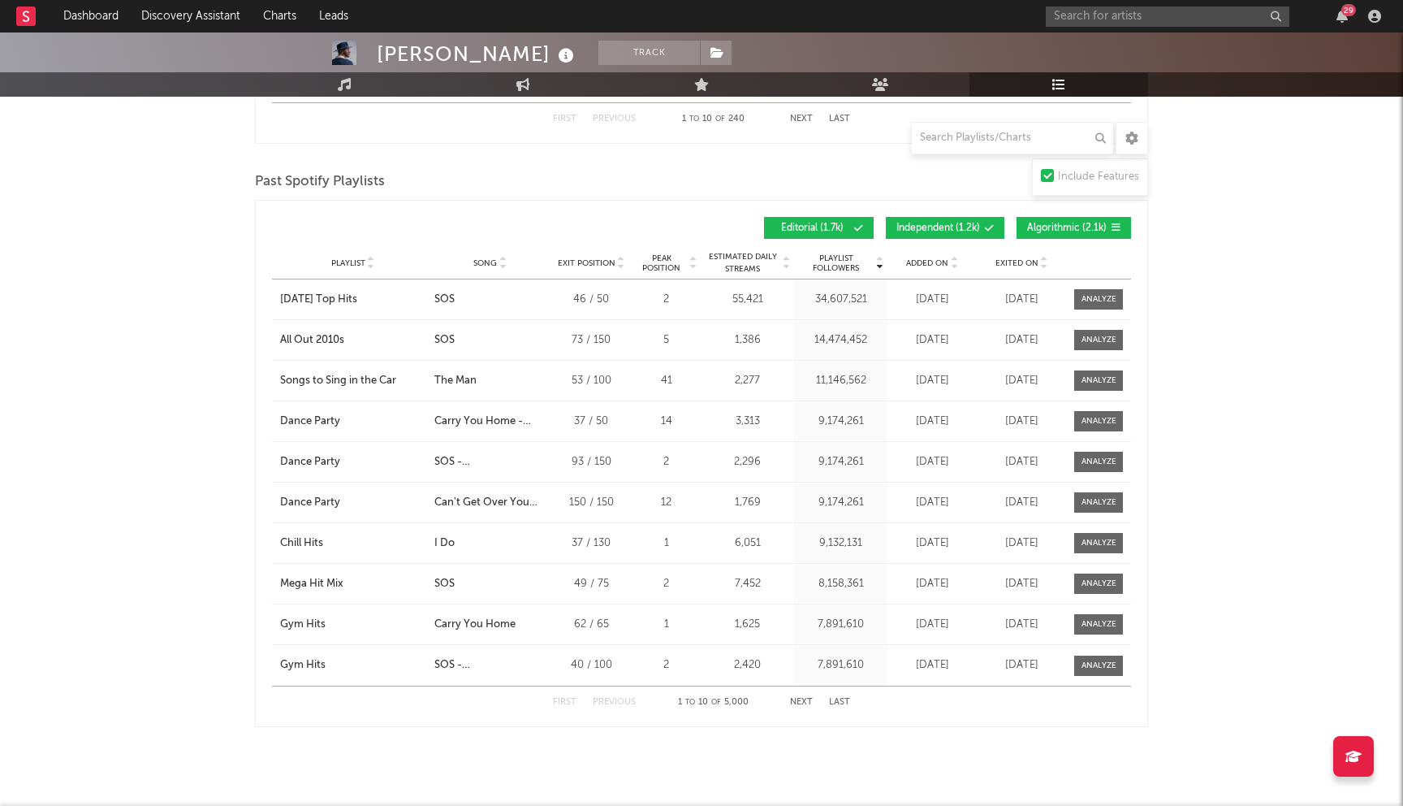
click at [924, 258] on span "Added On" at bounding box center [927, 263] width 42 height 10
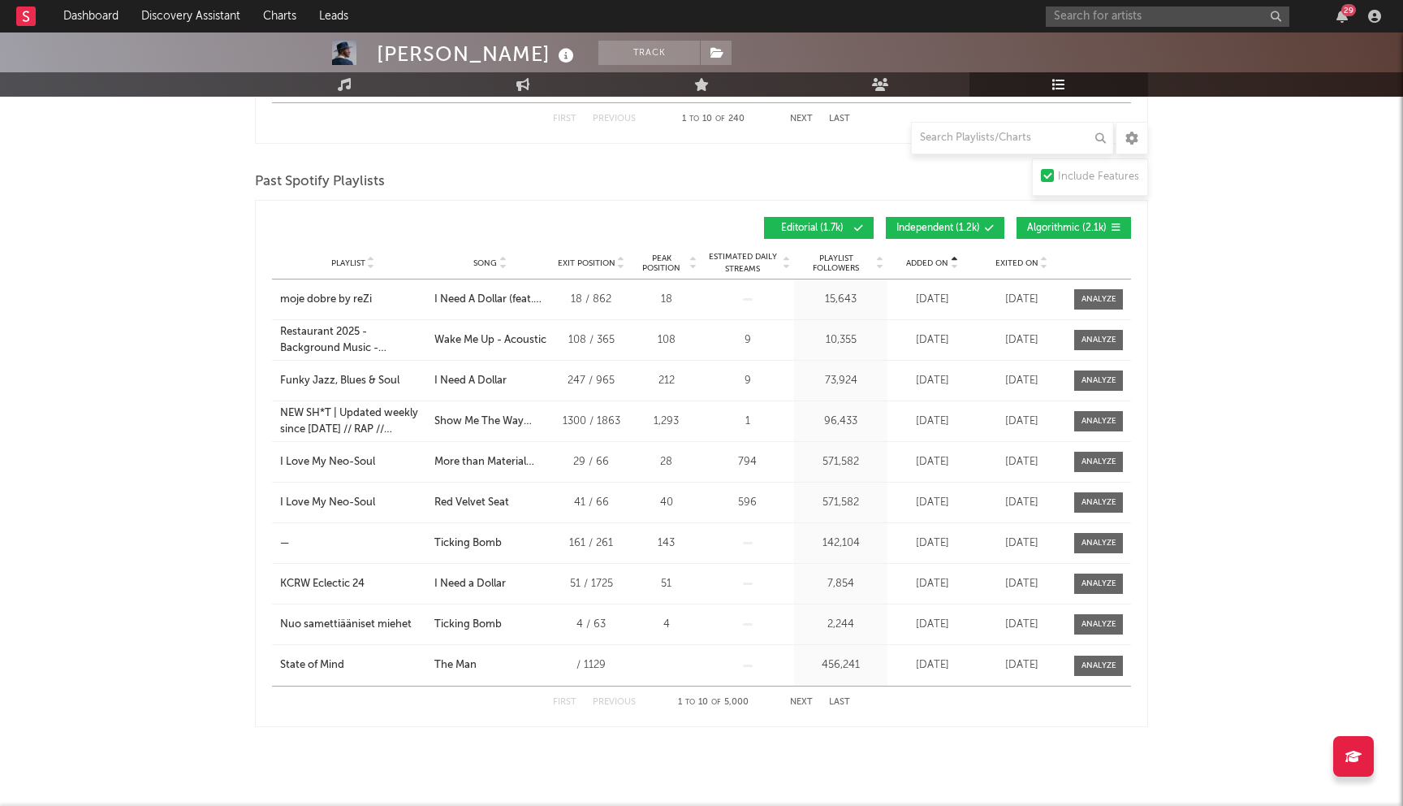
click at [924, 258] on span "Added On" at bounding box center [927, 263] width 42 height 10
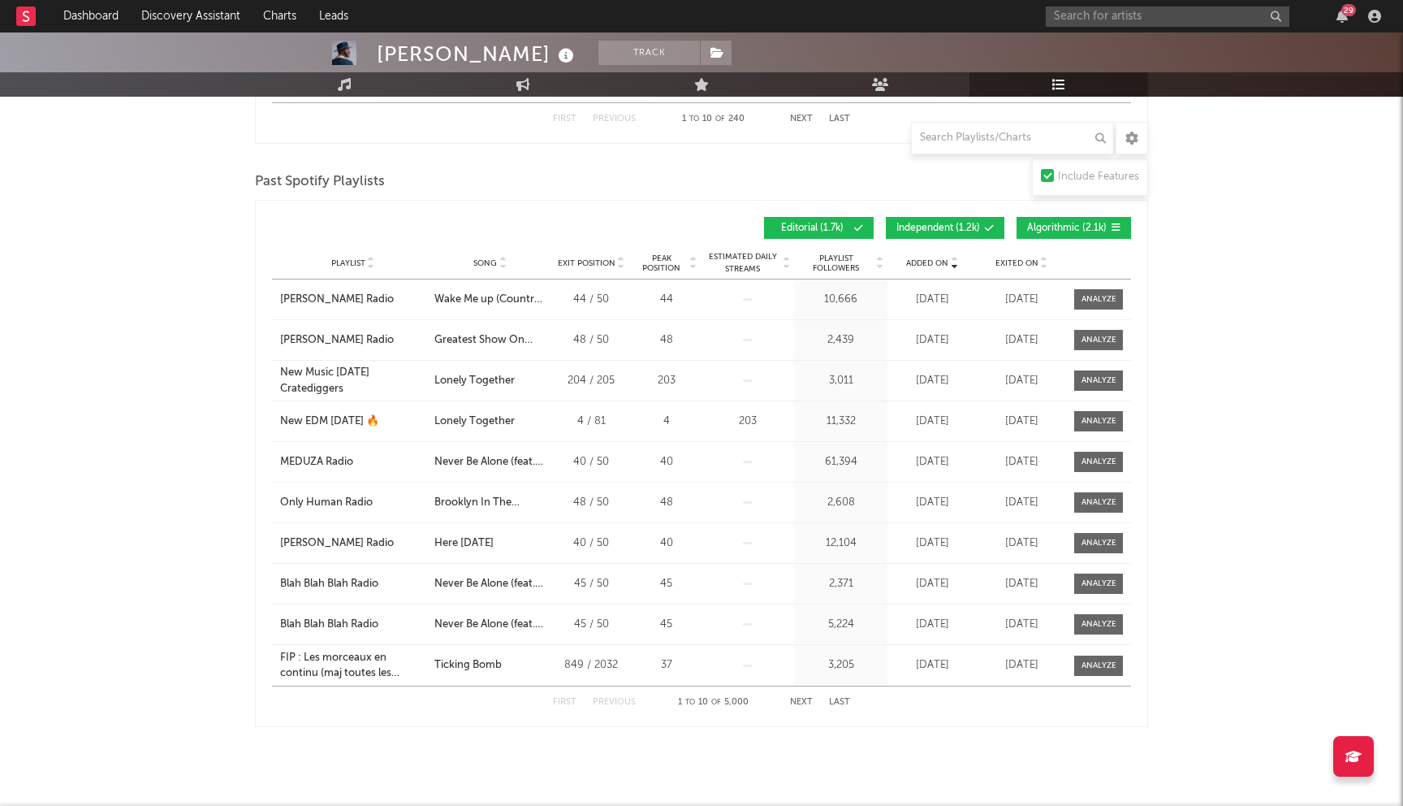
click at [958, 231] on span "Independent ( 1.2k )" at bounding box center [939, 228] width 84 height 10
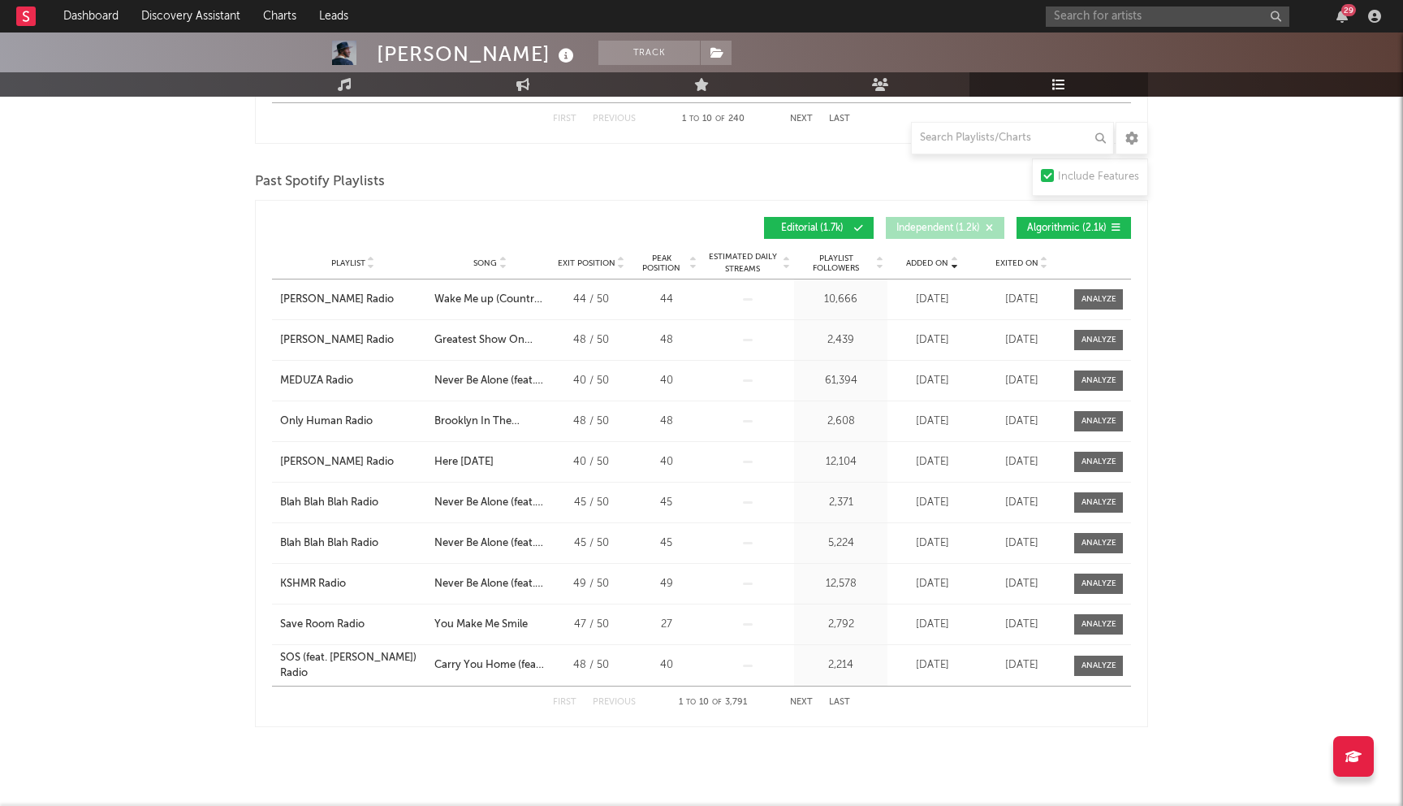
click at [1052, 231] on span "Algorithmic ( 2.1k )" at bounding box center [1067, 228] width 80 height 10
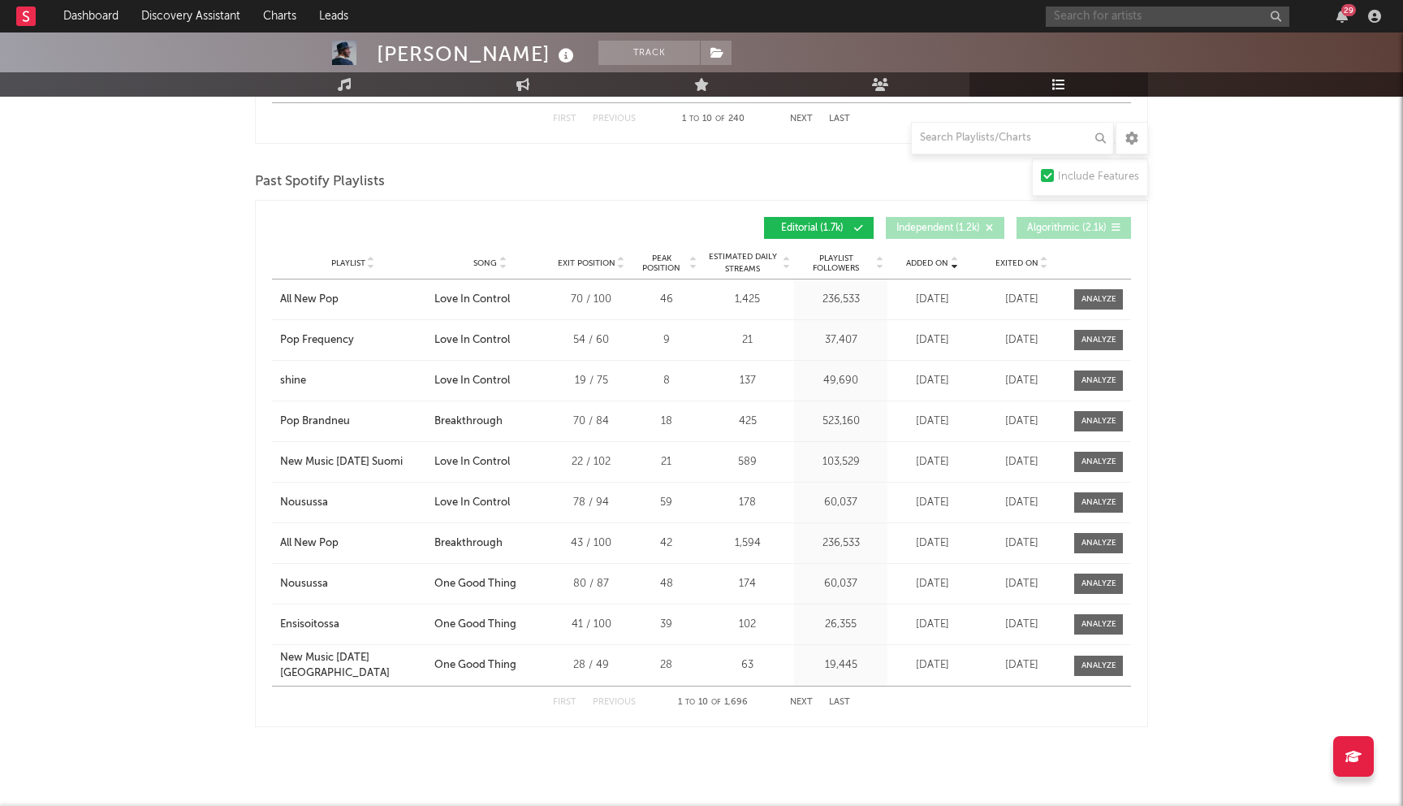
click at [1145, 10] on input "text" at bounding box center [1168, 16] width 244 height 20
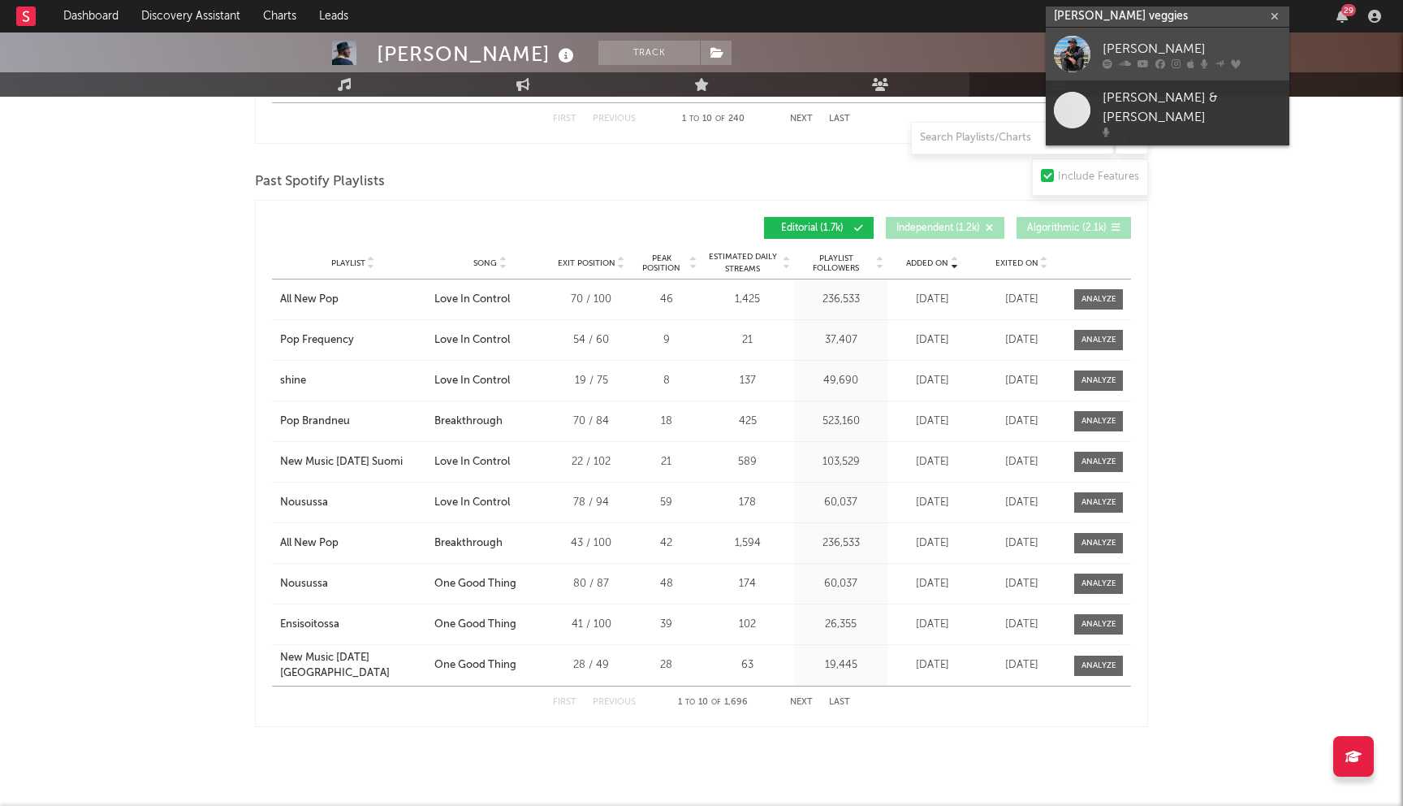
type input "casey veggies"
click at [1166, 58] on div at bounding box center [1192, 63] width 179 height 10
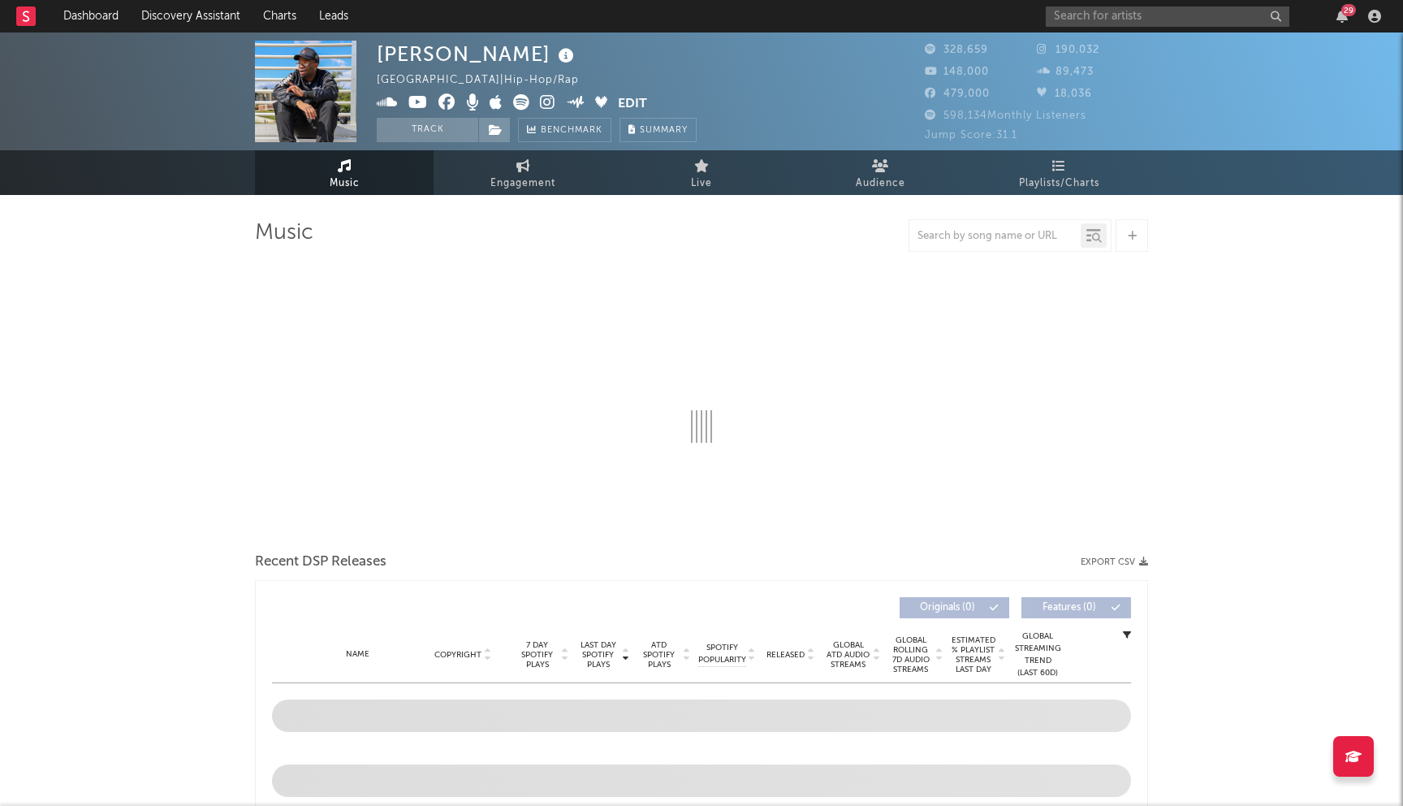
select select "6m"
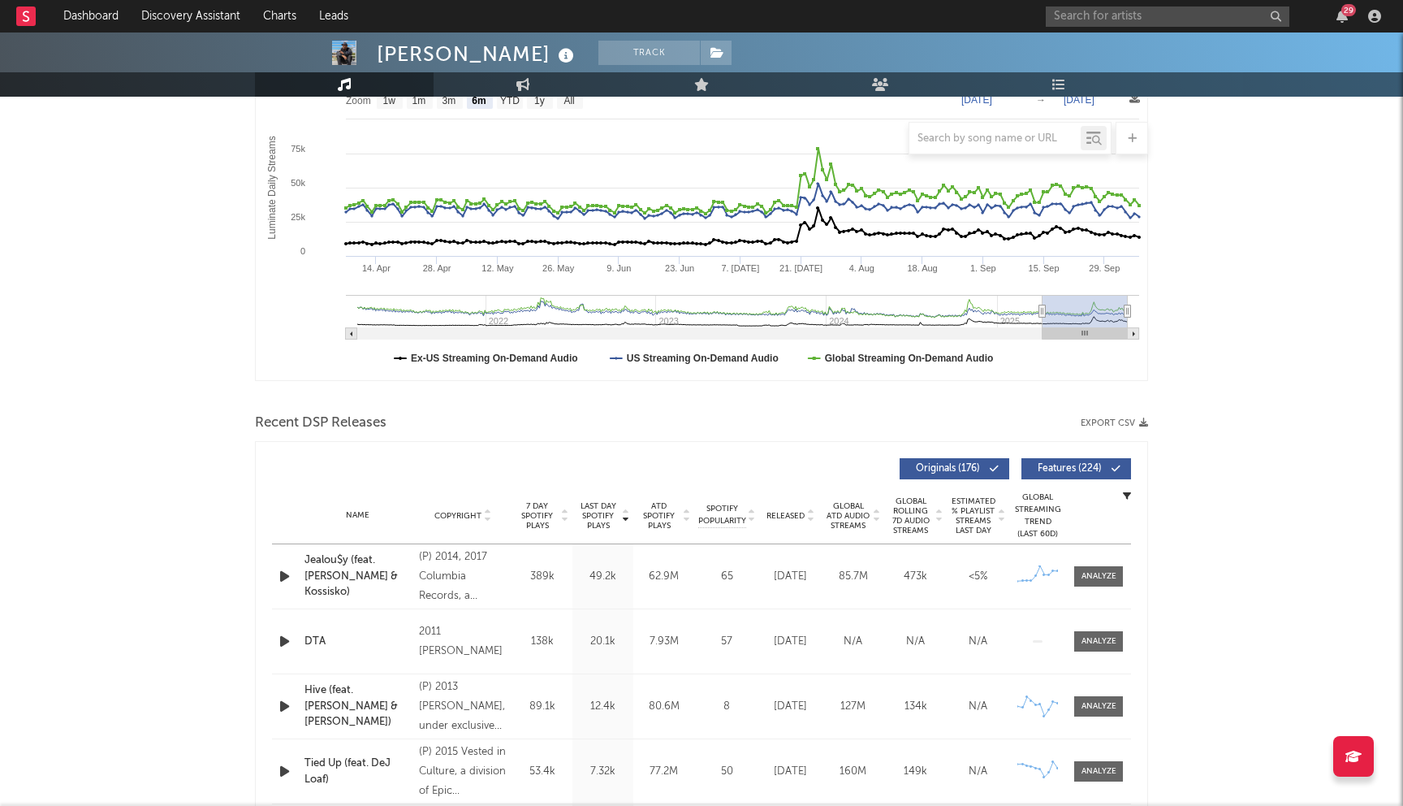
scroll to position [495, 0]
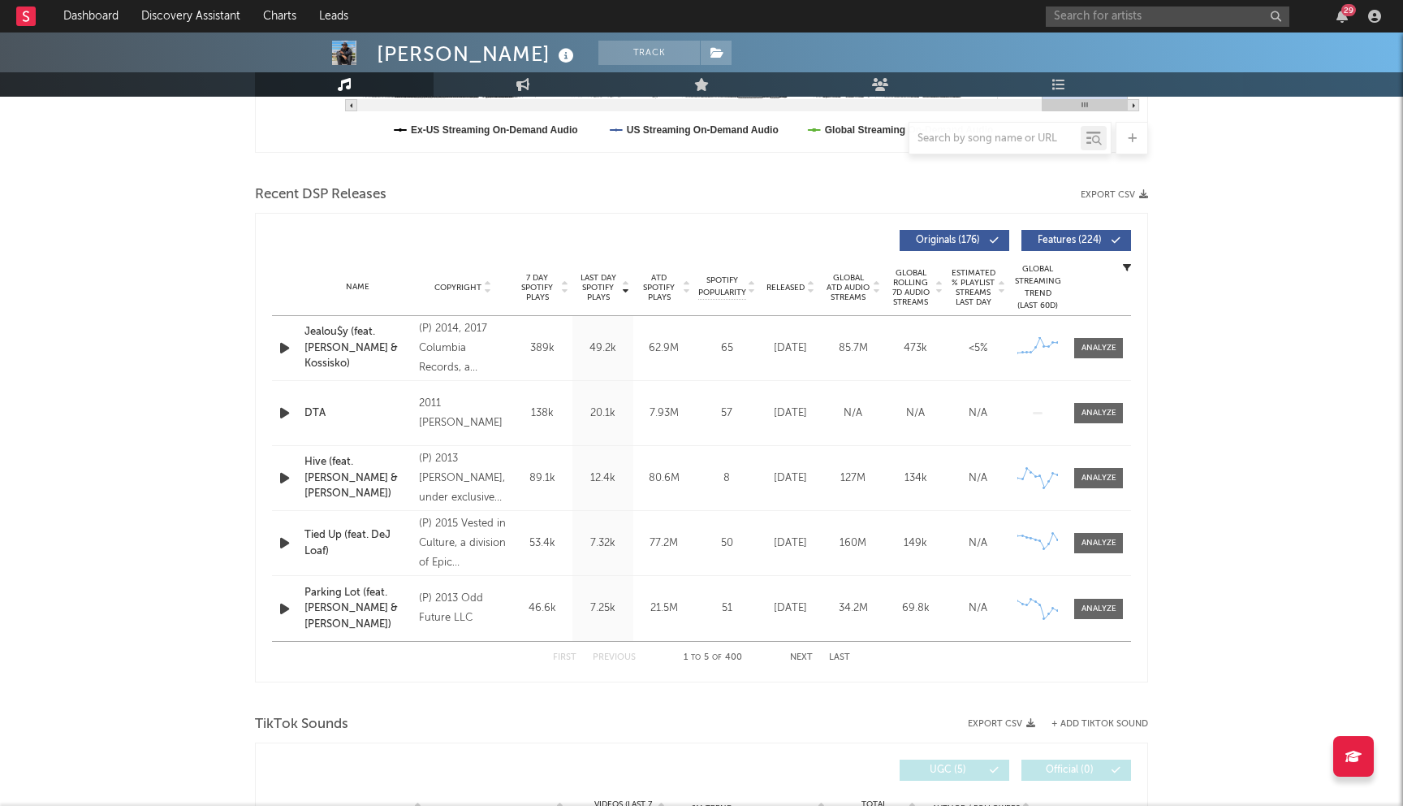
click at [805, 286] on div at bounding box center [810, 287] width 10 height 12
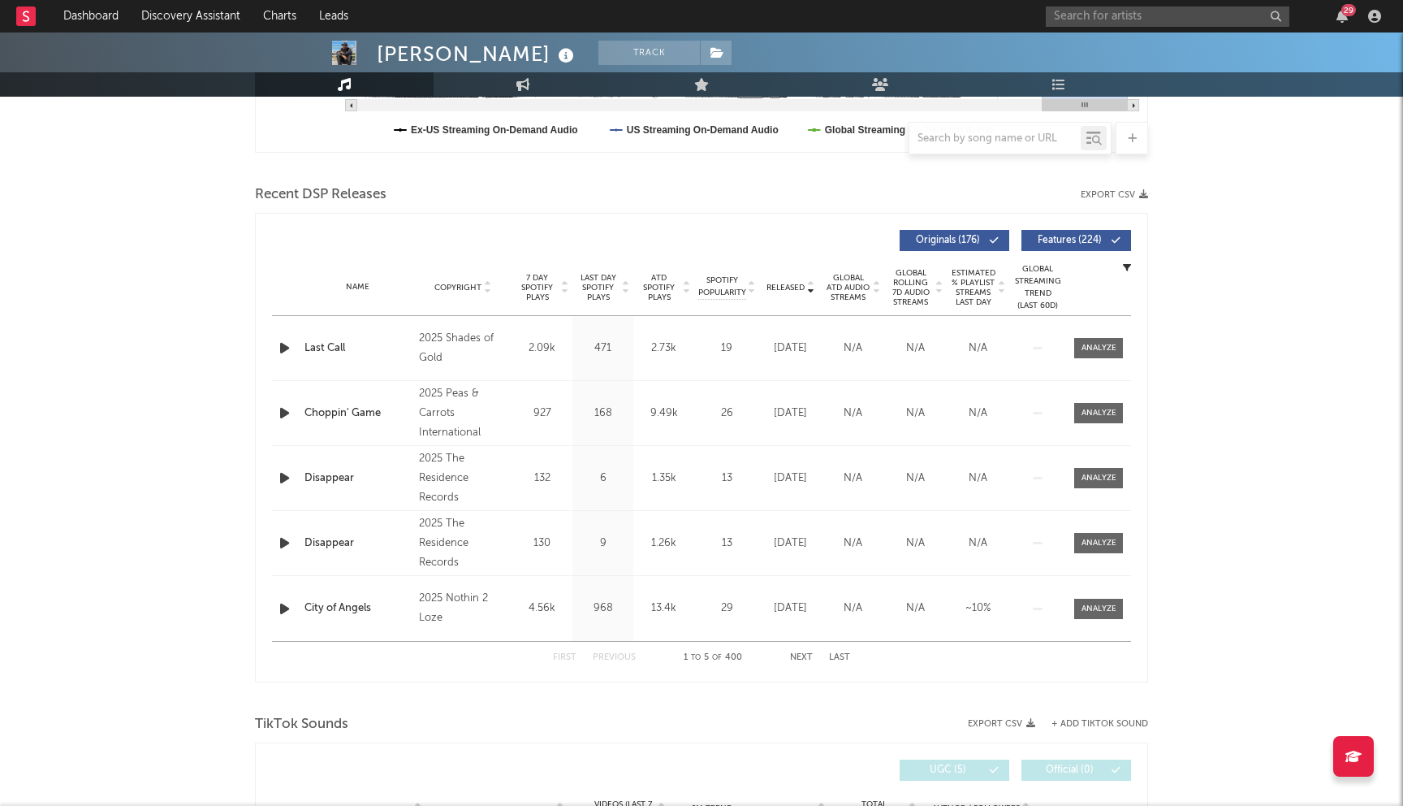
click at [802, 655] on button "Next" at bounding box center [801, 657] width 23 height 9
click at [802, 658] on button "Next" at bounding box center [801, 657] width 23 height 9
click at [803, 658] on button "Next" at bounding box center [801, 657] width 23 height 9
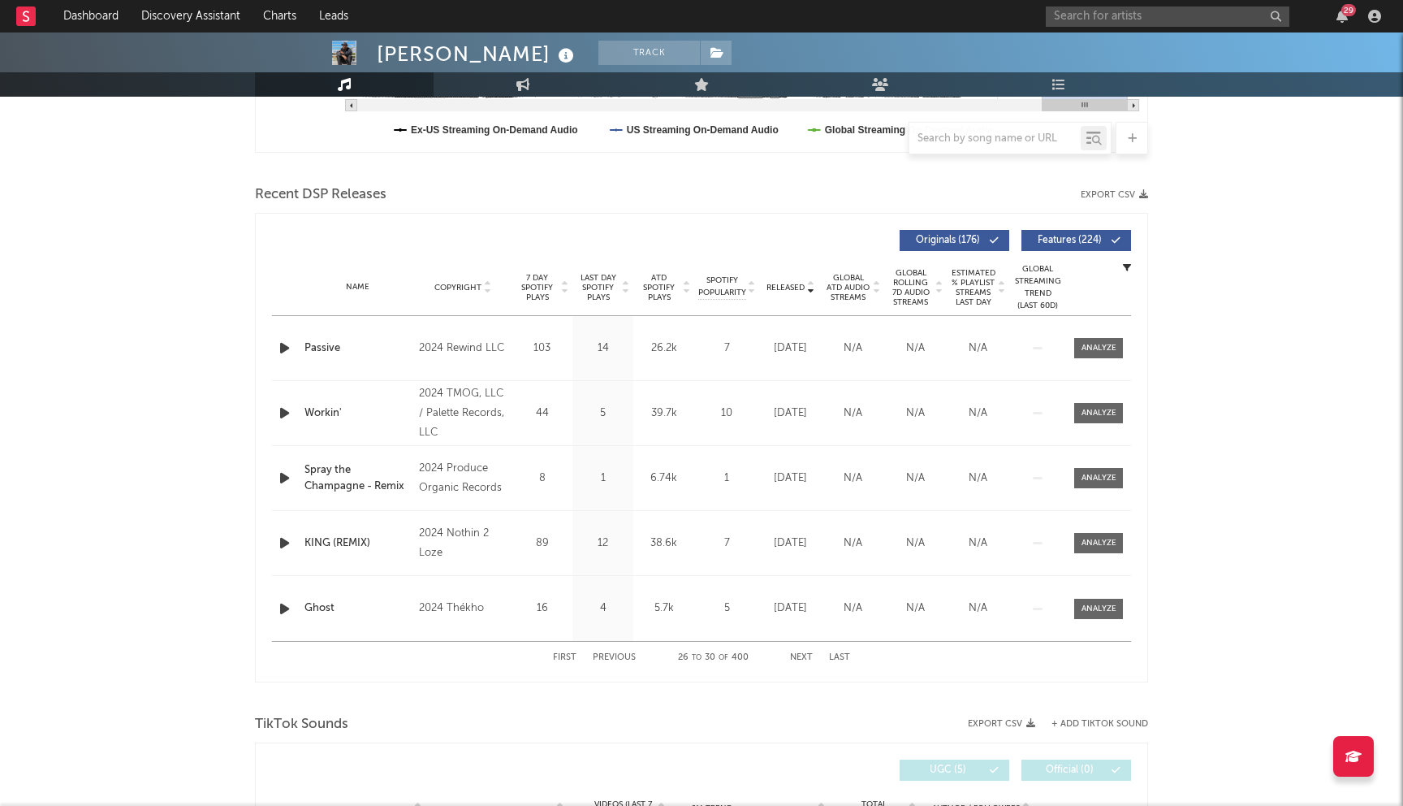
click at [803, 658] on button "Next" at bounding box center [801, 657] width 23 height 9
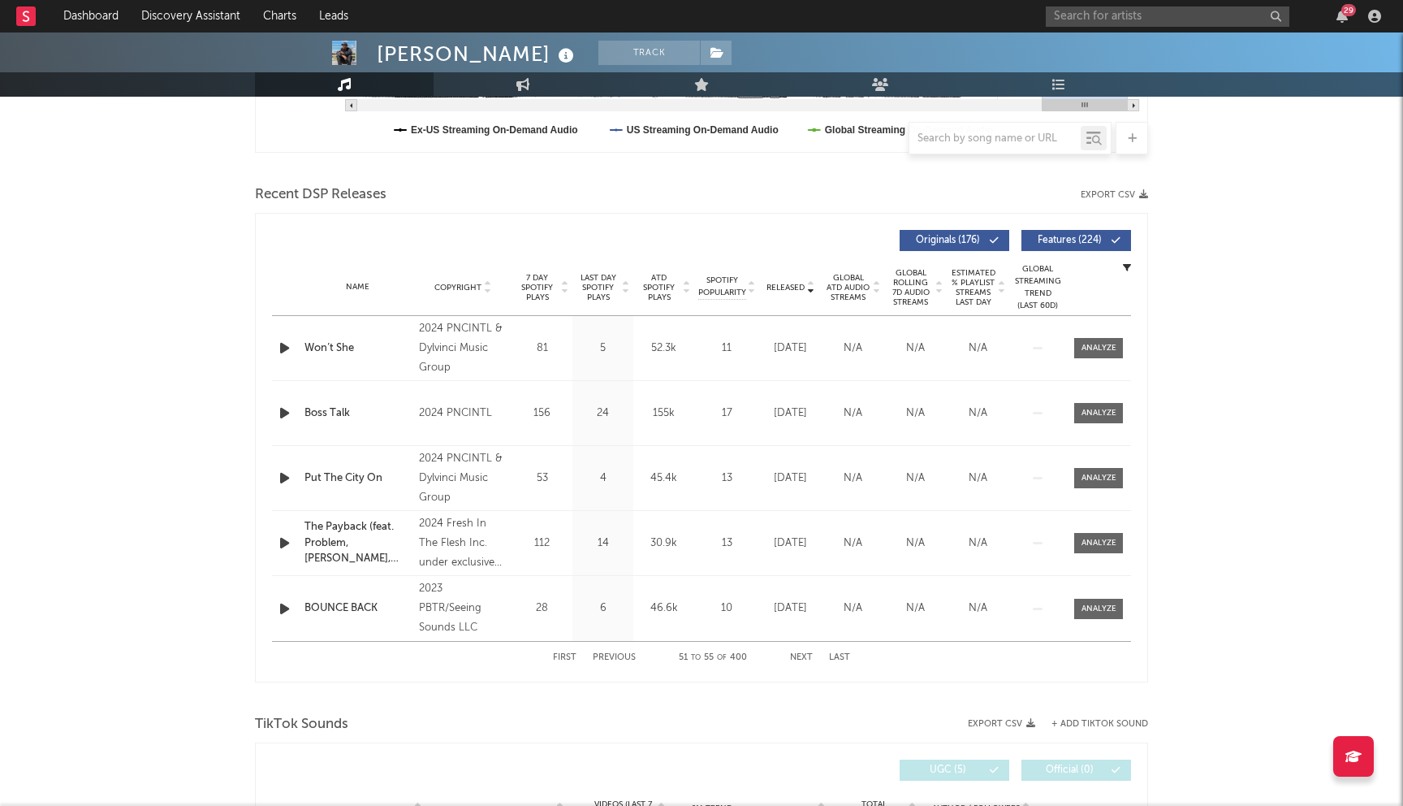
click at [803, 658] on button "Next" at bounding box center [801, 657] width 23 height 9
click at [598, 282] on span "Last Day Spotify Plays" at bounding box center [598, 287] width 43 height 29
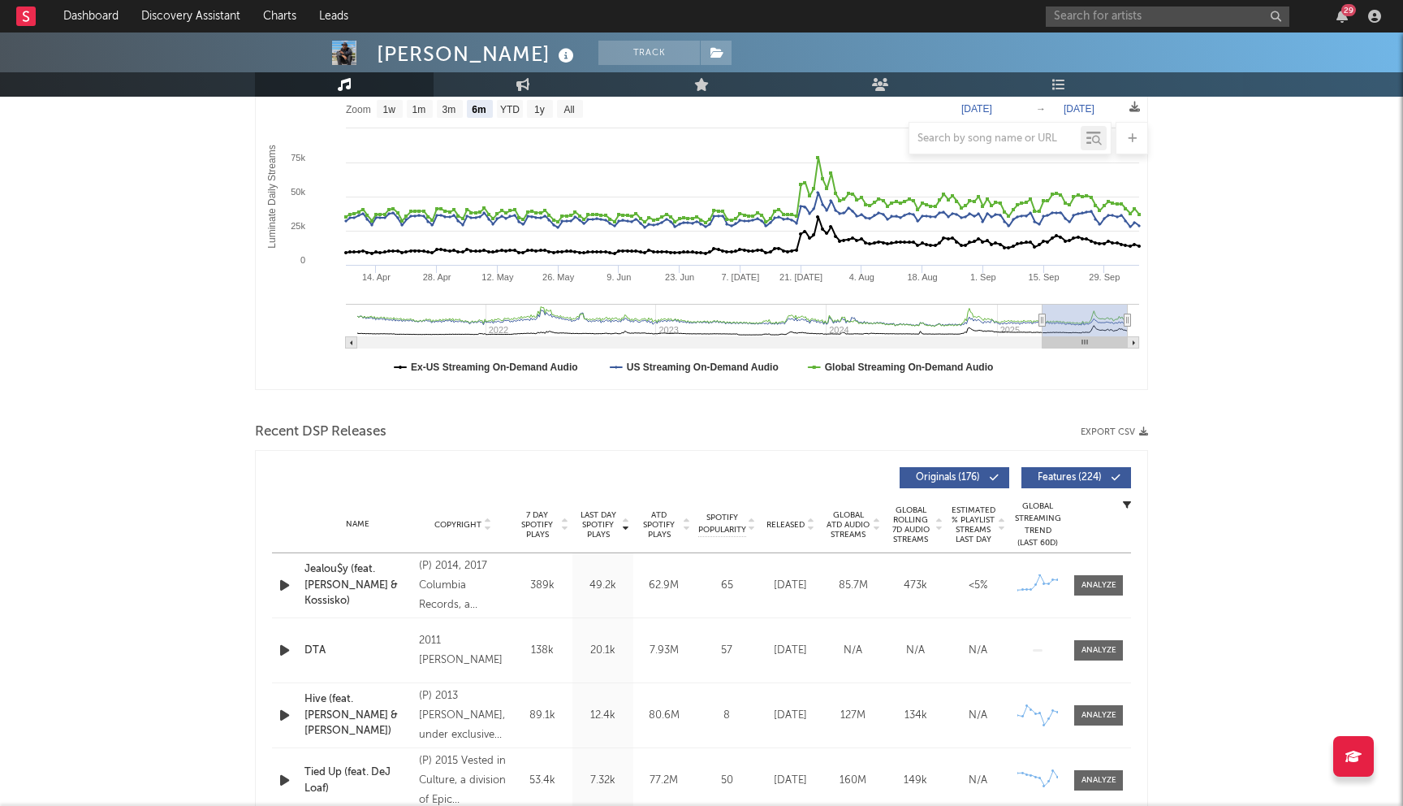
scroll to position [0, 0]
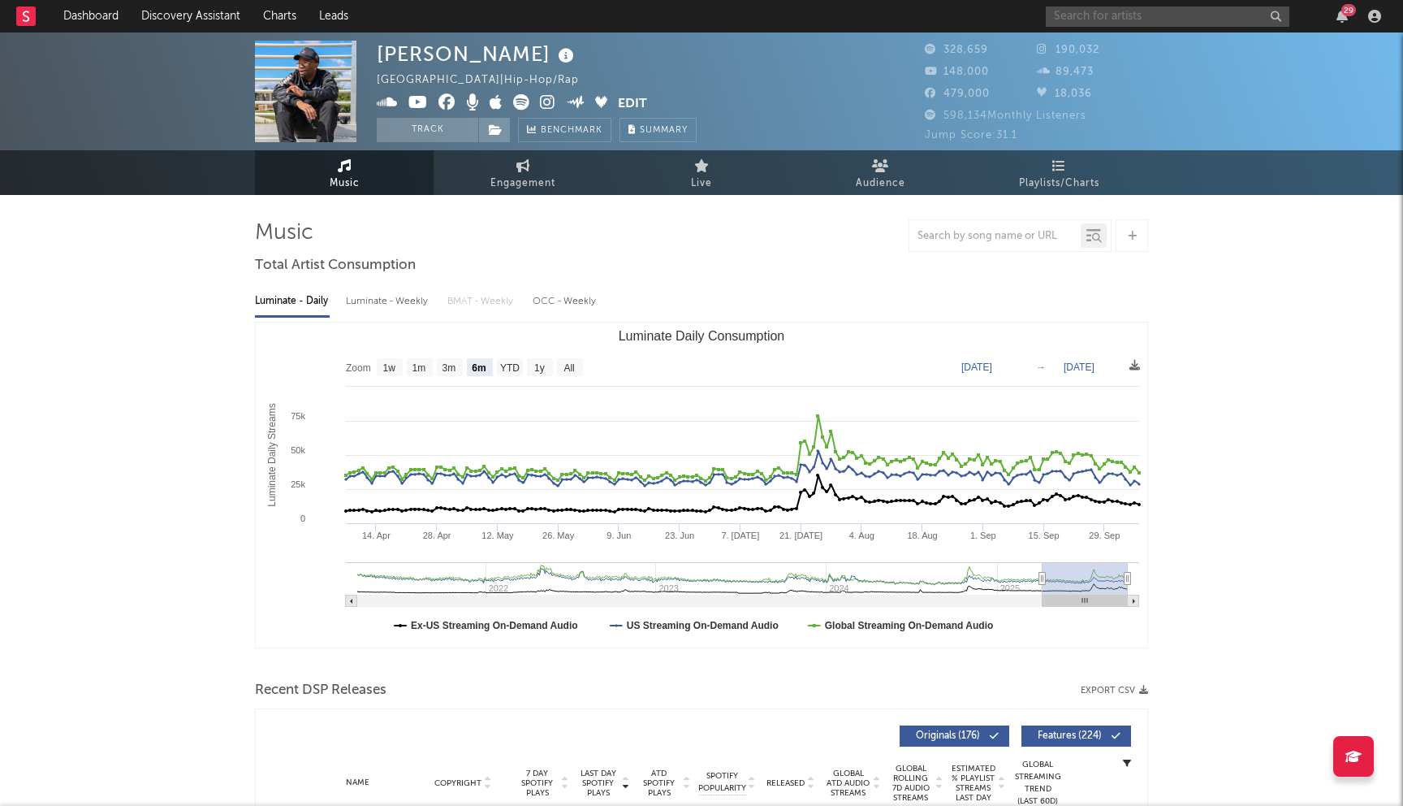
click at [1099, 15] on input "text" at bounding box center [1168, 16] width 244 height 20
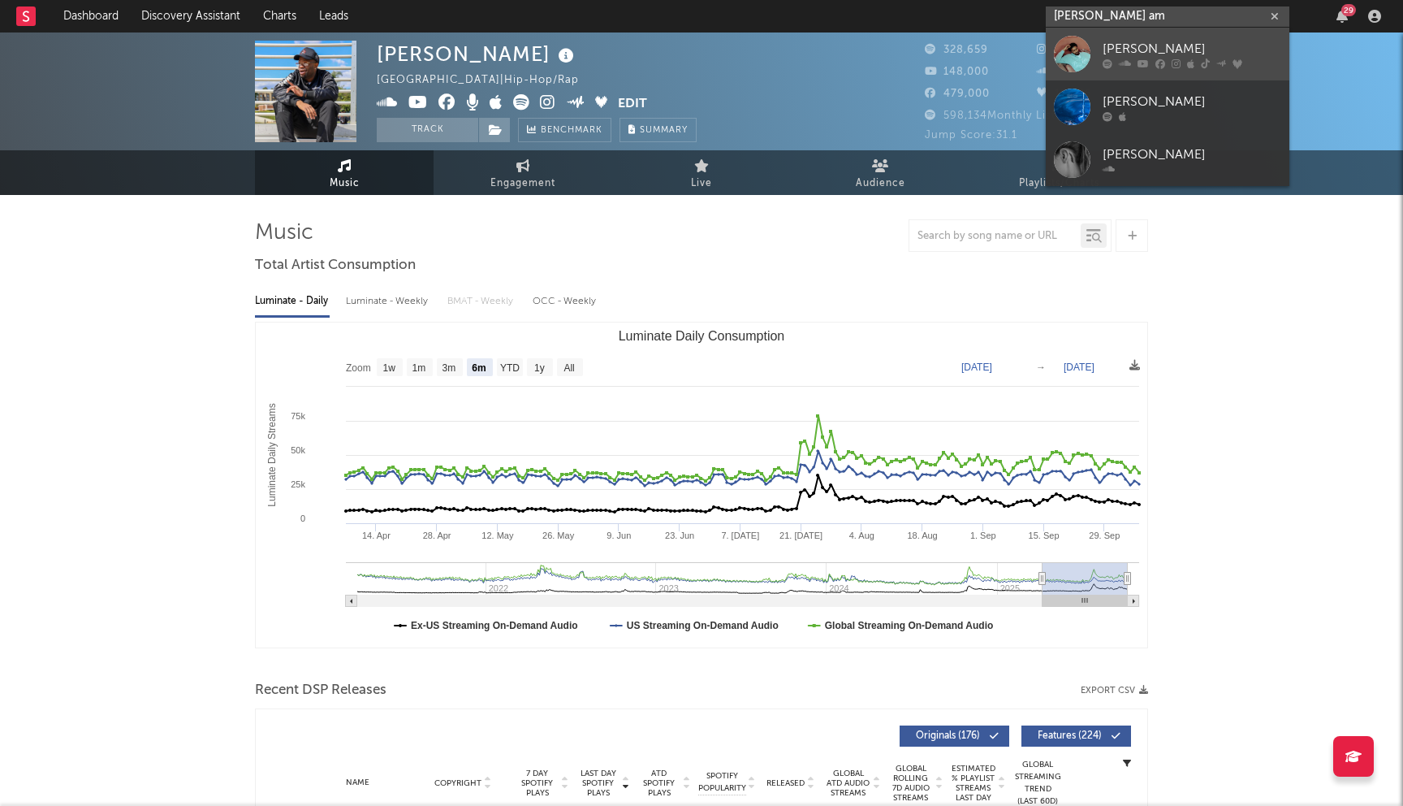
type input "dariel am"
click at [1200, 41] on div "Dariel Amant" at bounding box center [1192, 48] width 179 height 19
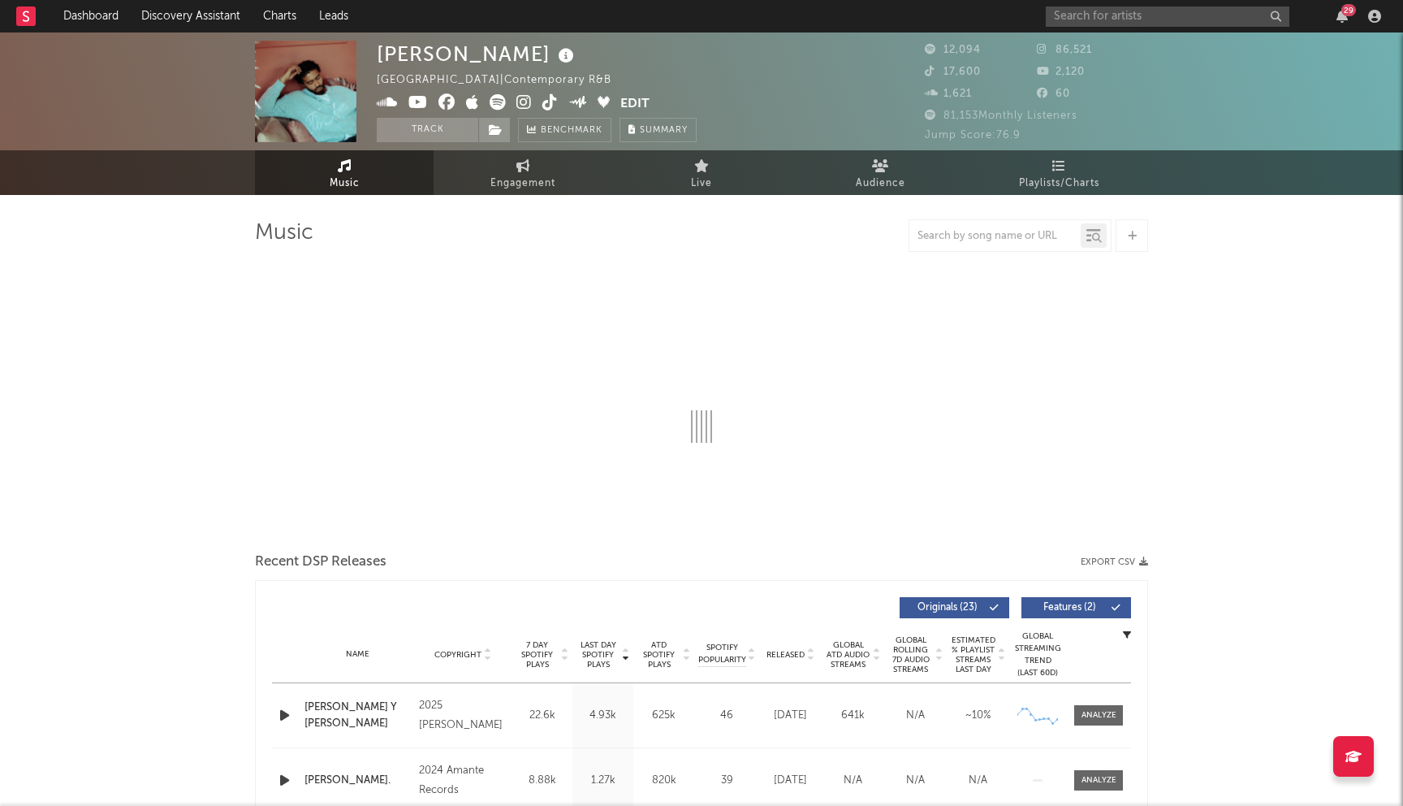
select select "6m"
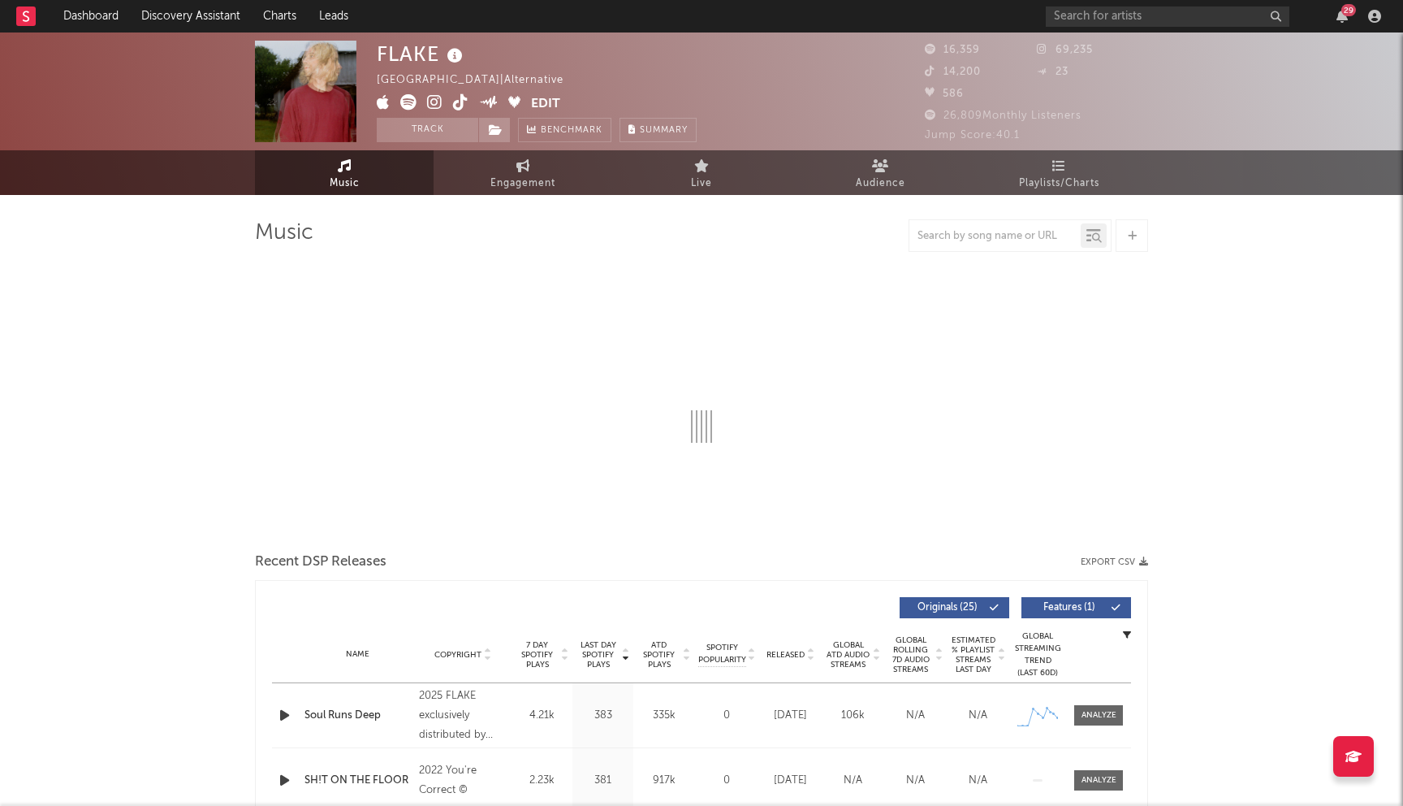
select select "6m"
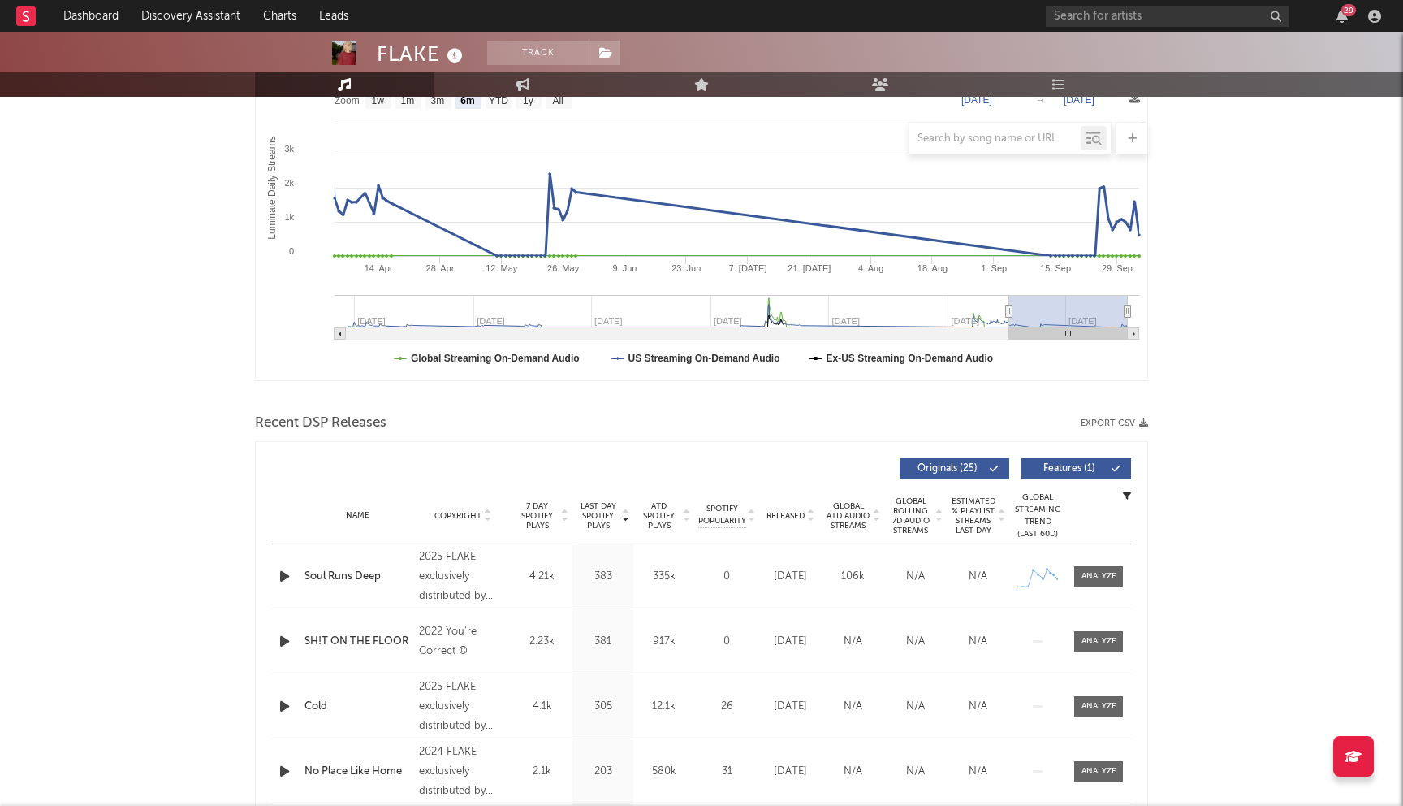
scroll to position [400, 0]
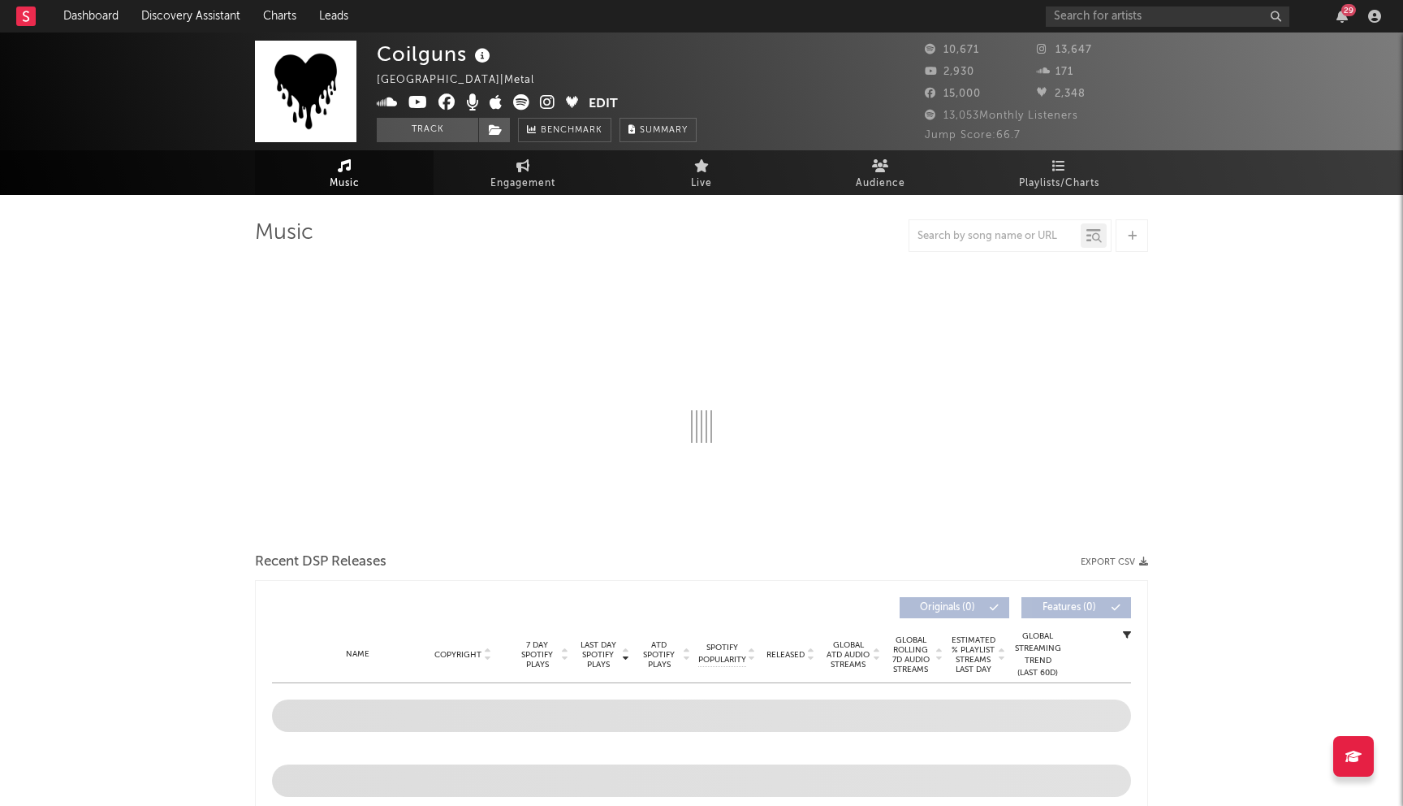
select select "1w"
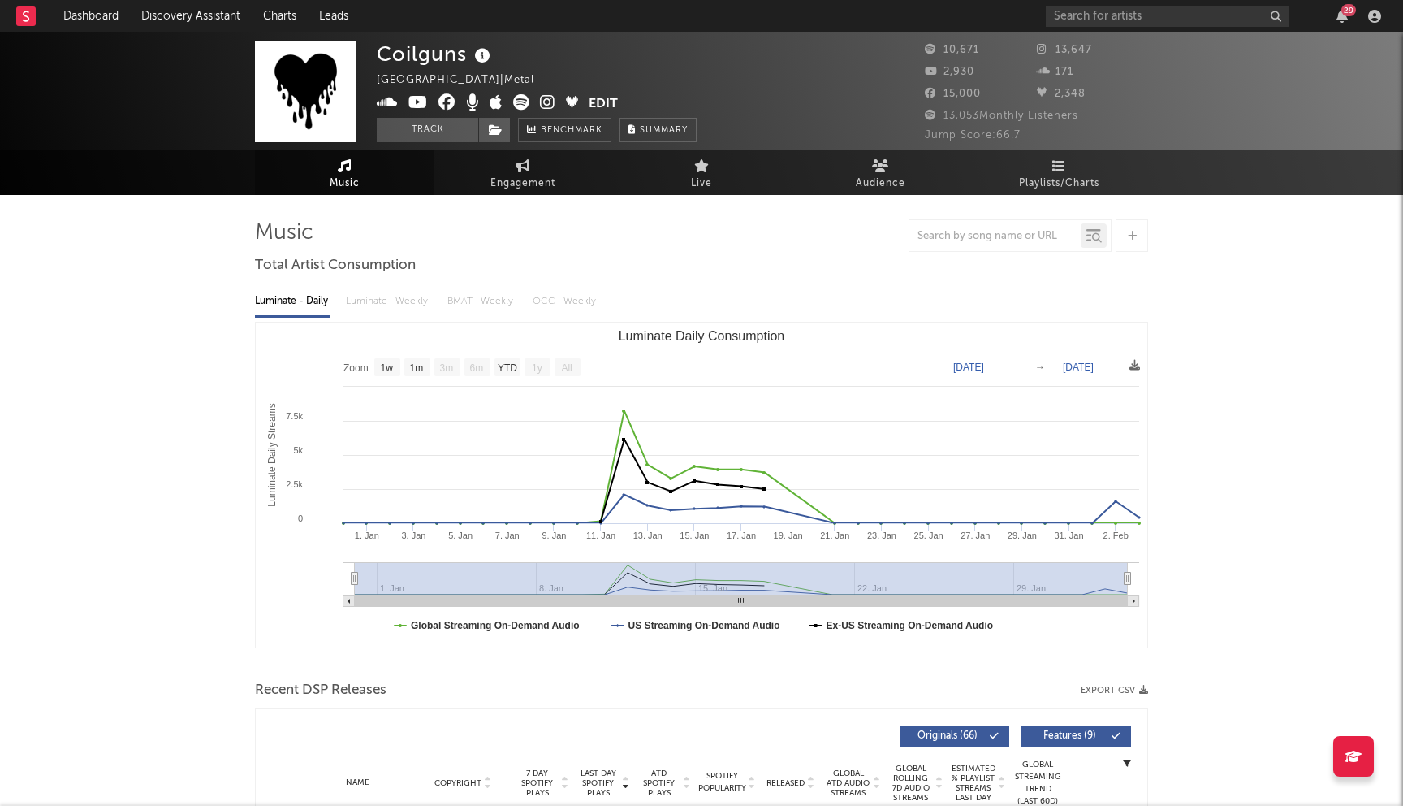
click at [449, 99] on icon at bounding box center [447, 102] width 17 height 16
